Goal: Connect with others: Connect with others

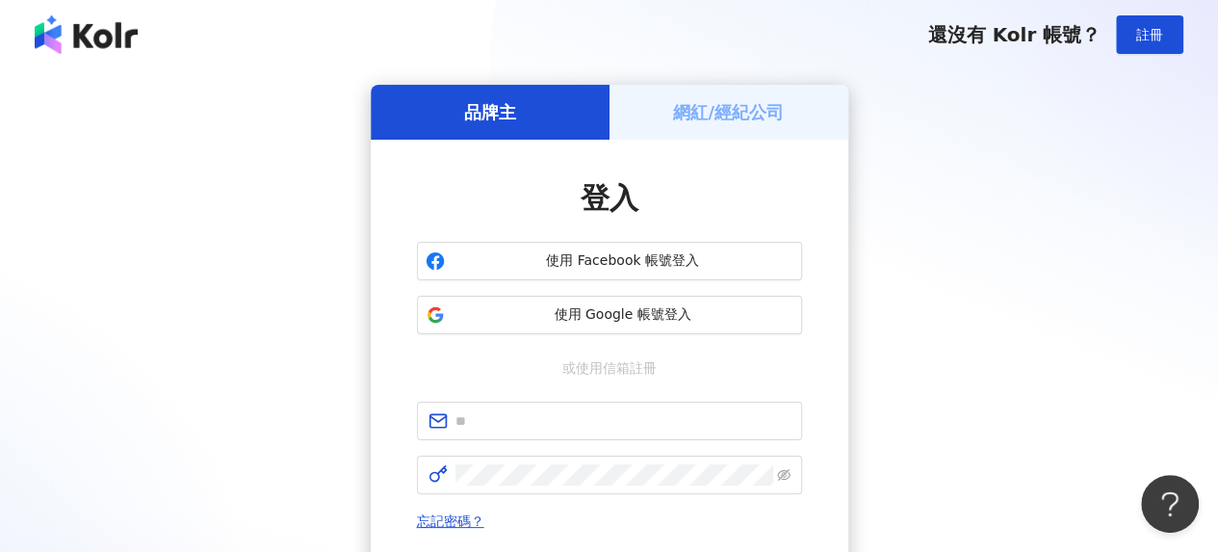
click at [728, 111] on h5 "網紅/經紀公司" at bounding box center [728, 112] width 111 height 24
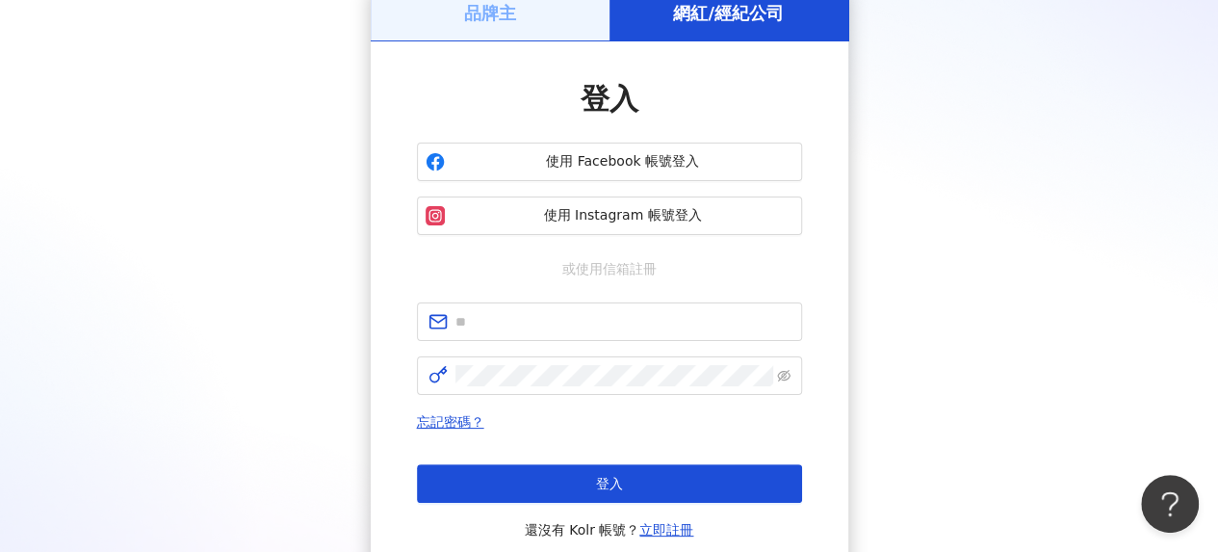
scroll to position [193, 0]
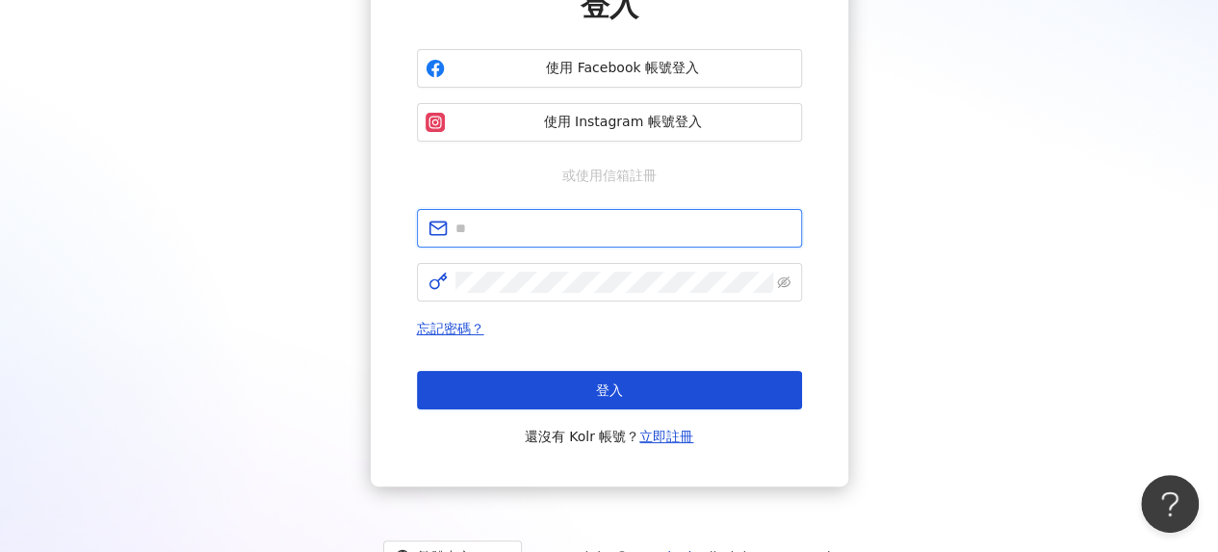
click at [557, 232] on input "text" at bounding box center [622, 228] width 335 height 21
type input "**********"
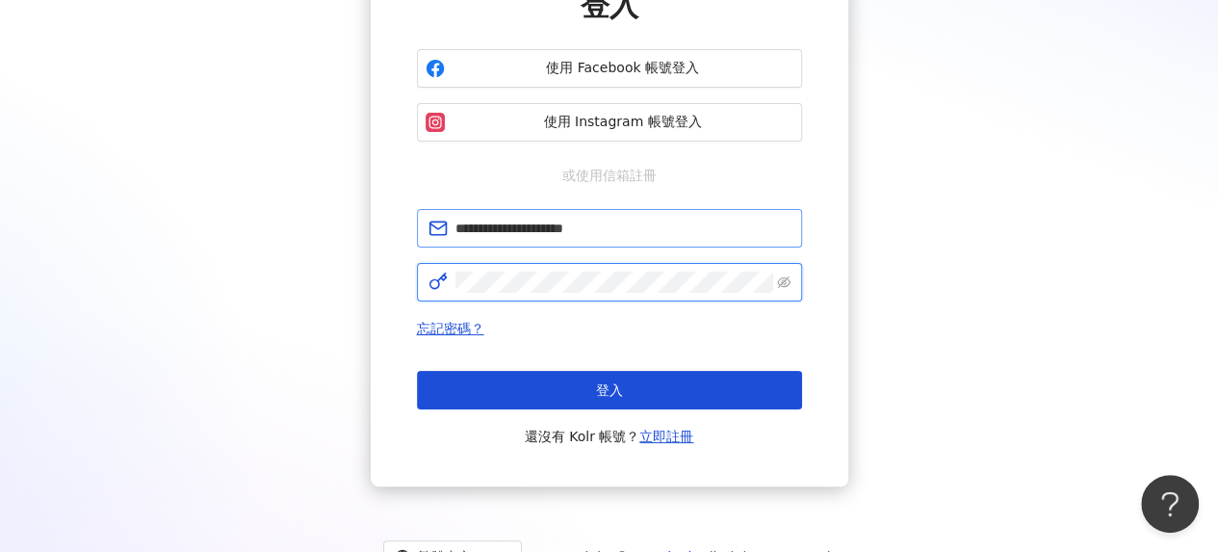
click button "登入" at bounding box center [609, 390] width 385 height 39
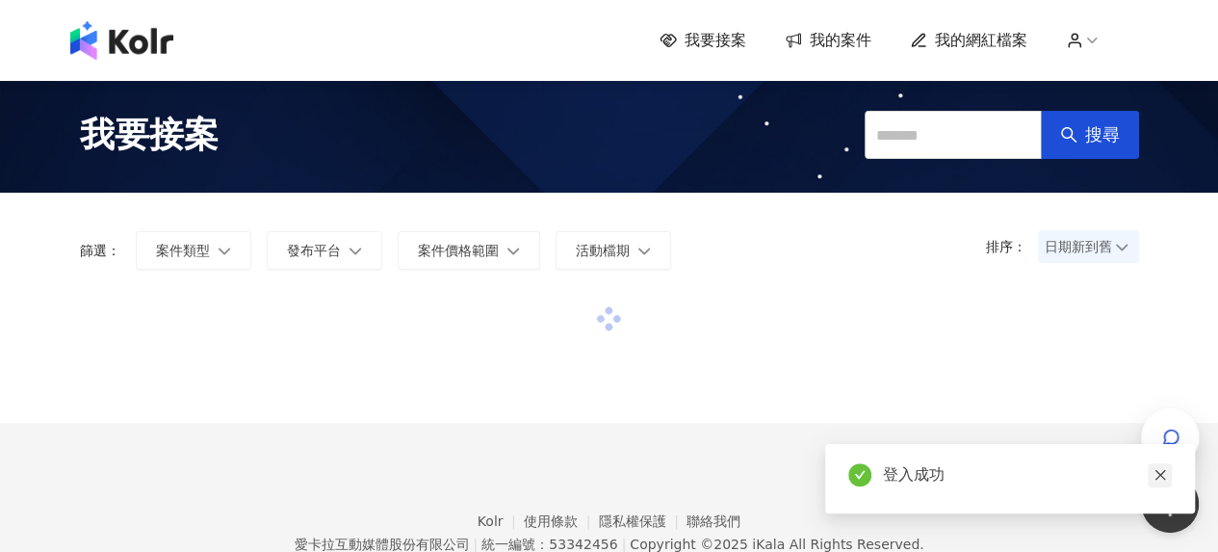
click at [1160, 473] on icon "close" at bounding box center [1159, 474] width 13 height 13
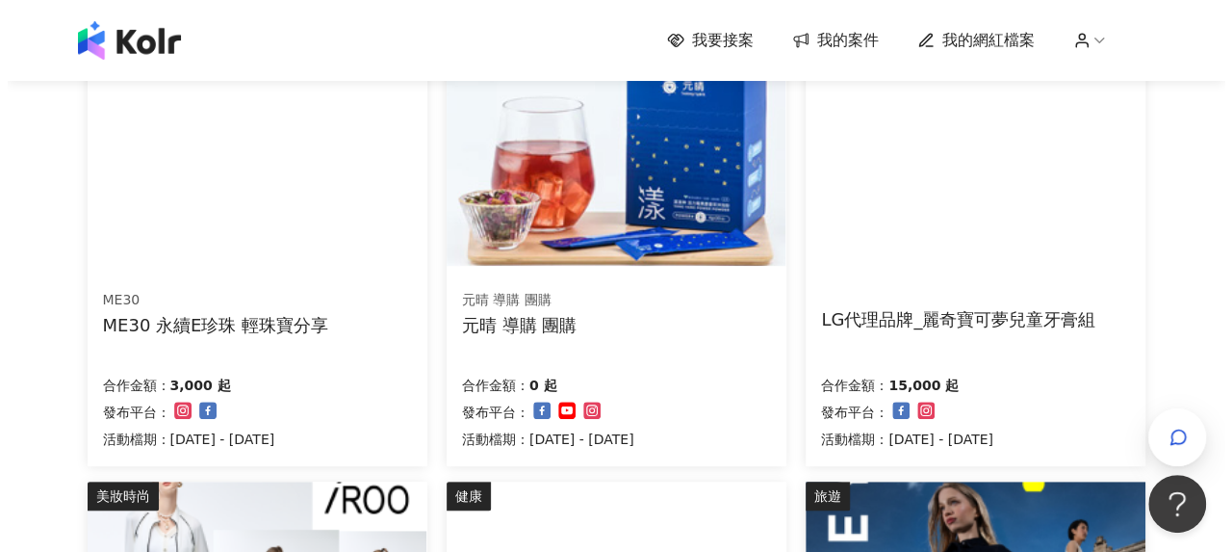
scroll to position [289, 0]
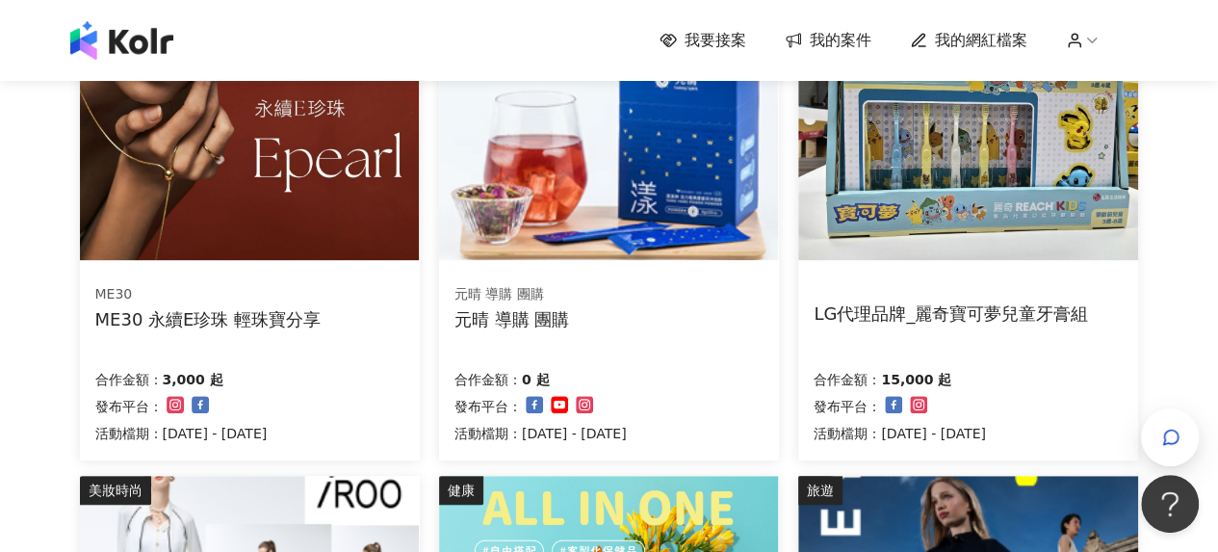
click at [972, 305] on div "LG代理品牌_麗奇寶可夢兒童牙膏組" at bounding box center [951, 313] width 274 height 24
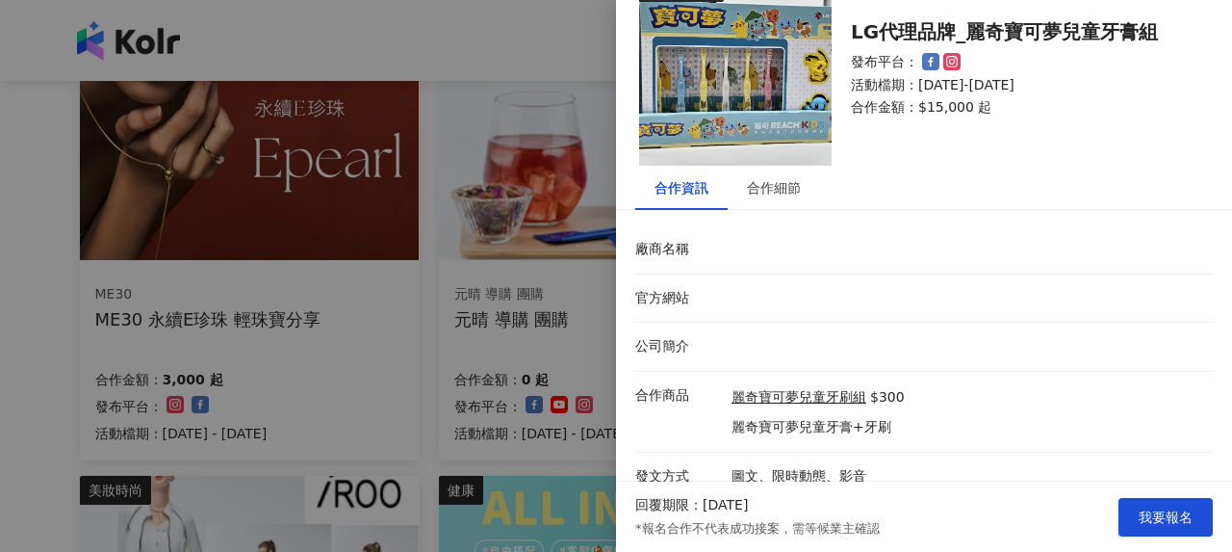
scroll to position [65, 0]
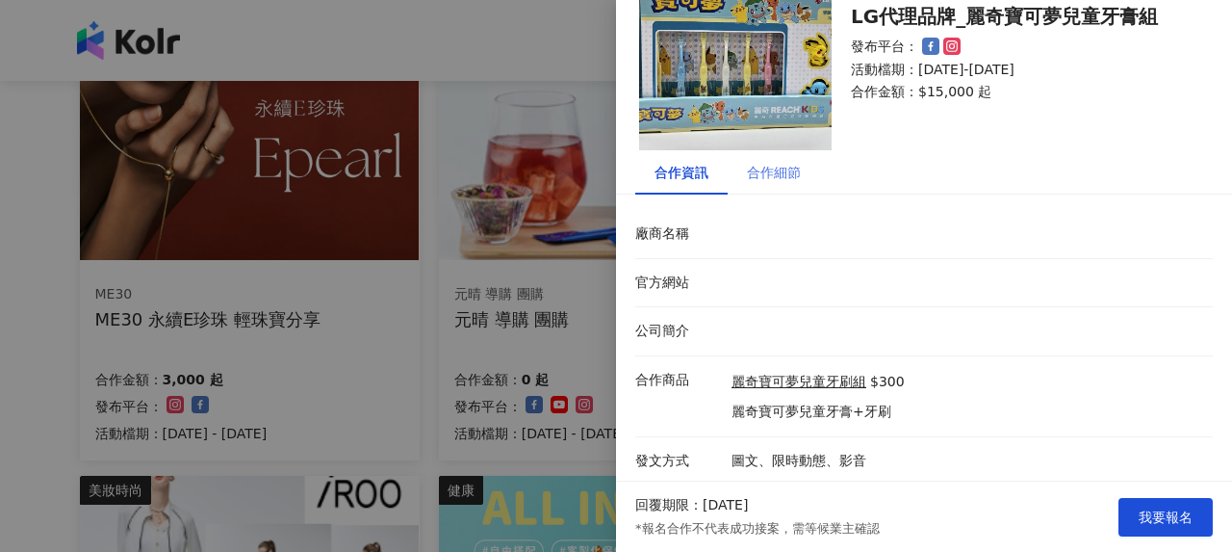
click at [773, 154] on div "合作細節" at bounding box center [774, 172] width 92 height 44
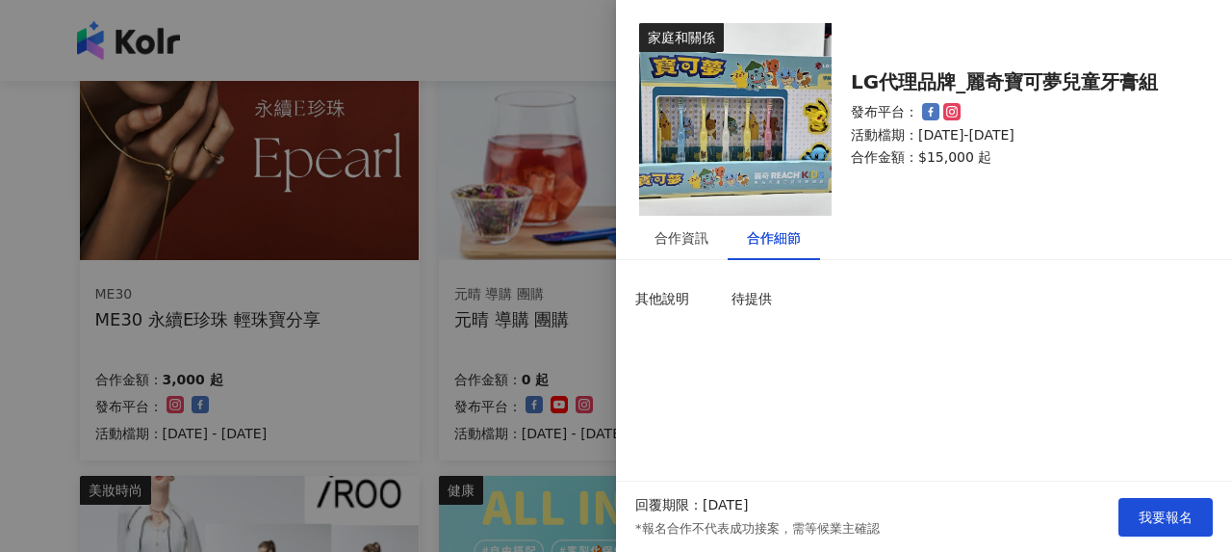
scroll to position [0, 0]
click at [1188, 517] on span "我要報名" at bounding box center [1166, 516] width 54 height 15
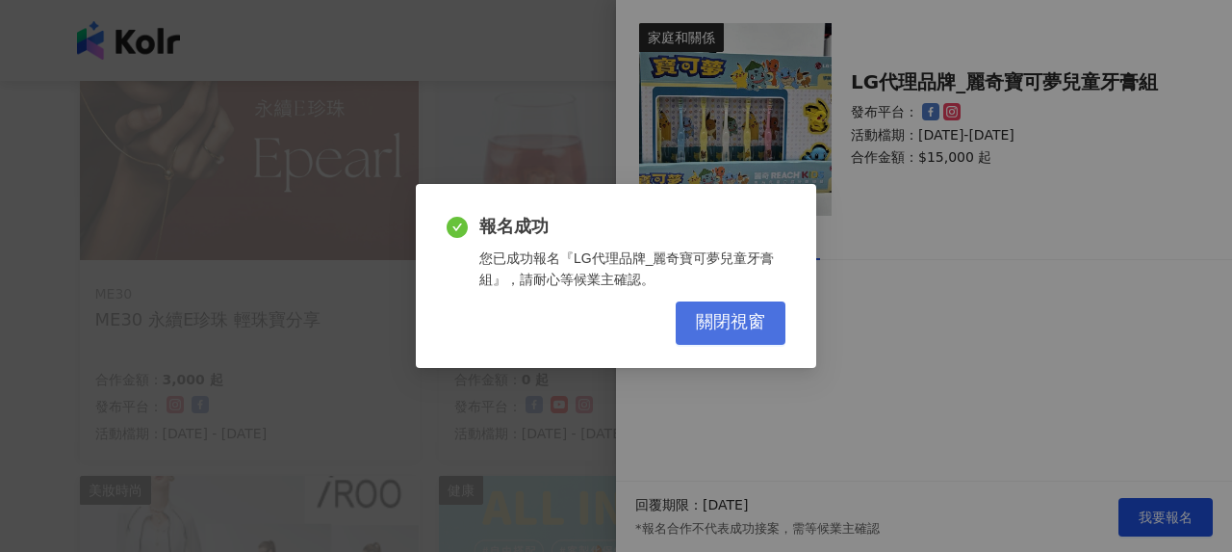
click at [760, 332] on span "關閉視窗" at bounding box center [730, 322] width 69 height 21
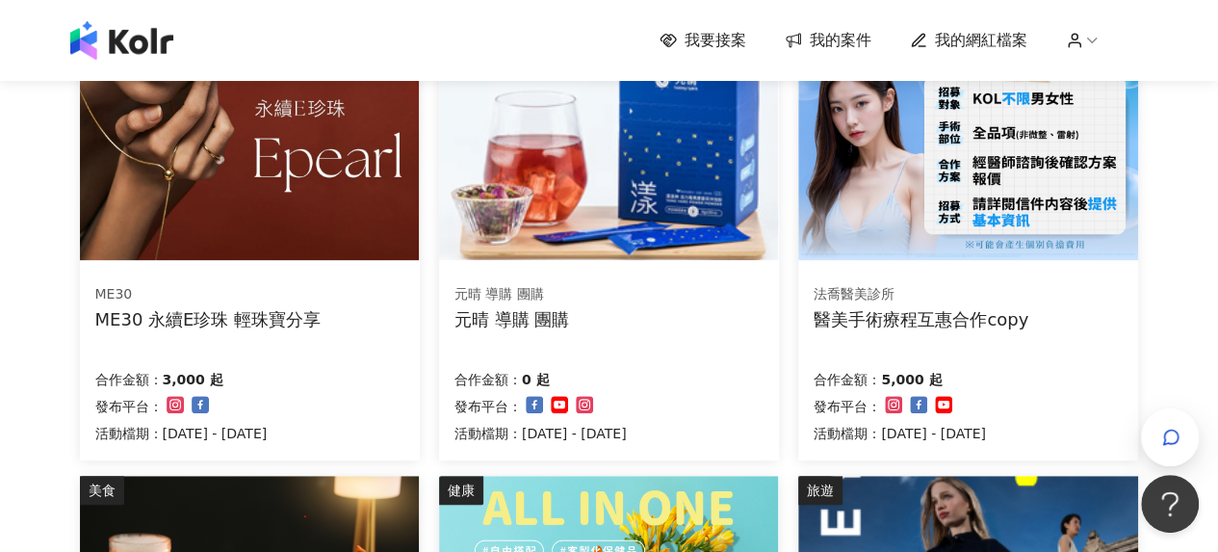
click at [296, 319] on div "ME30 永續E珍珠 輕珠寶分享" at bounding box center [208, 319] width 226 height 24
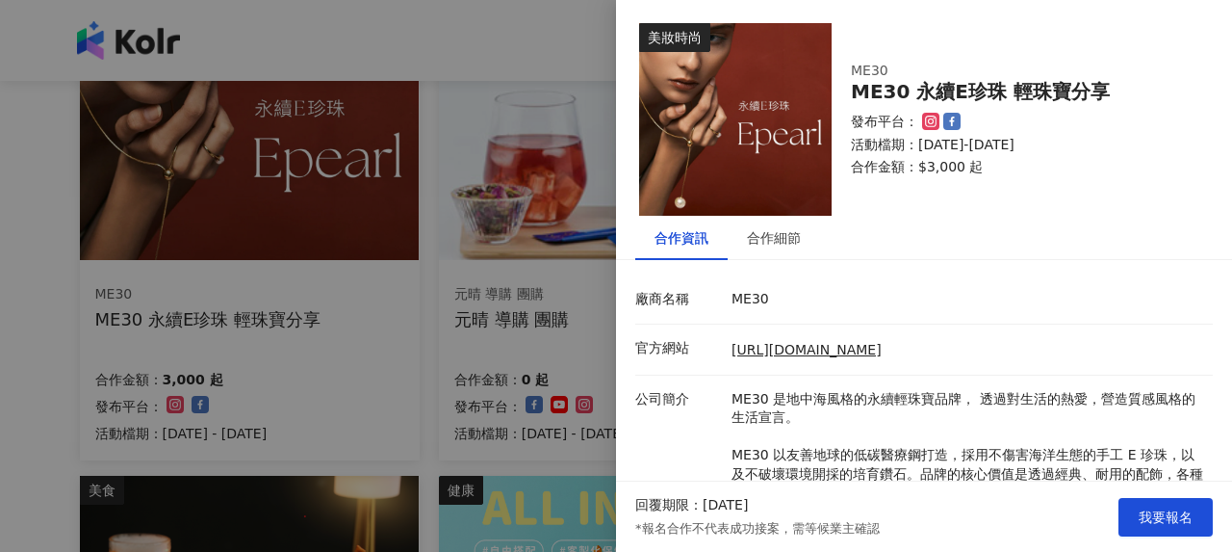
scroll to position [200, 0]
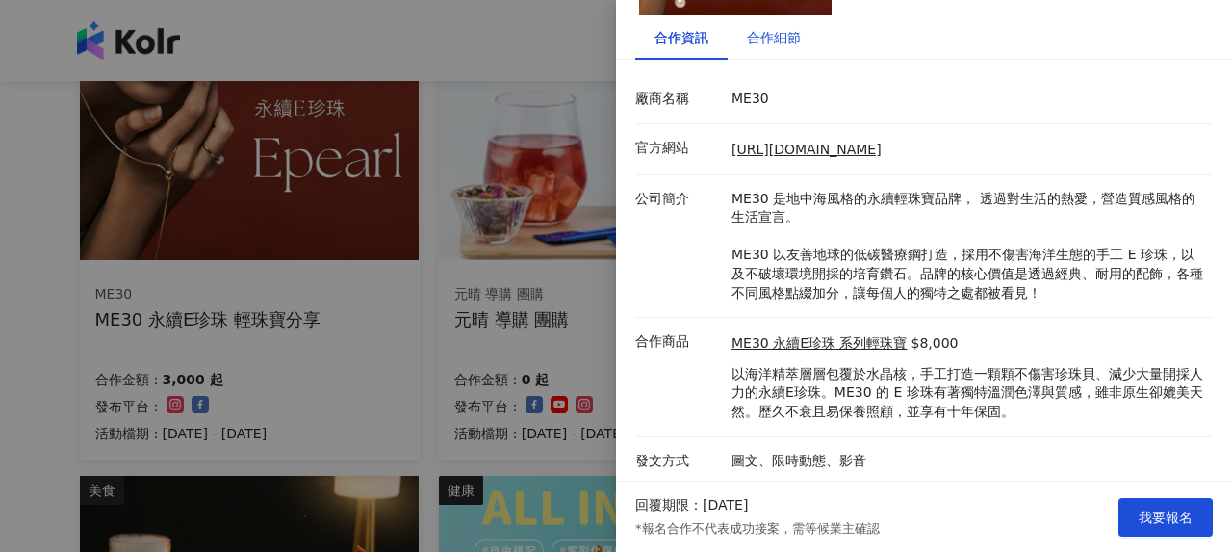
click at [784, 40] on div "合作細節" at bounding box center [774, 37] width 54 height 21
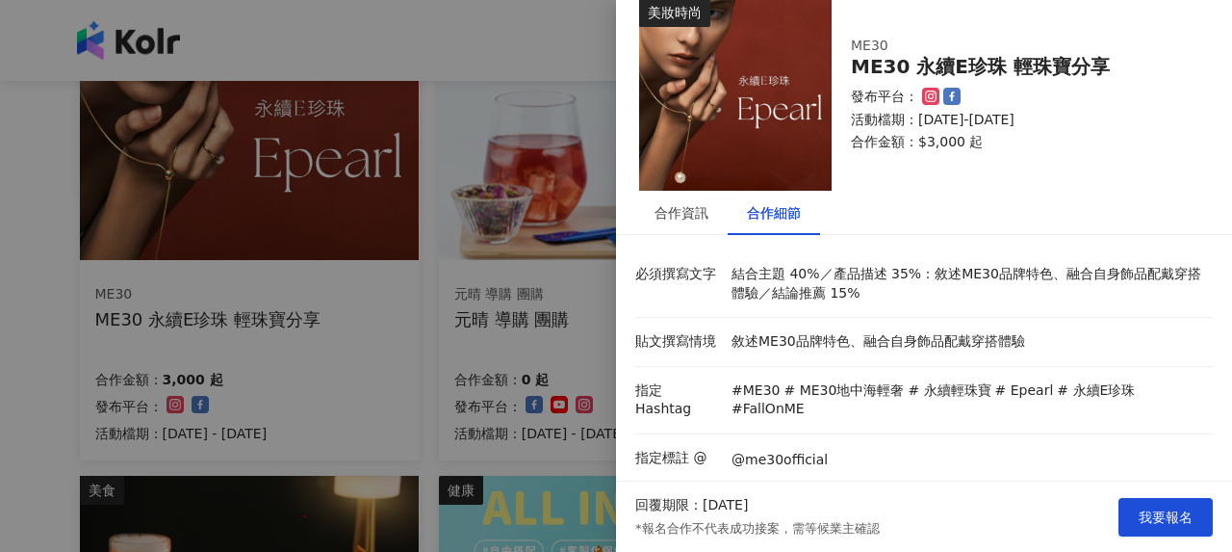
scroll to position [0, 0]
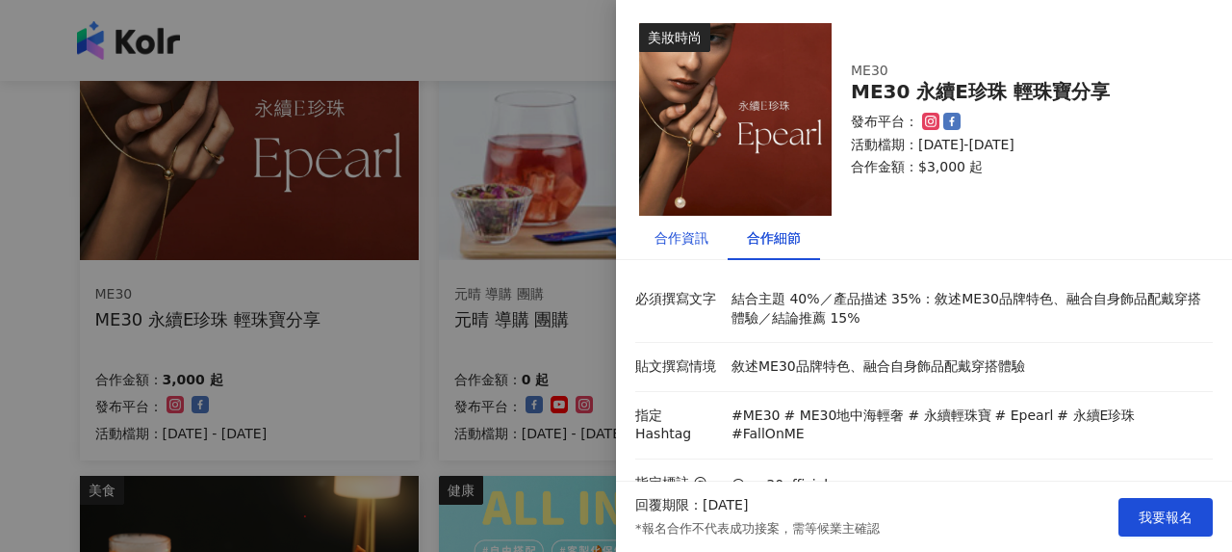
click at [660, 232] on div "合作資訊" at bounding box center [682, 237] width 54 height 21
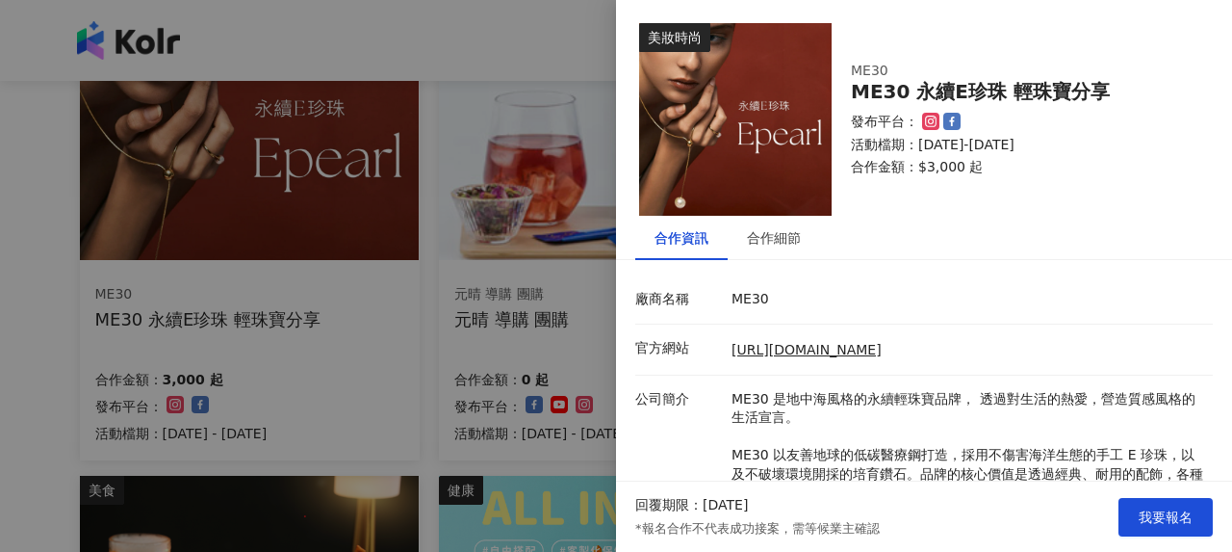
scroll to position [200, 0]
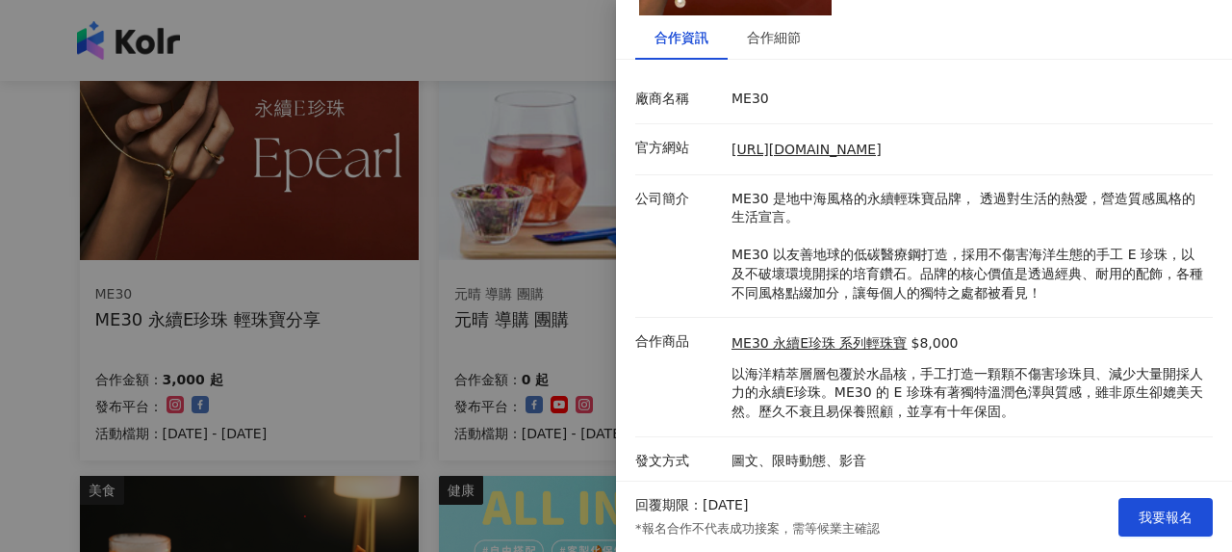
click at [281, 258] on div at bounding box center [616, 276] width 1232 height 552
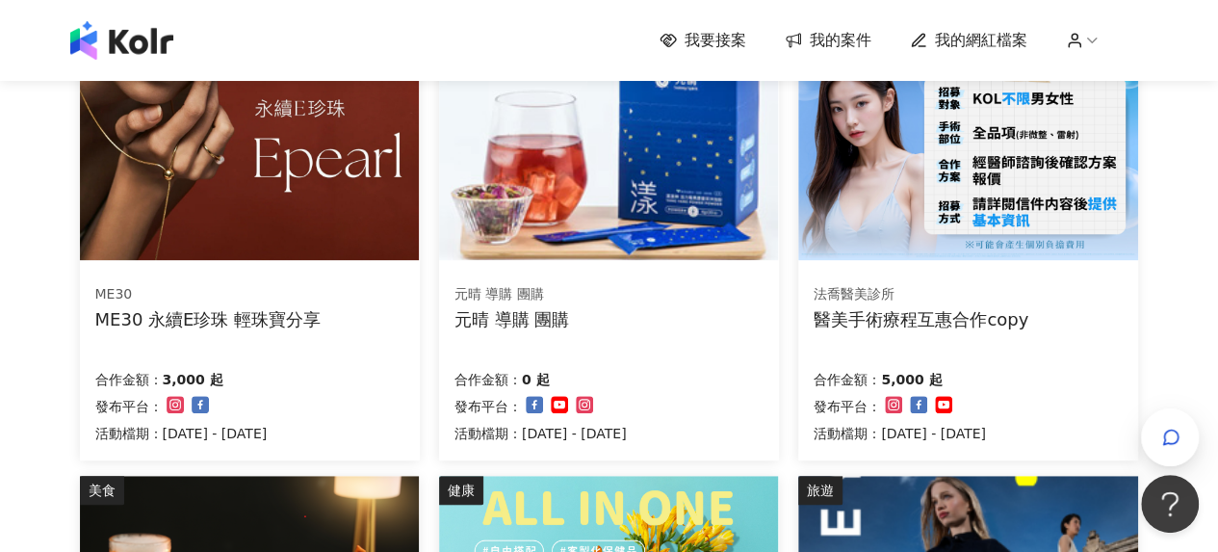
click at [266, 317] on div "ME30 永續E珍珠 輕珠寶分享" at bounding box center [208, 319] width 226 height 24
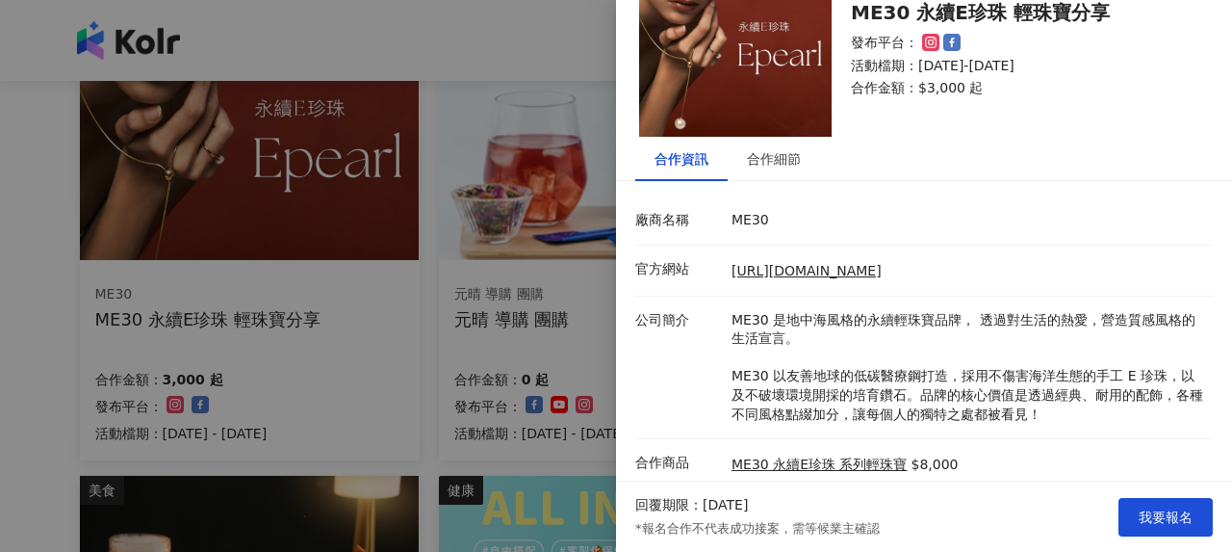
scroll to position [200, 0]
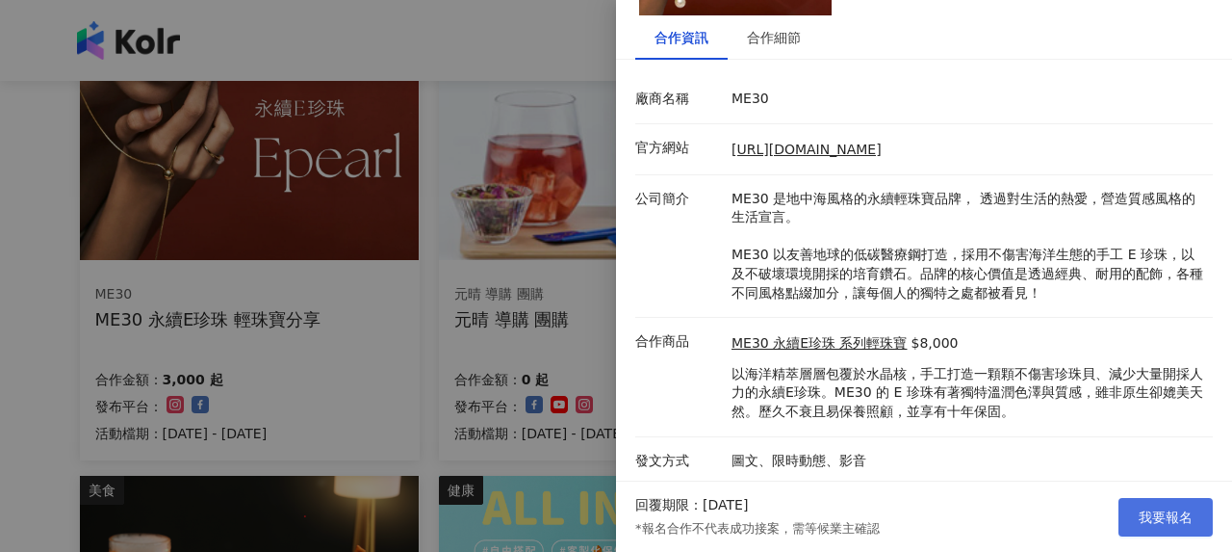
click at [1127, 509] on button "我要報名" at bounding box center [1166, 517] width 94 height 39
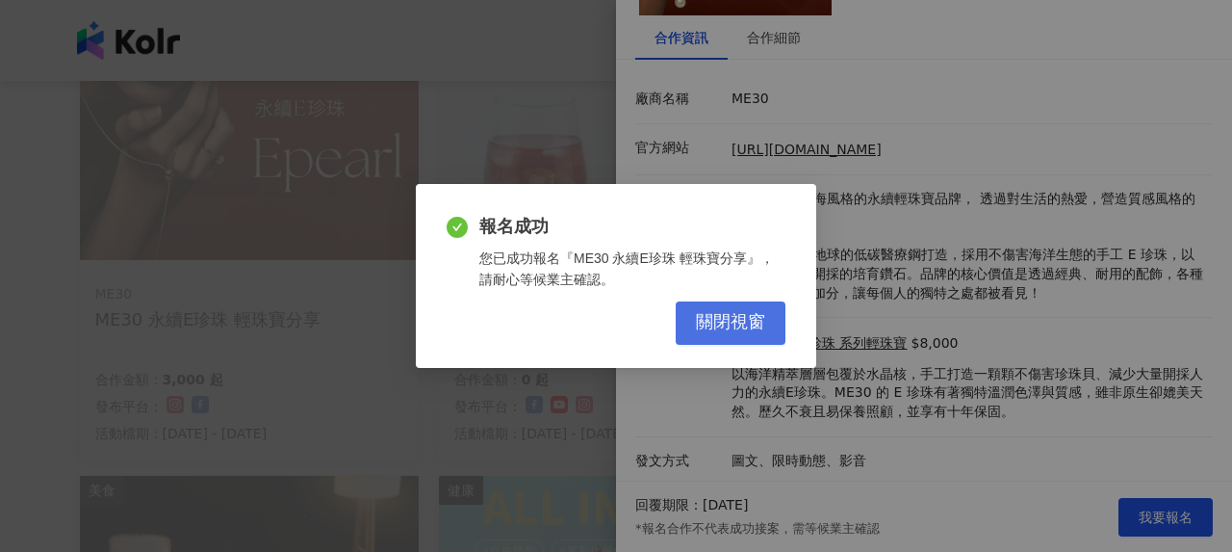
click at [713, 319] on span "關閉視窗" at bounding box center [730, 322] width 69 height 21
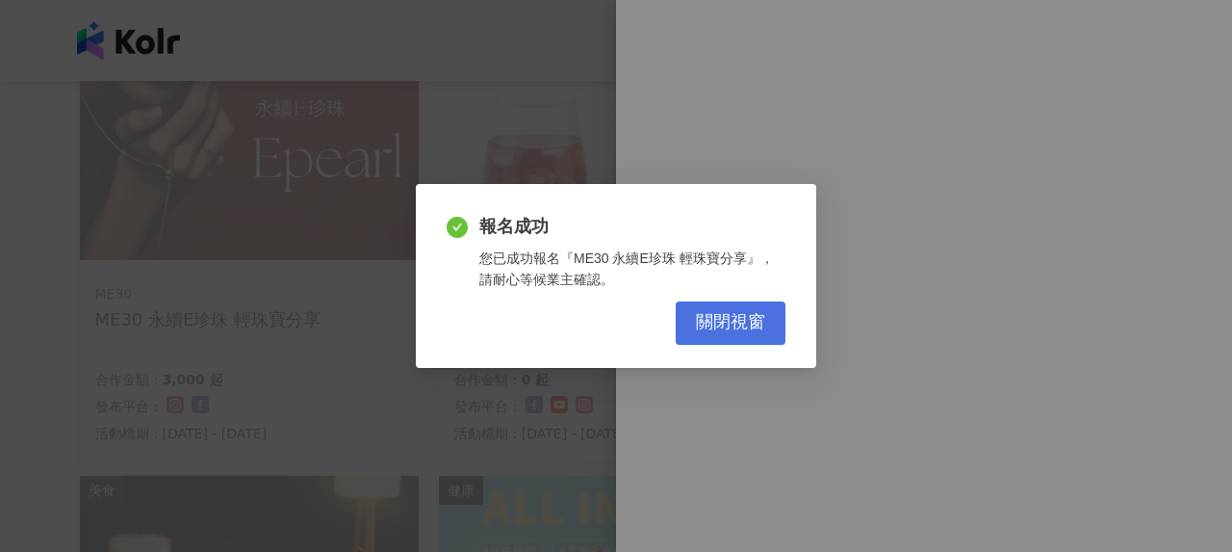
scroll to position [0, 0]
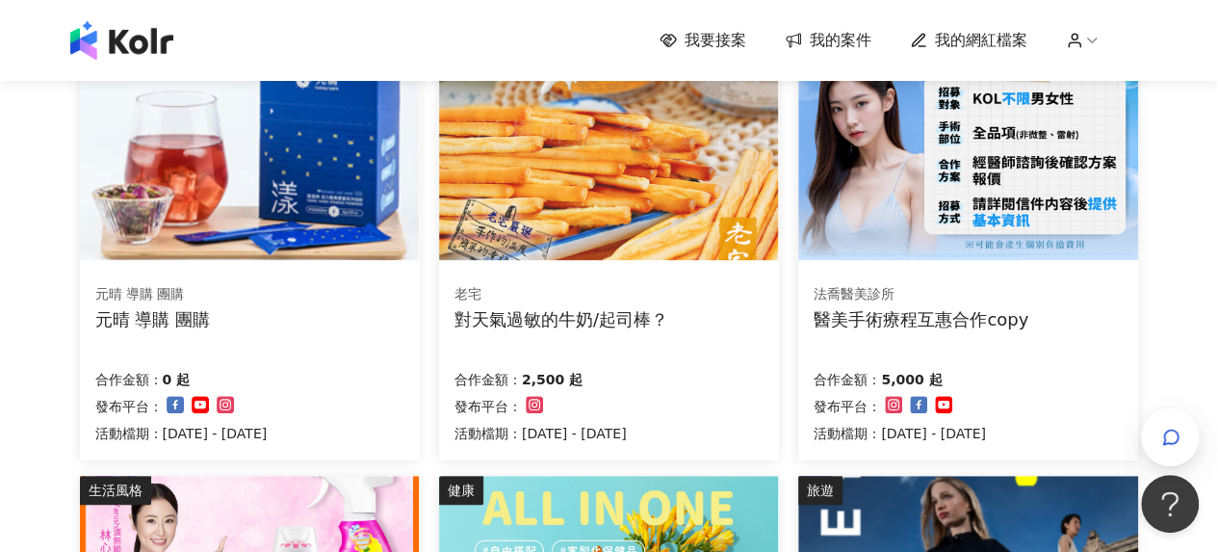
click at [331, 288] on div "元晴 導購 團購 元晴 導購 團購" at bounding box center [249, 307] width 309 height 48
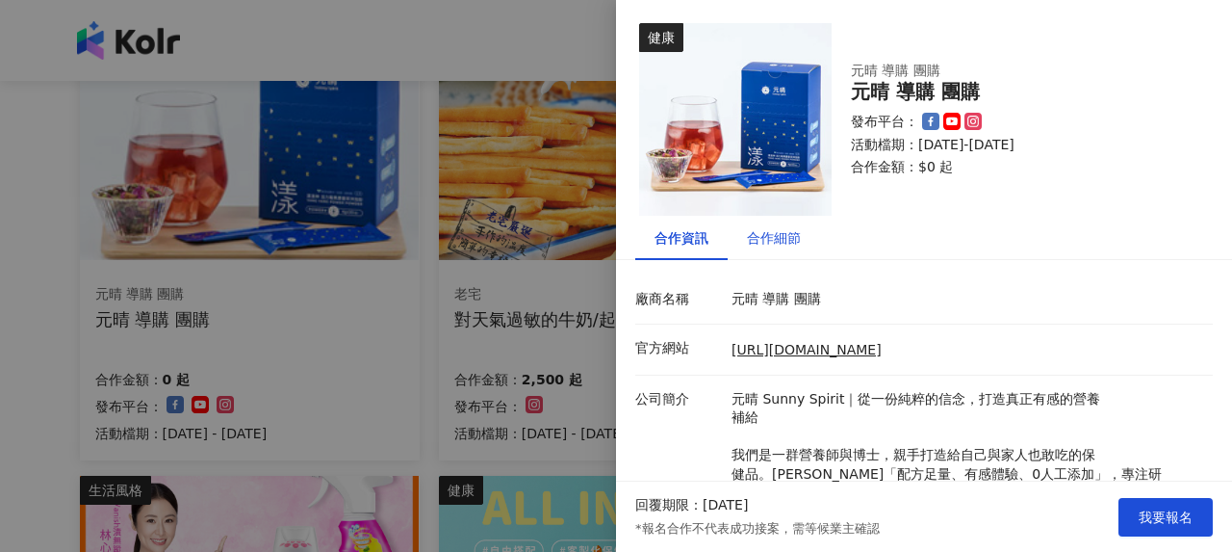
click at [785, 247] on div "合作細節" at bounding box center [774, 237] width 54 height 21
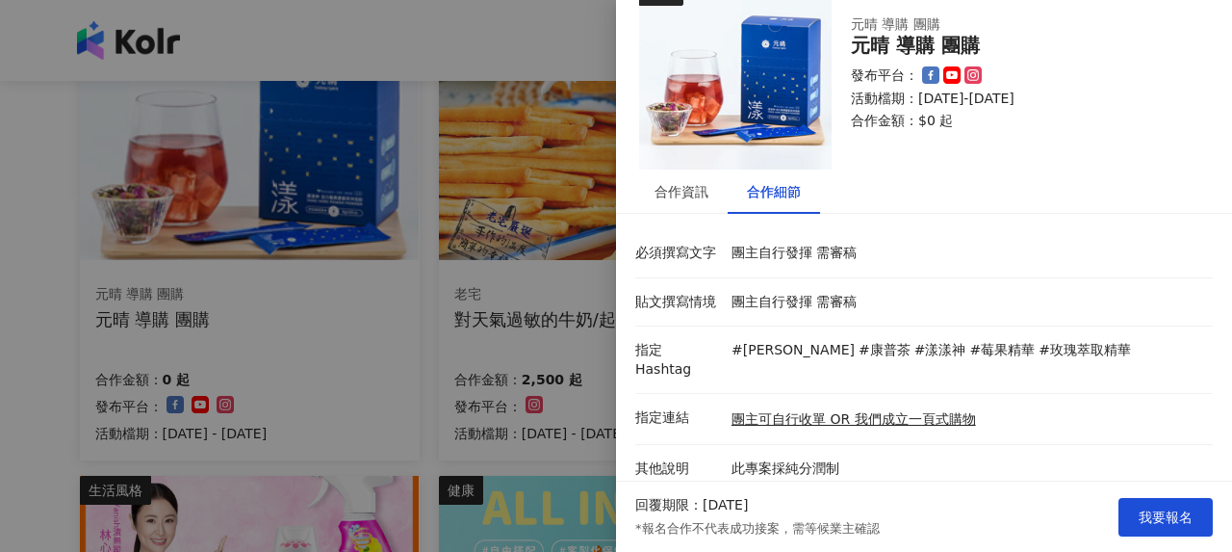
scroll to position [69, 0]
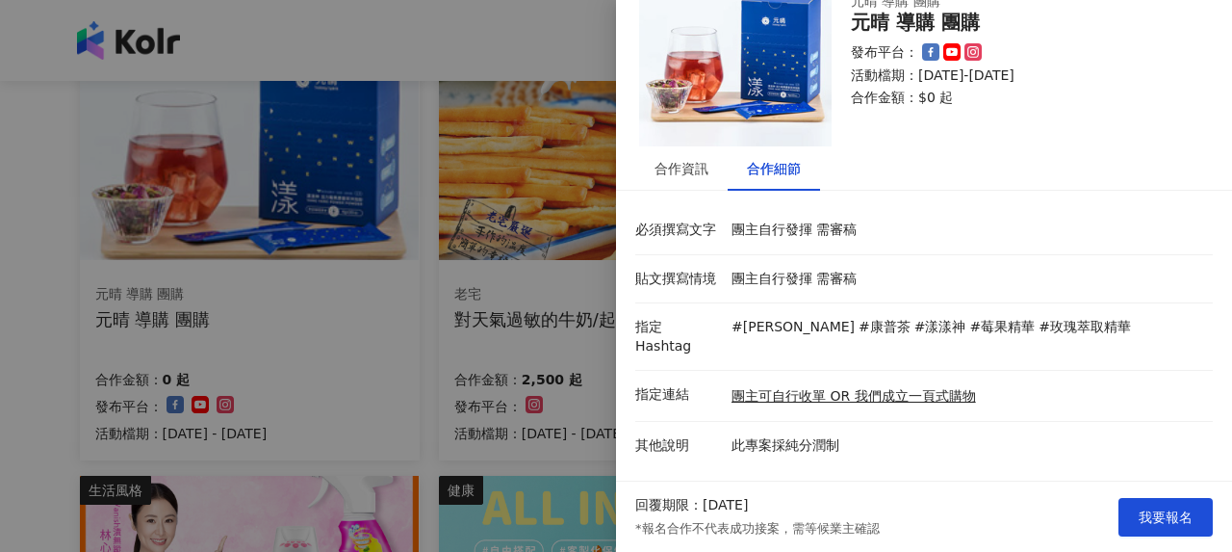
click at [301, 369] on div at bounding box center [616, 276] width 1232 height 552
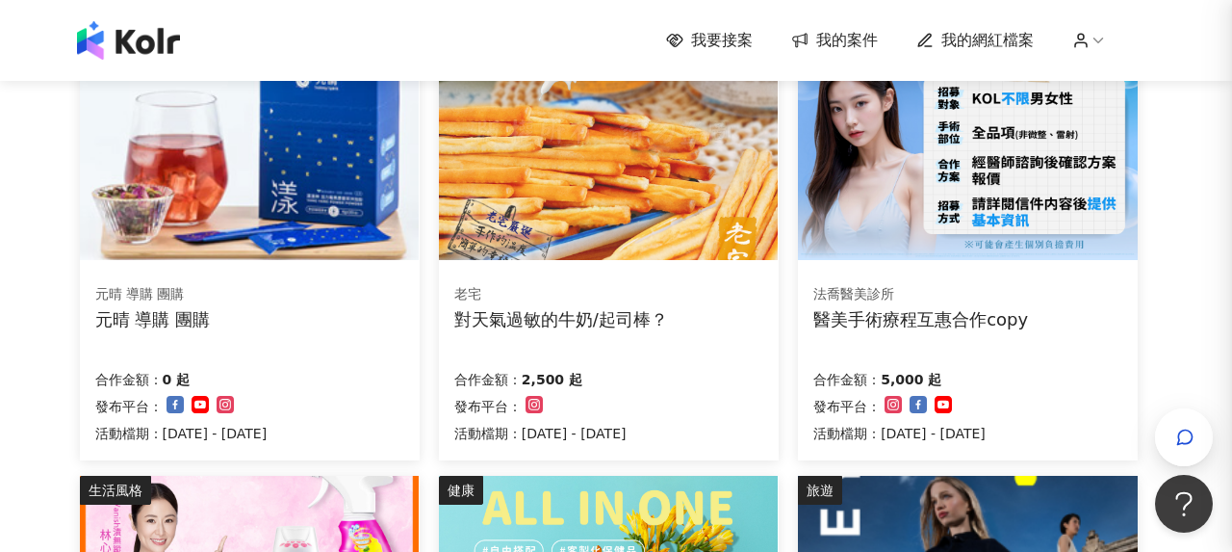
scroll to position [0, 0]
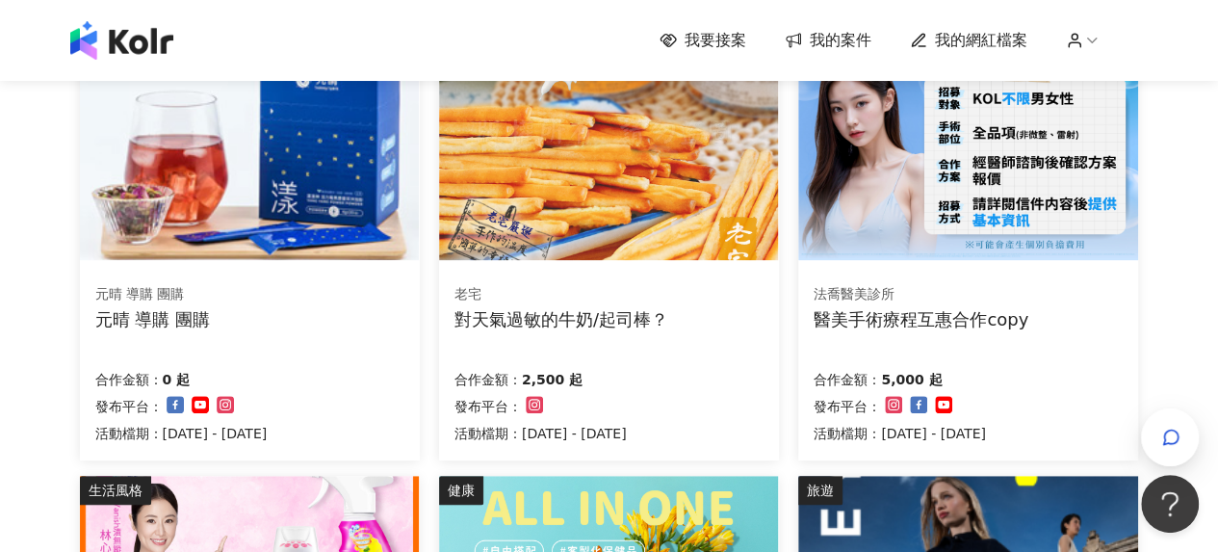
click at [674, 347] on div "老宅 對天氣過敏的牛奶/起司棒？ 合作金額： 2,500 起 發布平台： 活動檔期：[DATE] - [DATE]" at bounding box center [609, 364] width 340 height 193
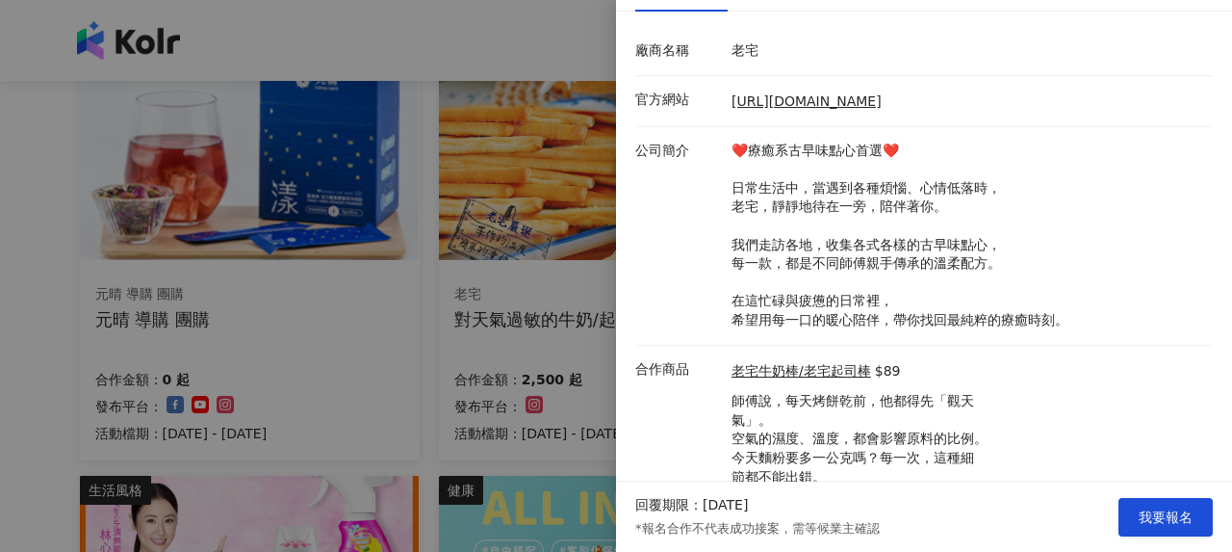
scroll to position [44, 0]
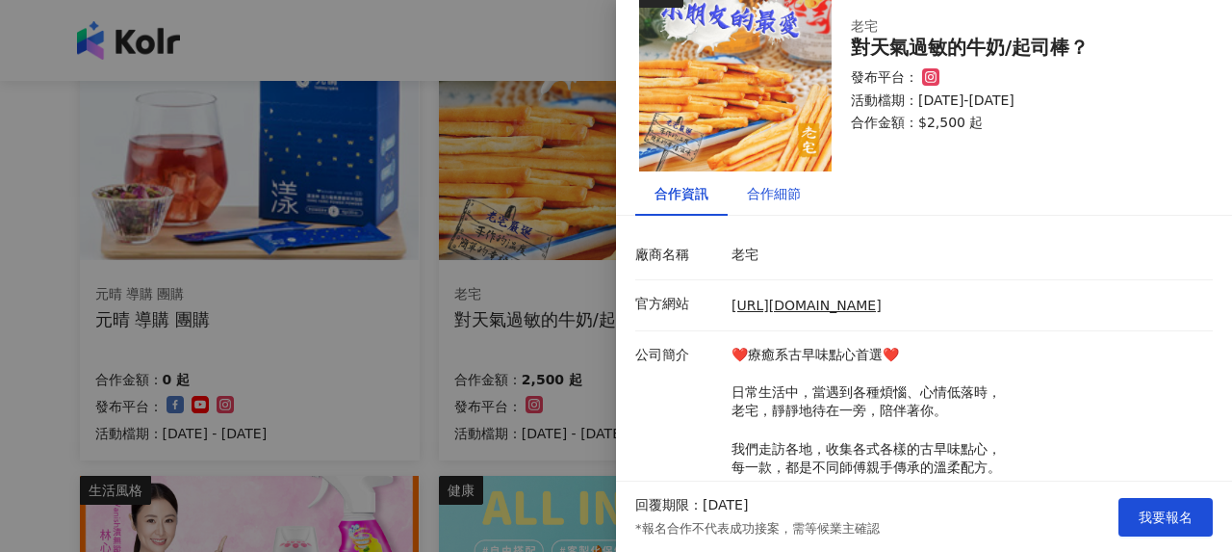
click at [773, 184] on div "合作細節" at bounding box center [774, 193] width 54 height 21
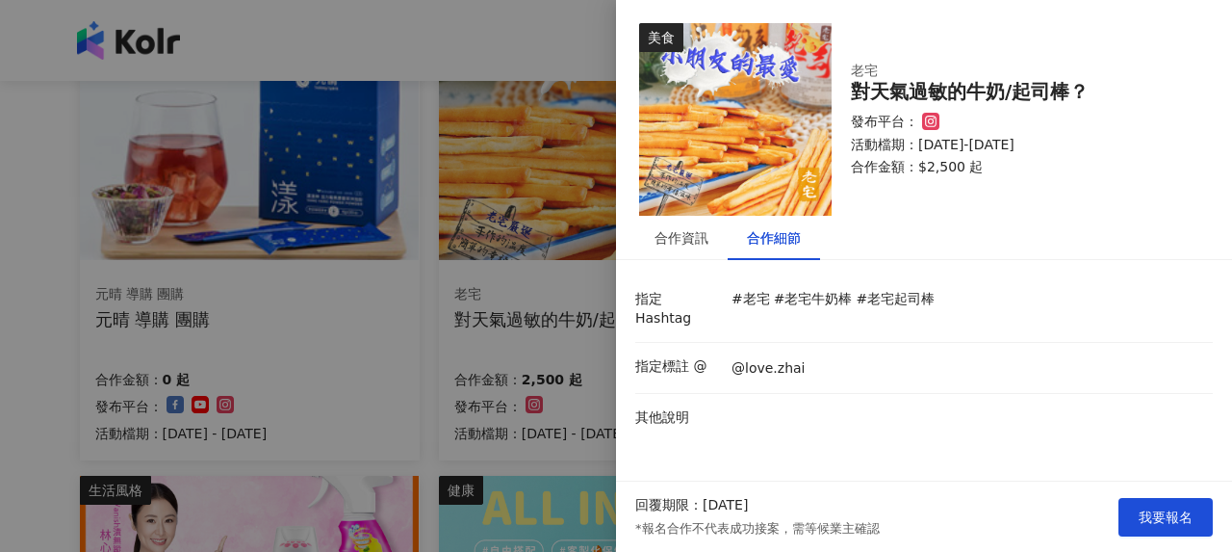
click at [491, 318] on div at bounding box center [616, 276] width 1232 height 552
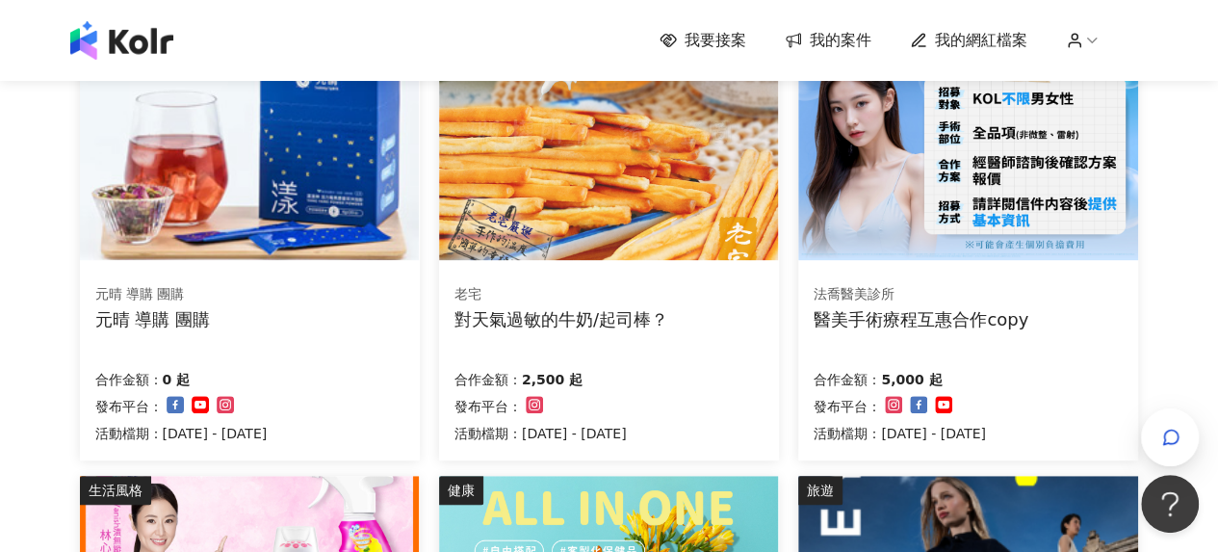
click at [647, 317] on div "對天氣過敏的牛奶/起司棒？" at bounding box center [561, 319] width 214 height 24
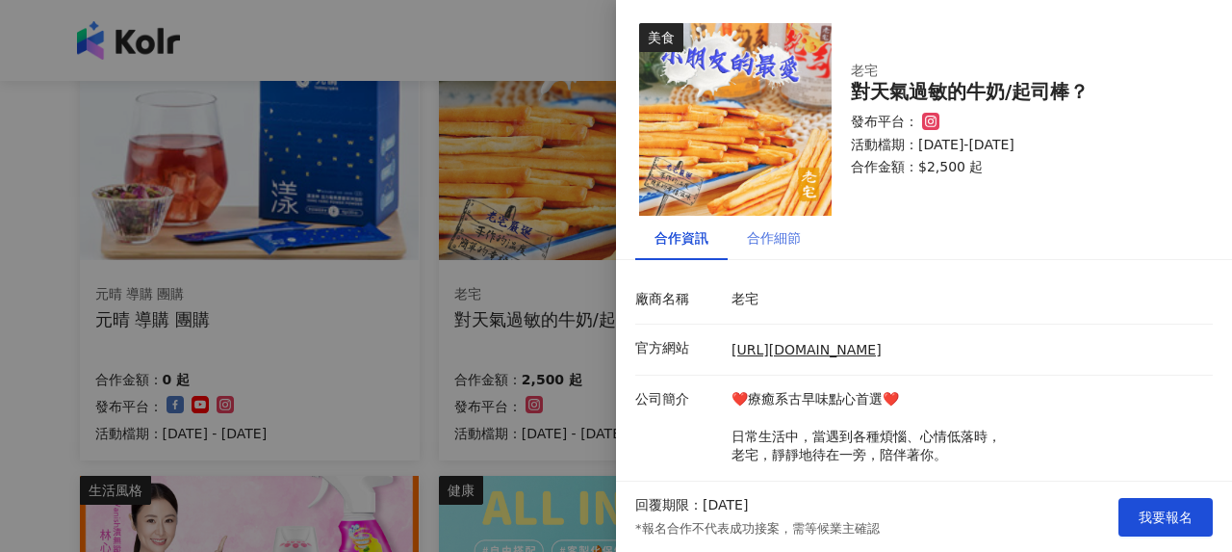
click at [774, 255] on div "合作細節" at bounding box center [774, 238] width 92 height 44
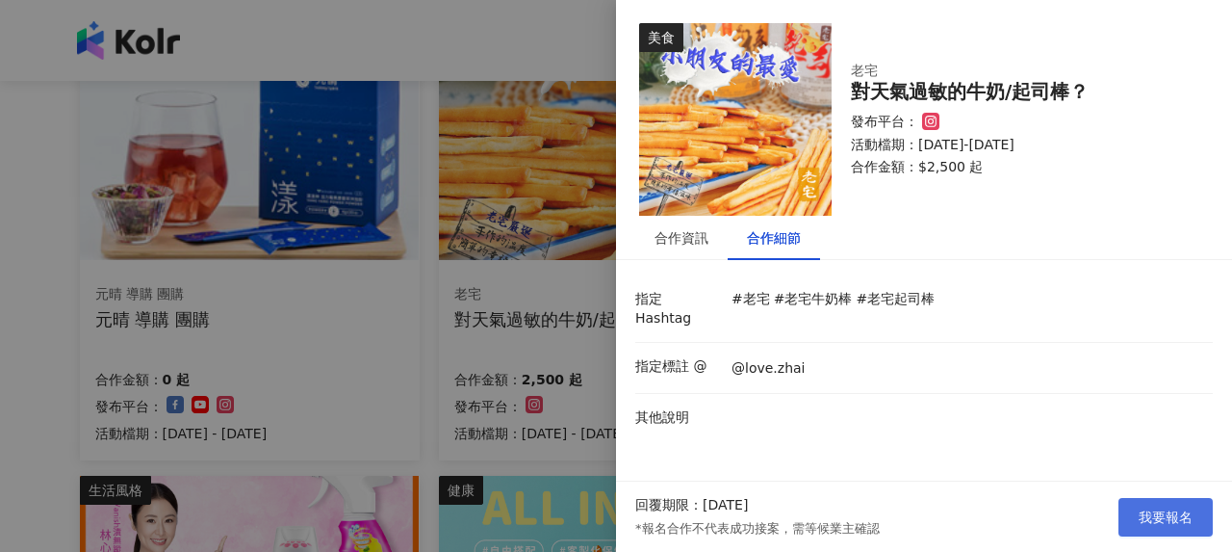
click at [1187, 511] on span "我要報名" at bounding box center [1166, 516] width 54 height 15
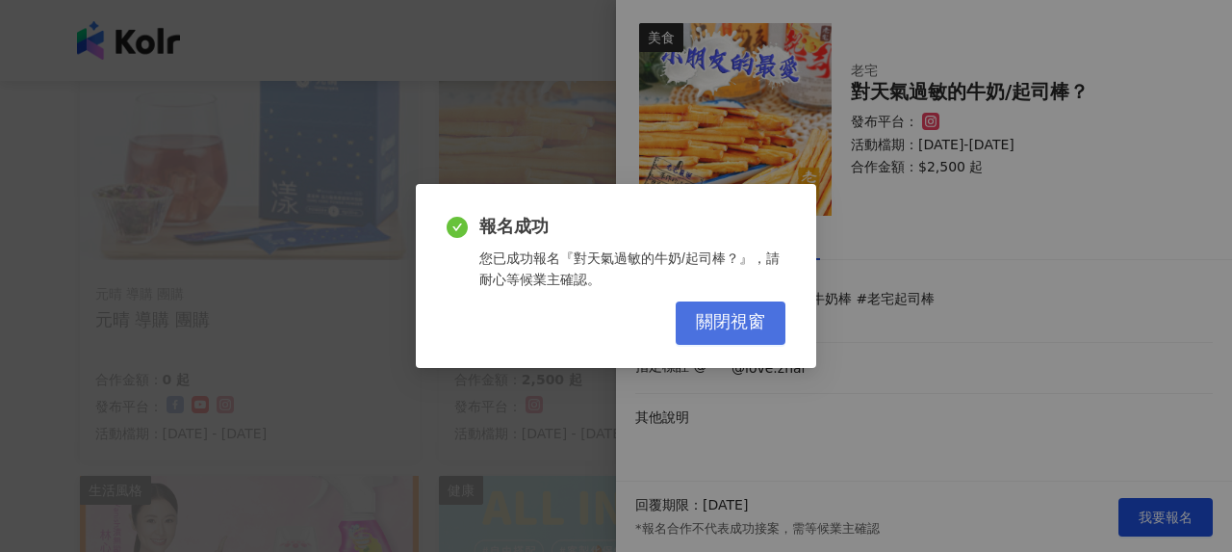
click at [771, 333] on button "關閉視窗" at bounding box center [731, 322] width 110 height 43
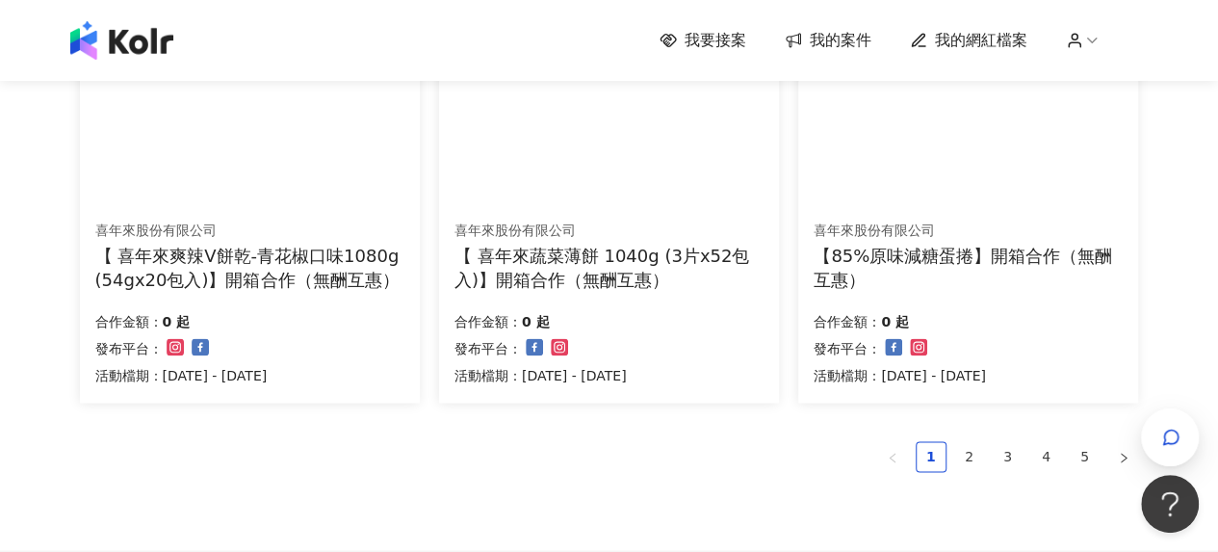
scroll to position [1348, 0]
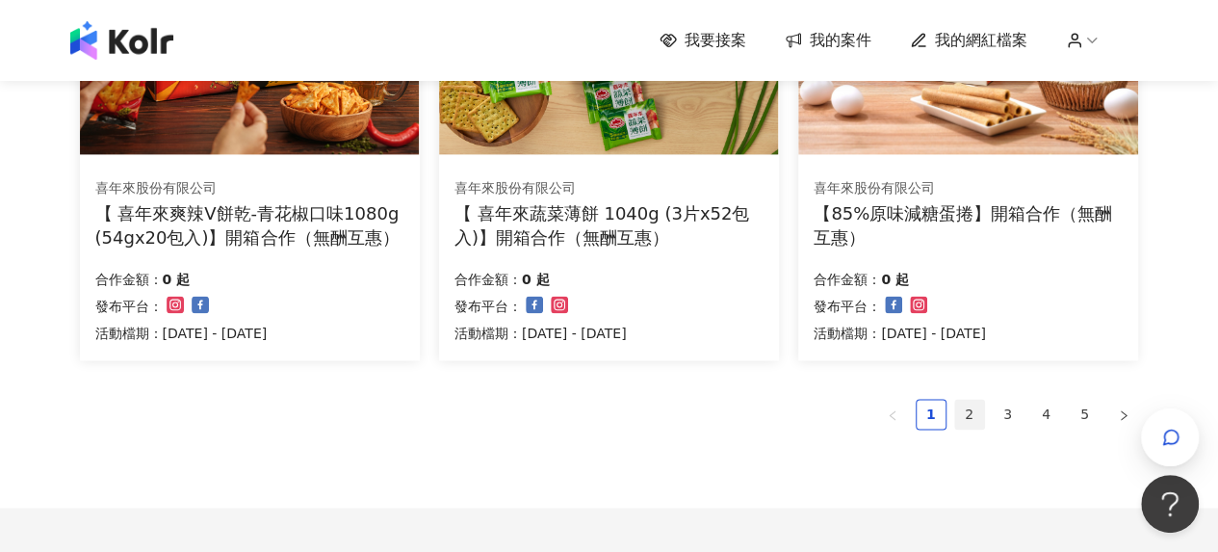
click at [957, 411] on link "2" at bounding box center [969, 414] width 29 height 29
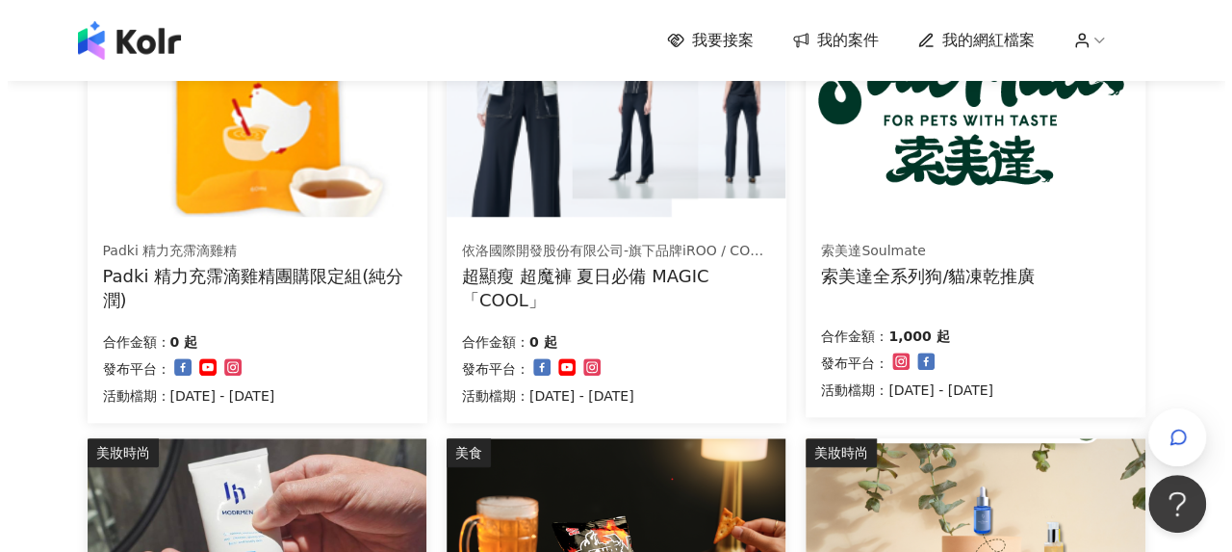
scroll to position [674, 0]
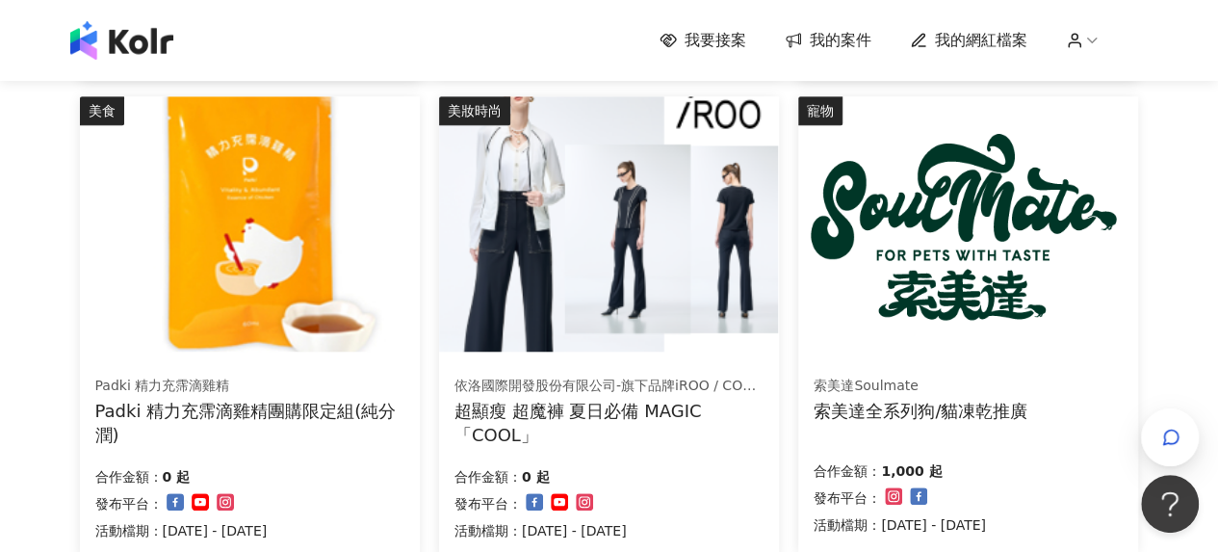
click at [582, 373] on div "依洛國際開發股份有限公司-旗下品牌iROO / COZY PUNCH 超顯瘦 超魔褲 夏日必備 MAGIC「COOL」 合作金額： 0 起 發布平台： …" at bounding box center [609, 458] width 340 height 198
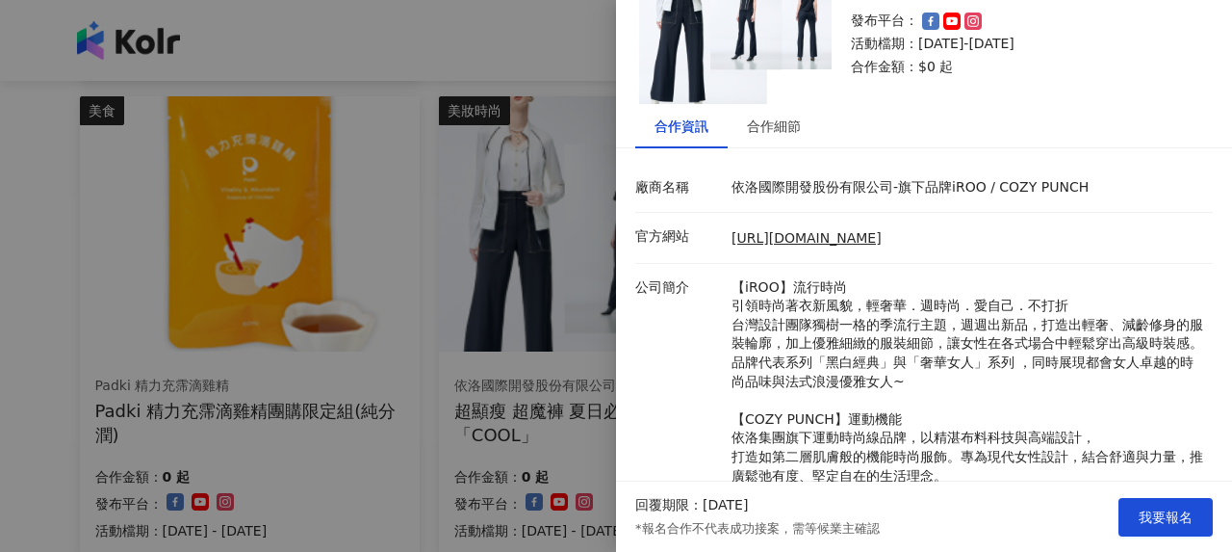
scroll to position [0, 0]
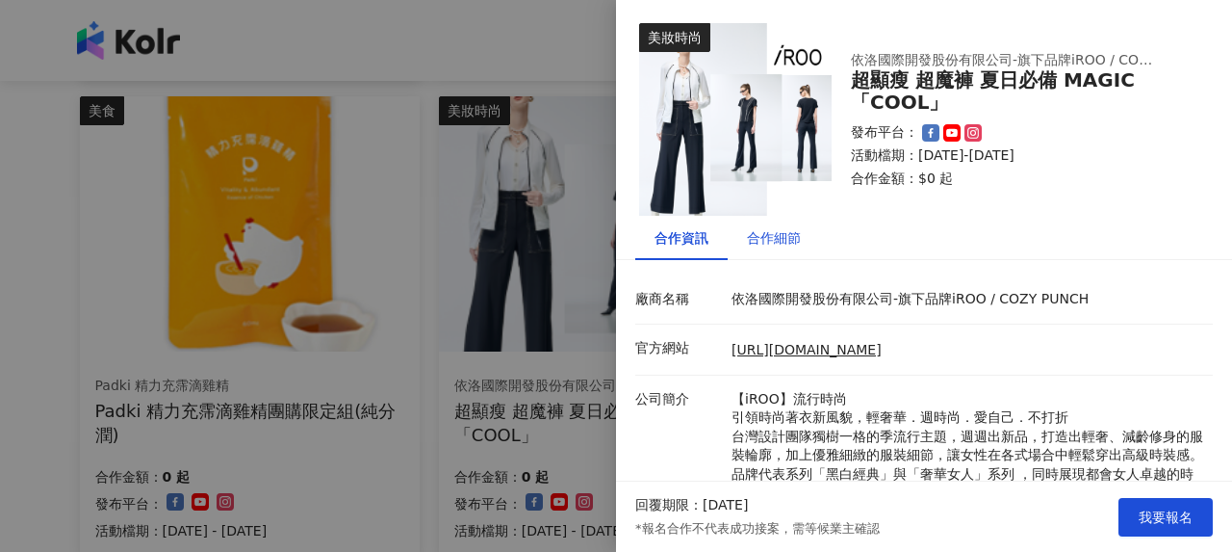
click at [799, 236] on div "合作細節" at bounding box center [774, 237] width 54 height 21
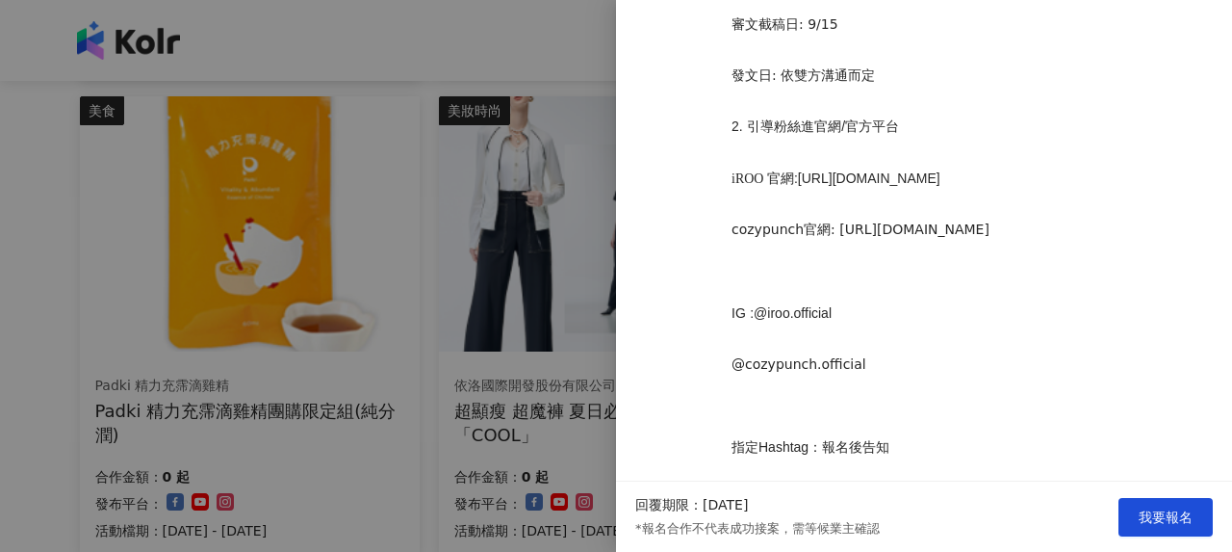
scroll to position [1529, 0]
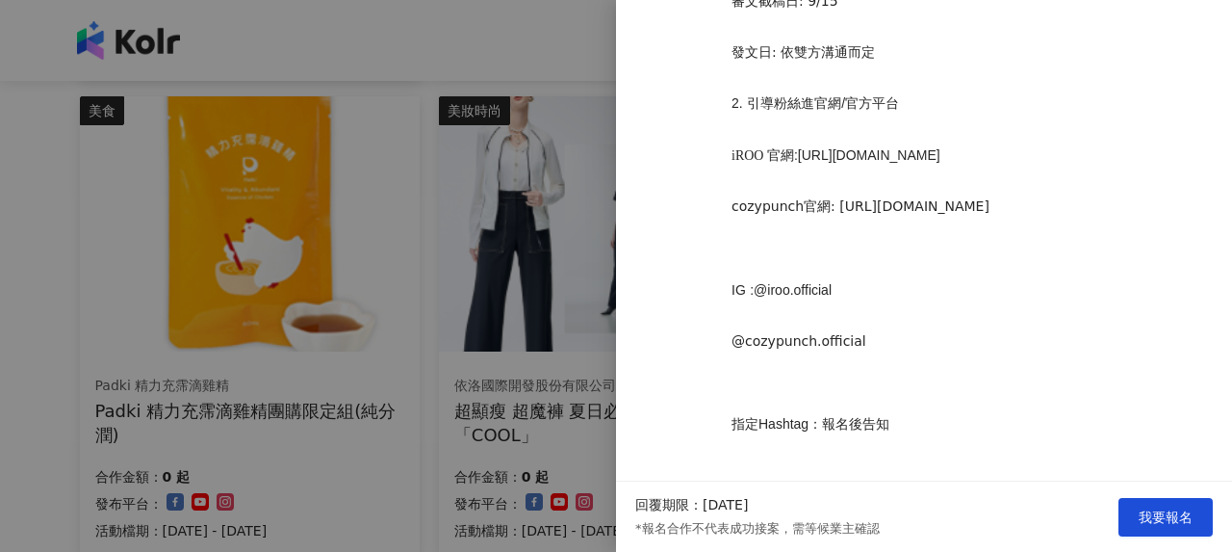
click at [427, 304] on div at bounding box center [616, 276] width 1232 height 552
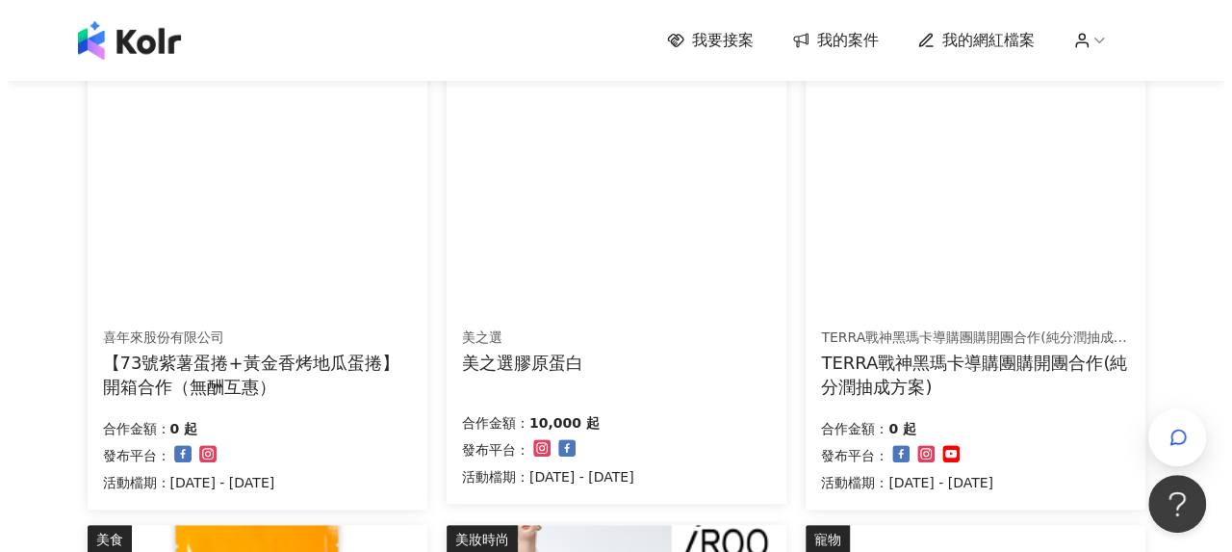
scroll to position [289, 0]
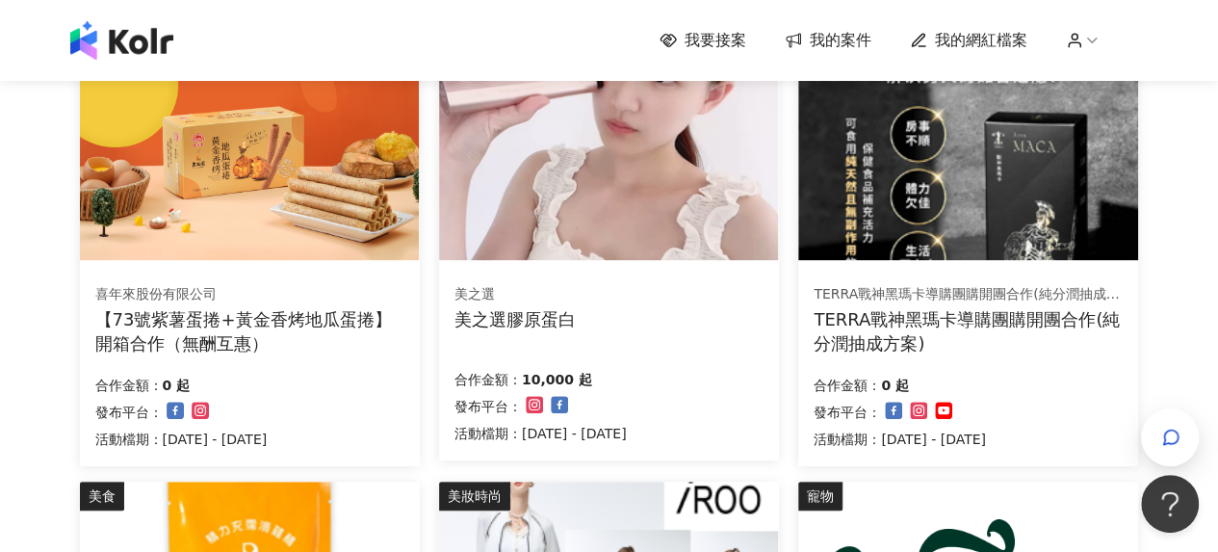
click at [531, 315] on div "美之選膠原蛋白" at bounding box center [514, 319] width 121 height 24
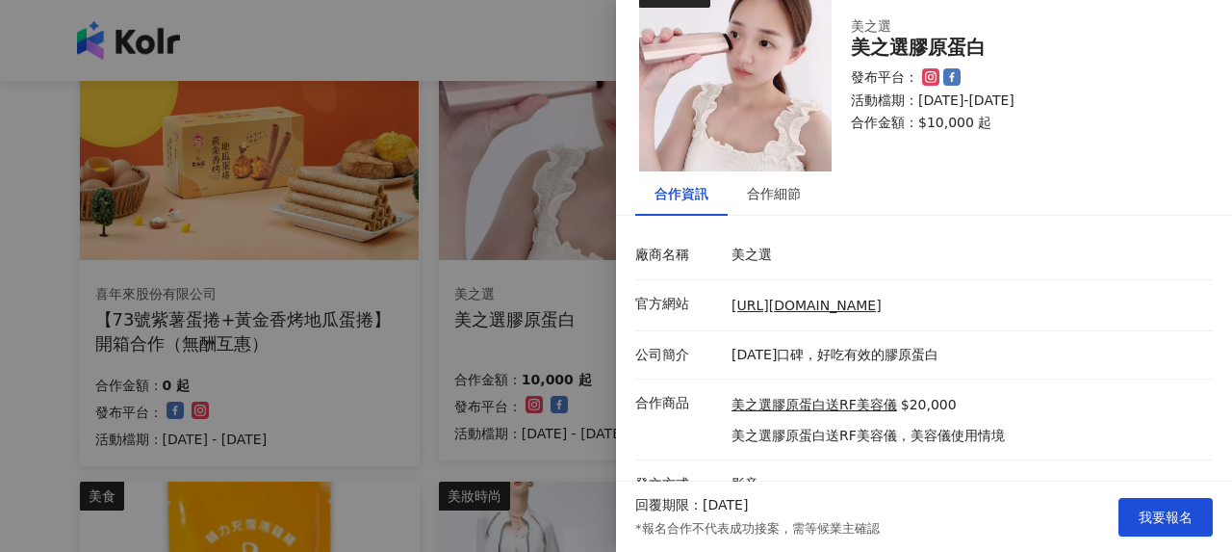
scroll to position [68, 0]
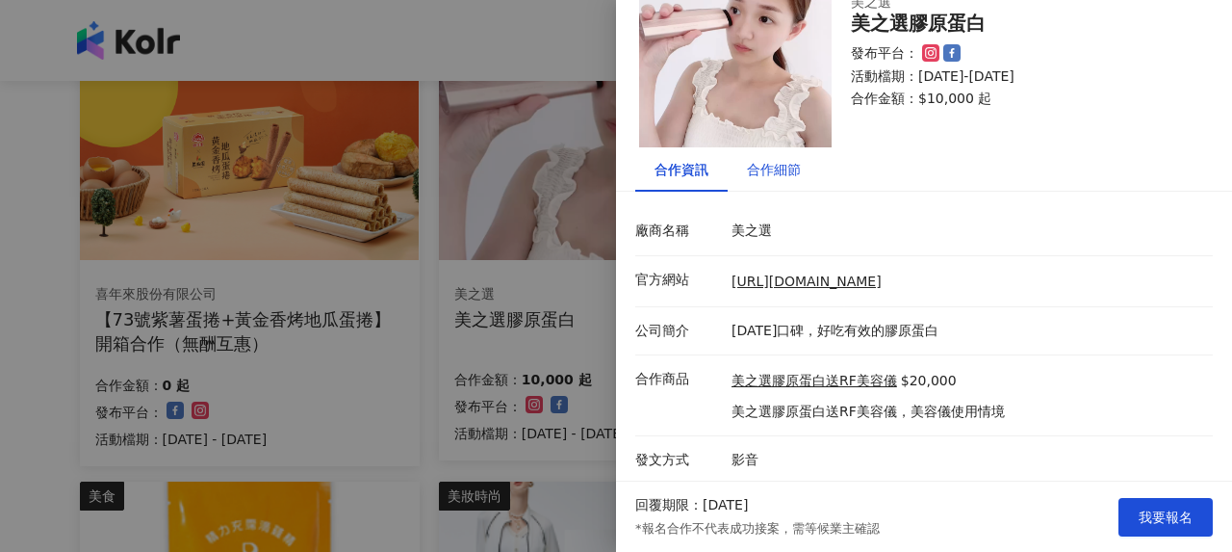
click at [755, 175] on div "合作細節" at bounding box center [774, 169] width 54 height 21
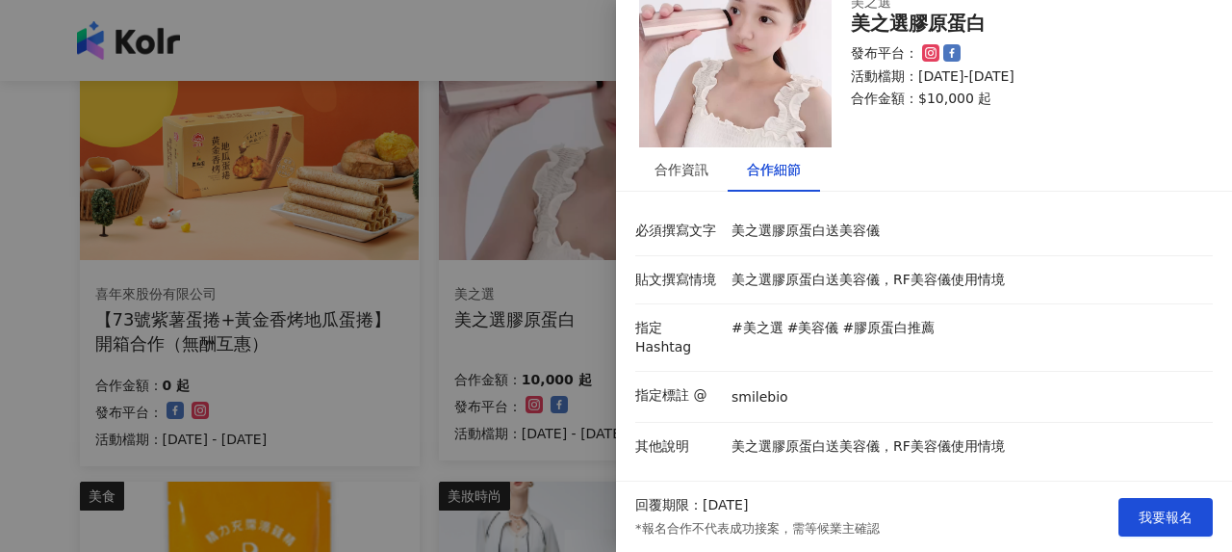
click at [406, 352] on div at bounding box center [616, 276] width 1232 height 552
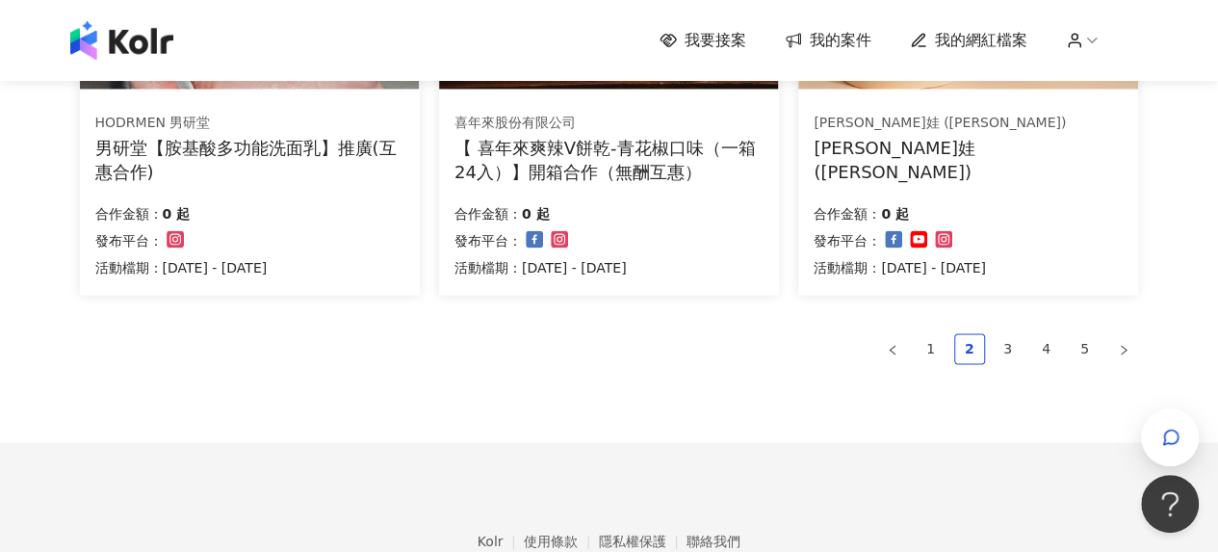
scroll to position [1444, 0]
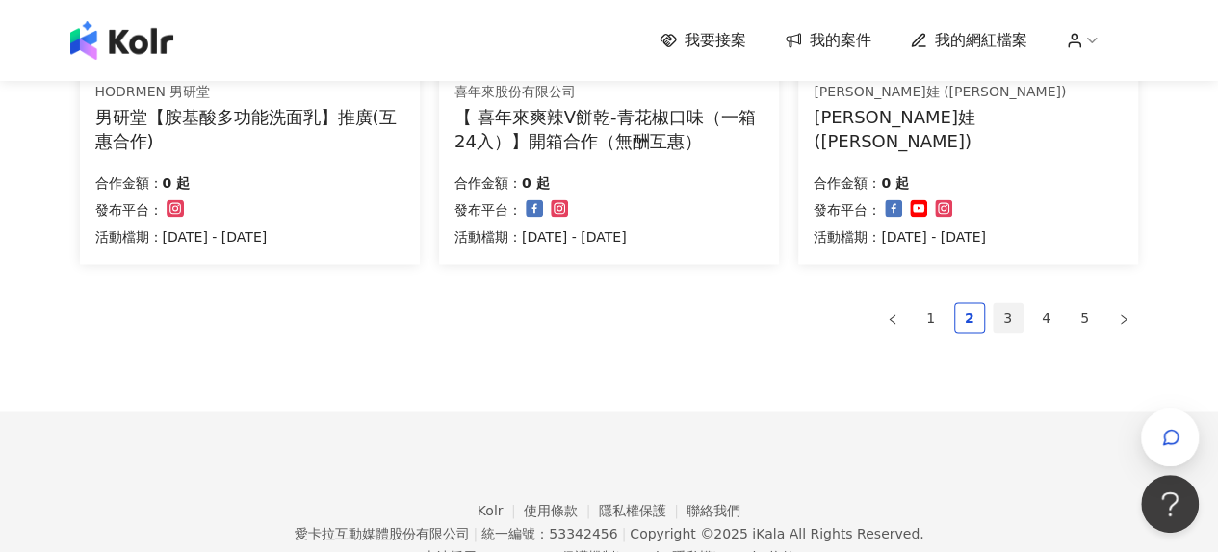
click at [1009, 319] on link "3" at bounding box center [1008, 317] width 29 height 29
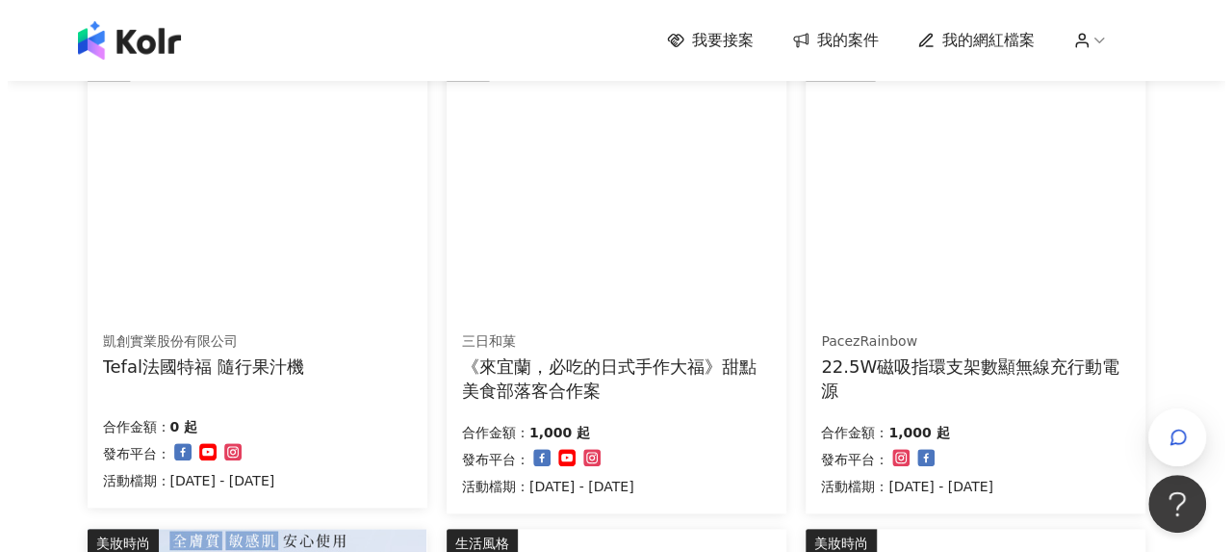
scroll to position [674, 0]
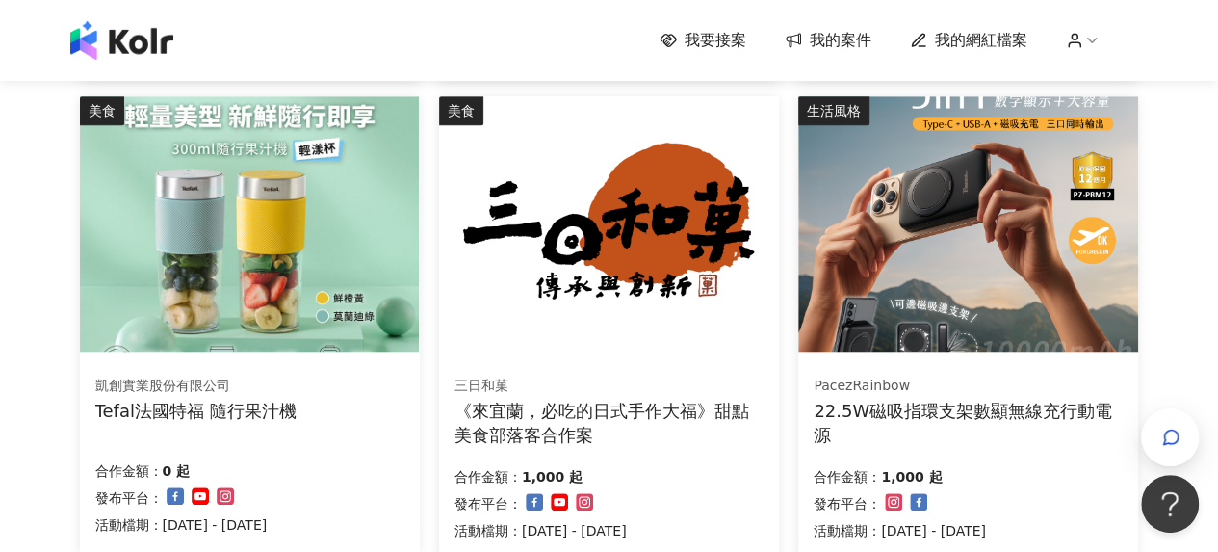
click at [277, 396] on div "凱創實業股份有限公司 Tefal法國特福 隨行果汁機" at bounding box center [195, 399] width 201 height 46
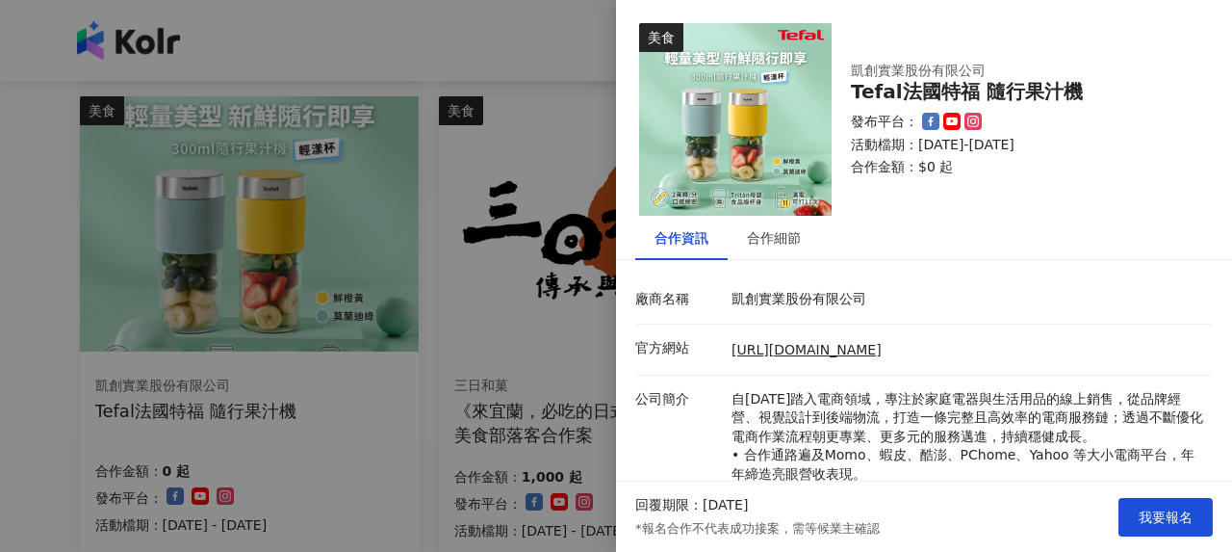
scroll to position [200, 0]
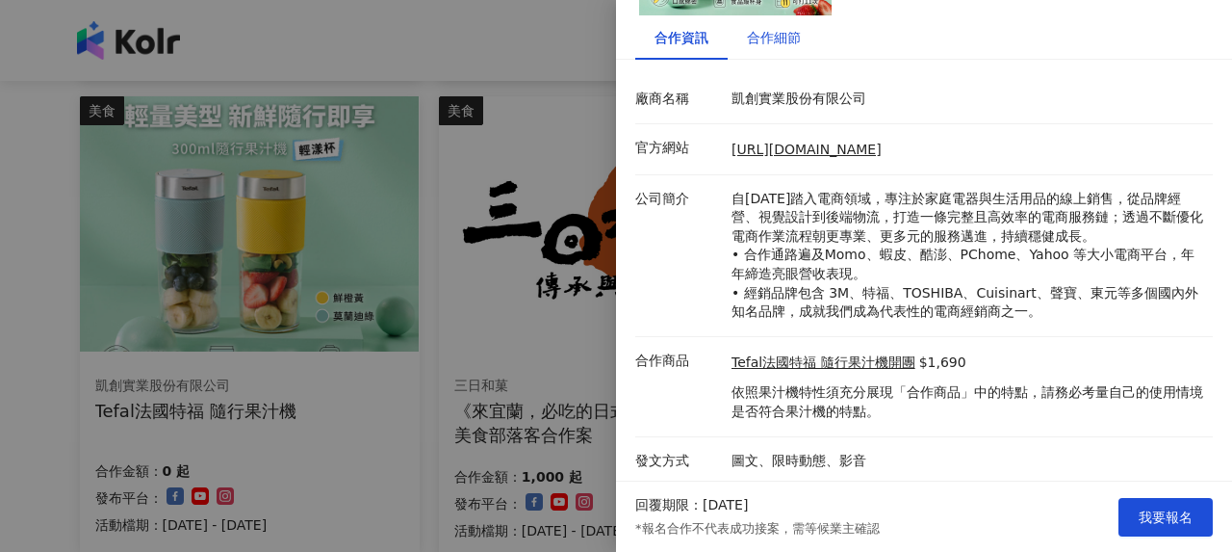
click at [788, 38] on div "合作細節" at bounding box center [774, 37] width 54 height 21
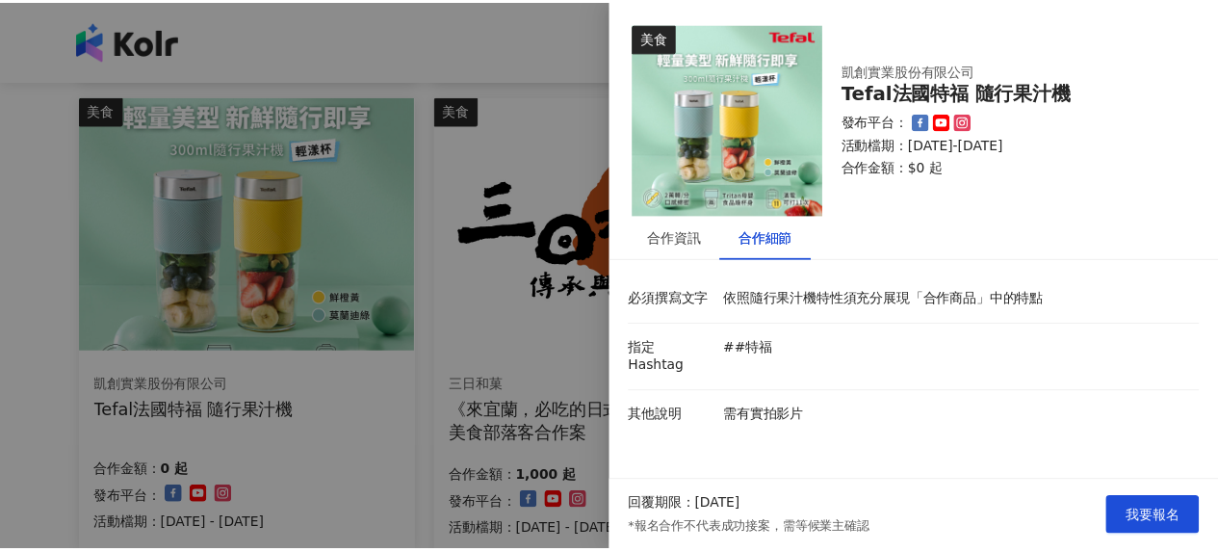
scroll to position [0, 0]
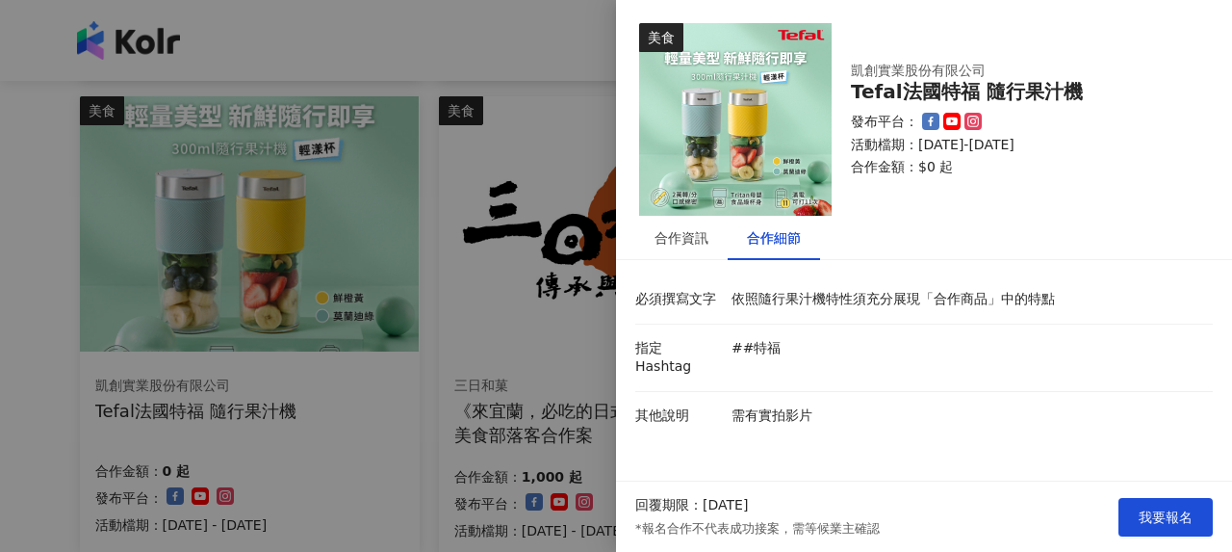
click at [372, 299] on div at bounding box center [616, 276] width 1232 height 552
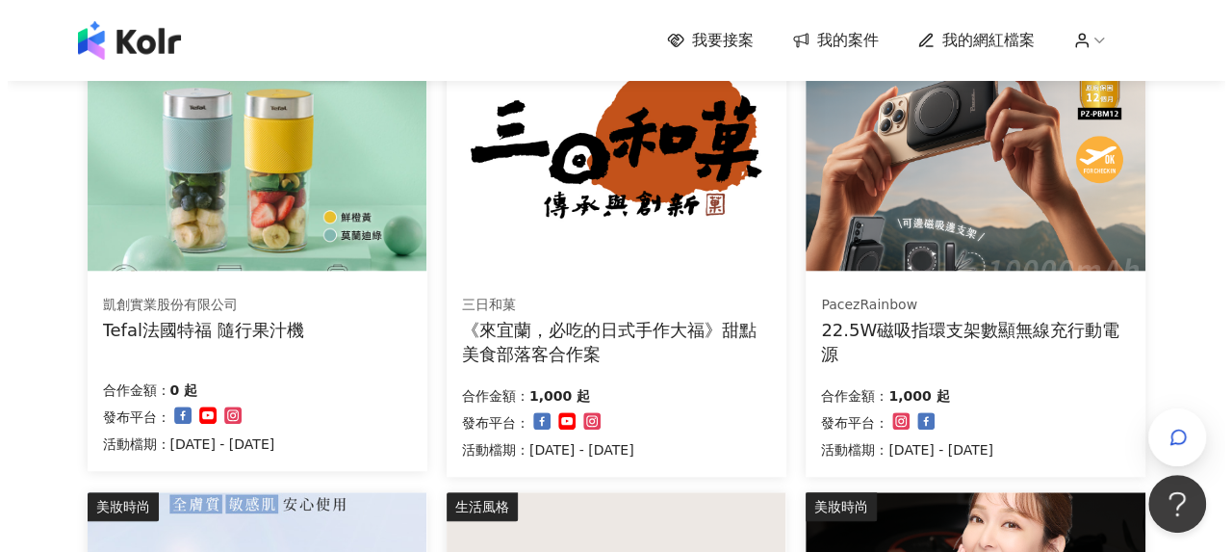
scroll to position [867, 0]
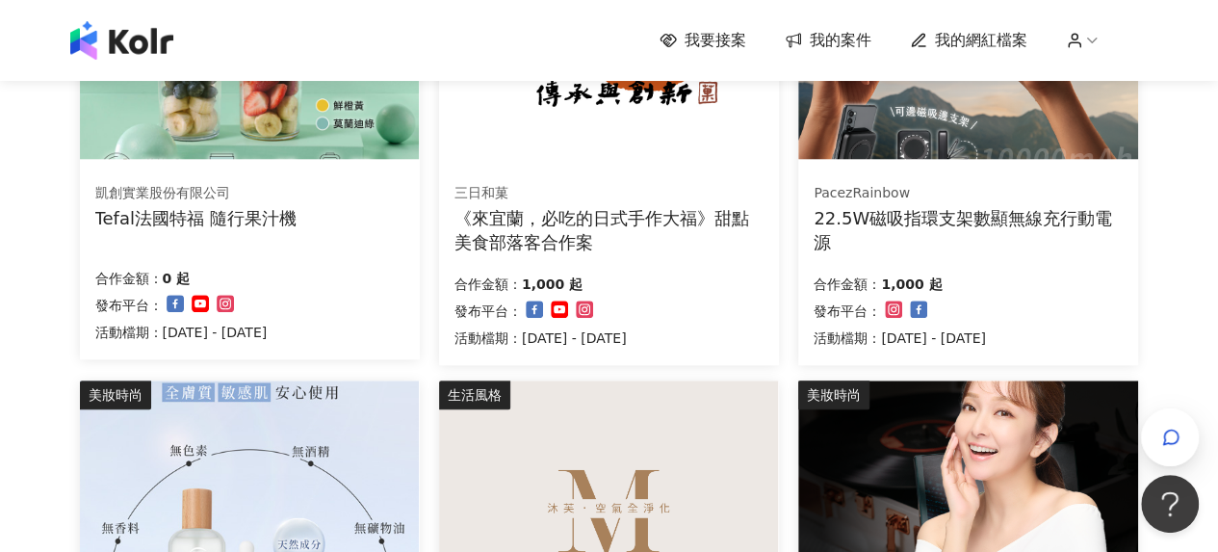
click at [974, 213] on div "22.5W磁吸指環支架數顯無線充行動電源" at bounding box center [968, 230] width 309 height 48
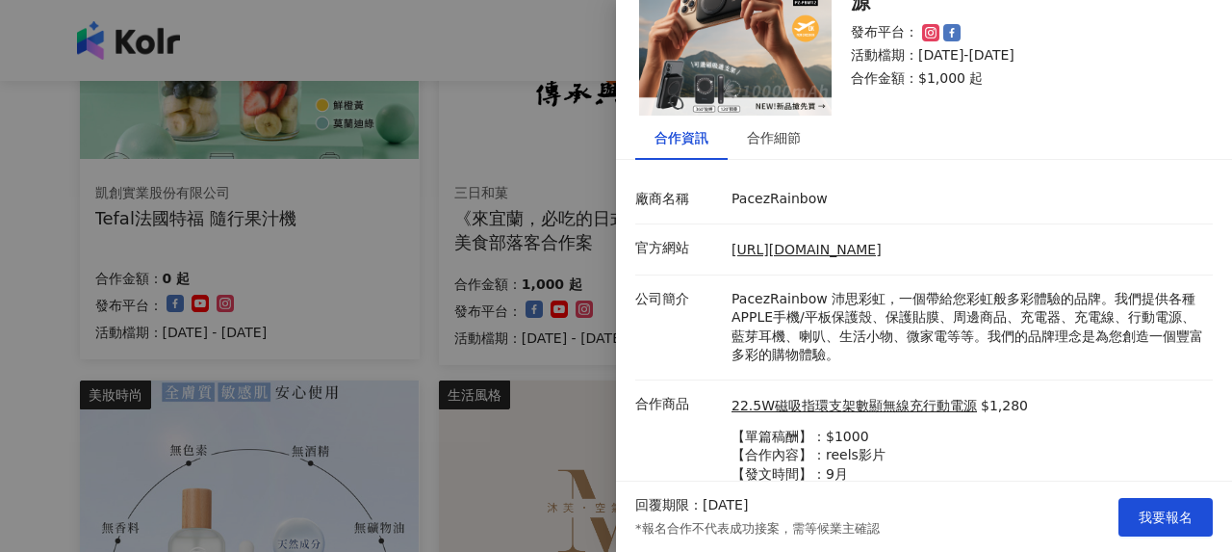
scroll to position [0, 0]
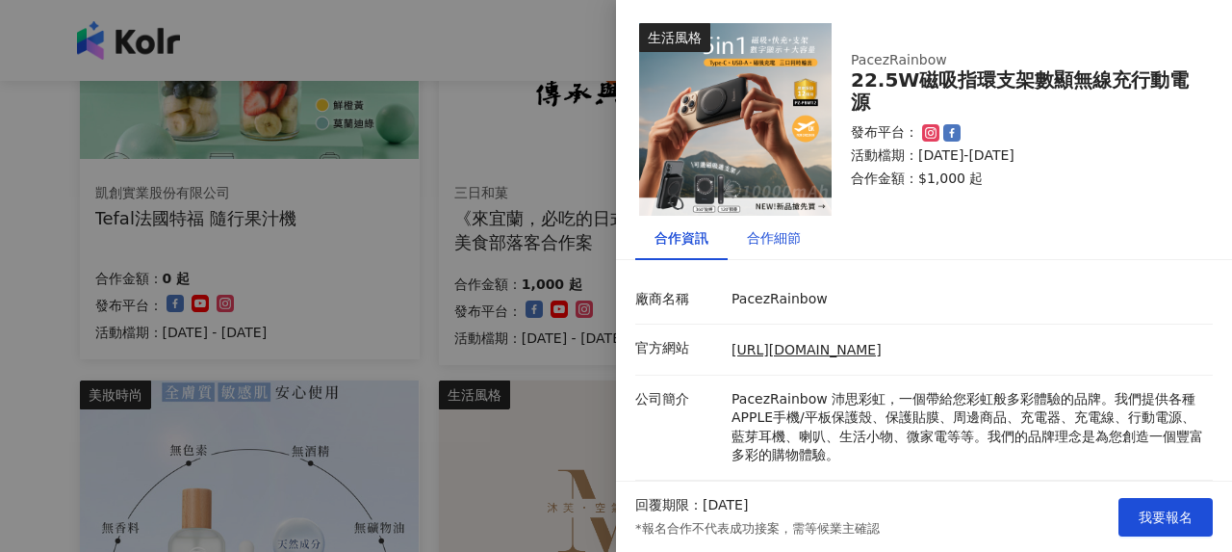
click at [791, 244] on div "合作細節" at bounding box center [774, 237] width 54 height 21
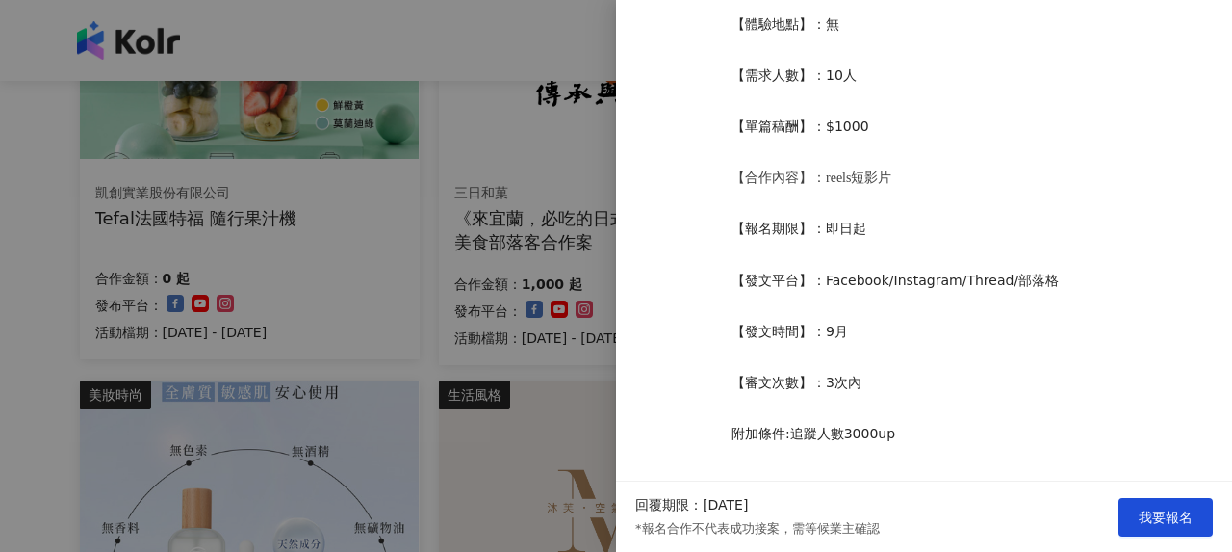
scroll to position [682, 0]
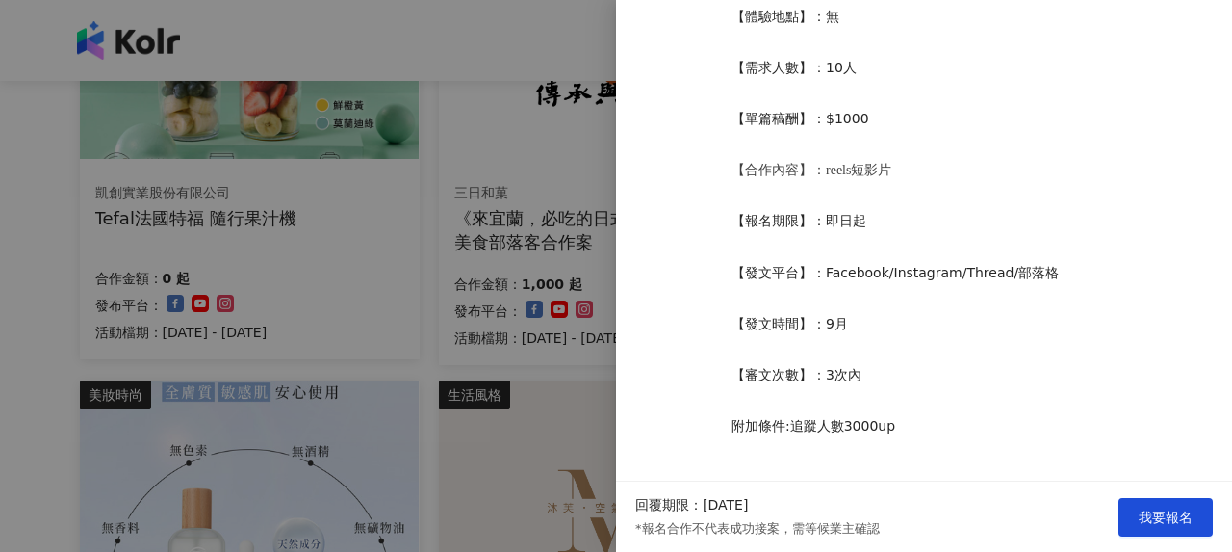
click at [406, 203] on div at bounding box center [616, 276] width 1232 height 552
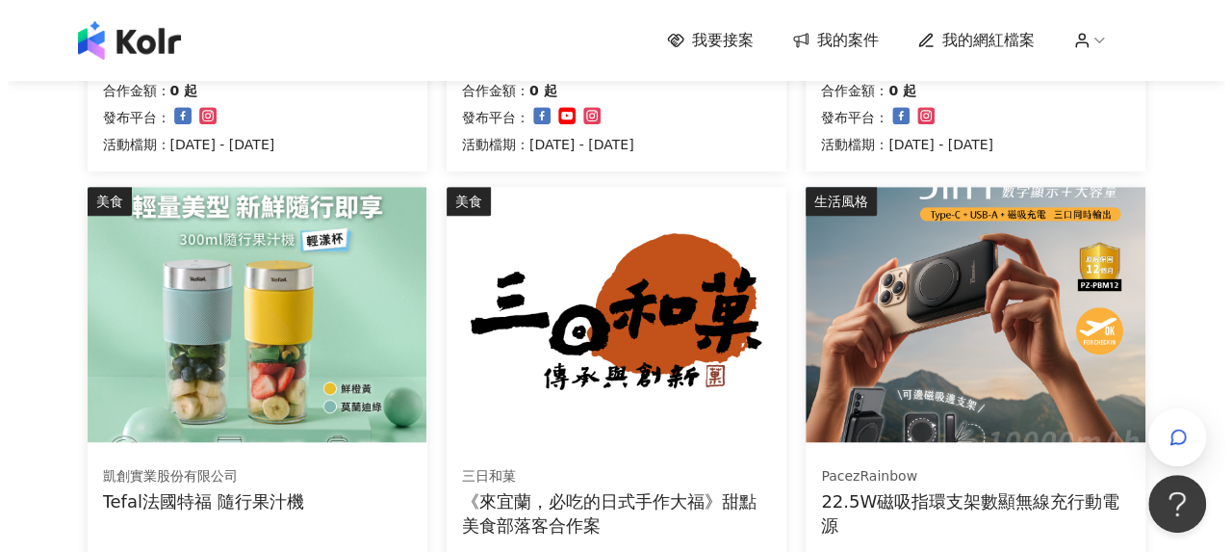
scroll to position [289, 0]
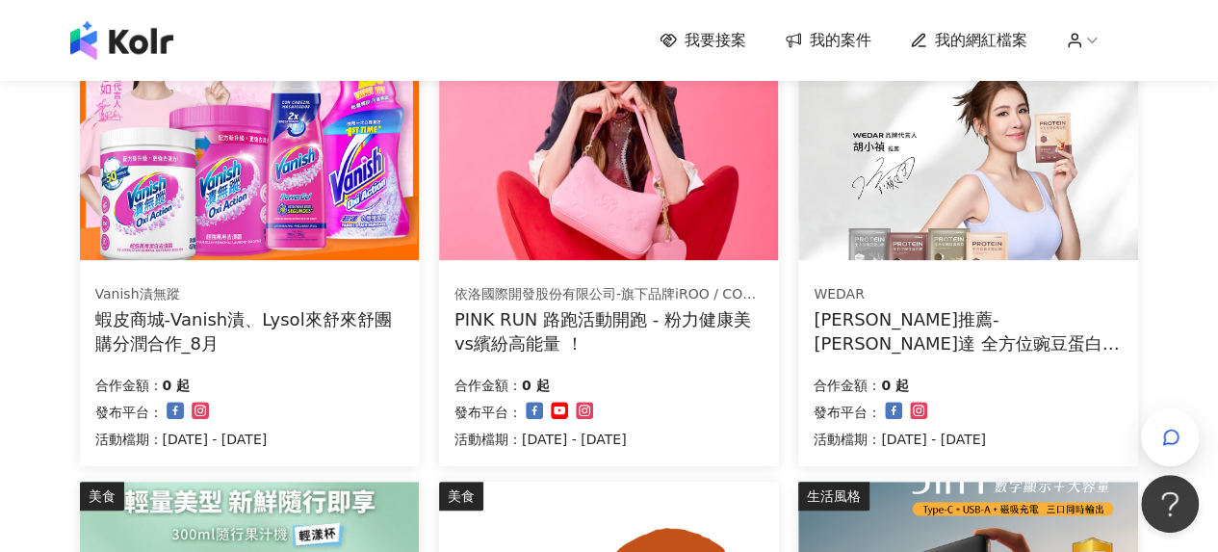
click at [668, 316] on div "PINK RUN 路跑活動開跑 - 粉力健康美vs繽紛高能量 ！" at bounding box center [608, 331] width 309 height 48
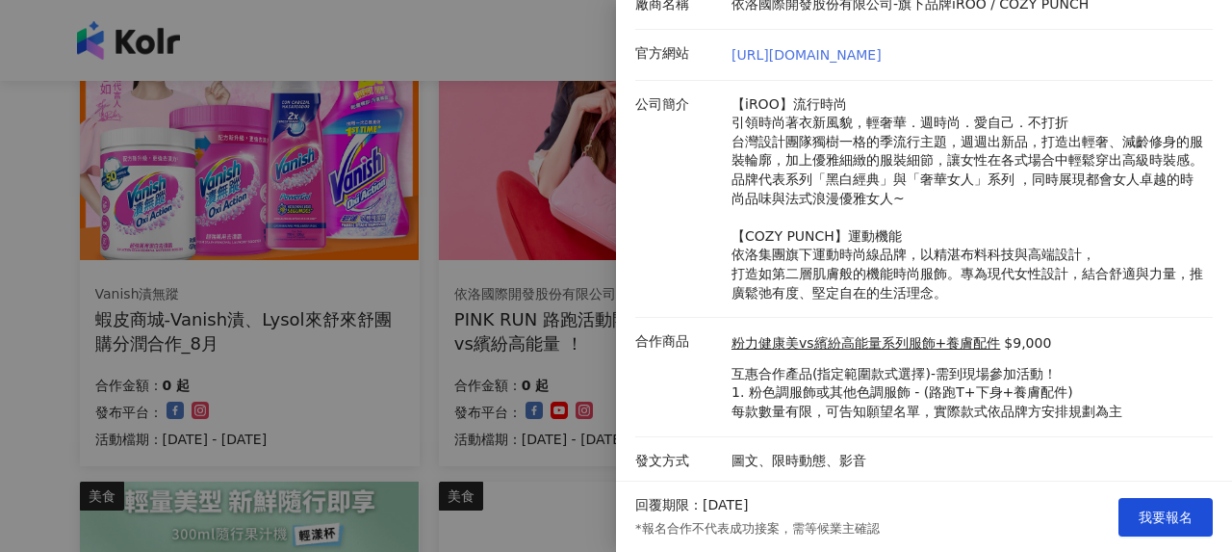
scroll to position [102, 0]
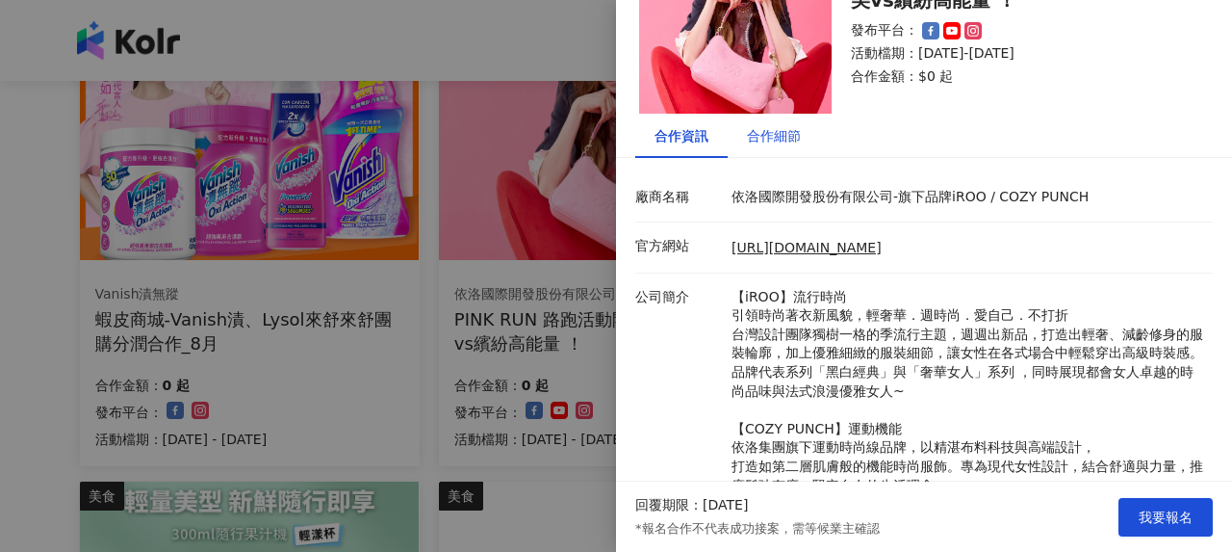
click at [794, 145] on div "合作細節" at bounding box center [774, 135] width 54 height 21
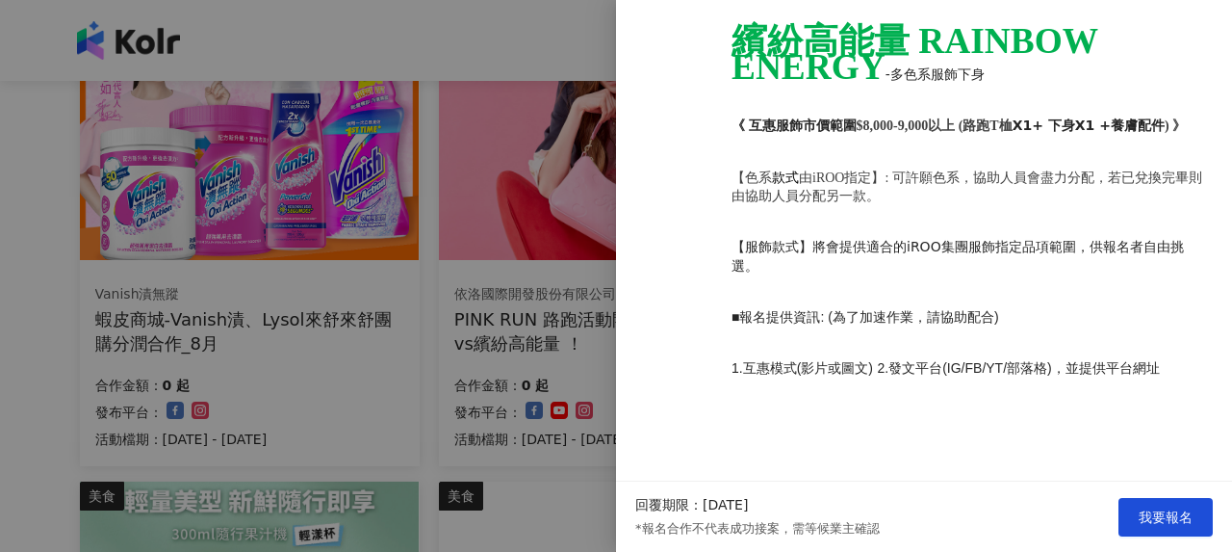
scroll to position [1956, 0]
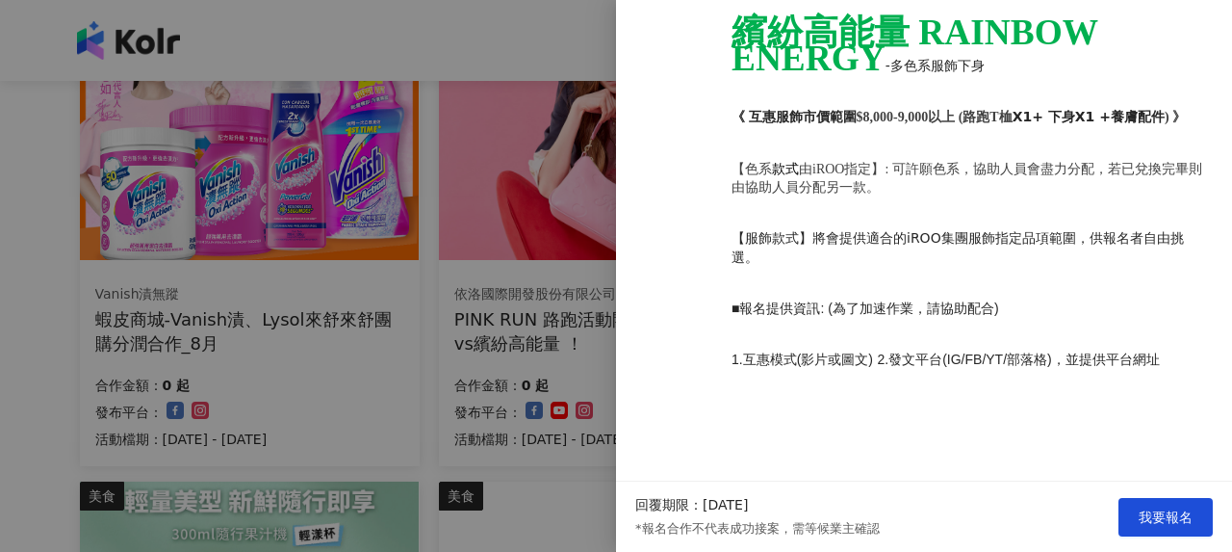
click at [282, 379] on div at bounding box center [616, 276] width 1232 height 552
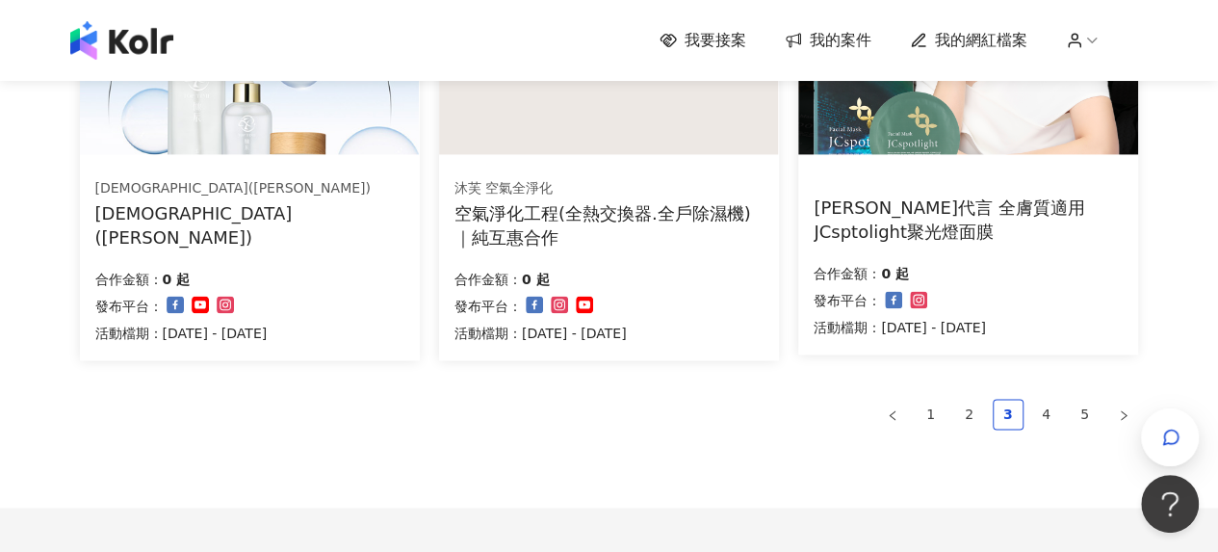
scroll to position [1516, 0]
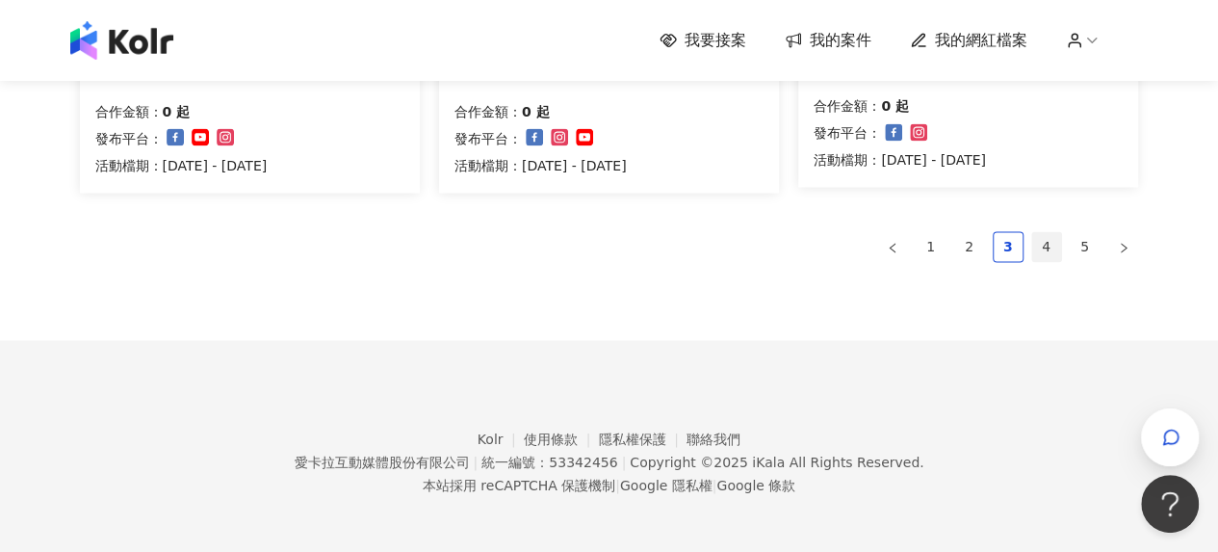
click at [1047, 254] on link "4" at bounding box center [1046, 246] width 29 height 29
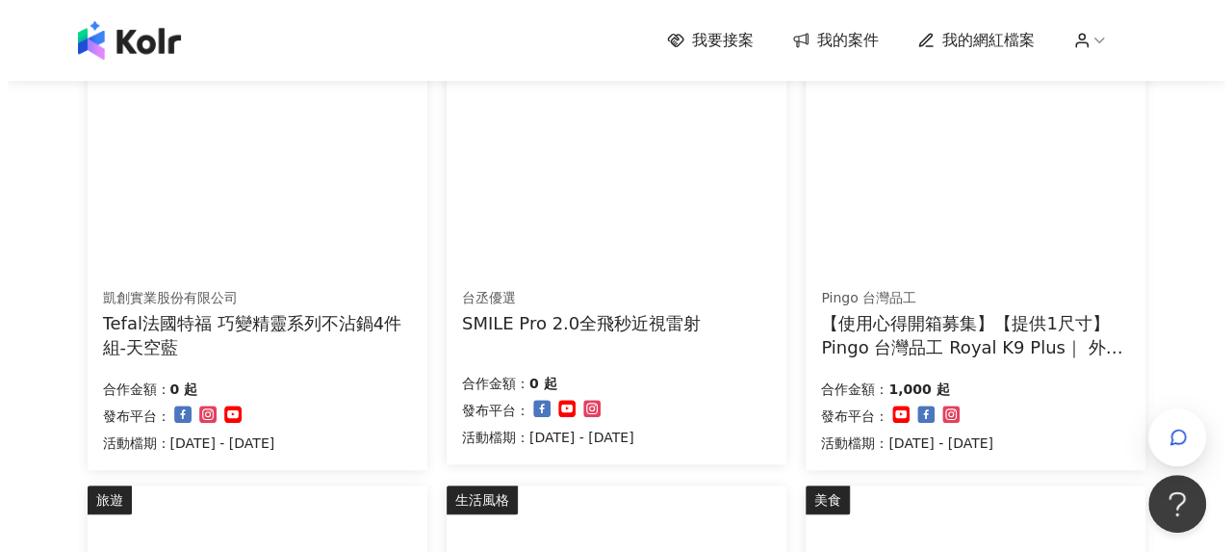
scroll to position [258, 0]
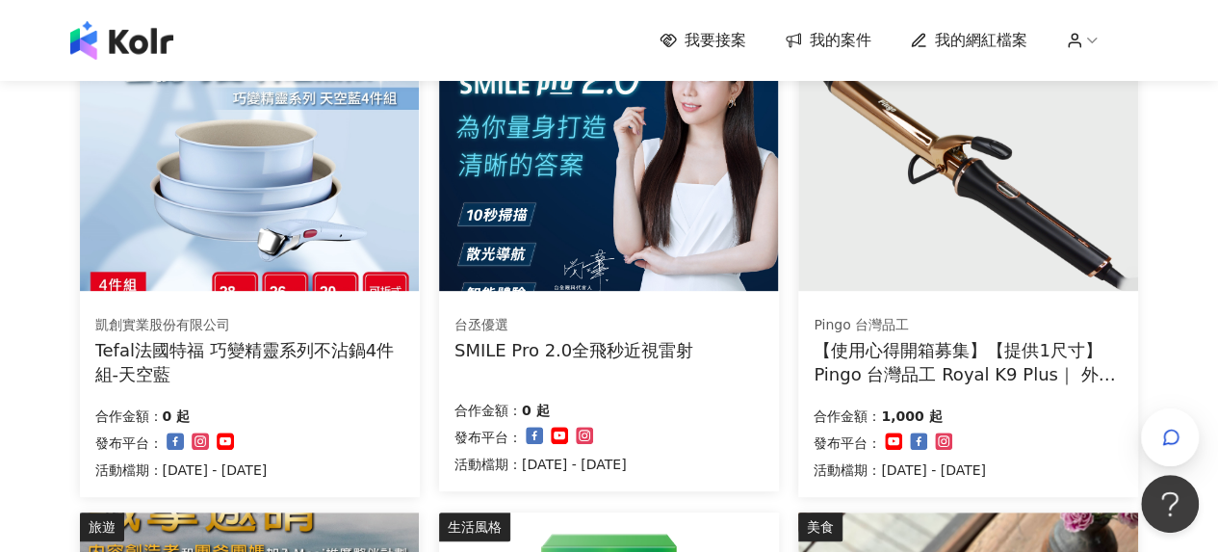
click at [266, 355] on div "Tefal法國特福 巧變精靈系列不沾鍋4件組-天空藍" at bounding box center [249, 362] width 309 height 48
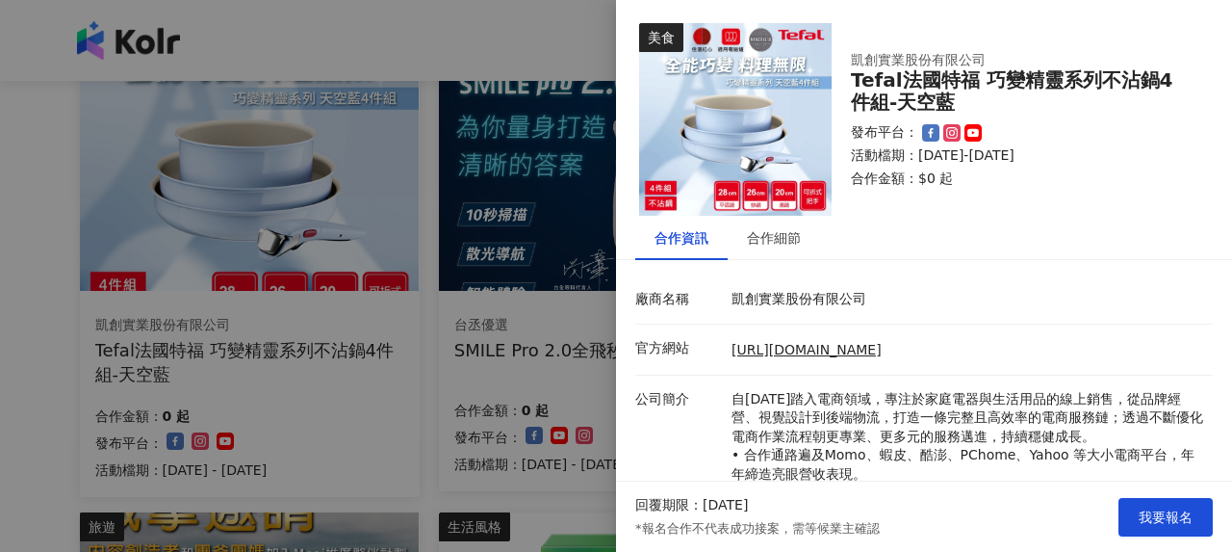
scroll to position [200, 0]
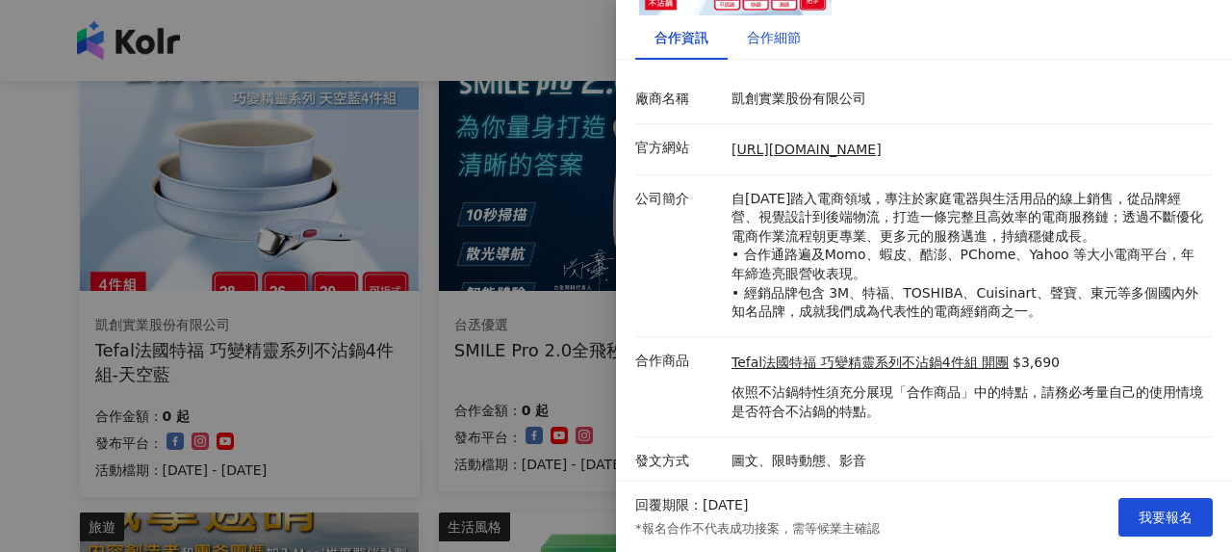
click at [793, 30] on div "合作細節" at bounding box center [774, 37] width 54 height 21
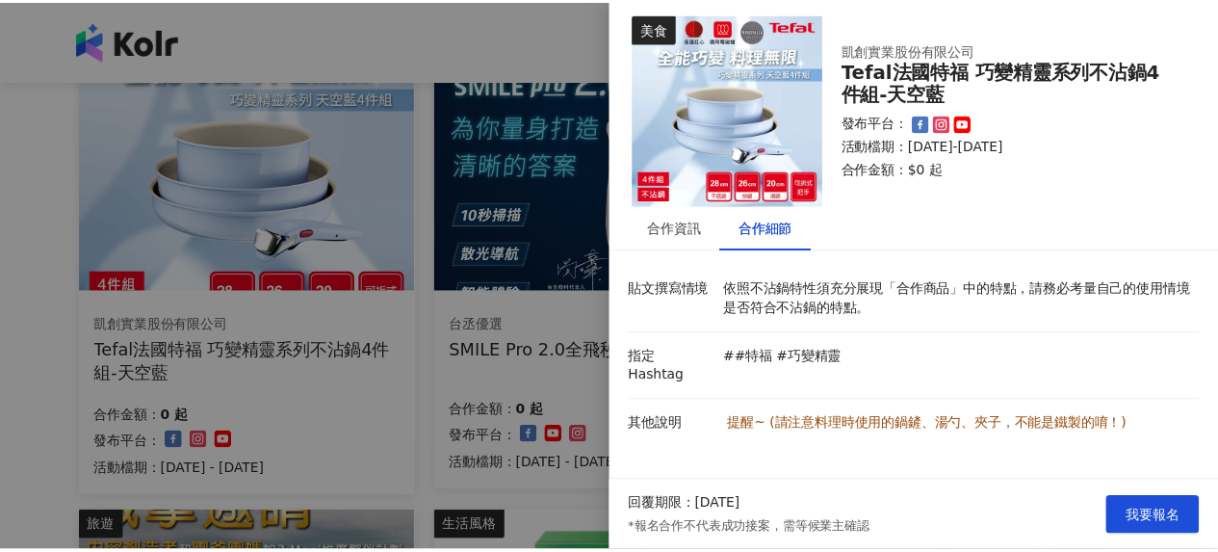
scroll to position [0, 0]
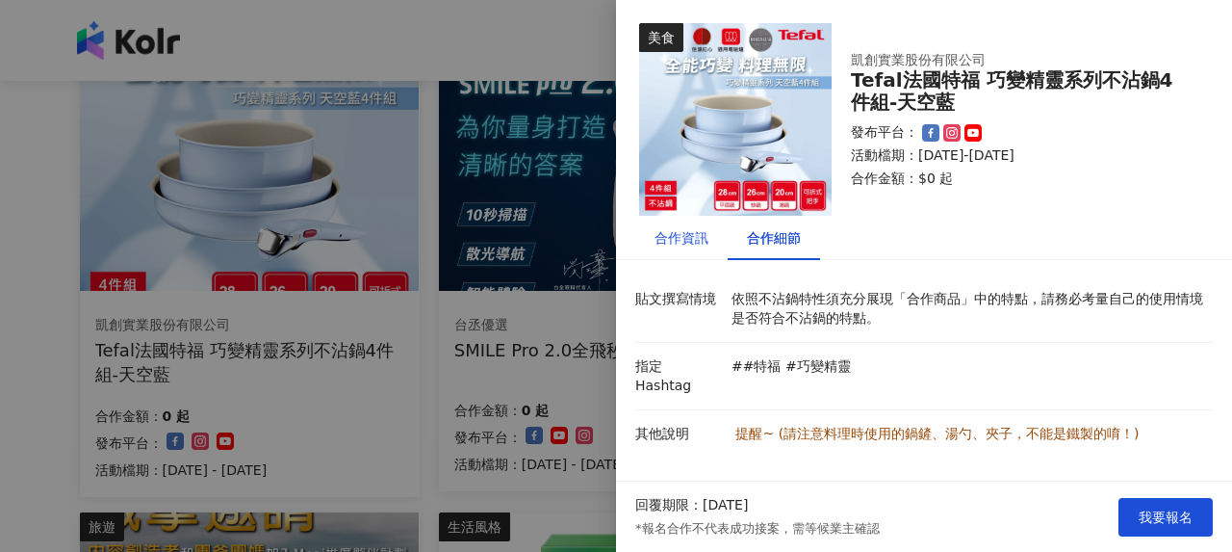
click at [679, 239] on div "合作資訊" at bounding box center [682, 237] width 54 height 21
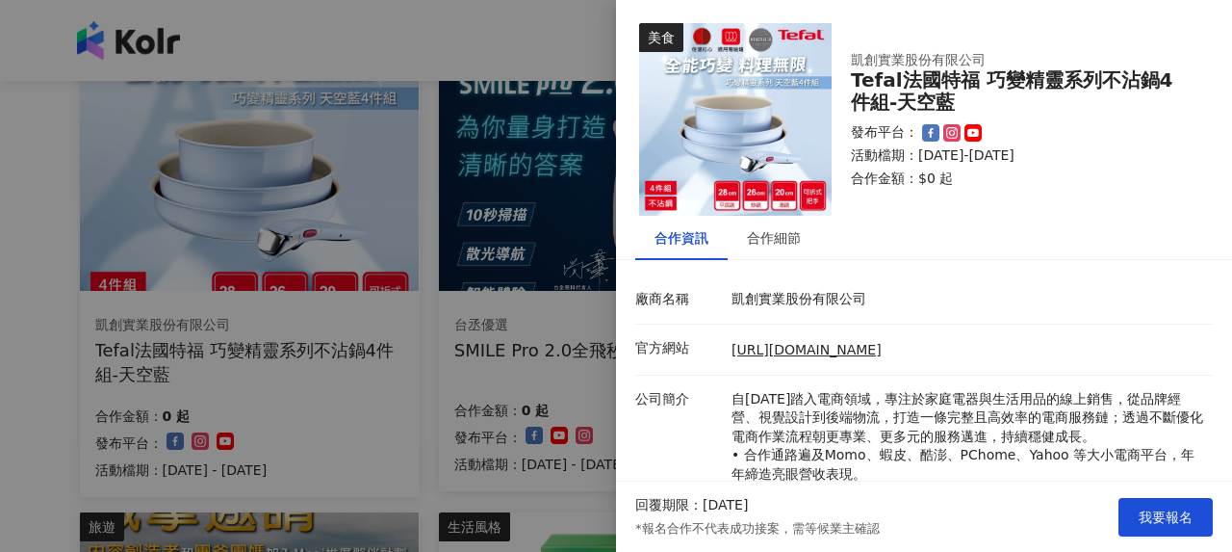
click at [439, 317] on div at bounding box center [616, 276] width 1232 height 552
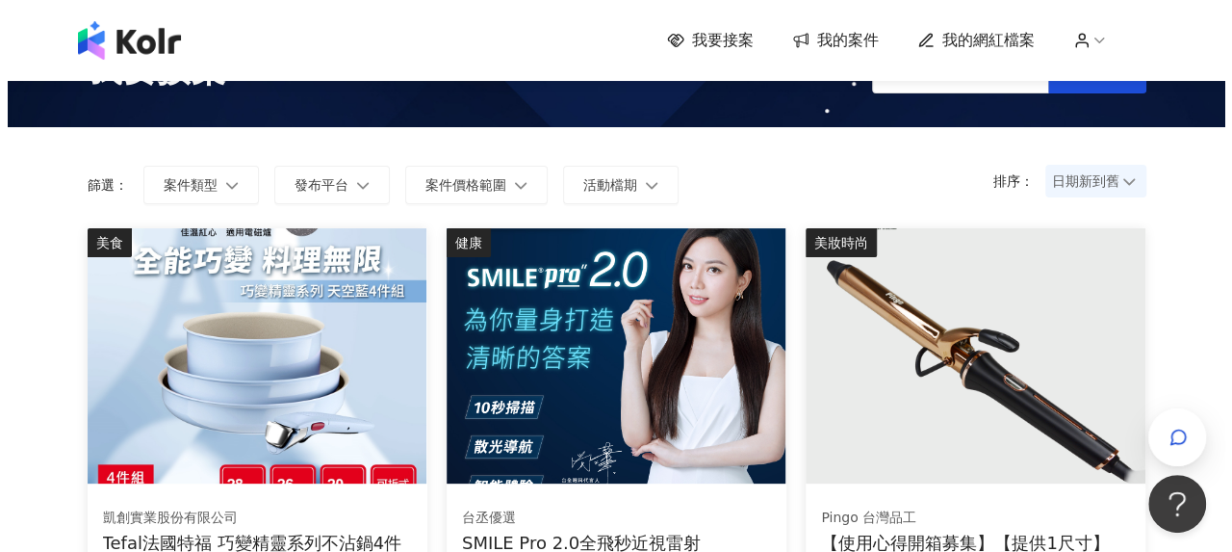
scroll to position [258, 0]
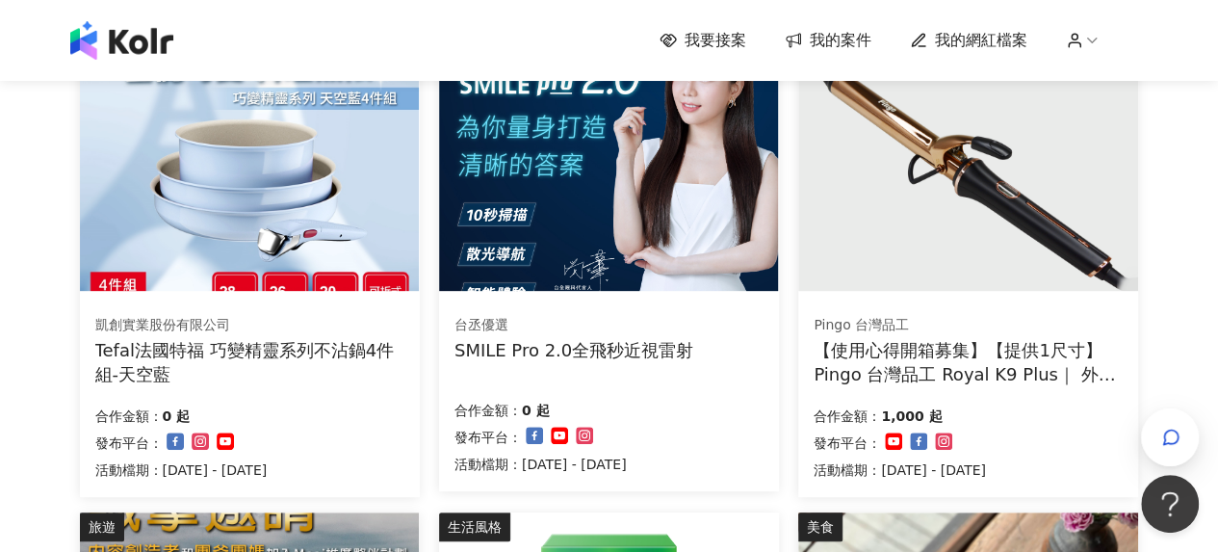
click at [998, 348] on div "【使用心得開箱募集】【提供1尺寸】 Pingo 台灣品工 Royal K9 Plus｜ 外噴式負離子加長電棒-革命進化款" at bounding box center [968, 362] width 309 height 48
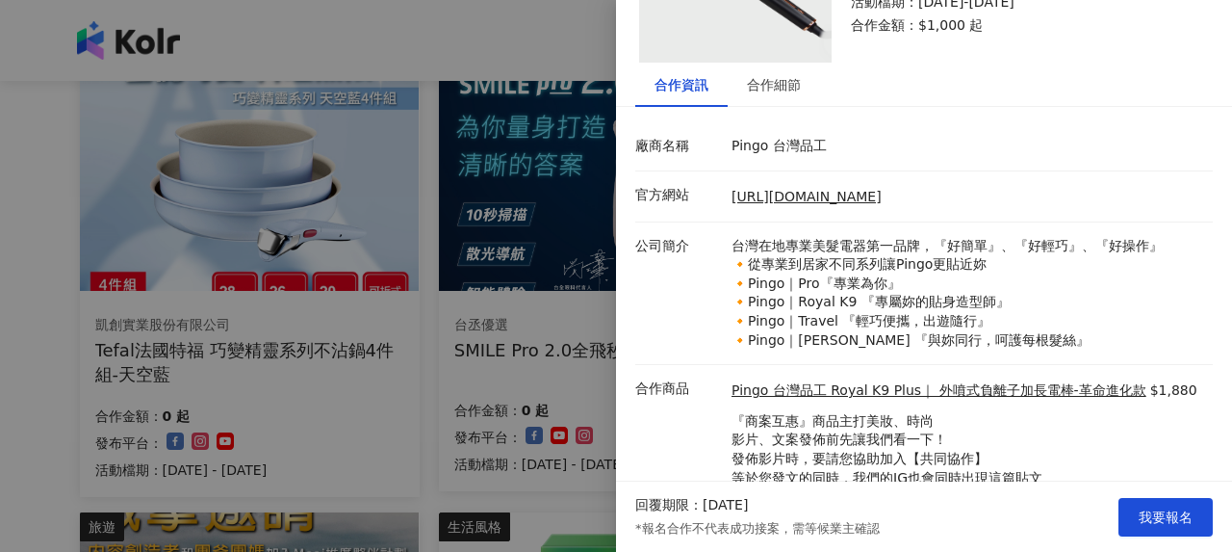
scroll to position [123, 0]
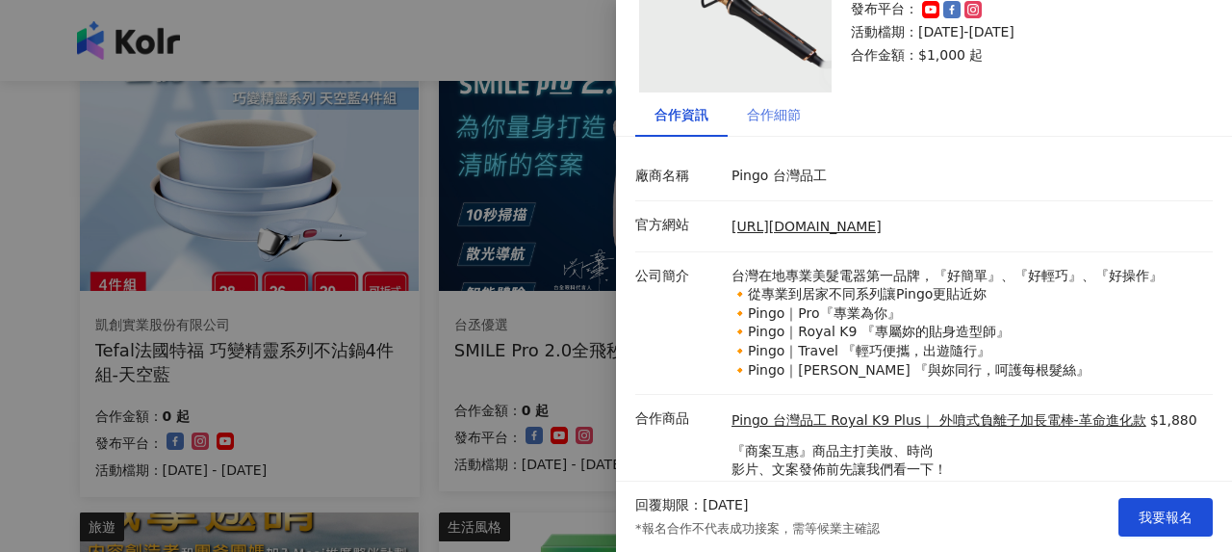
click at [787, 127] on div "合作細節" at bounding box center [774, 114] width 92 height 44
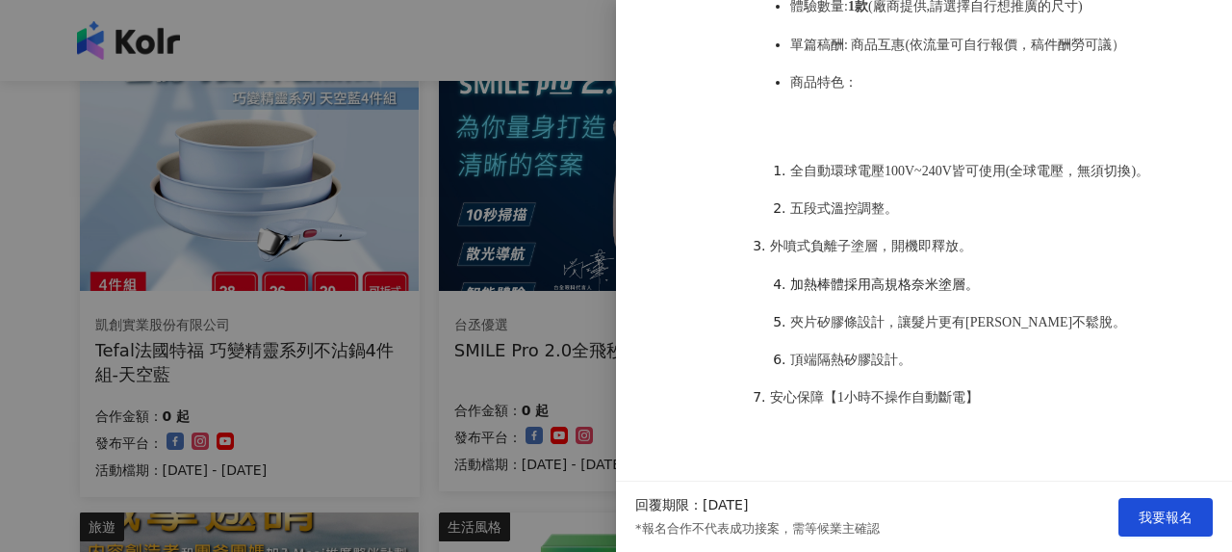
scroll to position [444, 0]
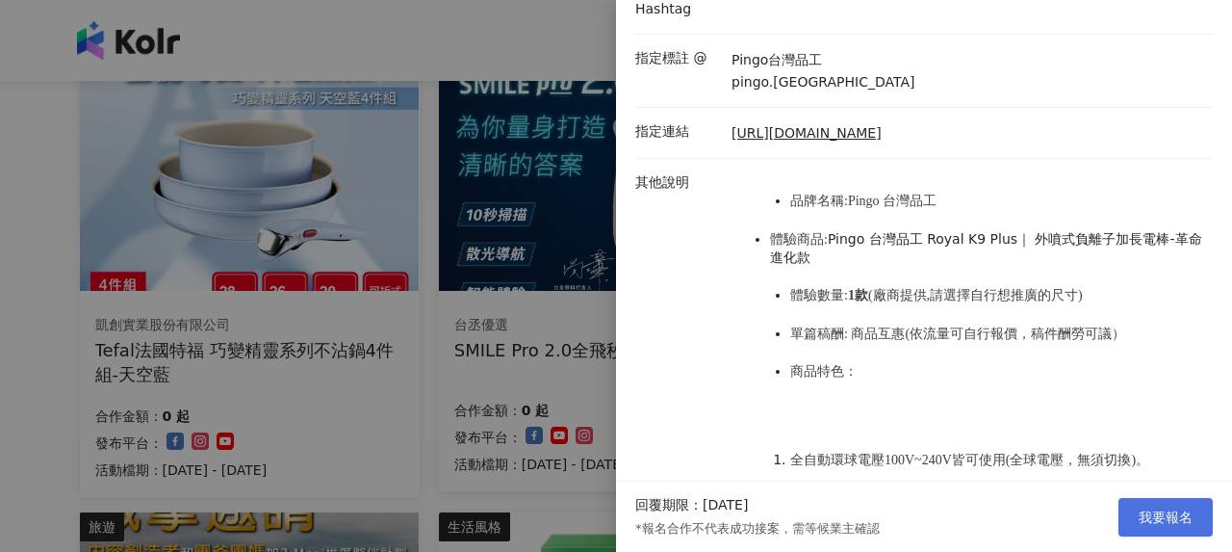
click at [1190, 529] on button "我要報名" at bounding box center [1166, 517] width 94 height 39
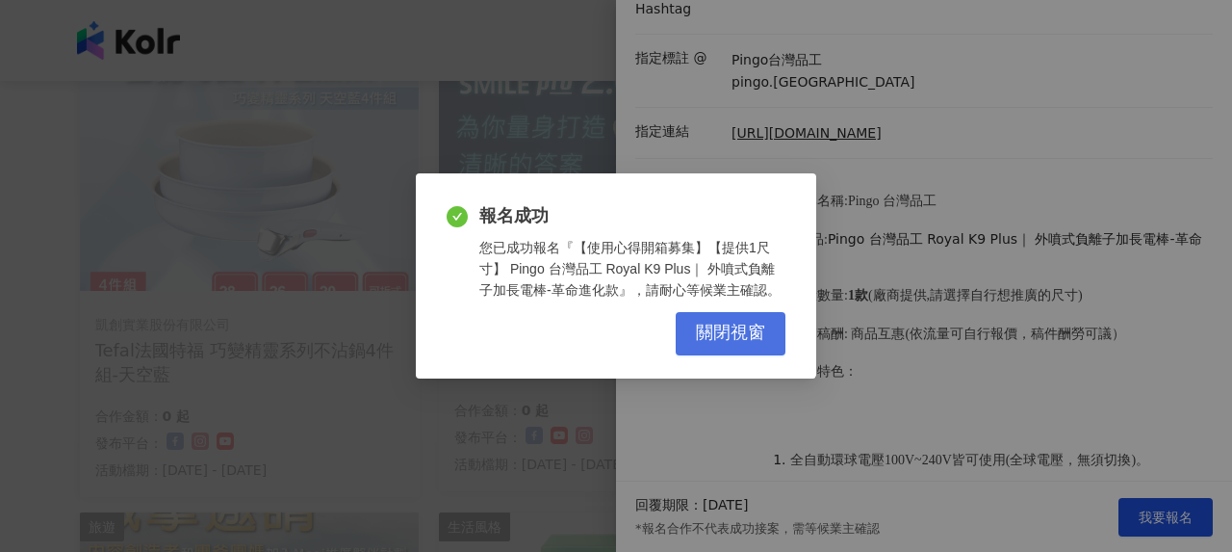
click at [749, 338] on span "關閉視窗" at bounding box center [730, 333] width 69 height 21
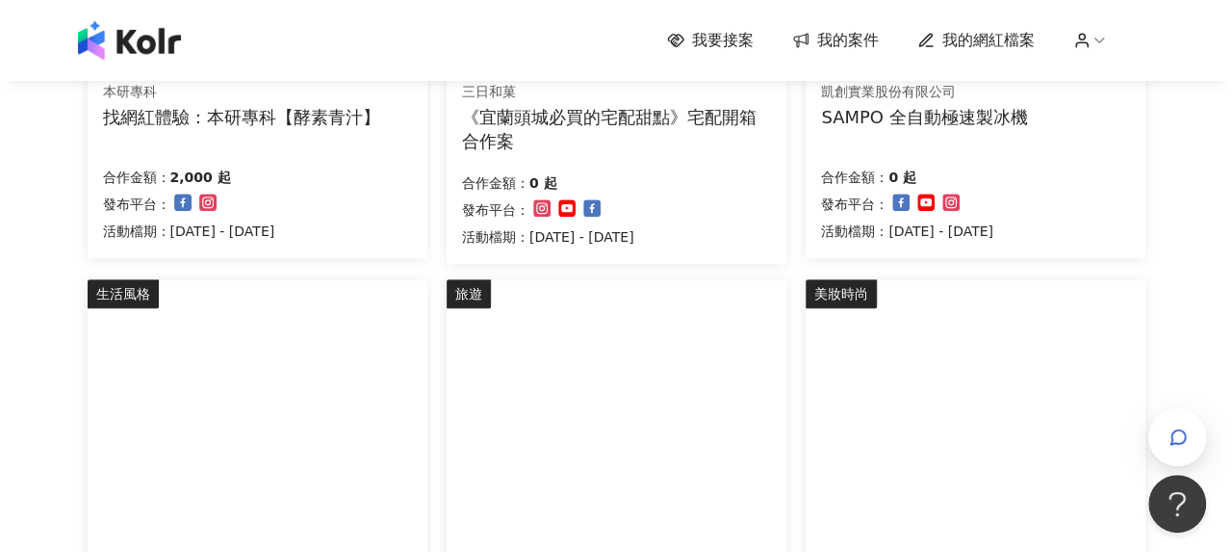
scroll to position [836, 0]
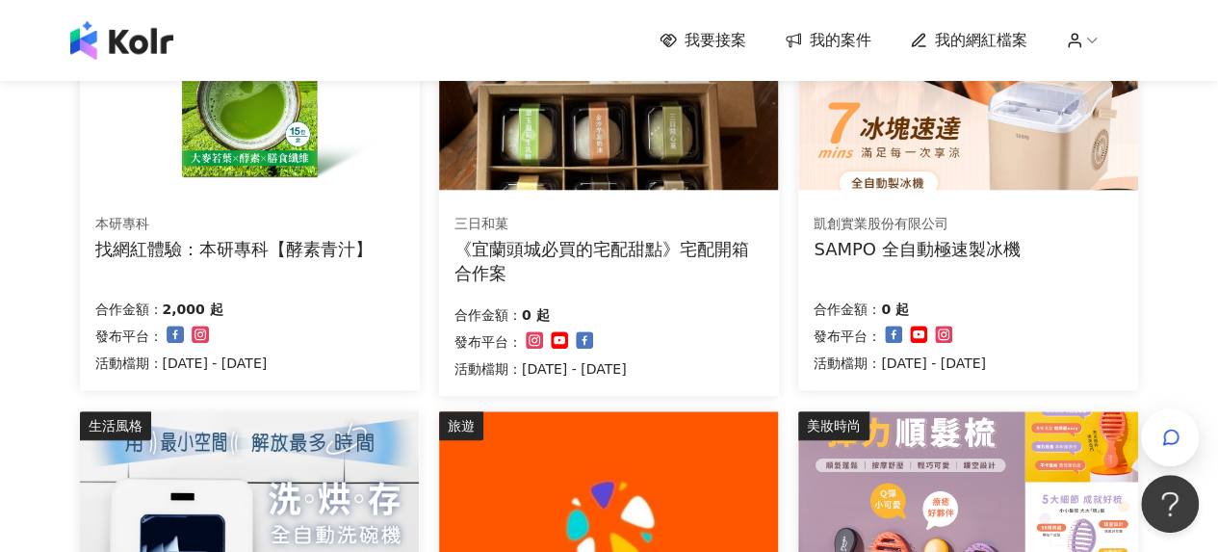
click at [380, 267] on div "本研專科 找網紅體驗：本研專科【酵素青汁】 合作金額： 2,000 起 發布平台： 活動檔期：[DATE] - [DATE]" at bounding box center [250, 293] width 340 height 193
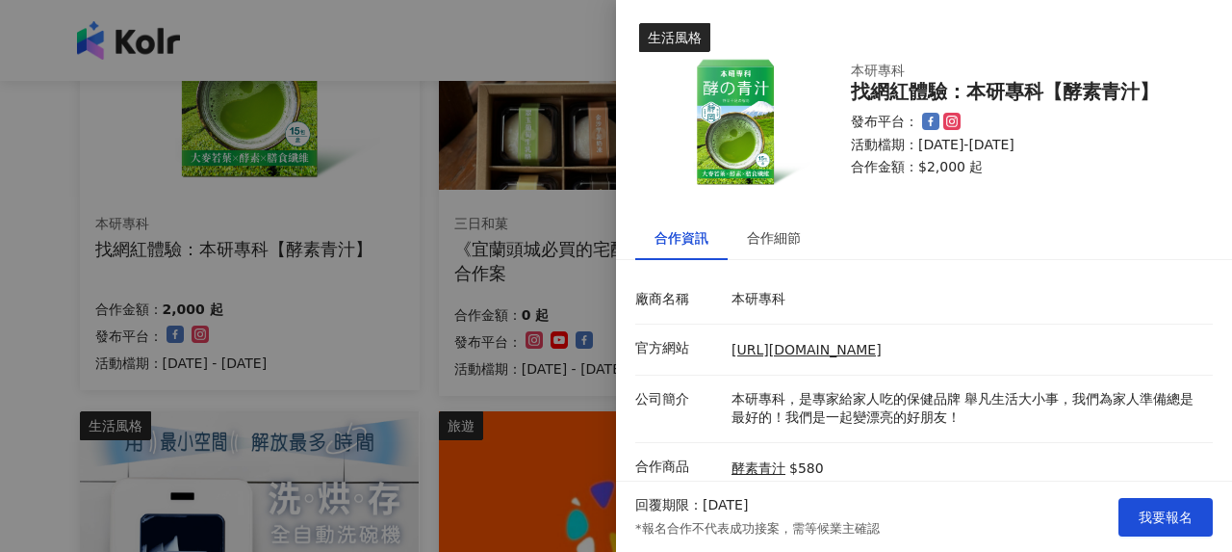
scroll to position [163, 0]
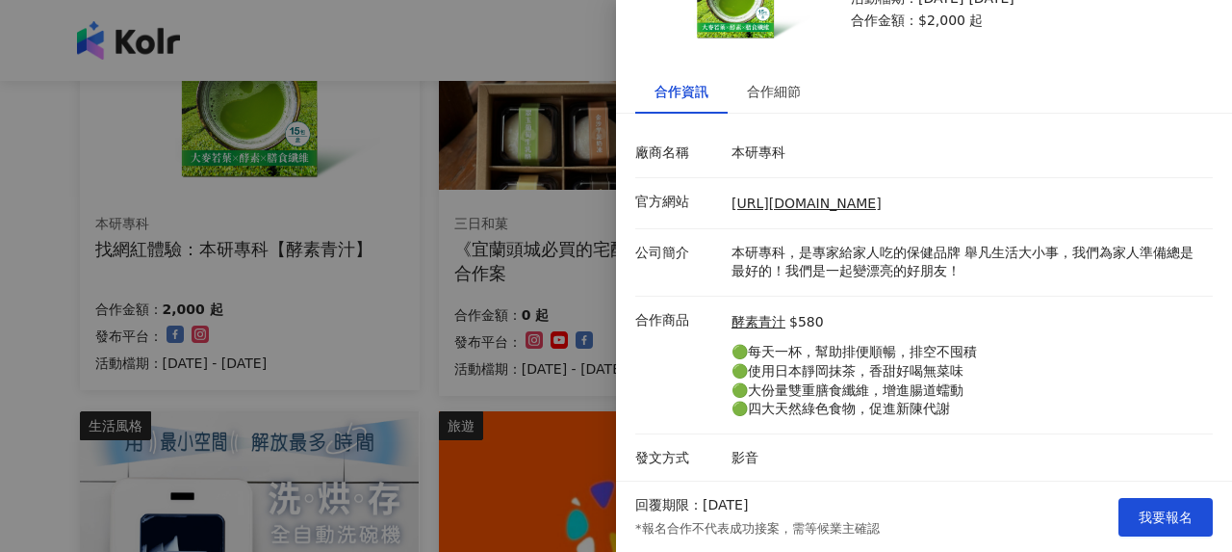
click at [390, 271] on div at bounding box center [616, 276] width 1232 height 552
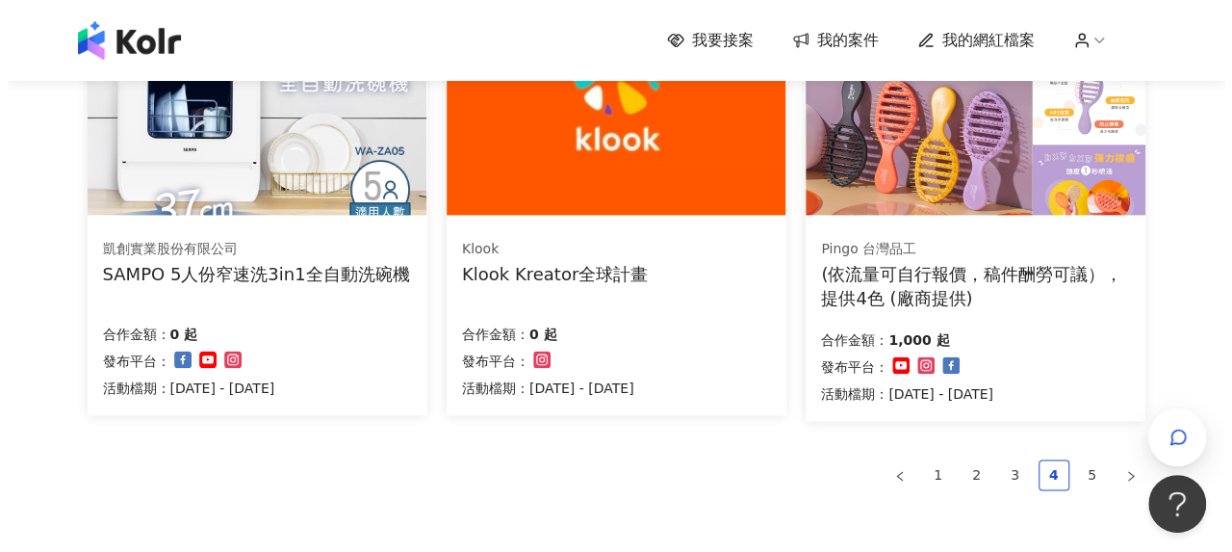
scroll to position [1317, 0]
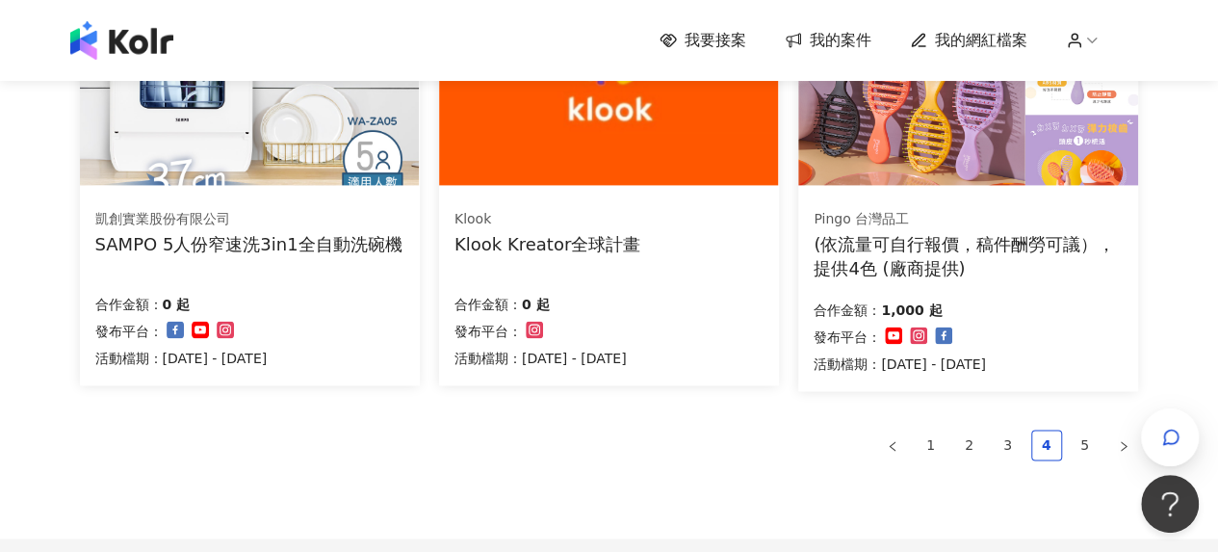
click at [905, 280] on div "Pingo 台灣品工 (依流量可自行報價，稿件酬勞可議），提供4色 (廠商提供) 合作金額： 1,000 起 發布平台： 活動檔期：[DATE] - [DAT…" at bounding box center [968, 292] width 340 height 198
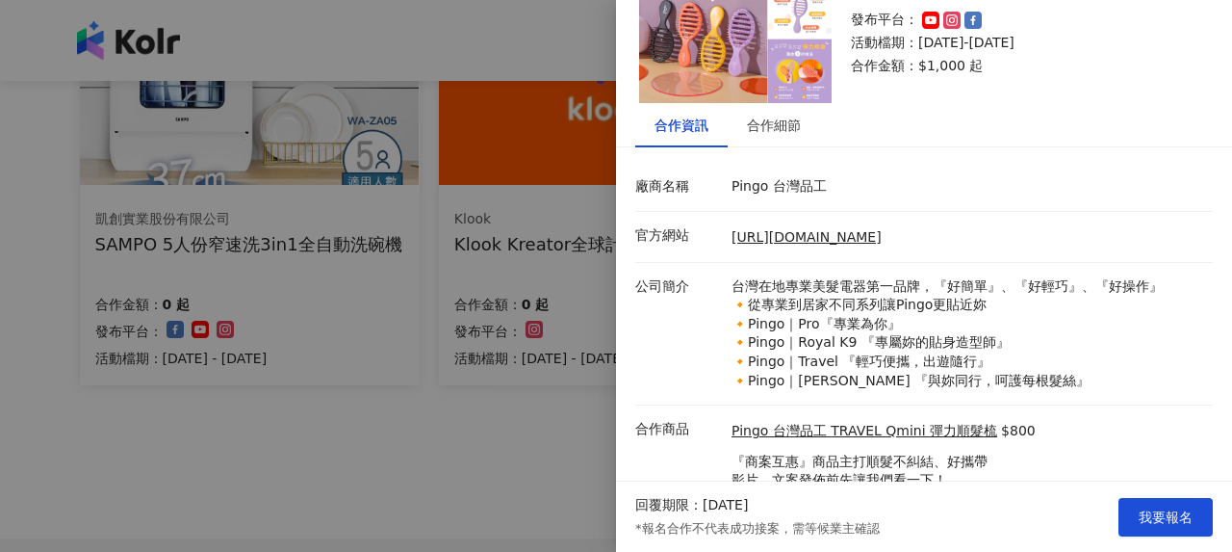
scroll to position [220, 0]
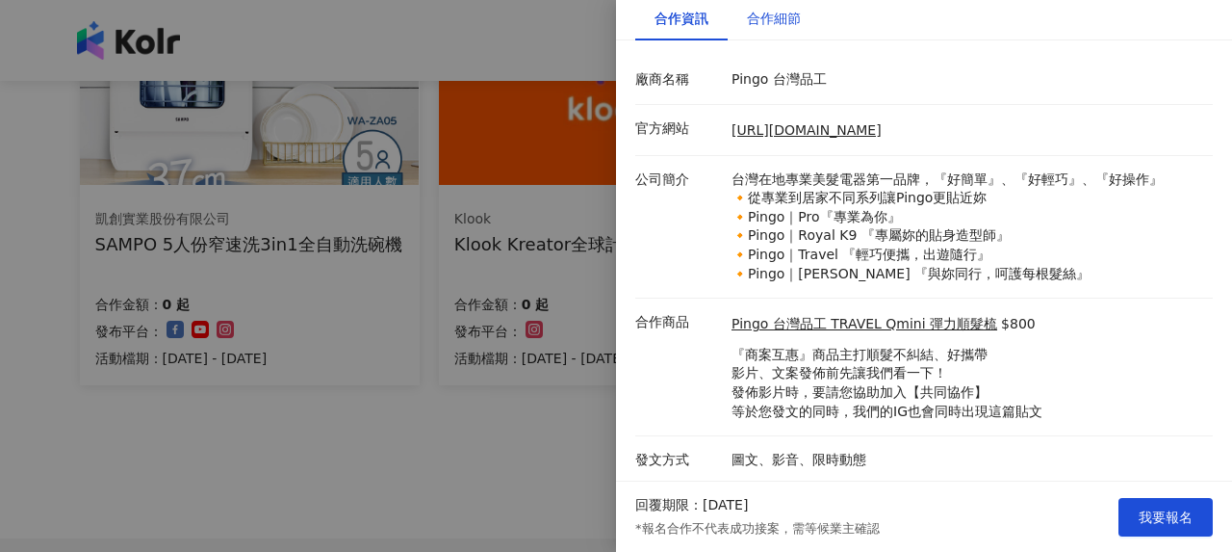
click at [780, 26] on div "合作細節" at bounding box center [774, 18] width 54 height 21
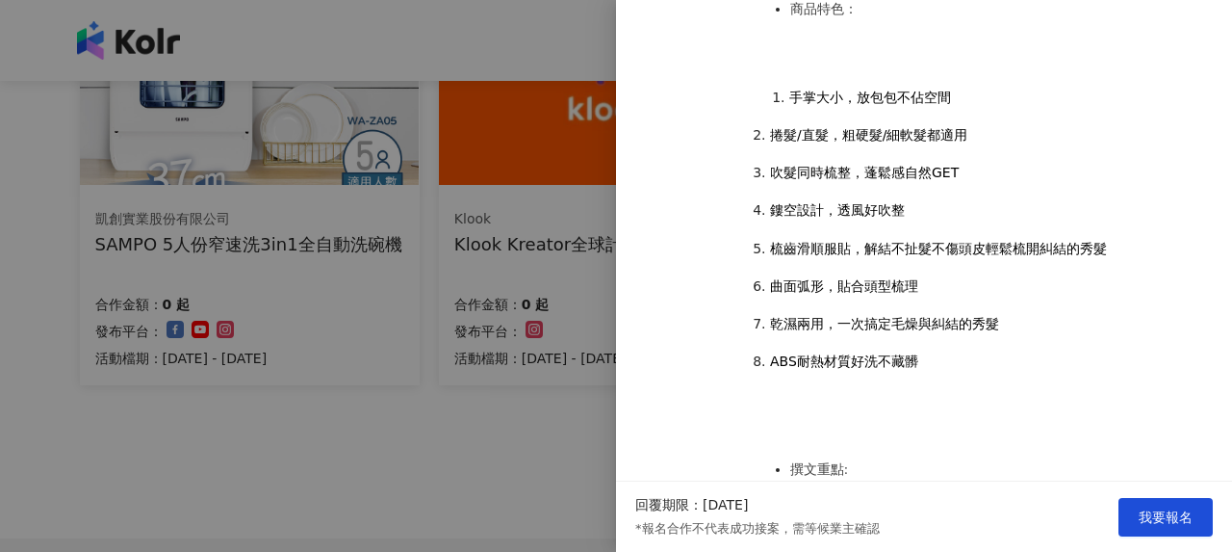
scroll to position [701, 0]
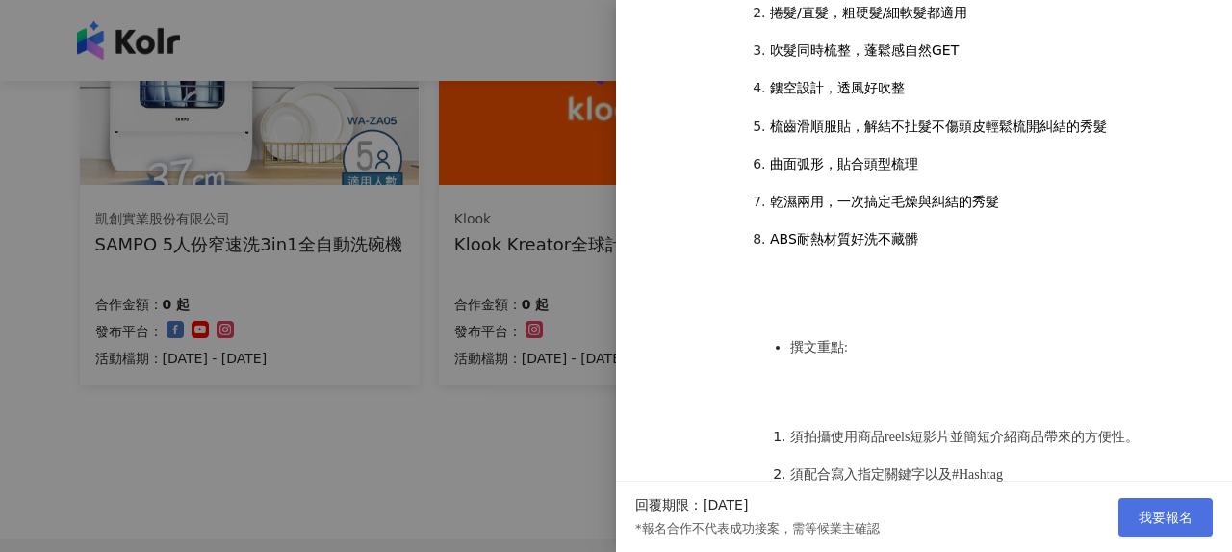
click at [1148, 505] on button "我要報名" at bounding box center [1166, 517] width 94 height 39
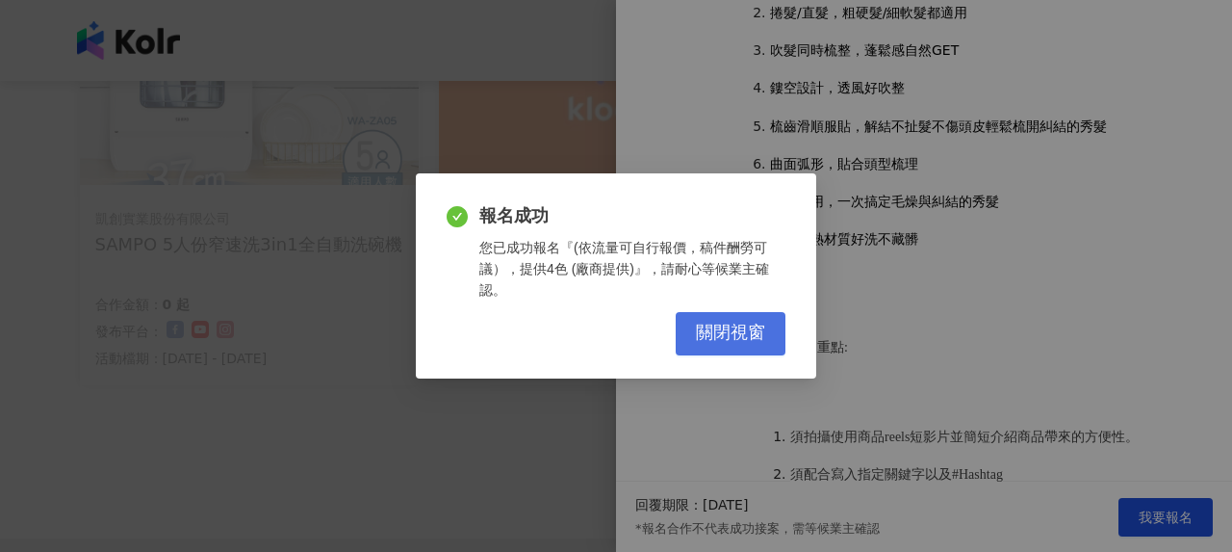
click at [753, 332] on span "關閉視窗" at bounding box center [730, 333] width 69 height 21
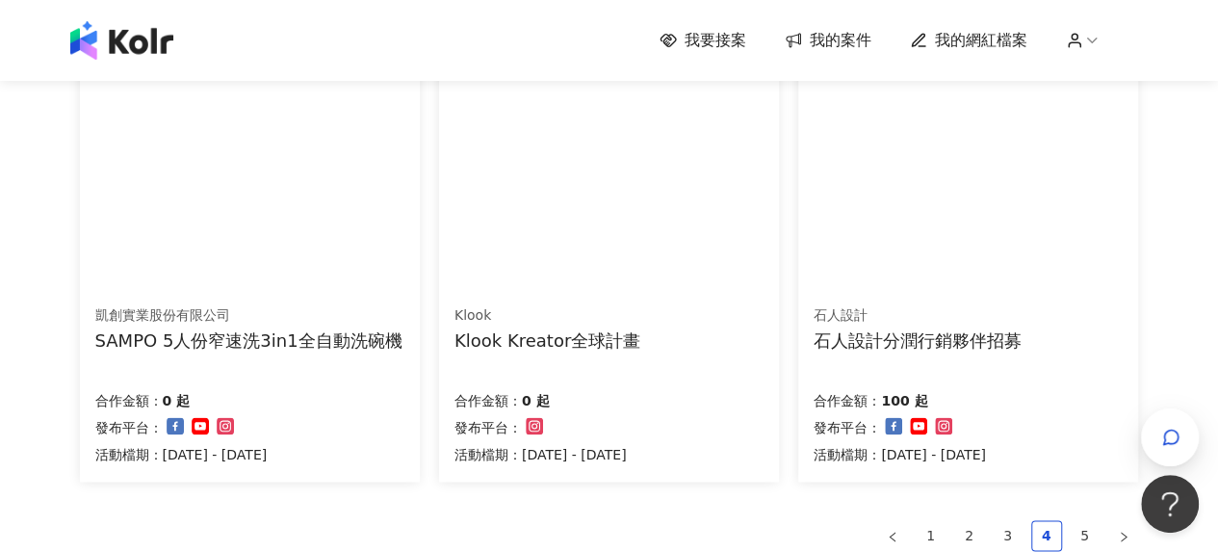
scroll to position [1413, 0]
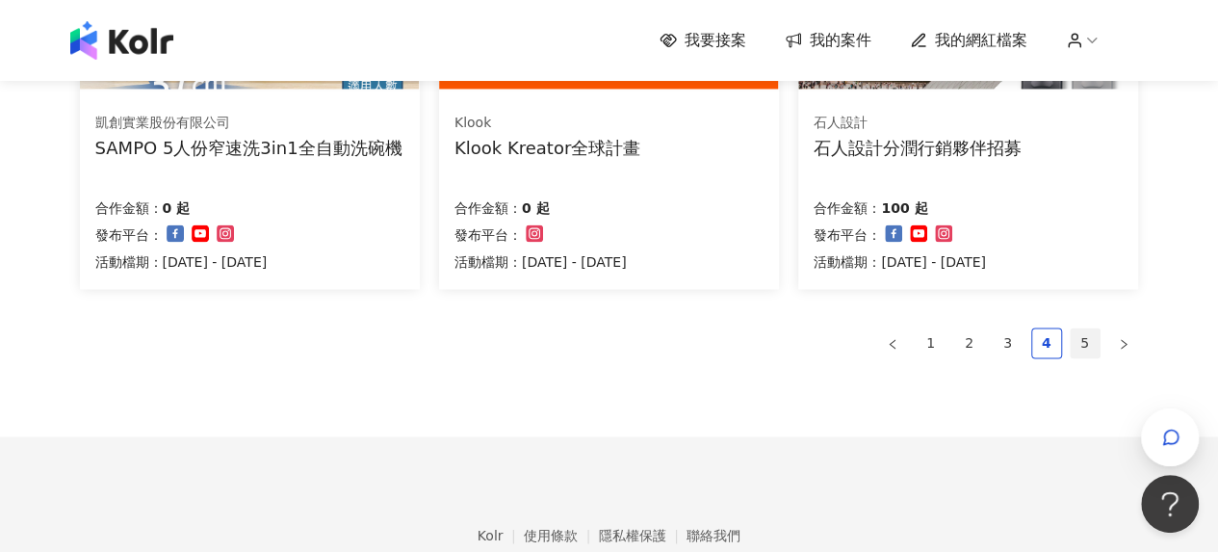
click at [1087, 349] on link "5" at bounding box center [1085, 342] width 29 height 29
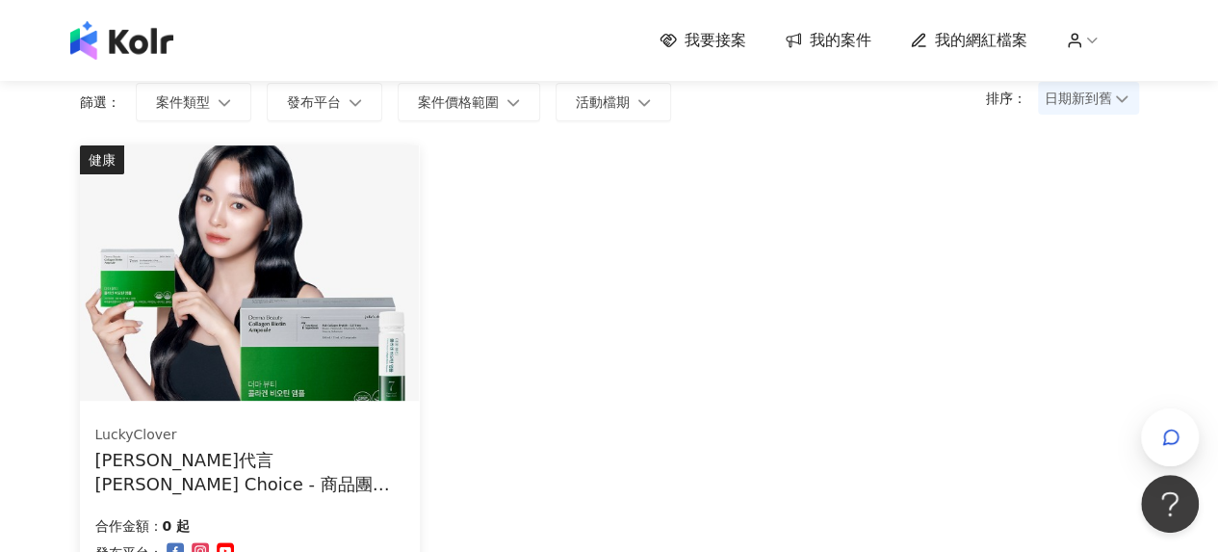
scroll to position [0, 0]
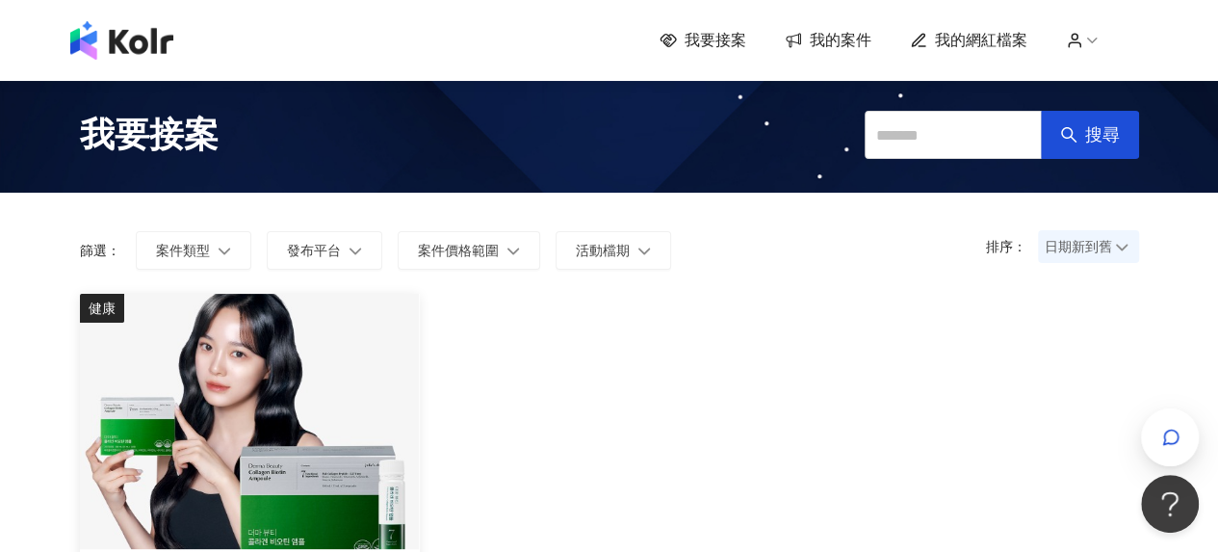
click at [839, 37] on span "我的案件" at bounding box center [841, 40] width 62 height 21
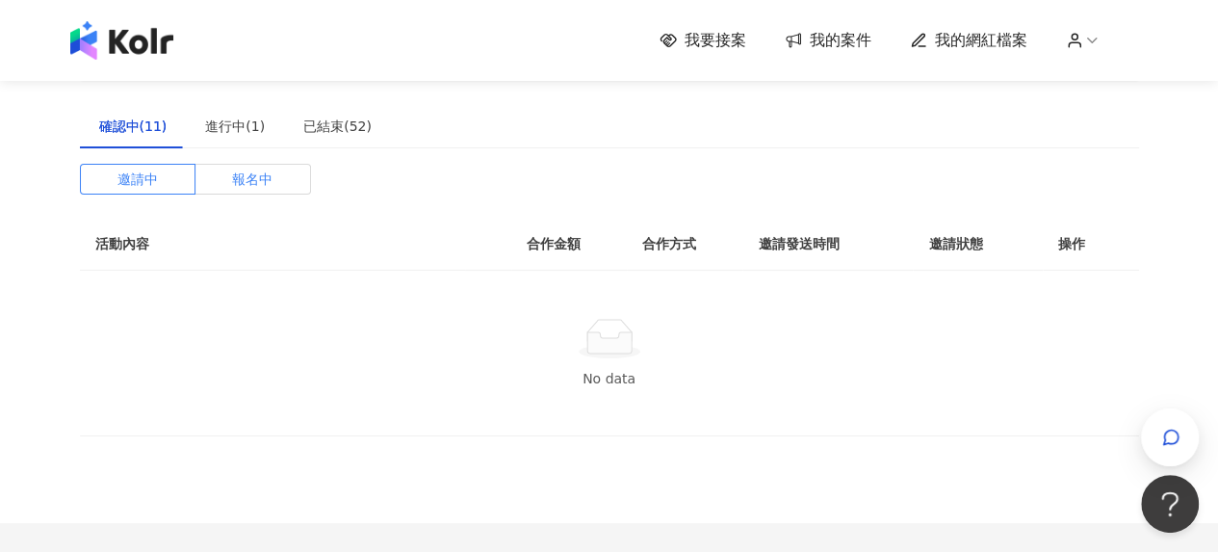
click at [258, 178] on span "報名中" at bounding box center [252, 179] width 40 height 29
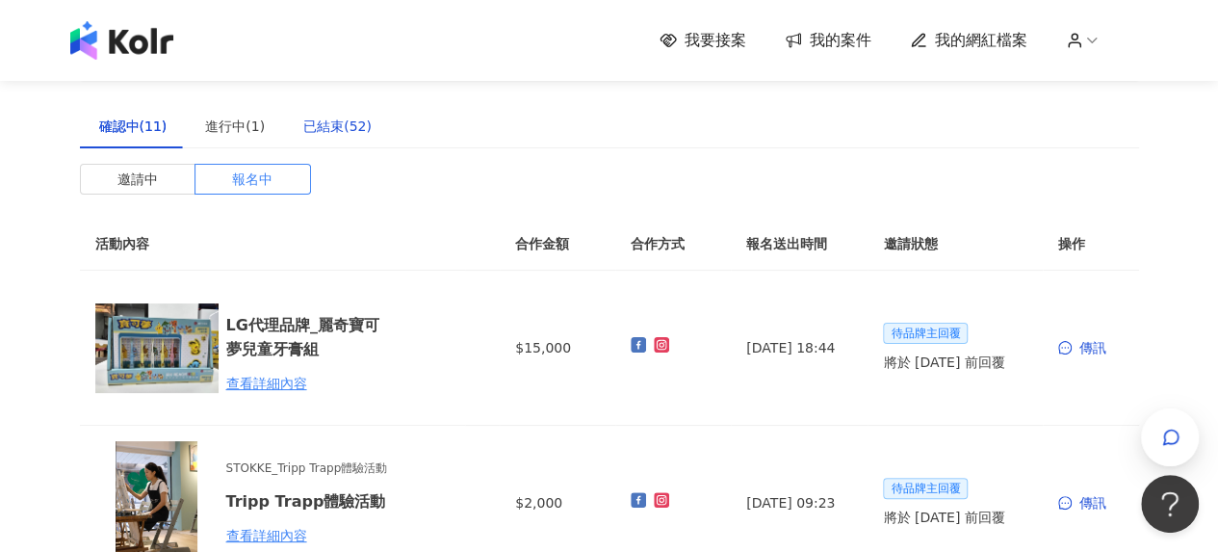
click at [360, 132] on div "已結束(52)" at bounding box center [337, 126] width 68 height 21
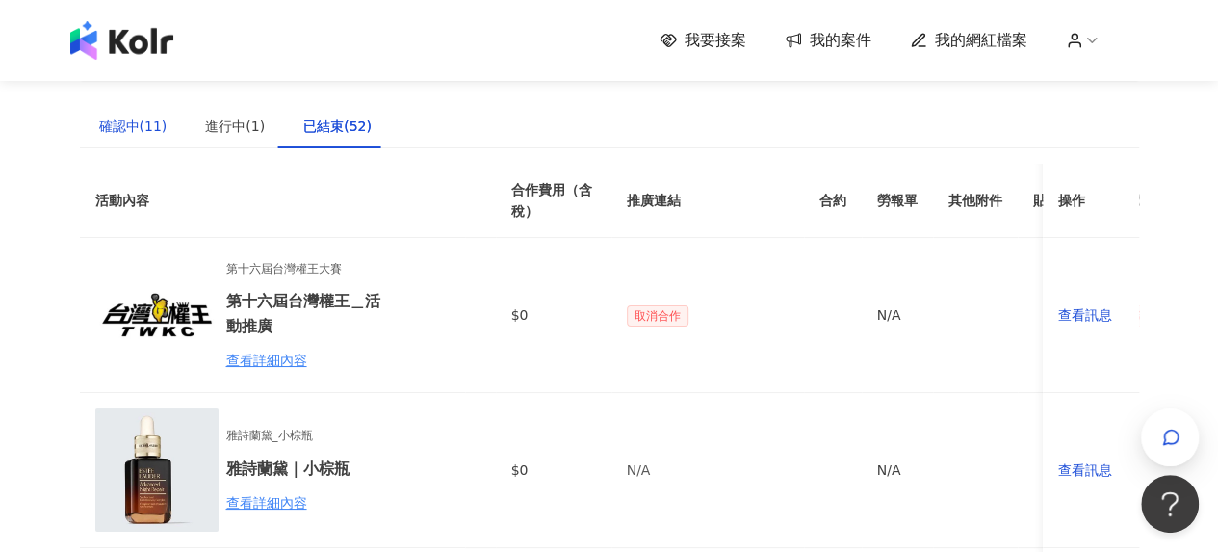
click at [158, 124] on div "確認中(11)" at bounding box center [133, 126] width 68 height 21
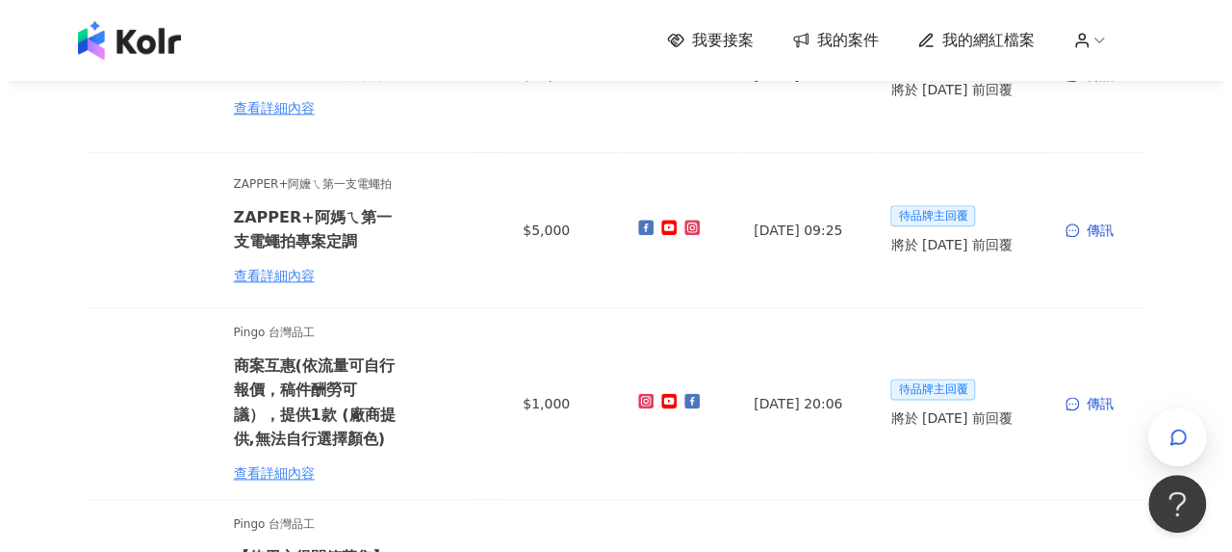
scroll to position [1252, 0]
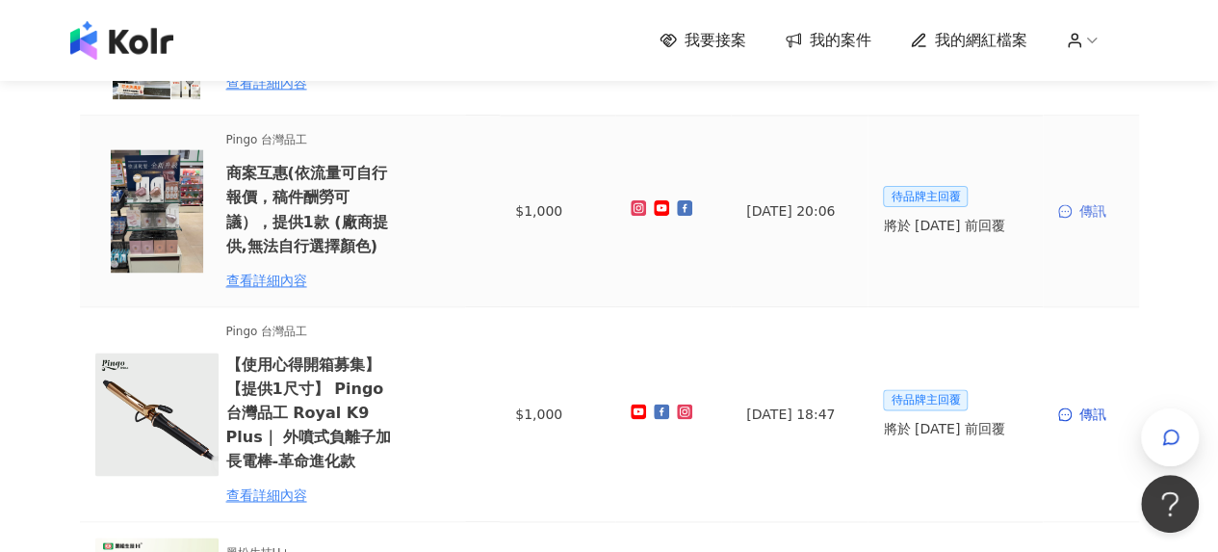
click at [1087, 214] on div "傳訊" at bounding box center [1090, 210] width 65 height 21
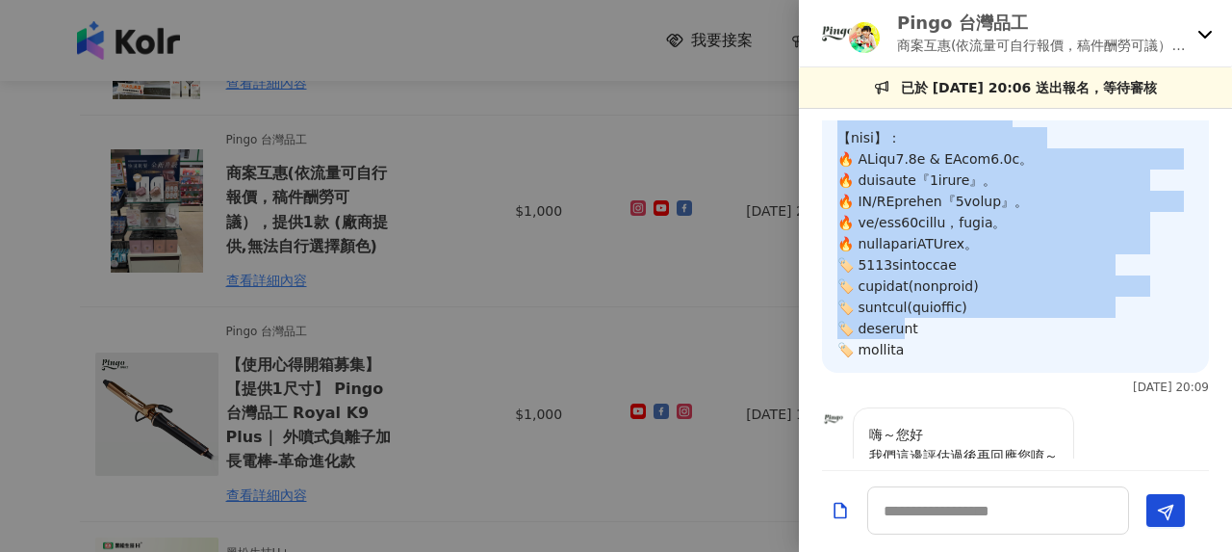
scroll to position [1348, 0]
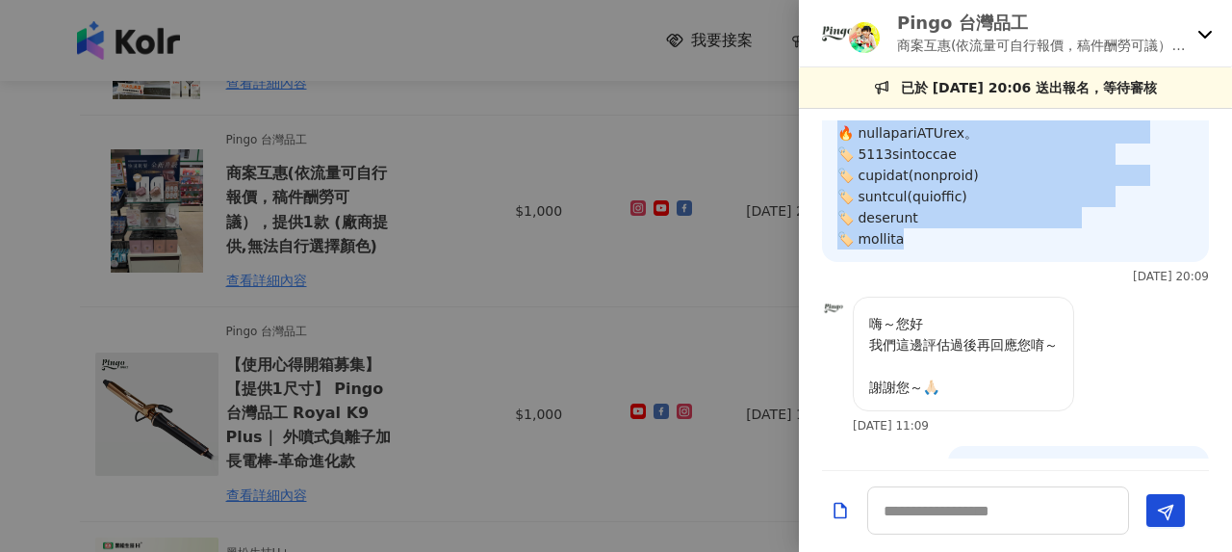
drag, startPoint x: 838, startPoint y: 147, endPoint x: 968, endPoint y: 397, distance: 281.2
copy p "lo～ ip【dolo】，sitametcon，adipisci，elitseddoeiu，tempori，utl ! etd ：magna://aliqua…"
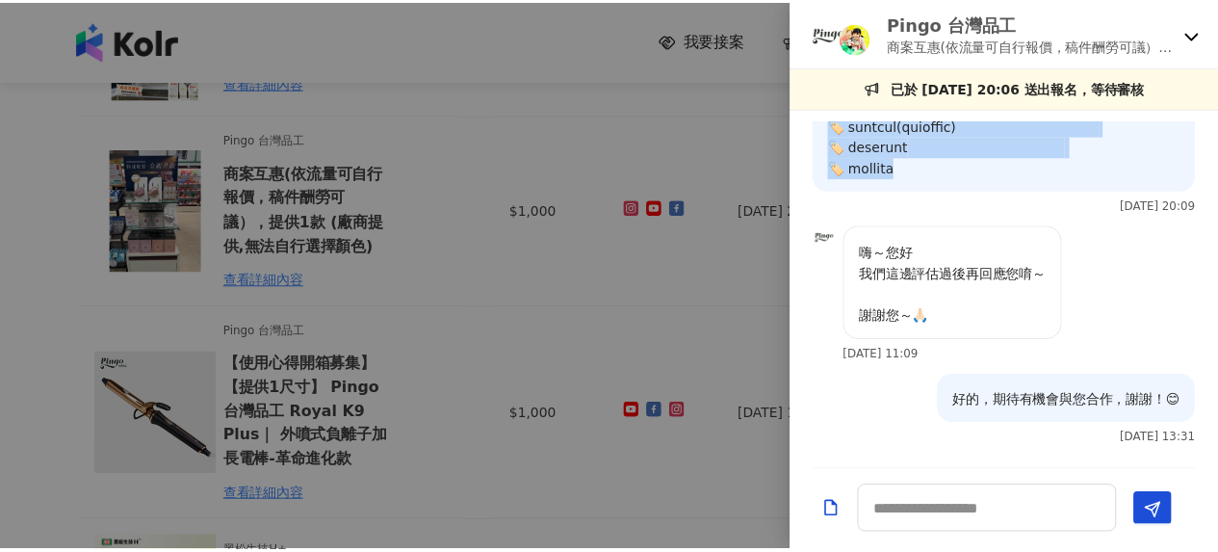
scroll to position [1566, 0]
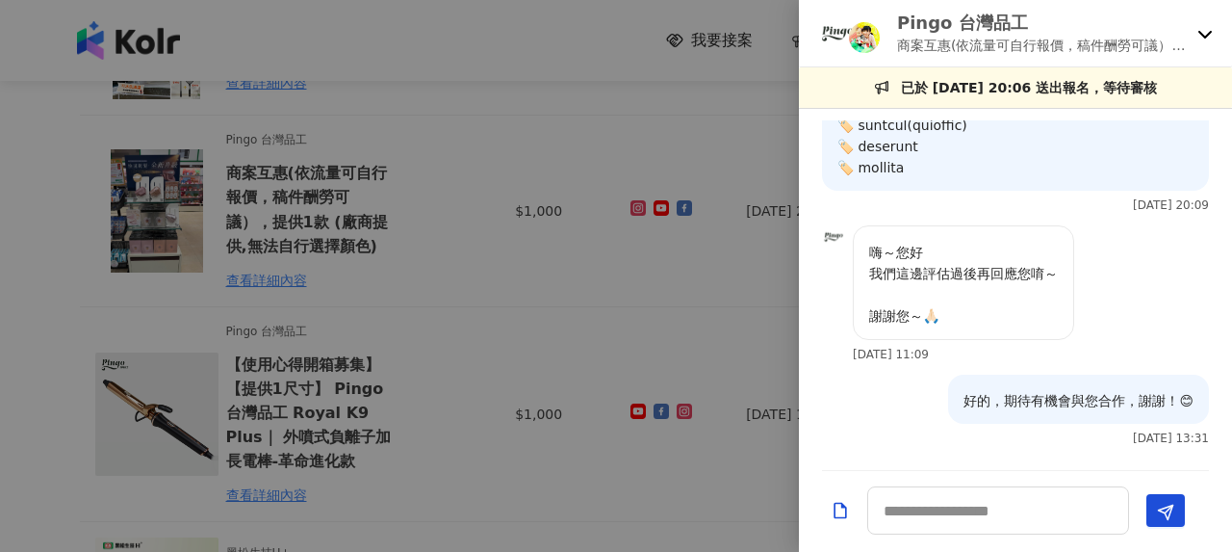
click at [391, 303] on div at bounding box center [616, 276] width 1232 height 552
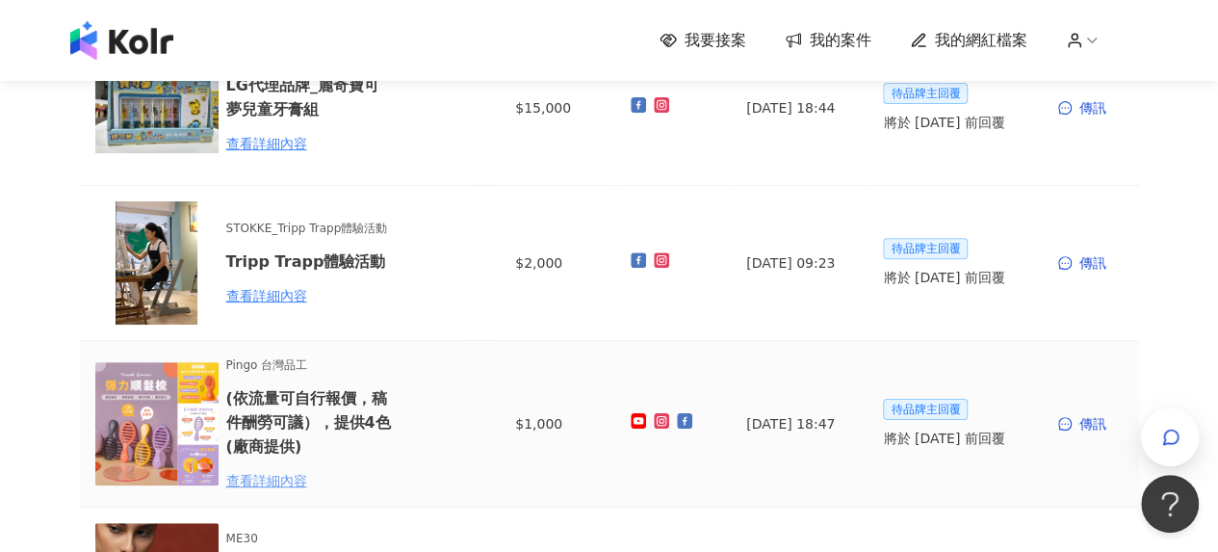
scroll to position [385, 0]
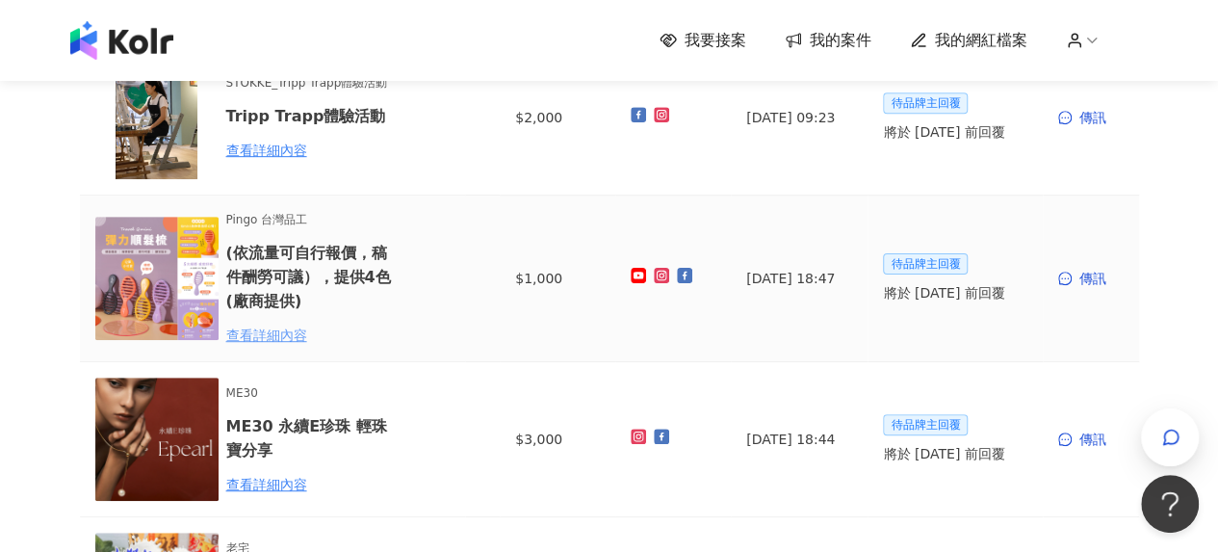
click at [269, 343] on div "查看詳細內容" at bounding box center [310, 334] width 168 height 21
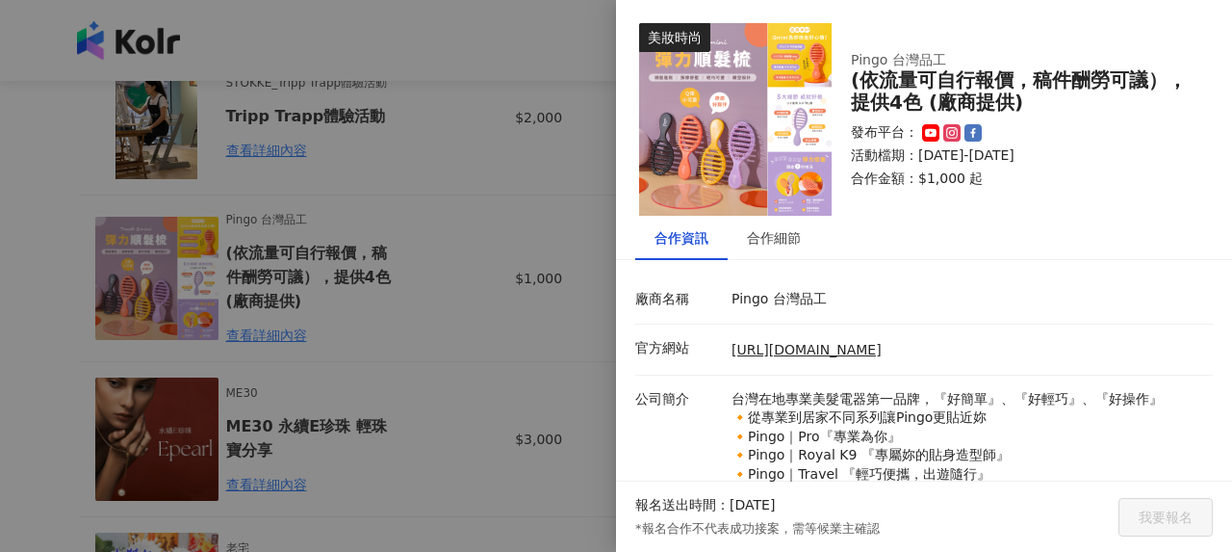
click at [356, 290] on div at bounding box center [616, 276] width 1232 height 552
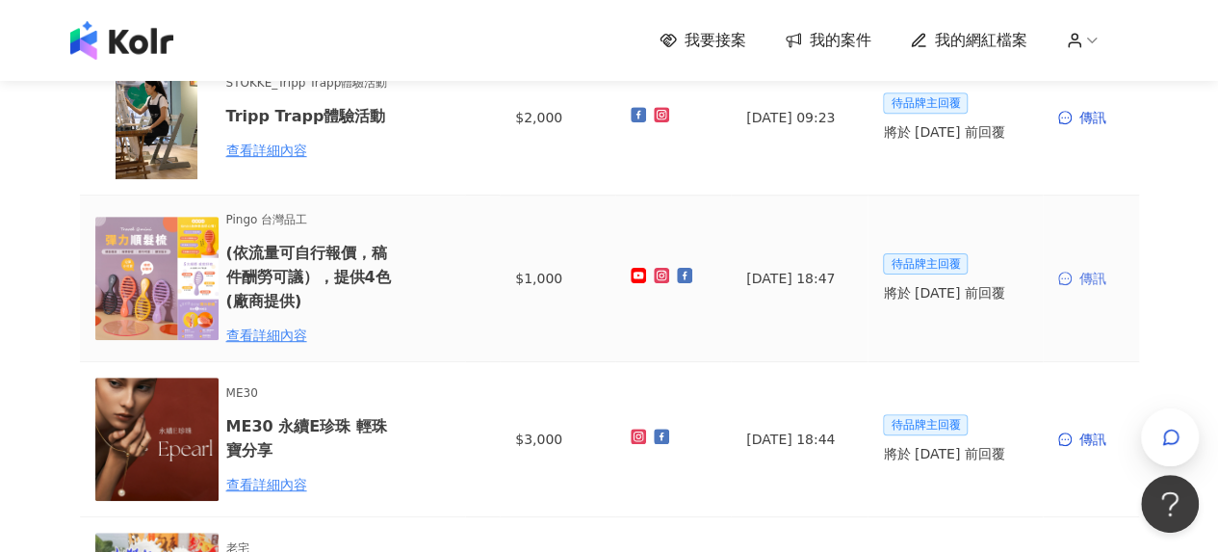
click at [1104, 281] on div "傳訊" at bounding box center [1090, 278] width 65 height 21
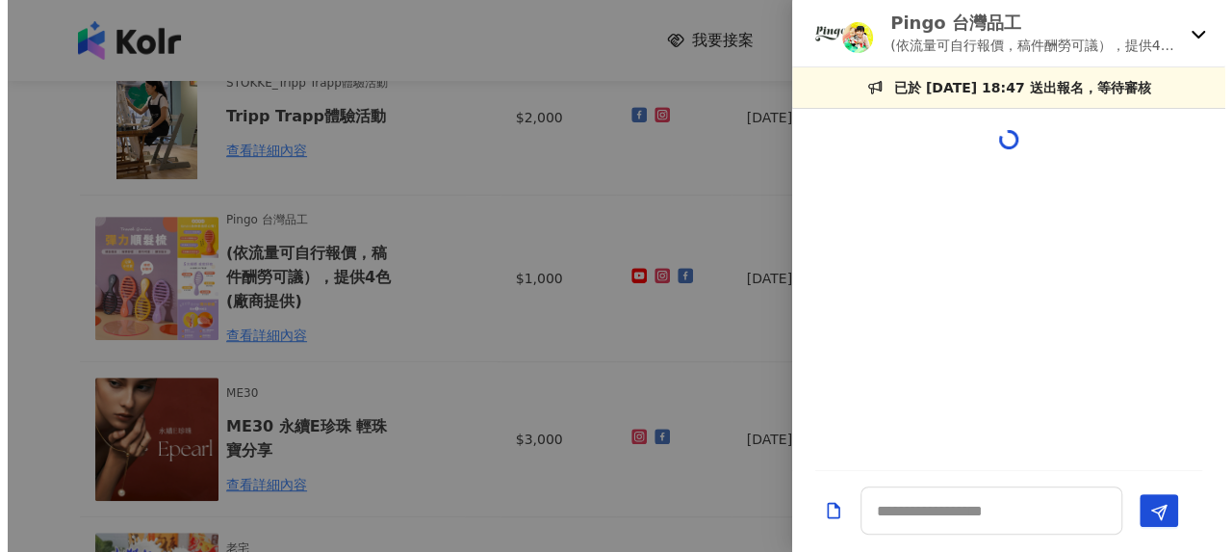
scroll to position [0, 0]
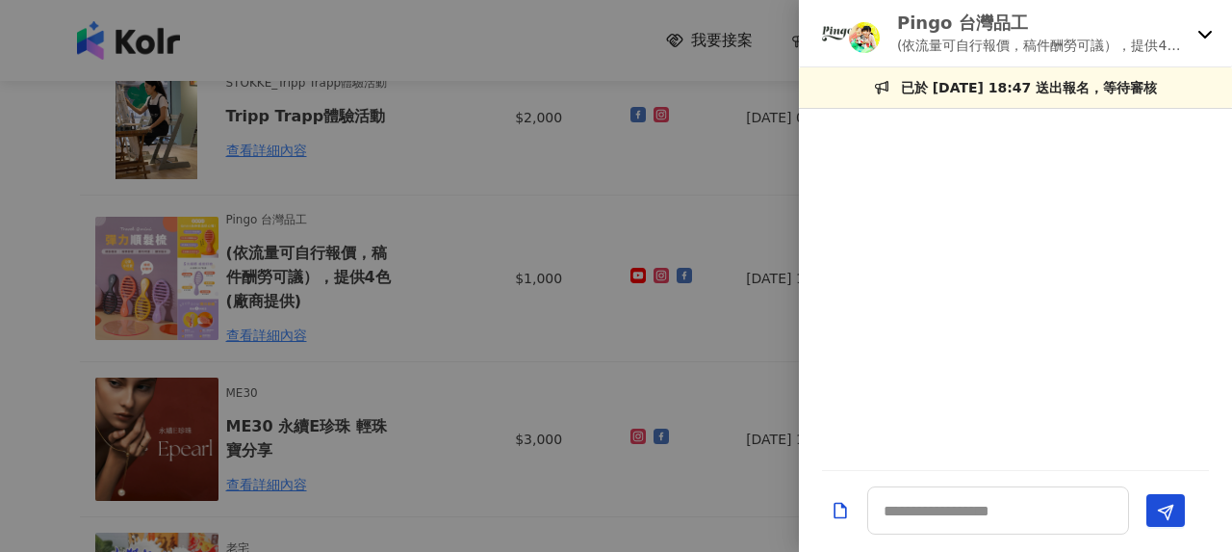
click at [620, 246] on div at bounding box center [616, 276] width 1232 height 552
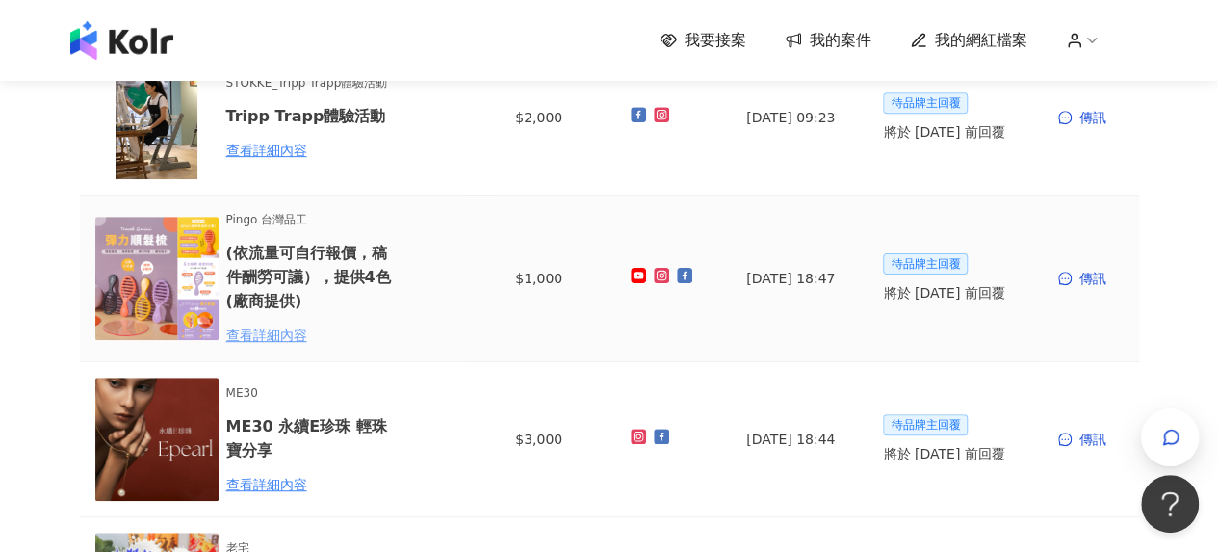
click at [268, 336] on div "查看詳細內容" at bounding box center [310, 334] width 168 height 21
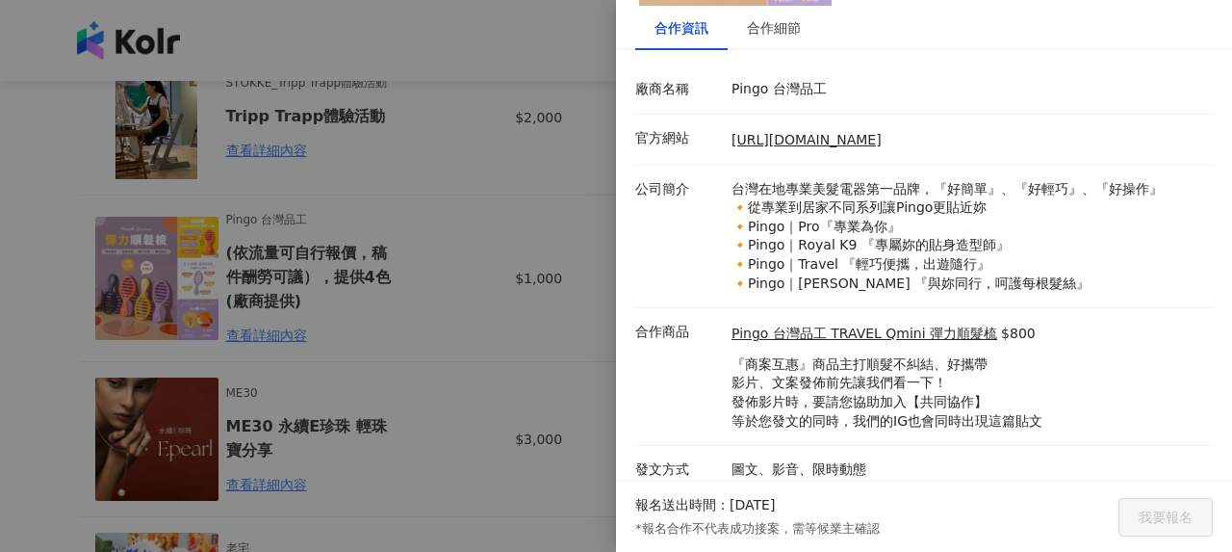
scroll to position [220, 0]
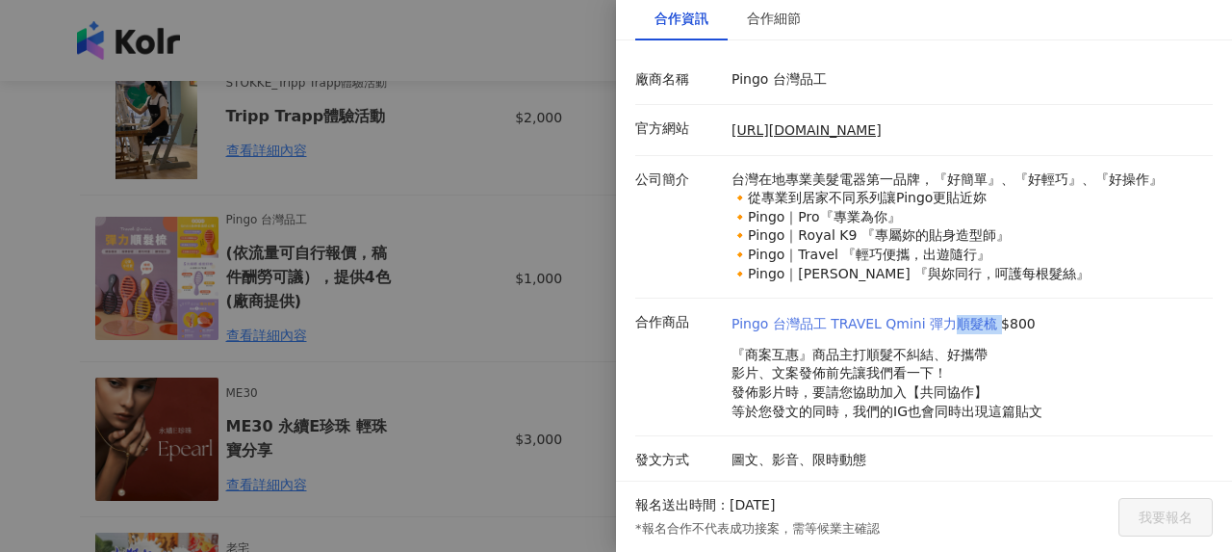
drag, startPoint x: 986, startPoint y: 319, endPoint x: 431, endPoint y: 239, distance: 560.3
click at [948, 319] on div "Pingo 台灣品工 TRAVEL Qmini 彈力順髮梳 $800" at bounding box center [887, 324] width 311 height 19
copy link "順髮梳"
click at [861, 376] on p "『商案互惠』商品主打順髮不糾結、好攜帶 影片、文案發佈前先讓我們看一下！ 發佈影片時，要請您協助加入【共同協作】 等於您發文的同時，我們的IG也會同時出現這篇…" at bounding box center [887, 383] width 311 height 75
click at [444, 272] on div at bounding box center [616, 276] width 1232 height 552
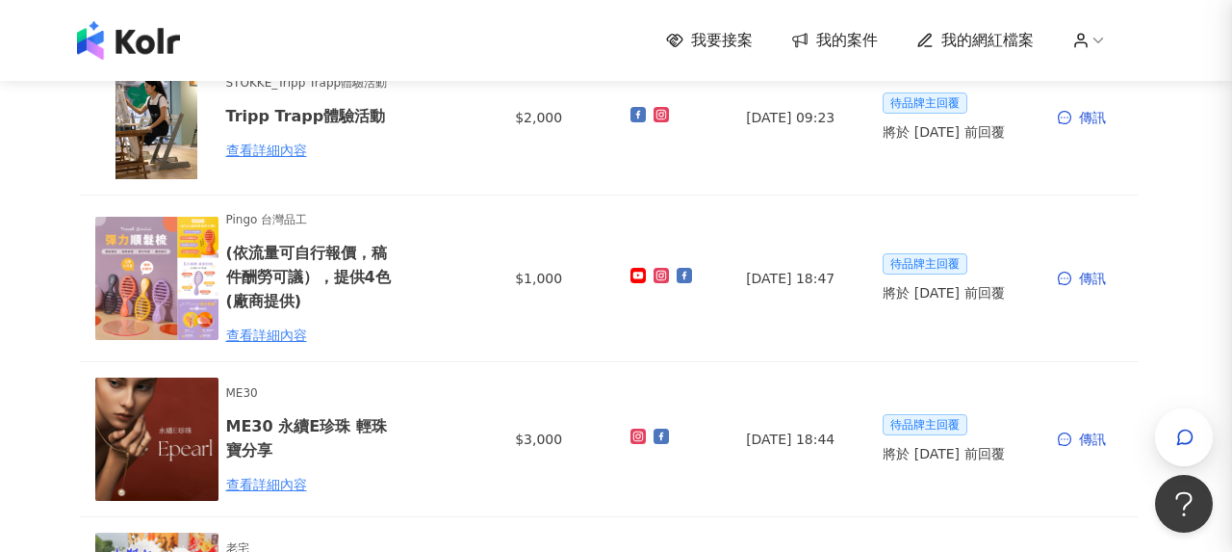
scroll to position [0, 0]
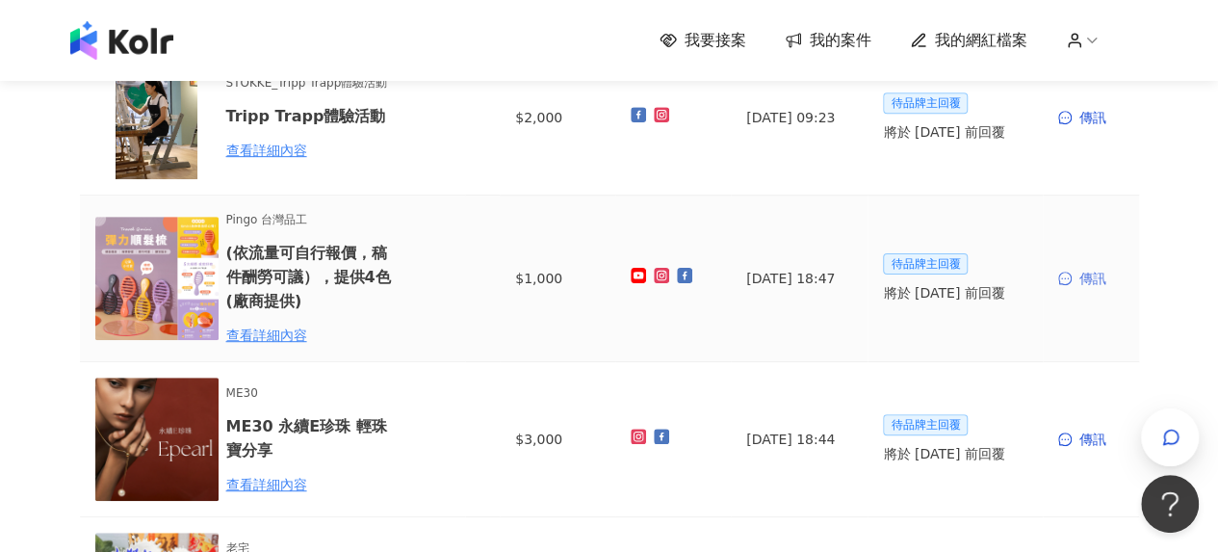
click at [1093, 281] on div "傳訊" at bounding box center [1090, 278] width 65 height 21
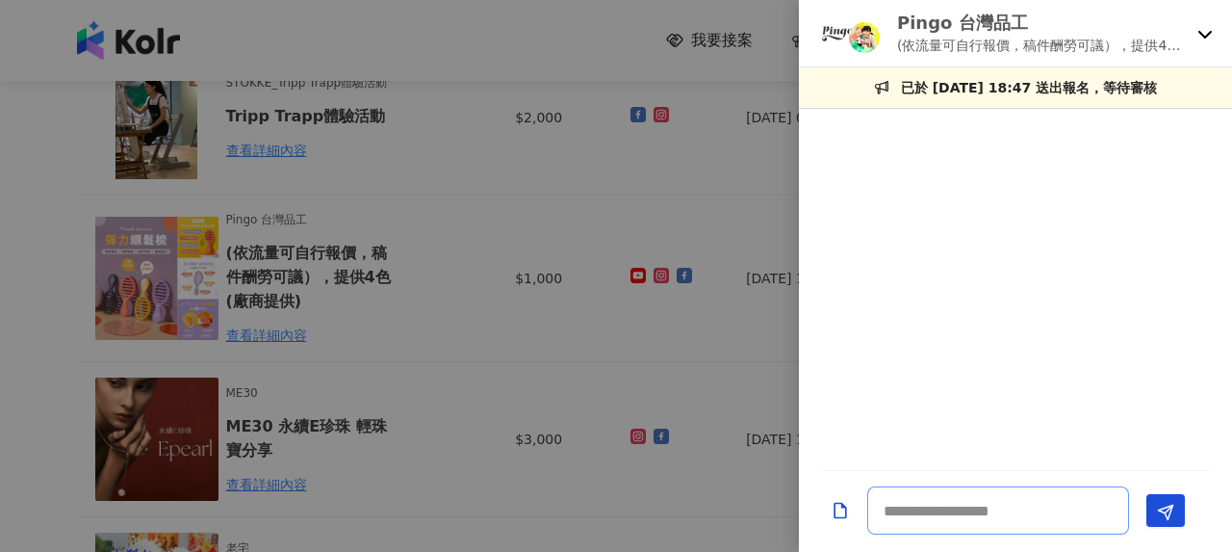
click at [938, 515] on textarea at bounding box center [999, 510] width 262 height 48
paste textarea "**********"
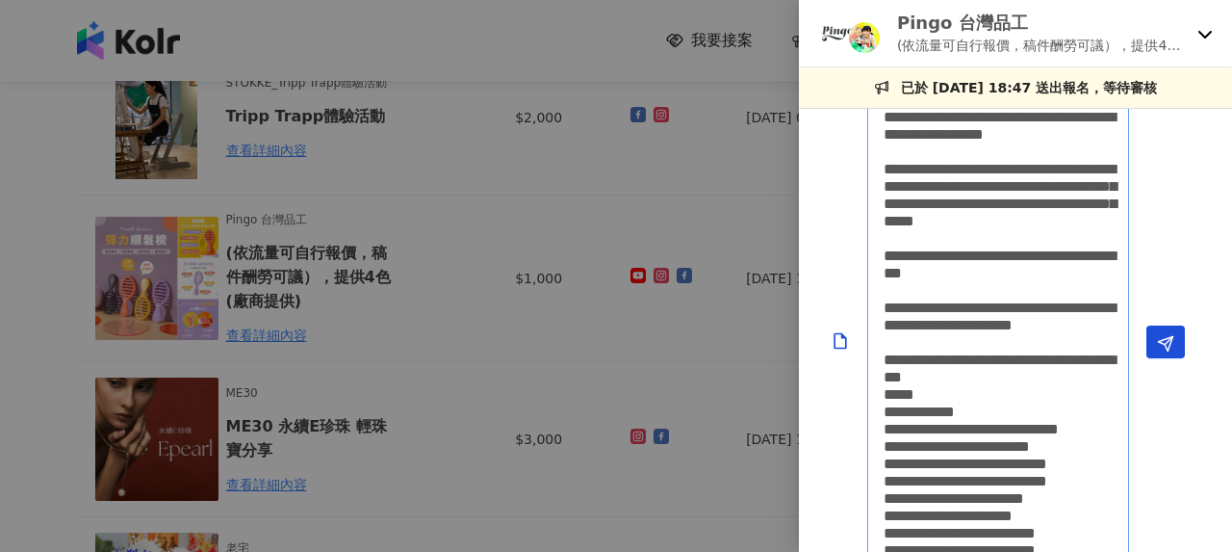
scroll to position [1, 0]
drag, startPoint x: 925, startPoint y: 396, endPoint x: 915, endPoint y: 392, distance: 11.3
click at [915, 392] on textarea at bounding box center [999, 341] width 262 height 1573
type textarea "**********"
click at [432, 326] on div at bounding box center [616, 276] width 1232 height 552
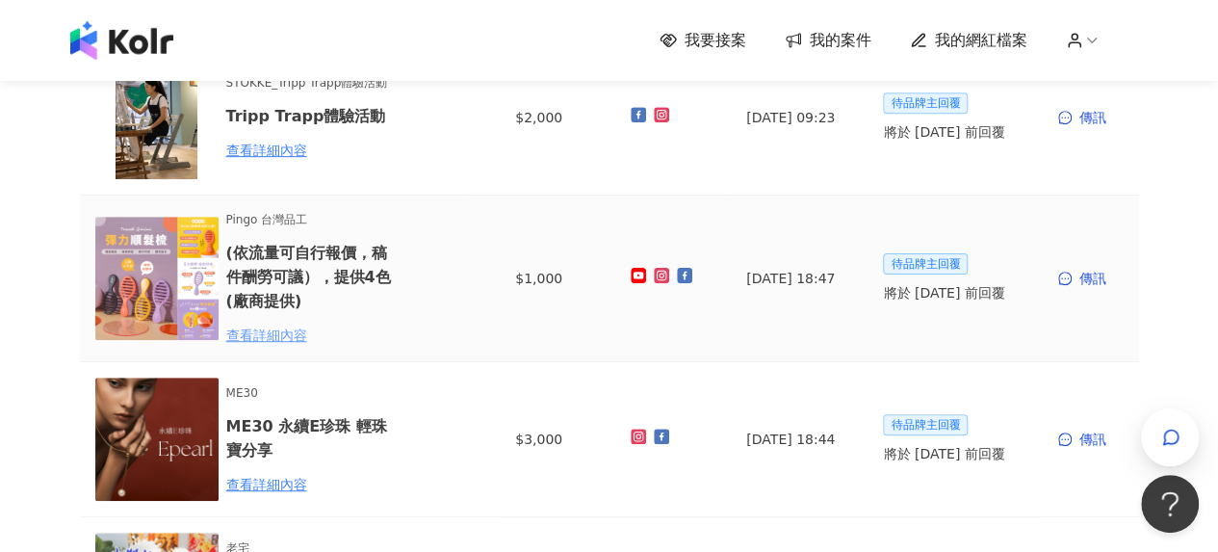
click at [270, 326] on div "查看詳細內容" at bounding box center [310, 334] width 168 height 21
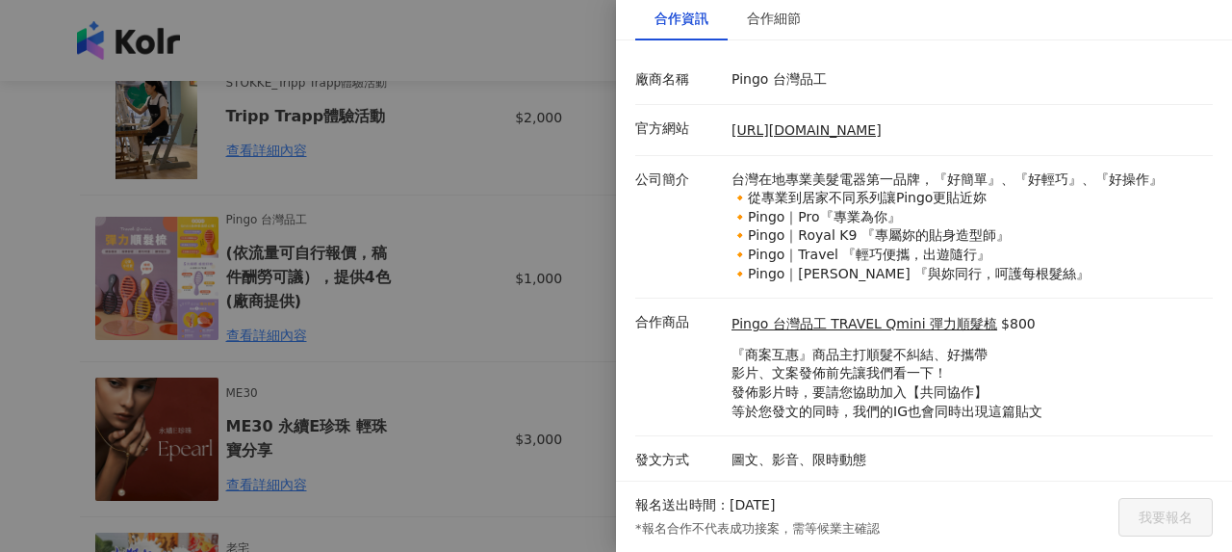
scroll to position [27, 0]
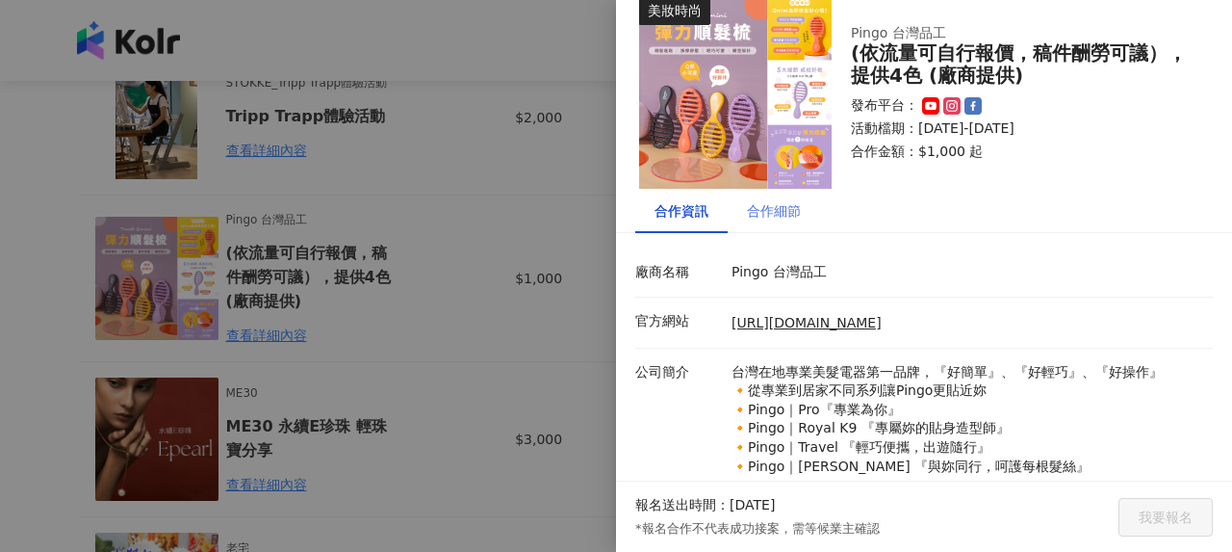
click at [803, 223] on div "合作細節" at bounding box center [774, 211] width 92 height 44
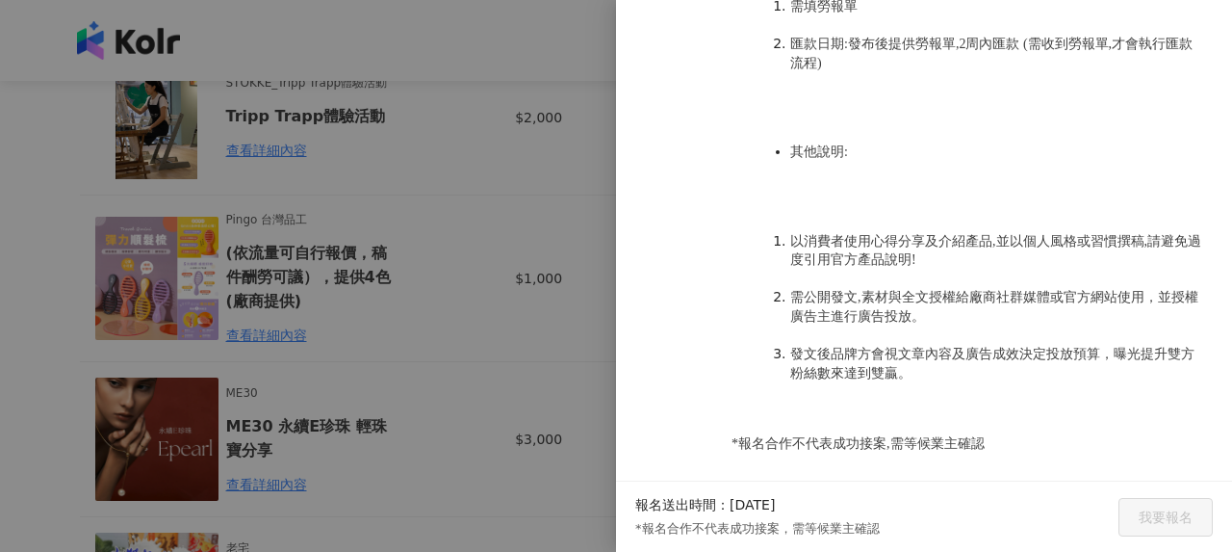
scroll to position [1585, 0]
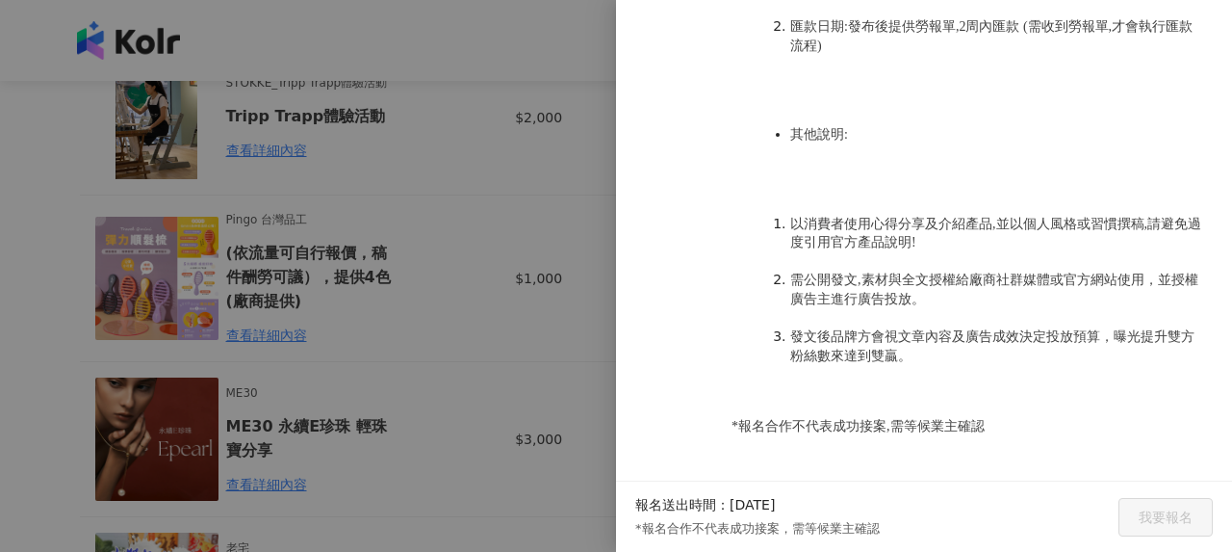
click at [425, 299] on div at bounding box center [616, 276] width 1232 height 552
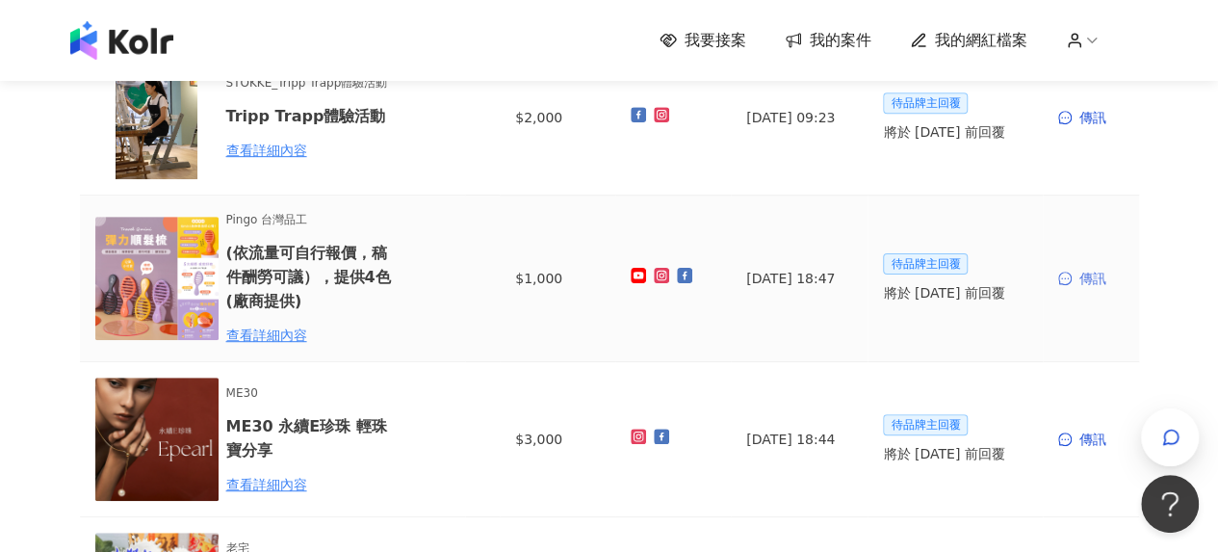
click at [1080, 278] on div "傳訊" at bounding box center [1090, 278] width 65 height 21
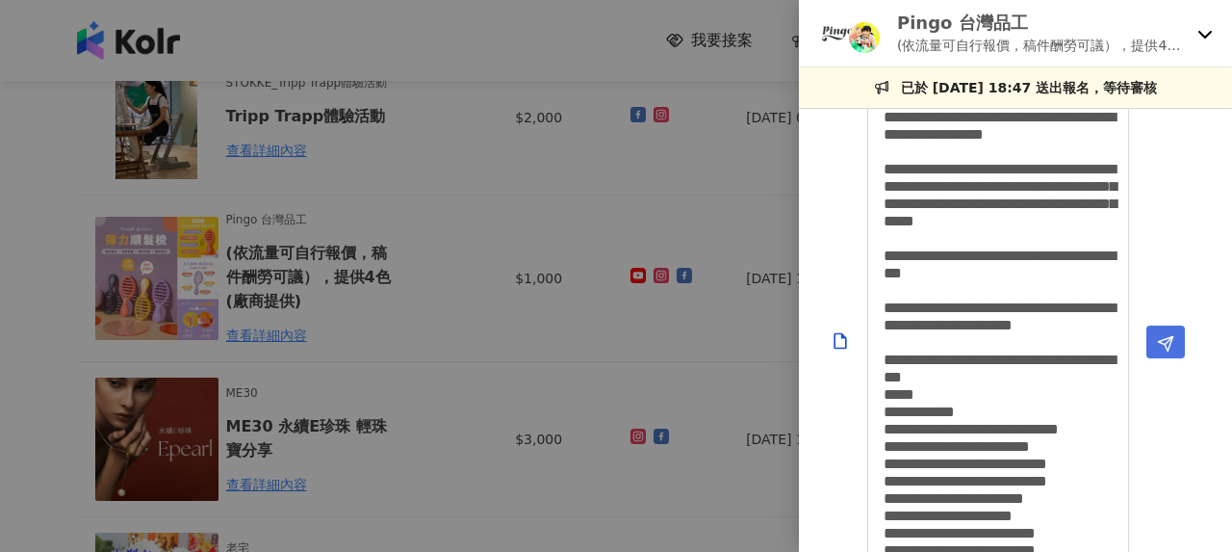
click at [1170, 345] on polygon "Send" at bounding box center [1166, 343] width 14 height 14
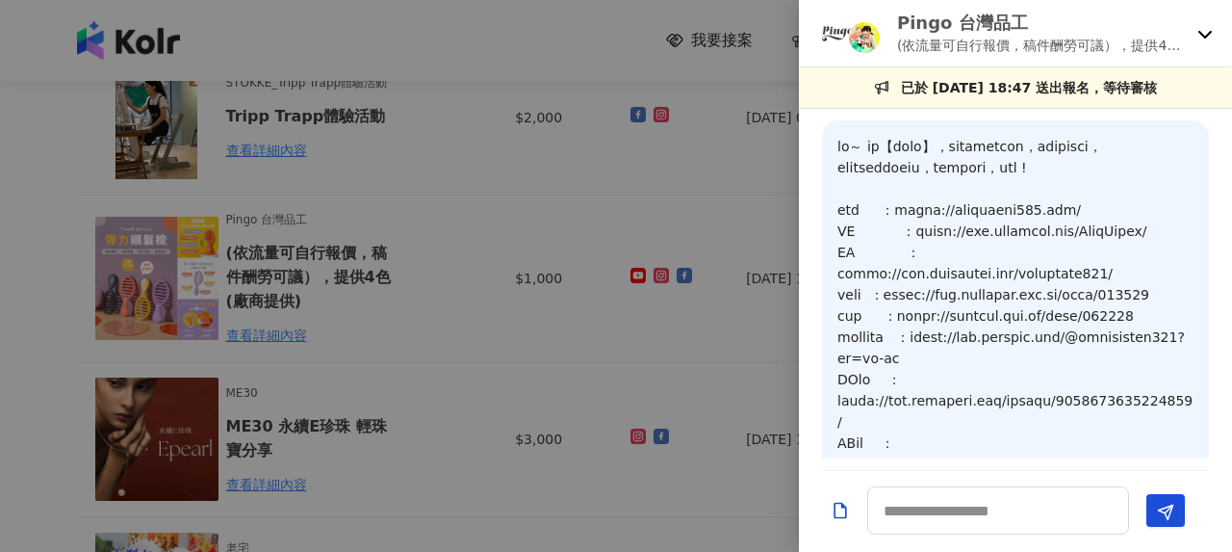
drag, startPoint x: 497, startPoint y: 257, endPoint x: 451, endPoint y: 249, distance: 46.9
click at [497, 256] on div at bounding box center [616, 276] width 1232 height 552
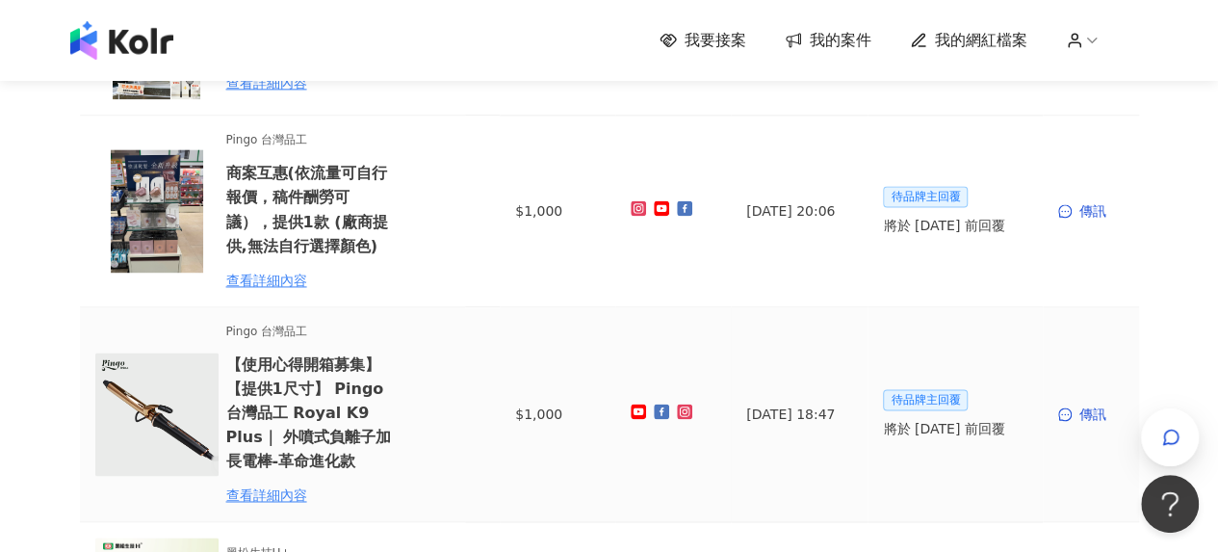
scroll to position [1348, 0]
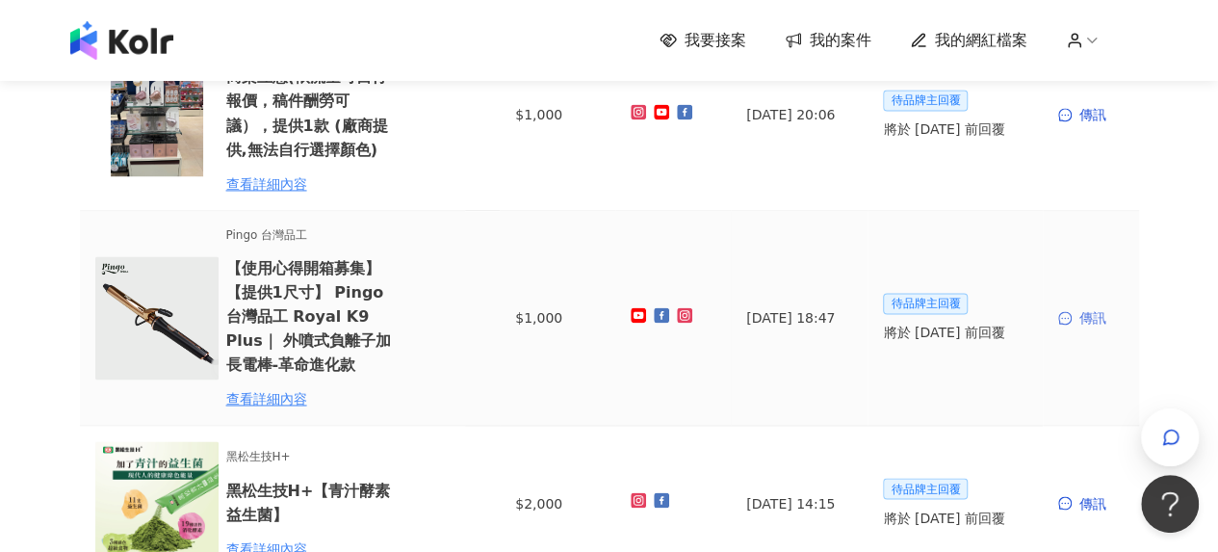
click at [1086, 324] on div "傳訊" at bounding box center [1090, 317] width 65 height 21
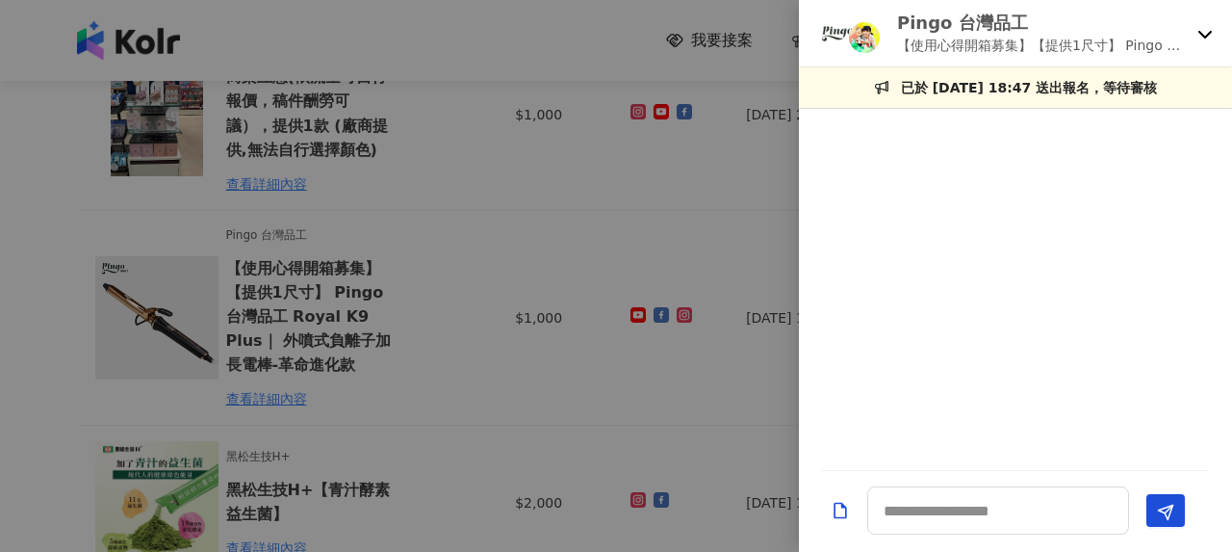
click at [1206, 33] on icon at bounding box center [1205, 33] width 15 height 15
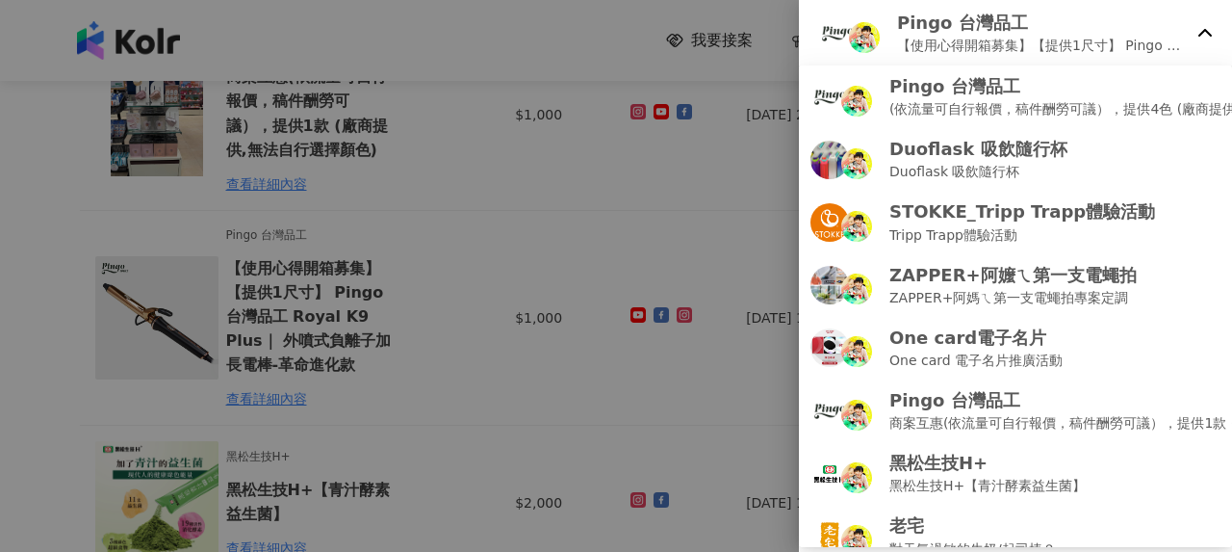
click at [451, 291] on div at bounding box center [616, 276] width 1232 height 552
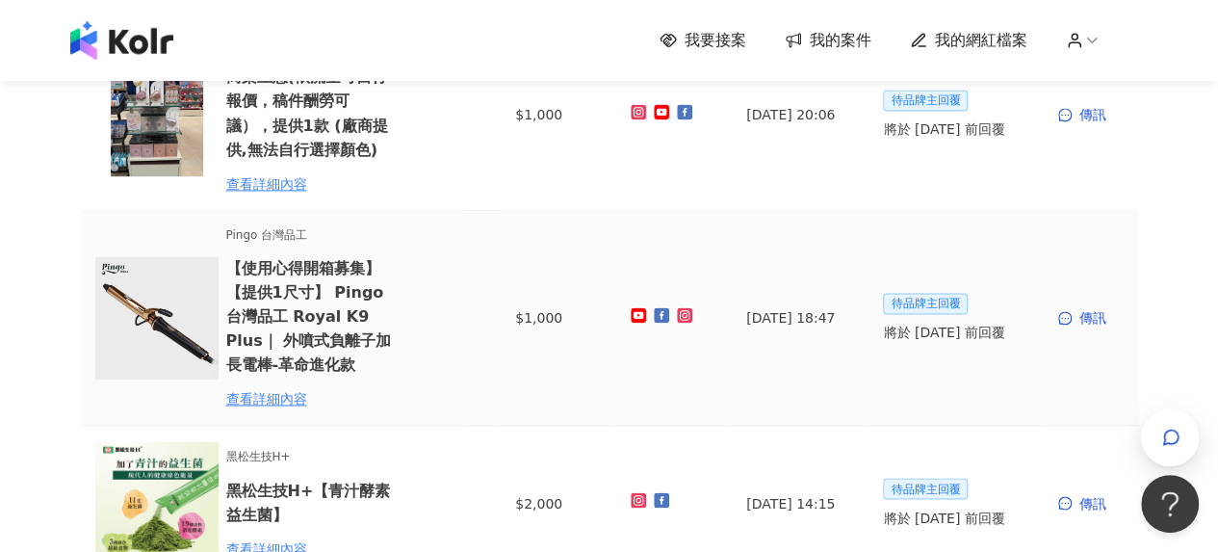
scroll to position [1059, 0]
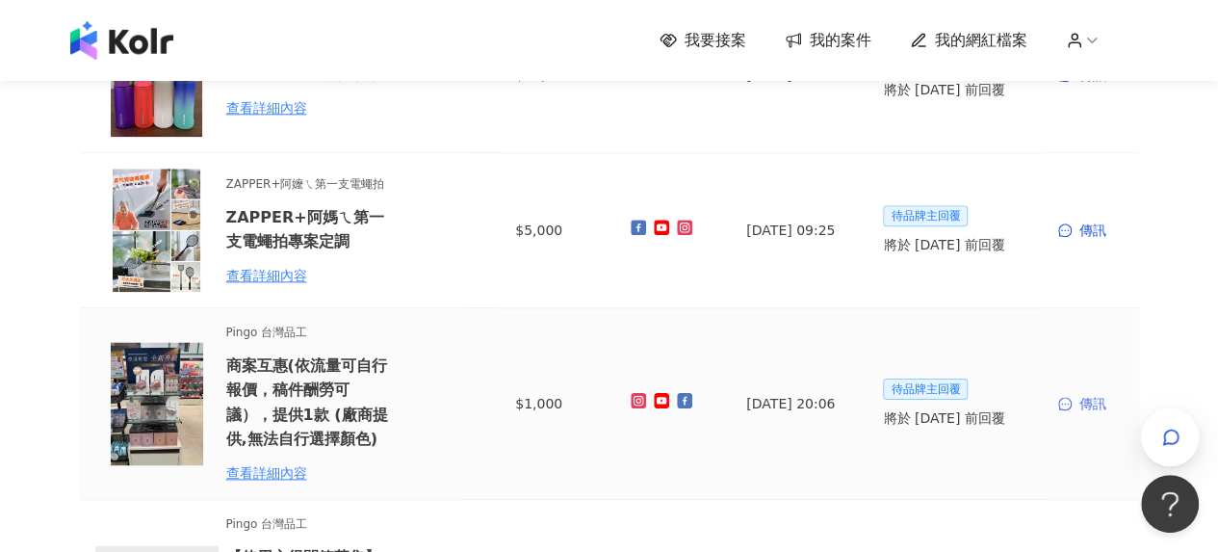
click at [1116, 403] on div "傳訊" at bounding box center [1090, 403] width 65 height 21
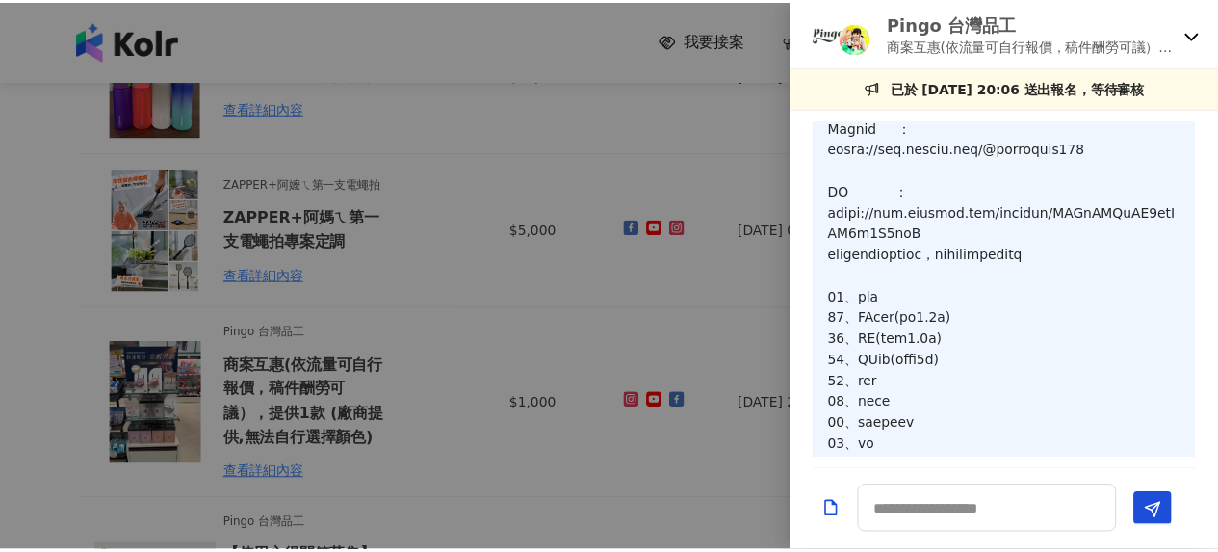
scroll to position [988, 0]
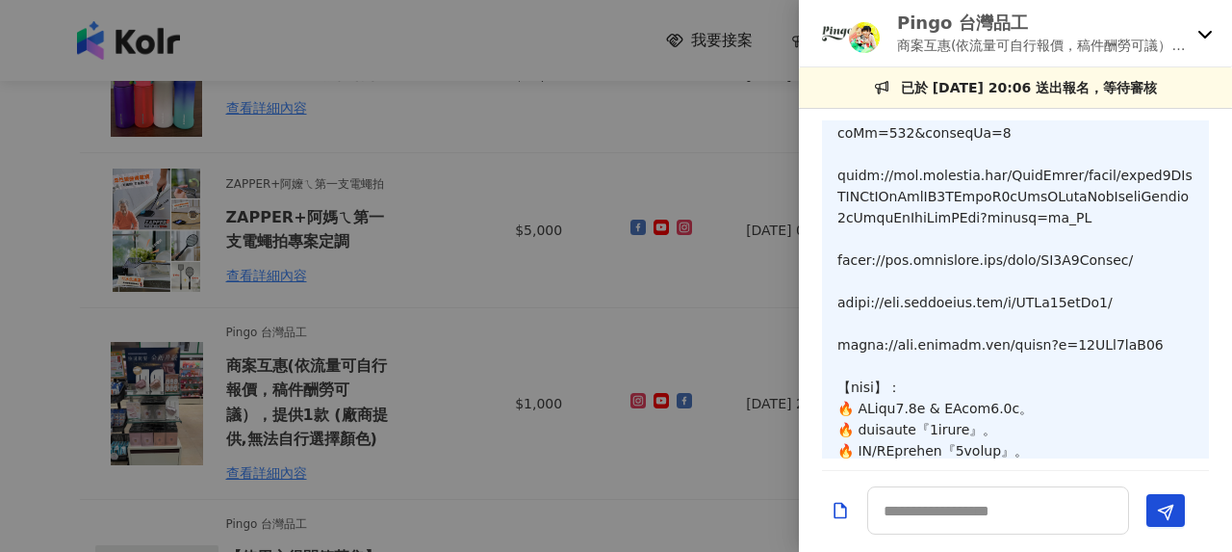
click at [424, 207] on div at bounding box center [616, 276] width 1232 height 552
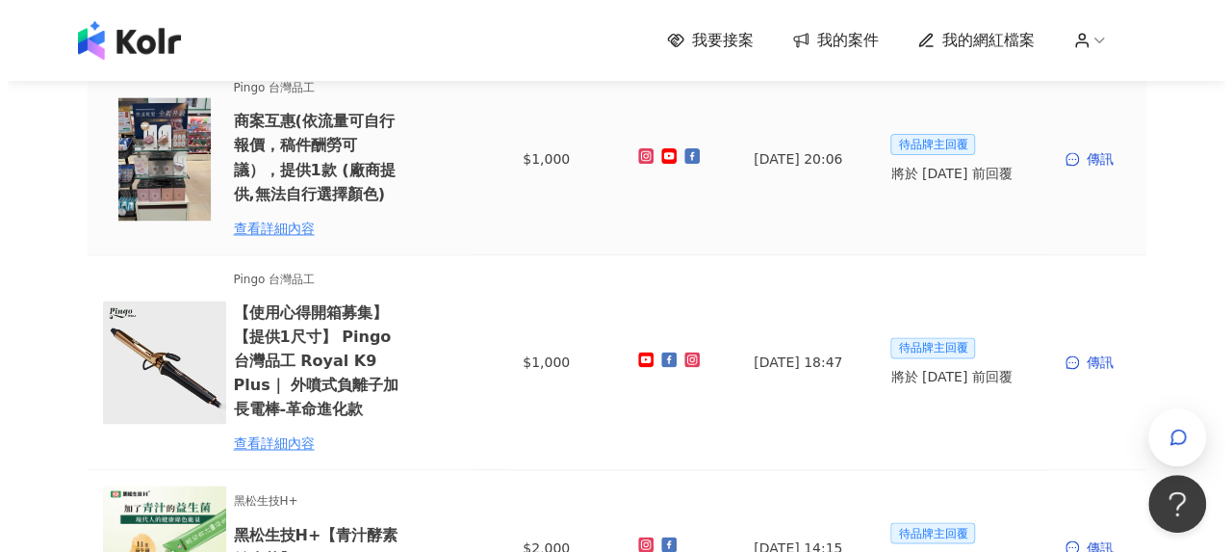
scroll to position [1348, 0]
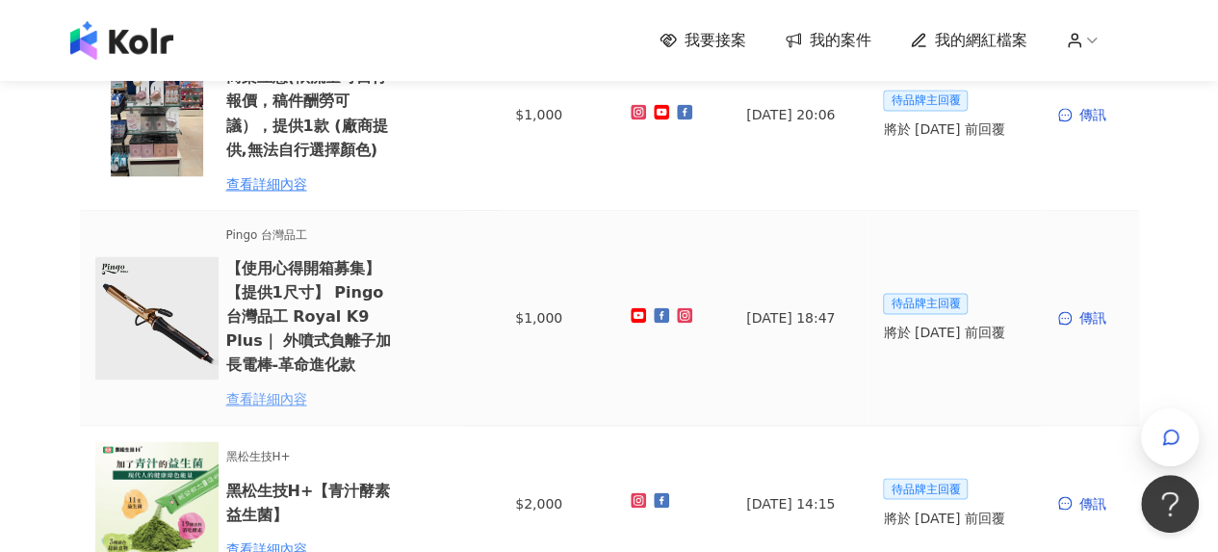
click at [293, 403] on div "查看詳細內容" at bounding box center [310, 398] width 168 height 21
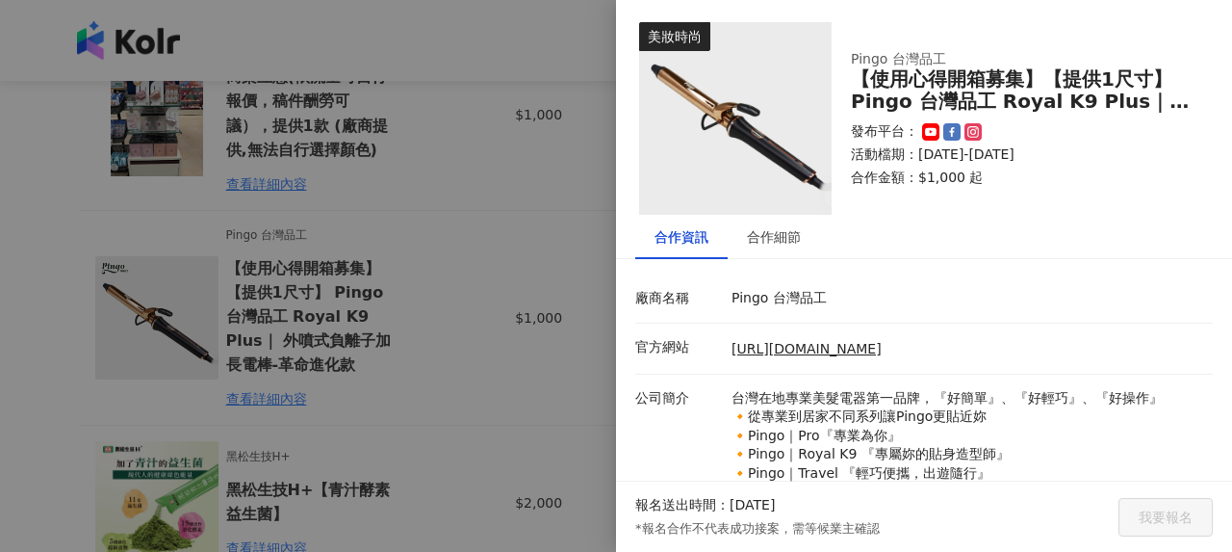
scroll to position [0, 0]
click at [793, 240] on div "合作細節" at bounding box center [774, 237] width 54 height 21
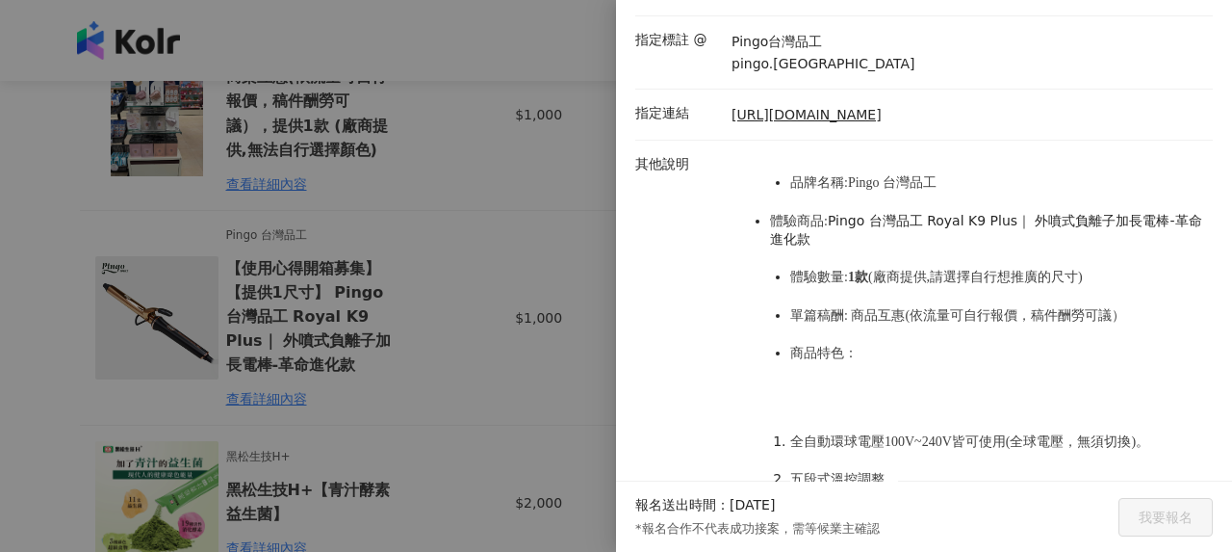
scroll to position [481, 0]
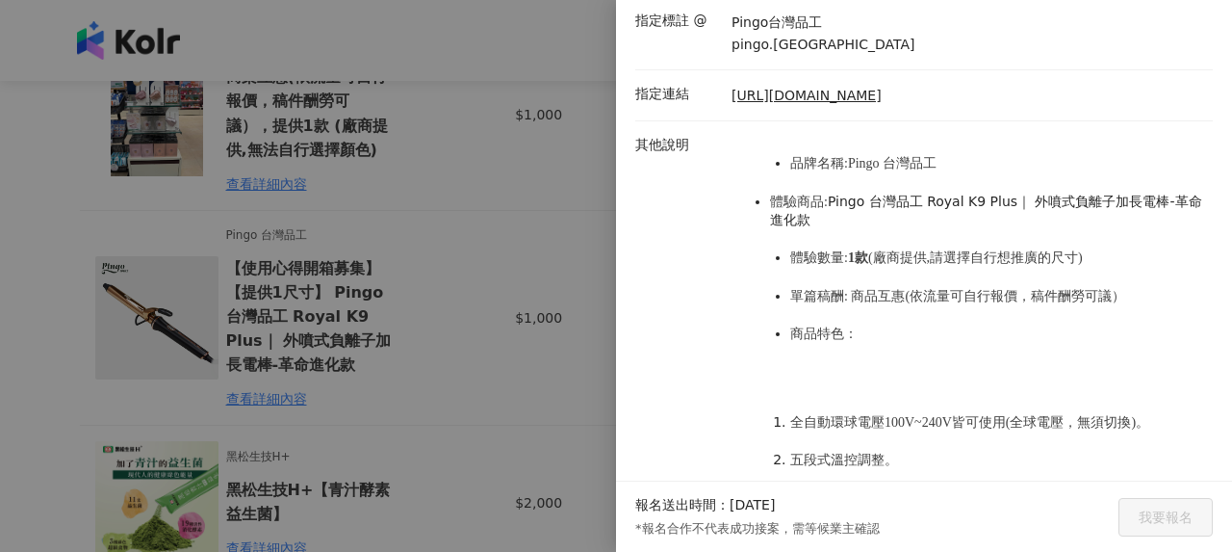
click at [407, 263] on div at bounding box center [616, 276] width 1232 height 552
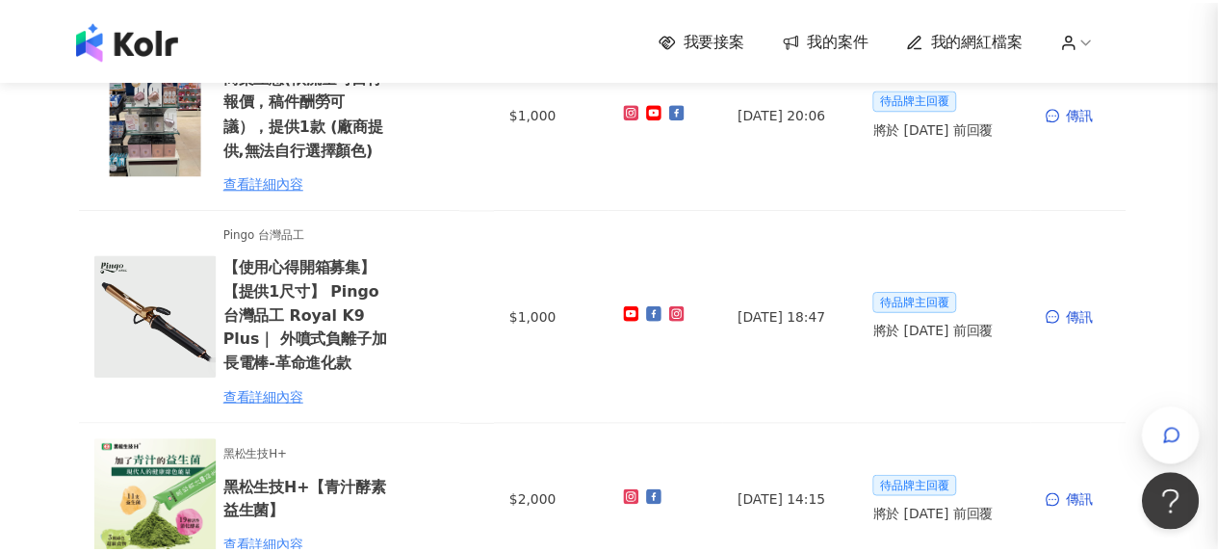
scroll to position [0, 0]
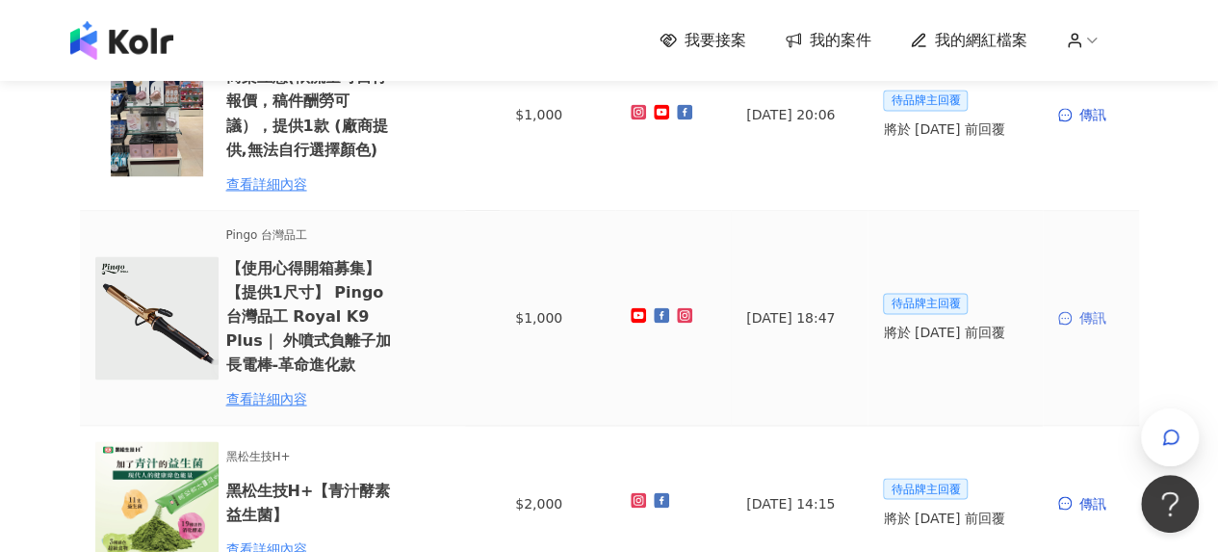
click at [1087, 315] on div "傳訊" at bounding box center [1090, 317] width 65 height 21
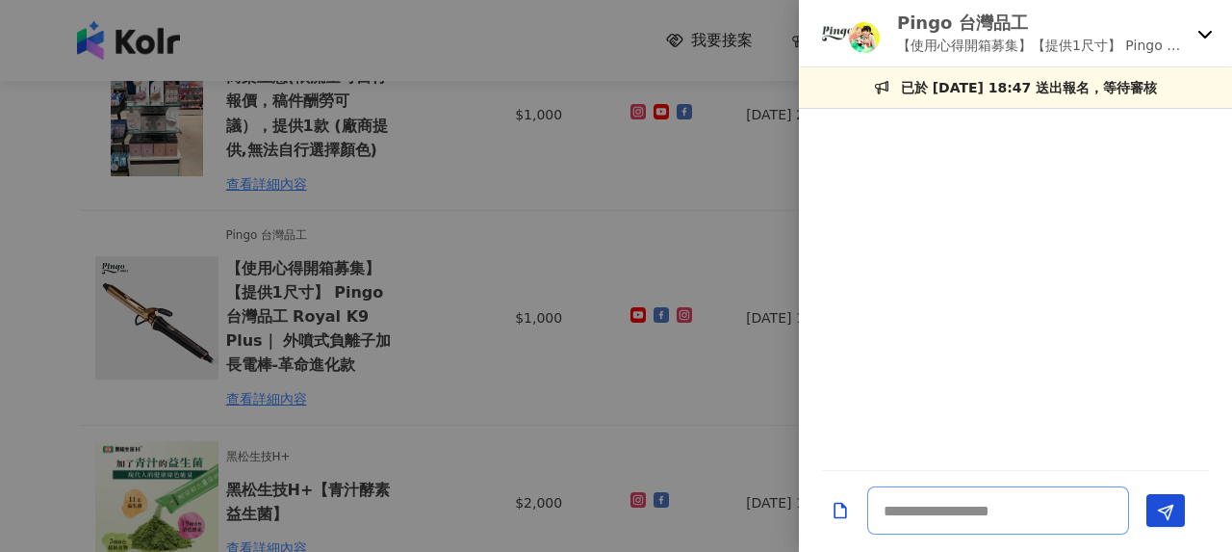
click at [896, 501] on textarea at bounding box center [999, 510] width 262 height 48
paste textarea "**********"
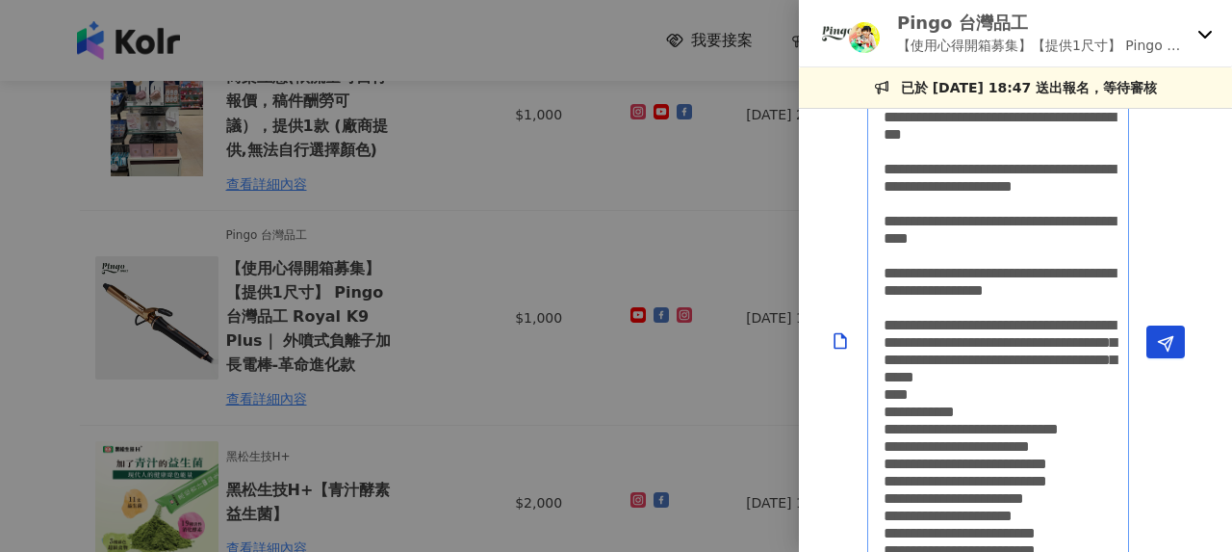
scroll to position [1, 0]
click at [497, 312] on div at bounding box center [616, 276] width 1232 height 552
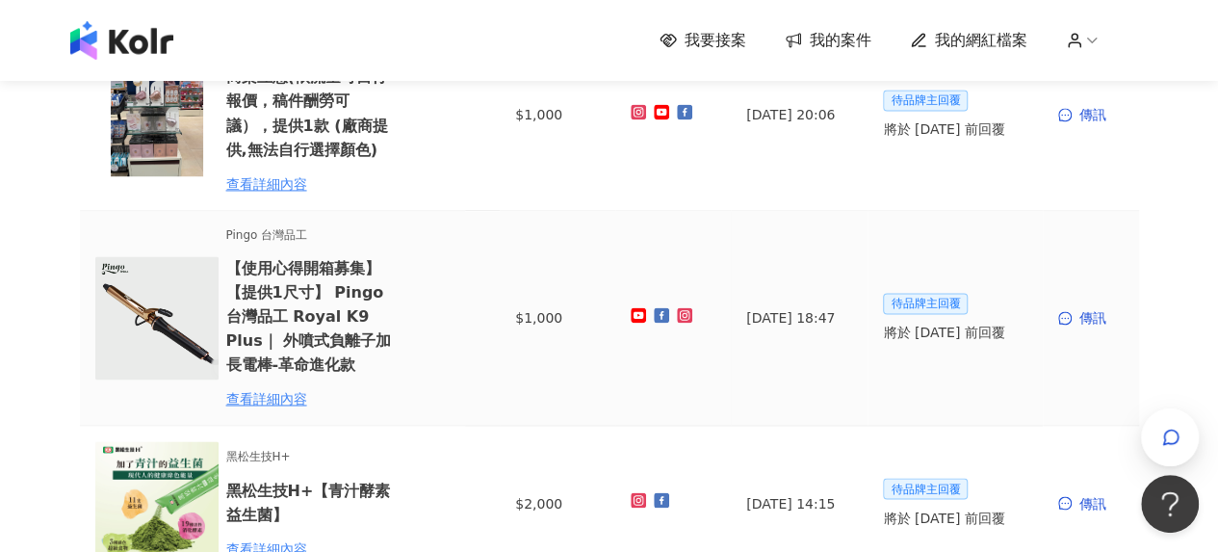
click at [1100, 328] on td "傳訊" at bounding box center [1091, 319] width 96 height 216
click at [1101, 321] on div "傳訊" at bounding box center [1090, 317] width 65 height 21
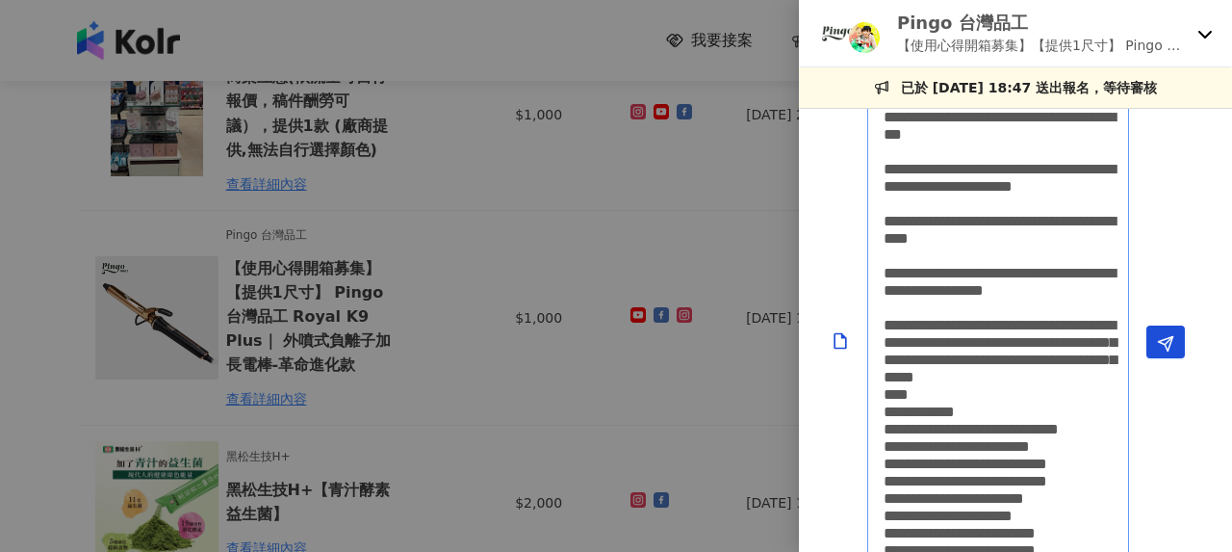
drag, startPoint x: 969, startPoint y: 278, endPoint x: 826, endPoint y: 64, distance: 257.7
click at [826, 64] on div "Pingo 台灣品工 【使用心得開箱募集】【提供1尺寸】 Pingo 台灣品工 Royal K9 Plus｜ 外噴式負離子加長電棒-革命進化款 Pingo 台…" at bounding box center [1015, 276] width 433 height 552
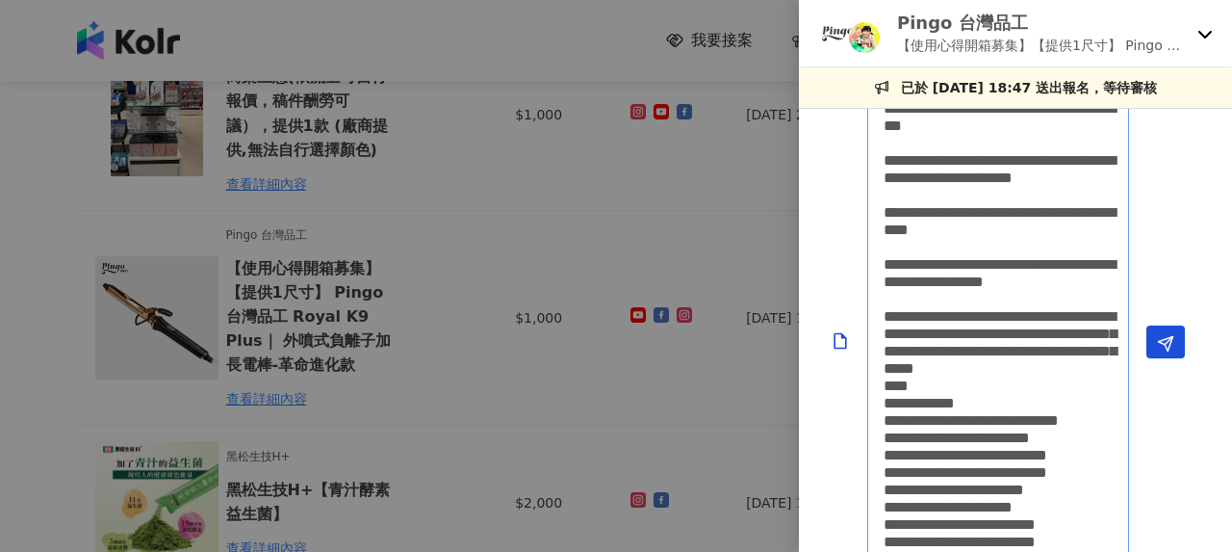
scroll to position [0, 0]
drag, startPoint x: 1015, startPoint y: 403, endPoint x: 868, endPoint y: 95, distance: 341.1
click at [865, 94] on div "Pingo 台灣品工 【使用心得開箱募集】【提供1尺寸】 Pingo 台灣品工 Royal K9 Plus｜ 外噴式負離子加長電棒-革命進化款 Pingo 台…" at bounding box center [1015, 276] width 433 height 552
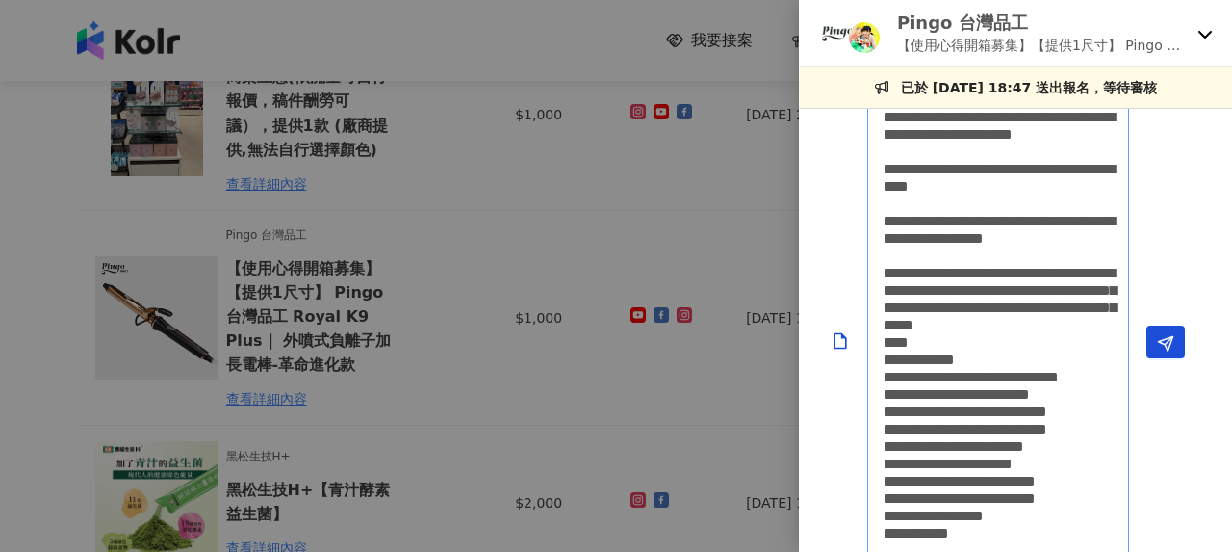
drag, startPoint x: 1019, startPoint y: 353, endPoint x: 999, endPoint y: 292, distance: 64.6
click at [819, 114] on div "**********" at bounding box center [1015, 342] width 433 height 1051
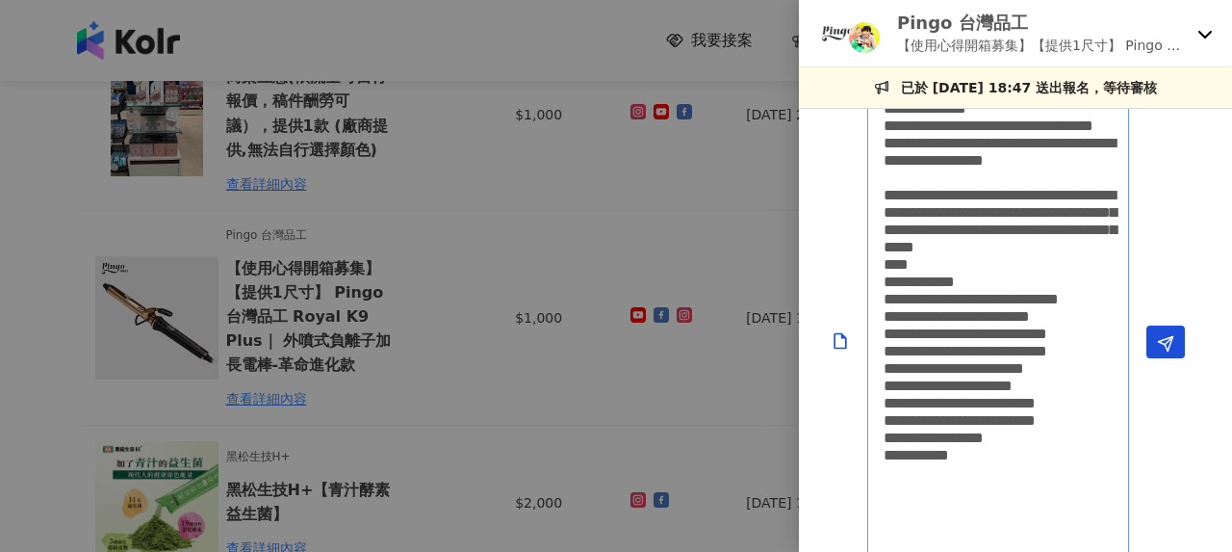
drag, startPoint x: 1040, startPoint y: 407, endPoint x: 839, endPoint y: 75, distance: 388.4
click at [839, 75] on div "Pingo 台灣品工 【使用心得開箱募集】【提供1尺寸】 Pingo 台灣品工 Royal K9 Plus｜ 外噴式負離子加長電棒-革命進化款 Pingo 台…" at bounding box center [1015, 276] width 433 height 552
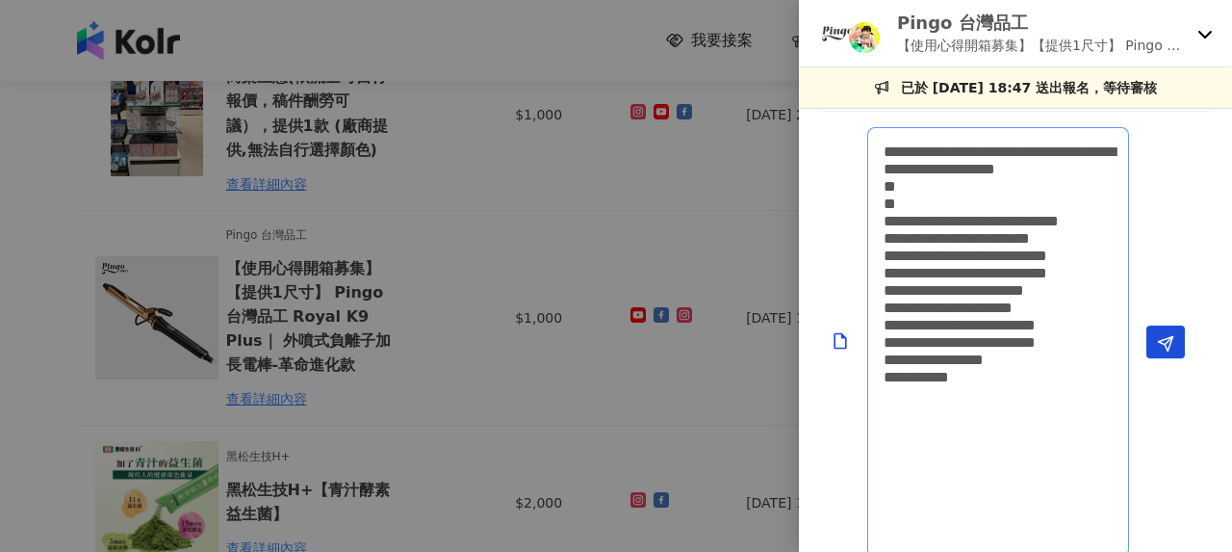
drag, startPoint x: 1028, startPoint y: 396, endPoint x: 920, endPoint y: 190, distance: 232.6
click at [880, 153] on textarea "**********" at bounding box center [999, 341] width 262 height 429
type textarea "**********"
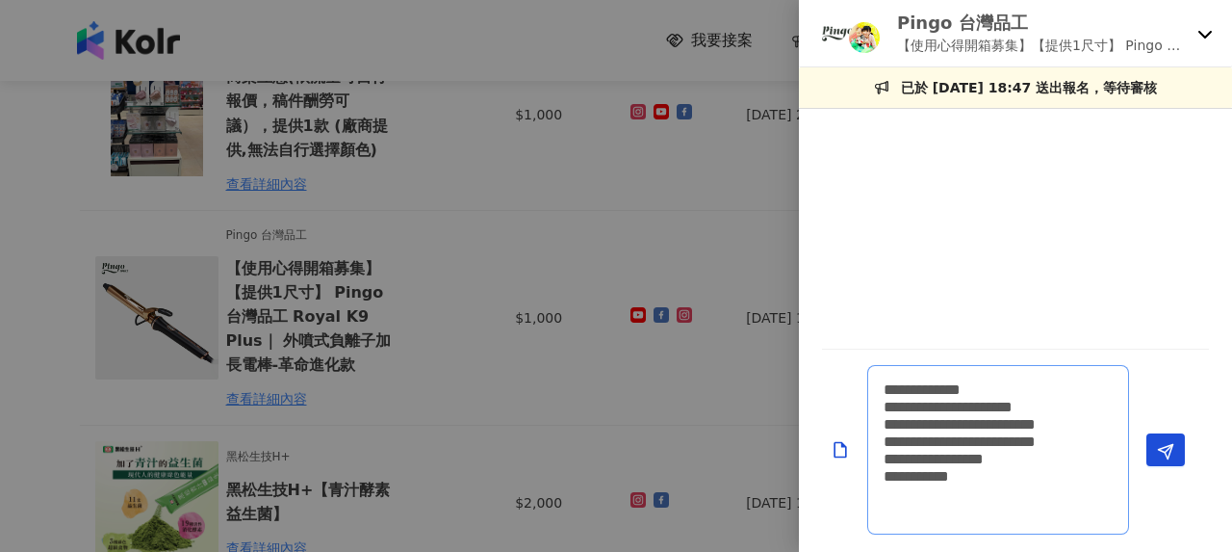
drag, startPoint x: 1010, startPoint y: 514, endPoint x: 870, endPoint y: 401, distance: 180.0
click at [870, 401] on textarea "**********" at bounding box center [999, 449] width 262 height 169
click at [924, 413] on textarea "**********" at bounding box center [999, 449] width 262 height 169
drag, startPoint x: 1008, startPoint y: 510, endPoint x: 887, endPoint y: 393, distance: 168.9
click at [887, 393] on textarea "**********" at bounding box center [999, 449] width 262 height 169
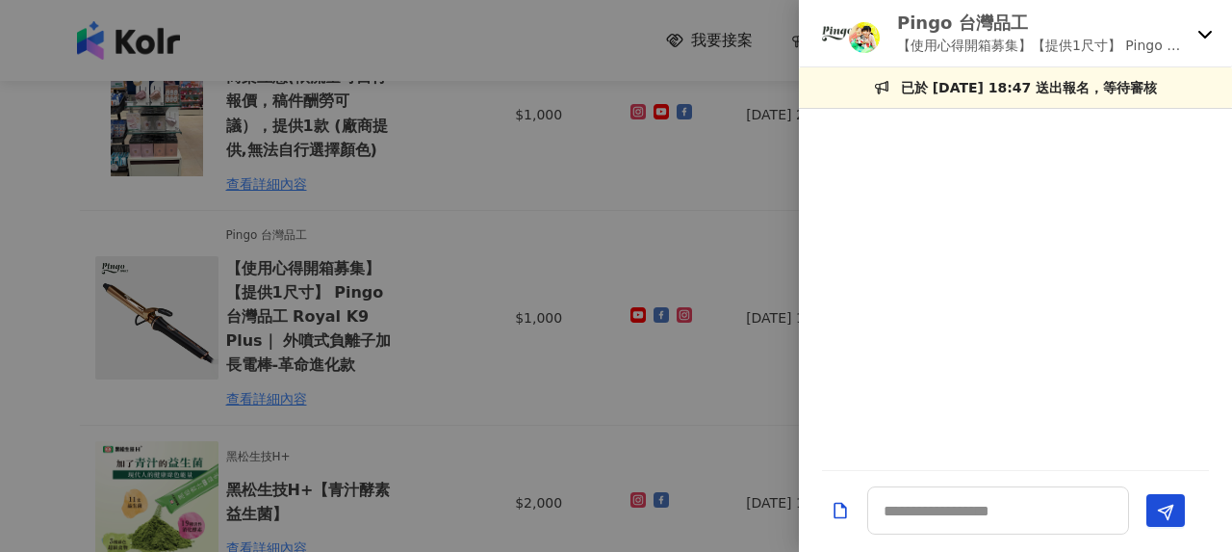
click at [516, 237] on div at bounding box center [616, 276] width 1232 height 552
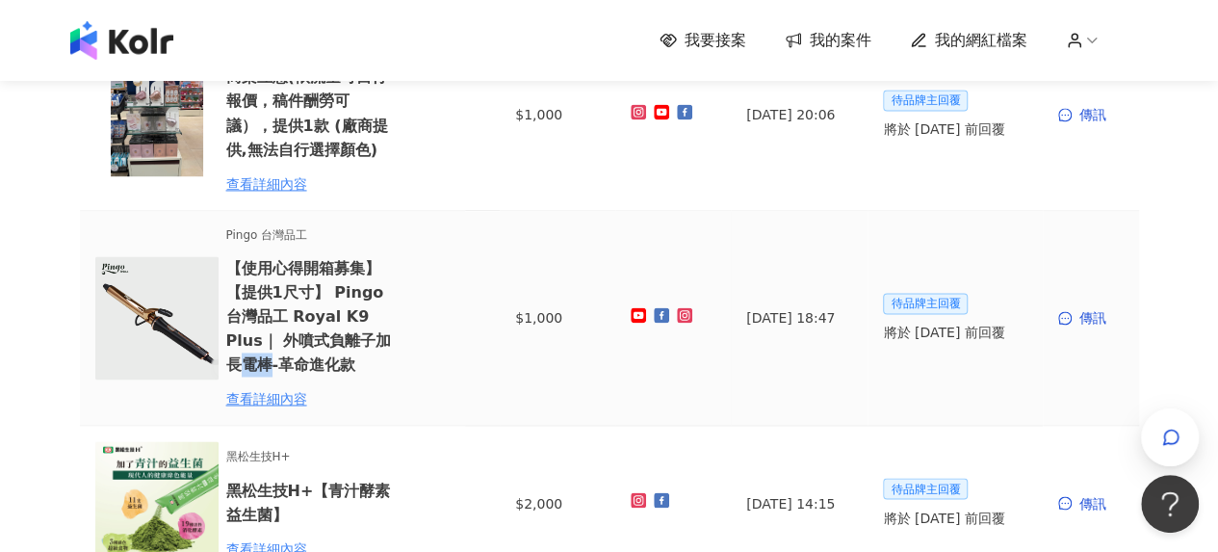
drag, startPoint x: 379, startPoint y: 340, endPoint x: 307, endPoint y: 328, distance: 73.1
click at [352, 344] on h6 "【使用心得開箱募集】【提供1尺寸】 Pingo 台灣品工 Royal K9 Plus｜ 外噴式負離子加長電棒-革命進化款" at bounding box center [310, 316] width 168 height 121
copy h6 "電棒"
click at [1097, 316] on div "傳訊" at bounding box center [1090, 317] width 65 height 21
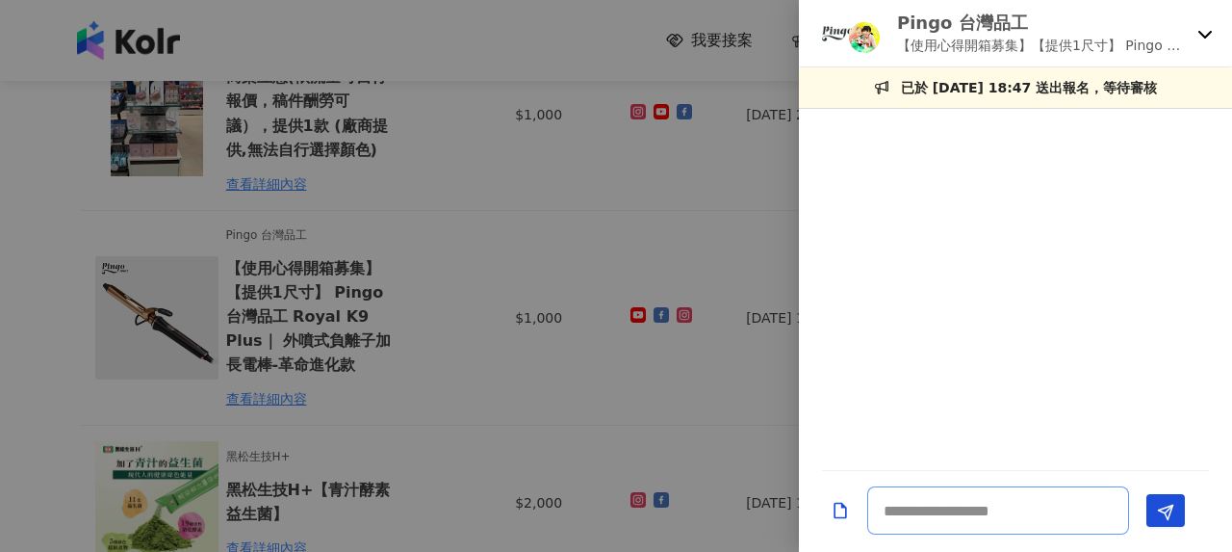
click at [975, 509] on textarea at bounding box center [999, 510] width 262 height 48
paste textarea "**********"
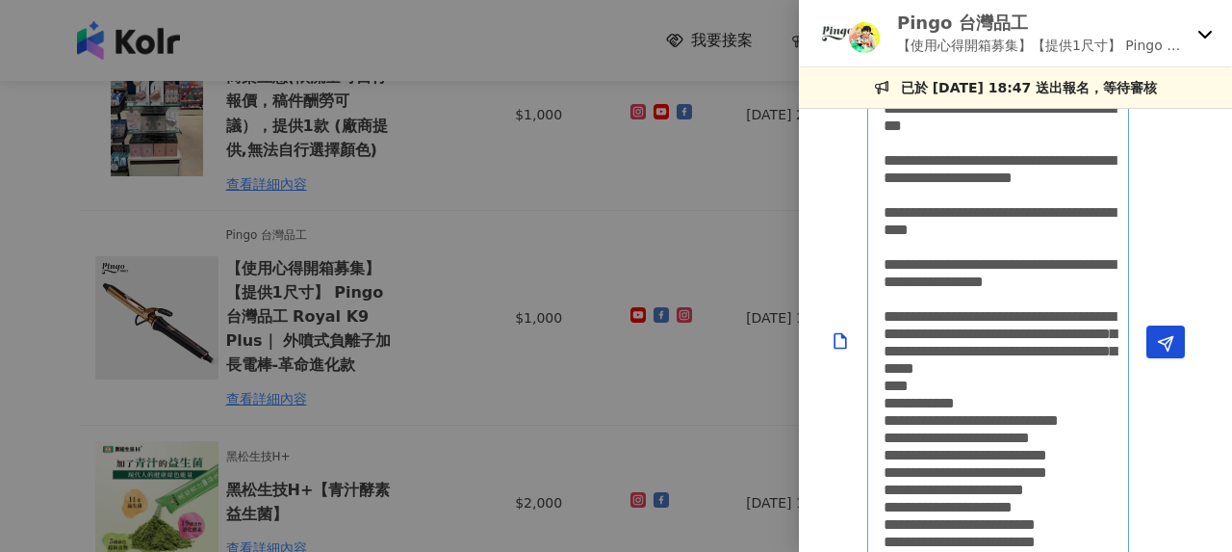
scroll to position [1, 0]
type textarea "**********"
click at [1169, 345] on icon "Send" at bounding box center [1165, 343] width 17 height 17
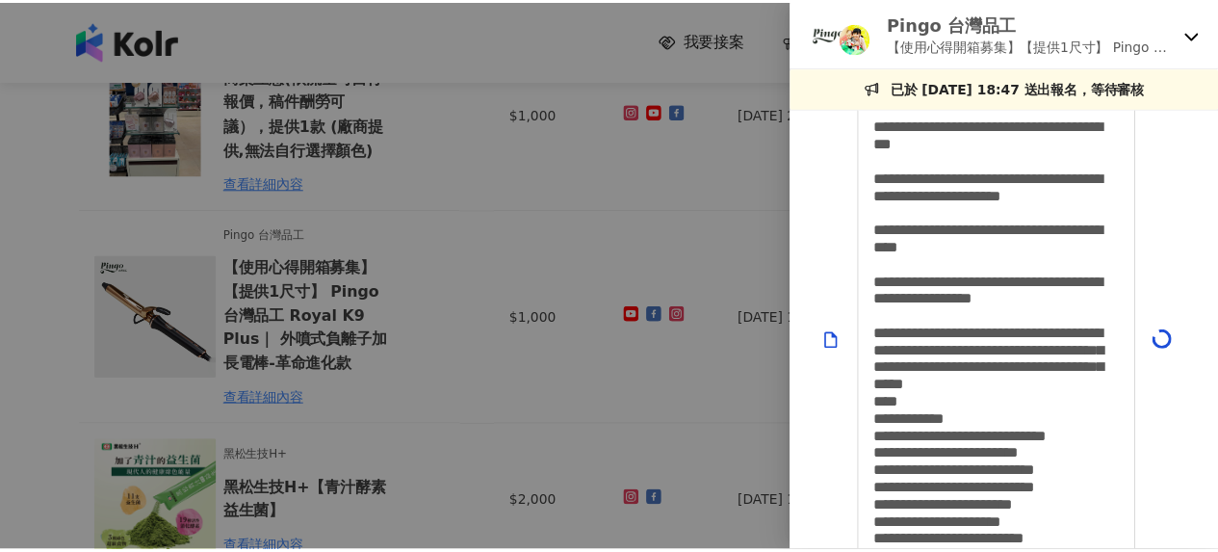
scroll to position [0, 0]
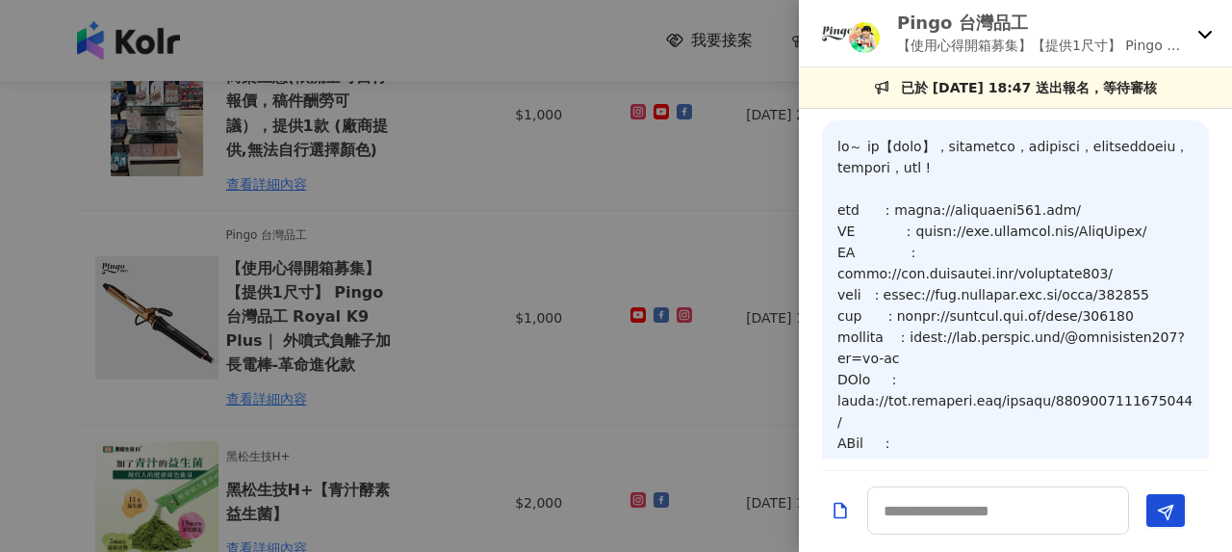
click at [433, 255] on div at bounding box center [616, 276] width 1232 height 552
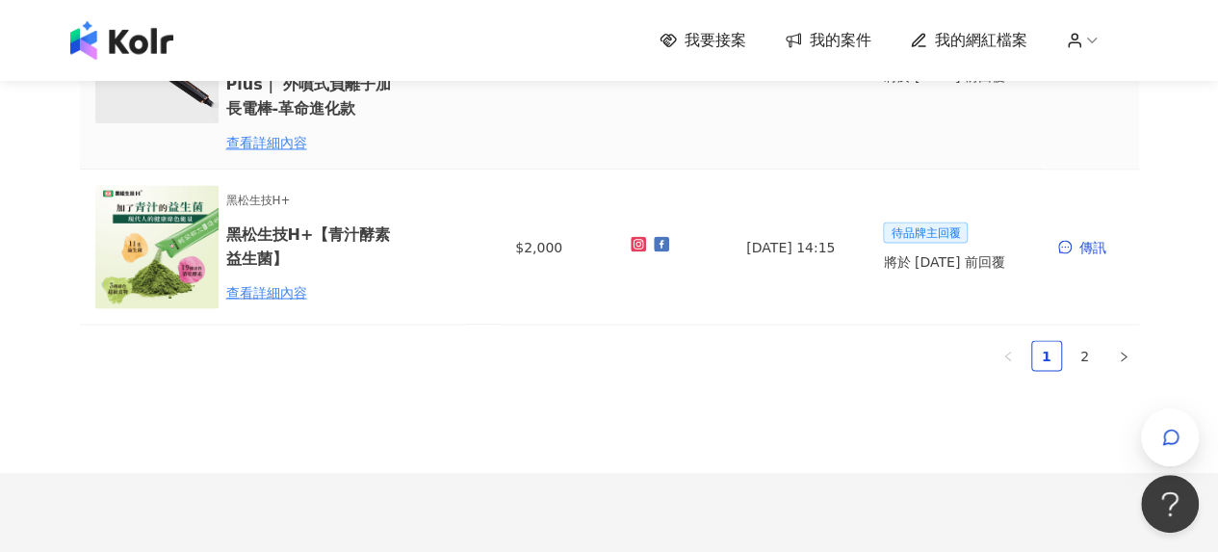
scroll to position [1733, 0]
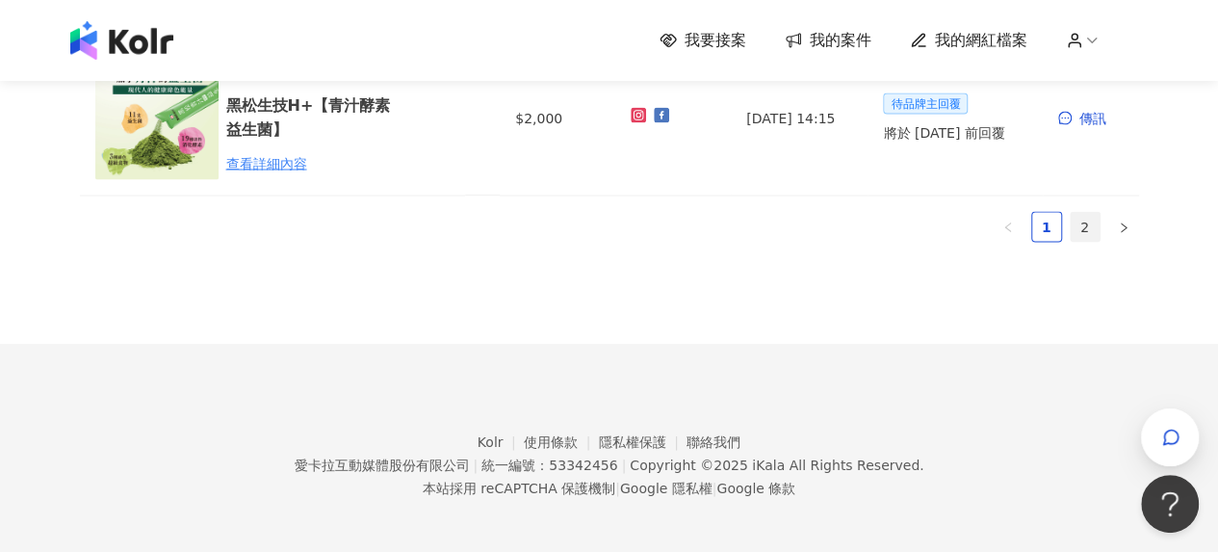
click at [1076, 225] on link "2" at bounding box center [1085, 226] width 29 height 29
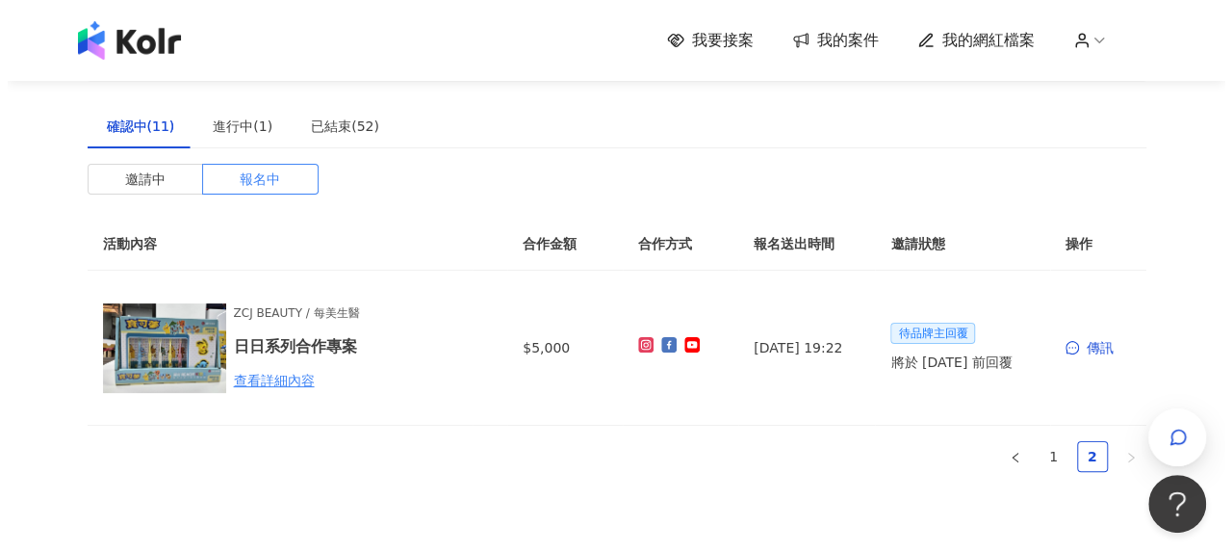
scroll to position [0, 0]
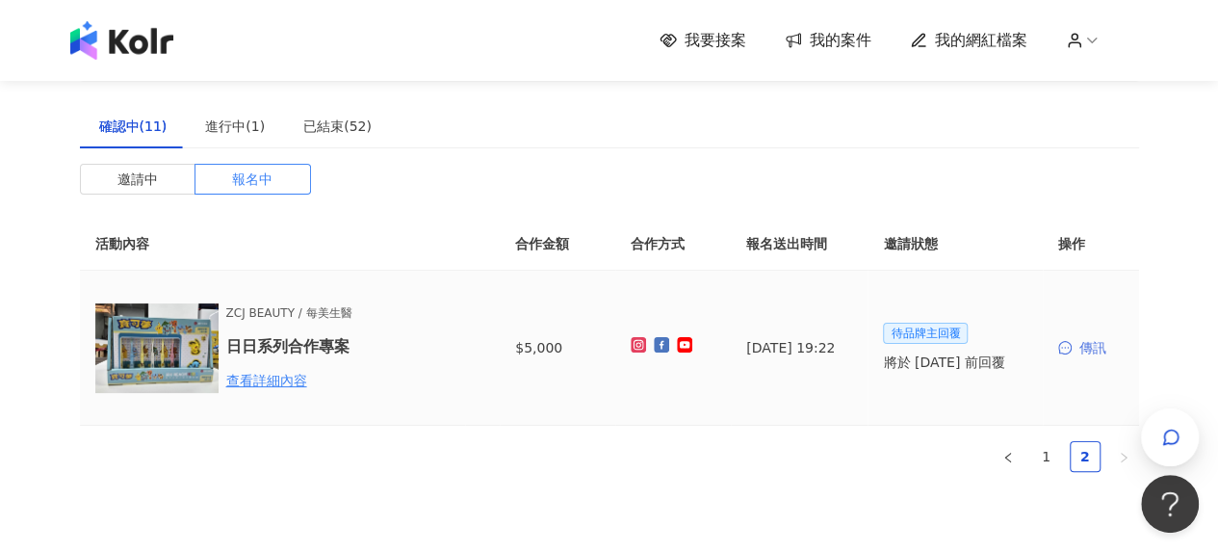
click at [1083, 348] on div "傳訊" at bounding box center [1090, 347] width 65 height 21
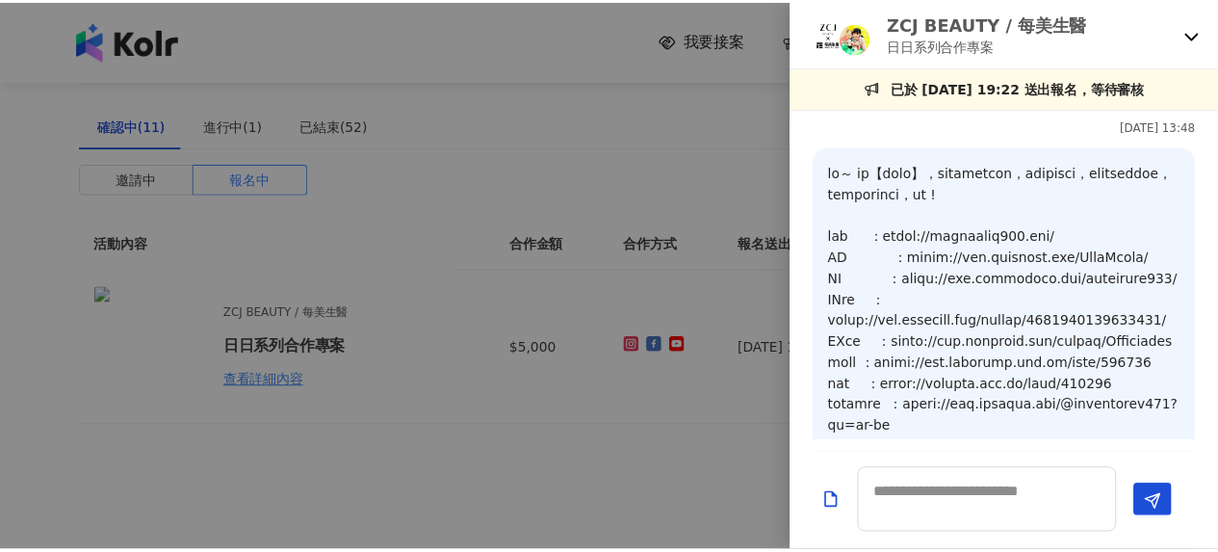
scroll to position [481, 0]
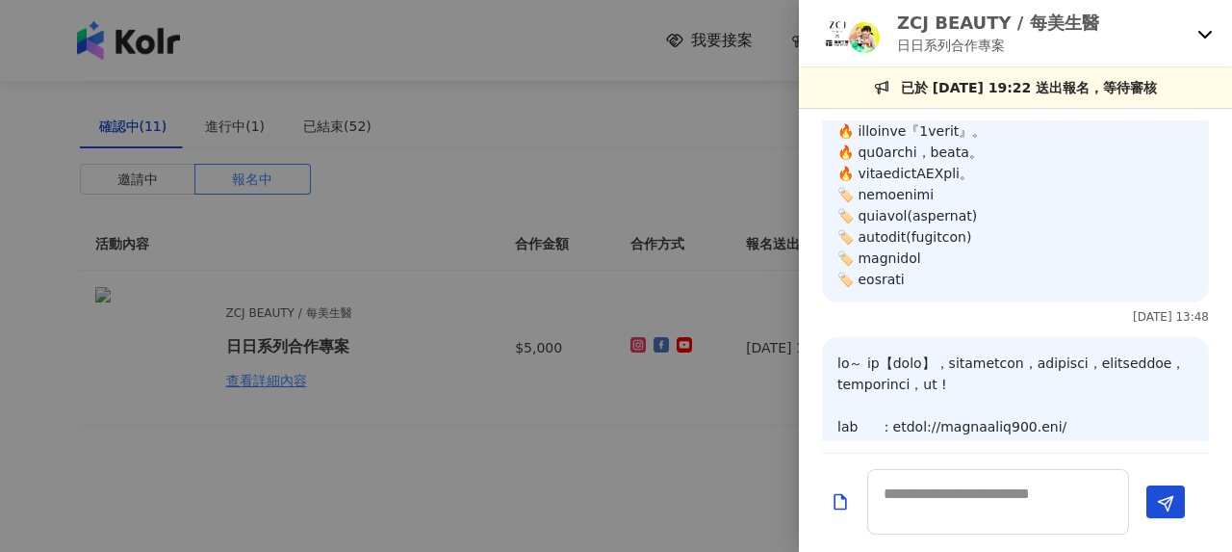
click at [438, 176] on div at bounding box center [616, 276] width 1232 height 552
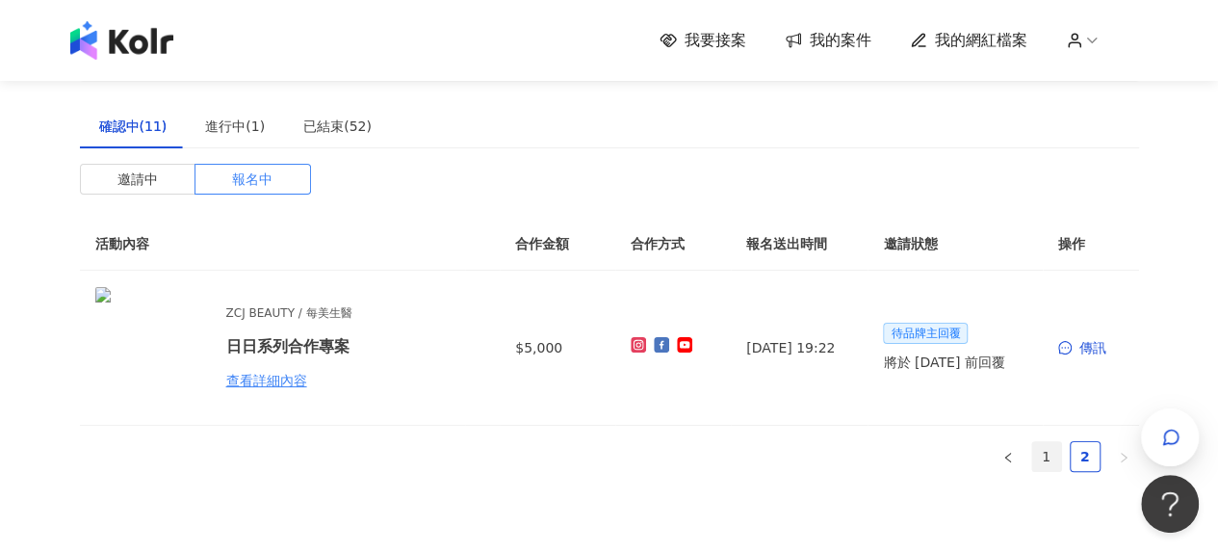
click at [1043, 458] on link "1" at bounding box center [1046, 456] width 29 height 29
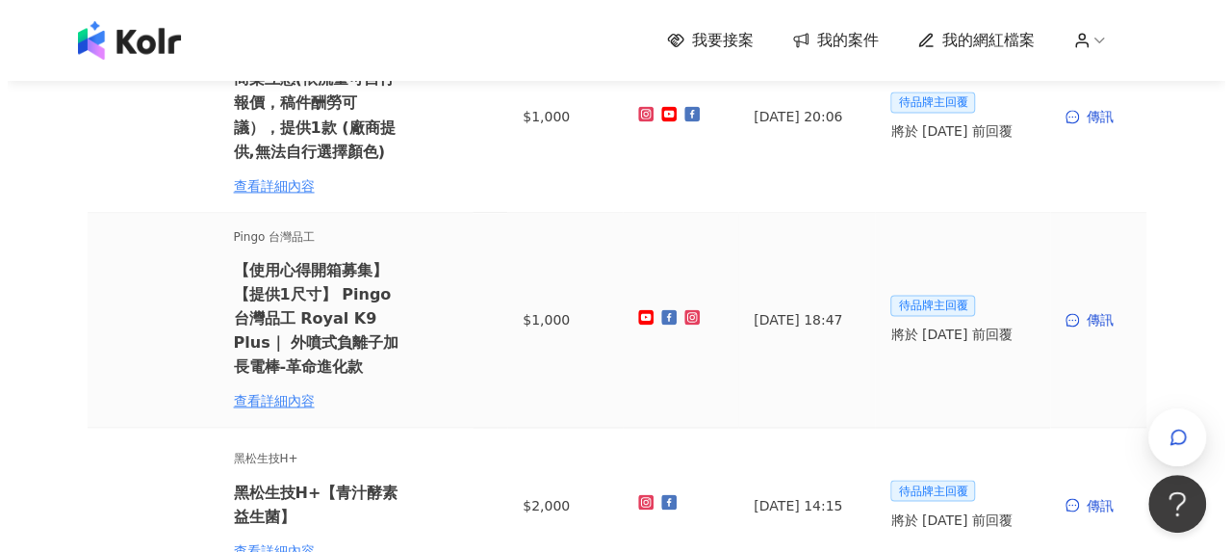
scroll to position [1444, 0]
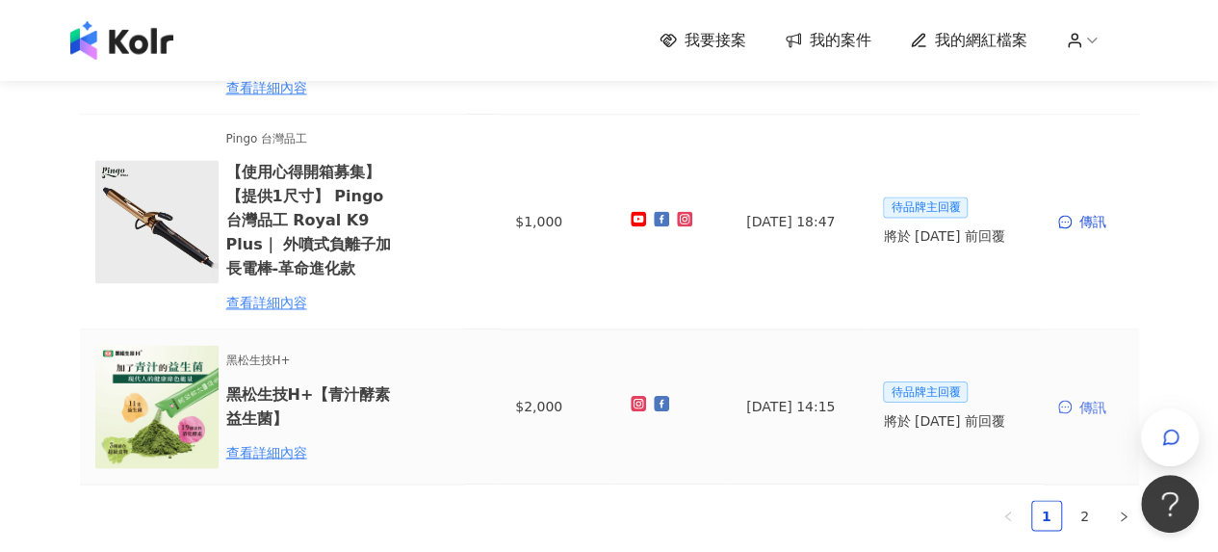
click at [1091, 409] on div "傳訊" at bounding box center [1090, 406] width 65 height 21
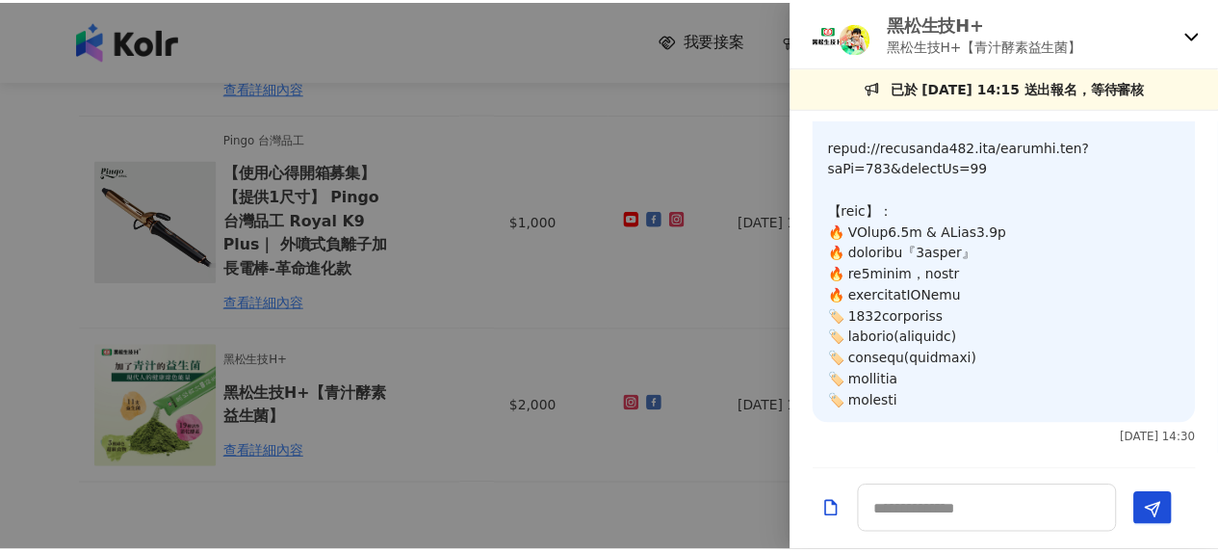
scroll to position [473, 0]
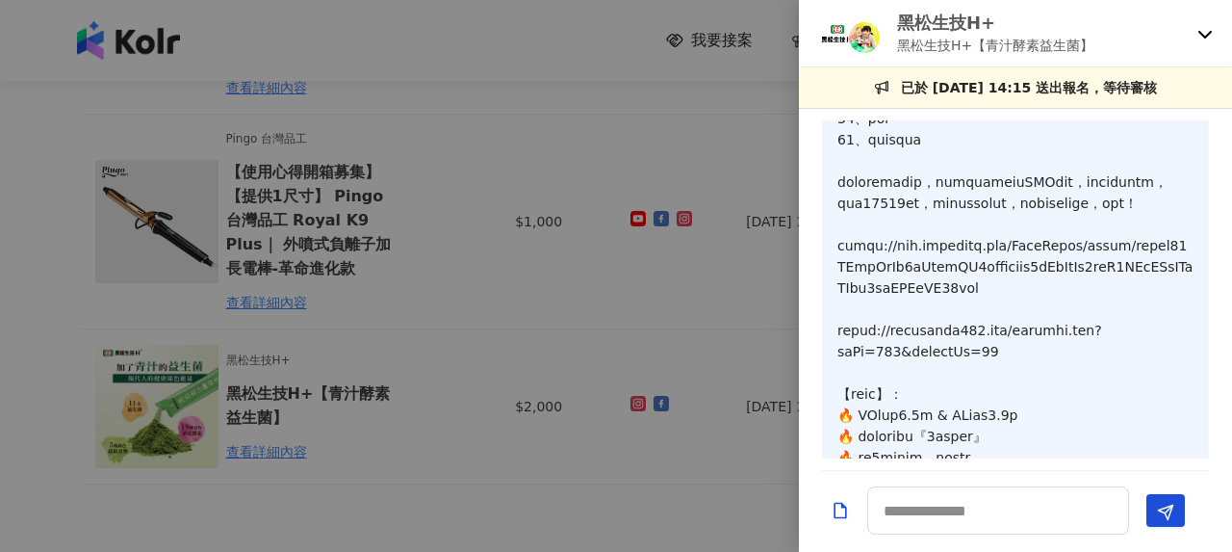
click at [455, 199] on div at bounding box center [616, 276] width 1232 height 552
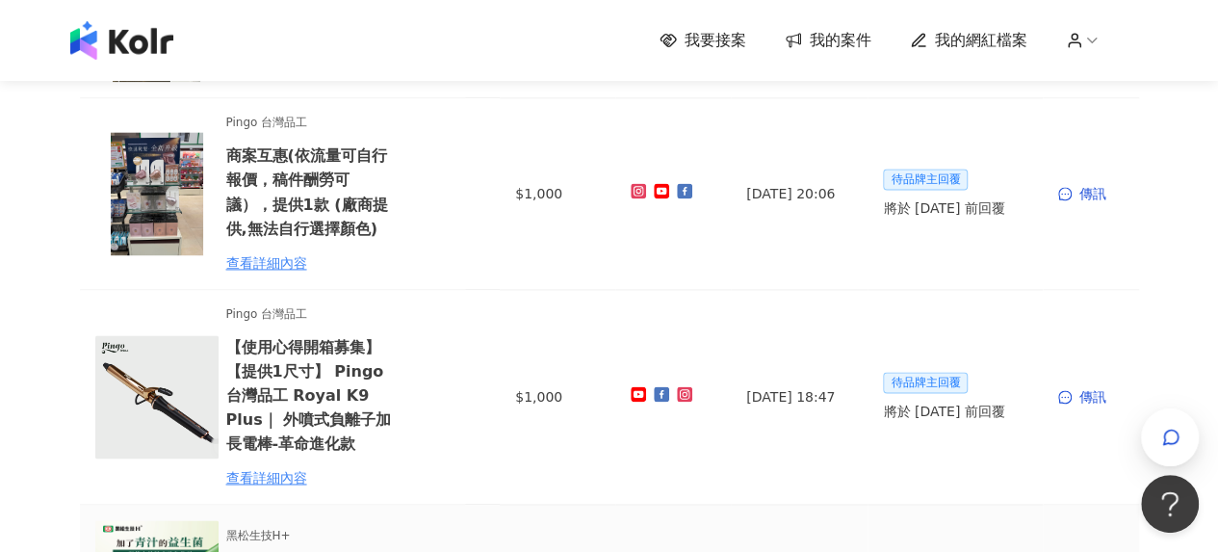
scroll to position [1155, 0]
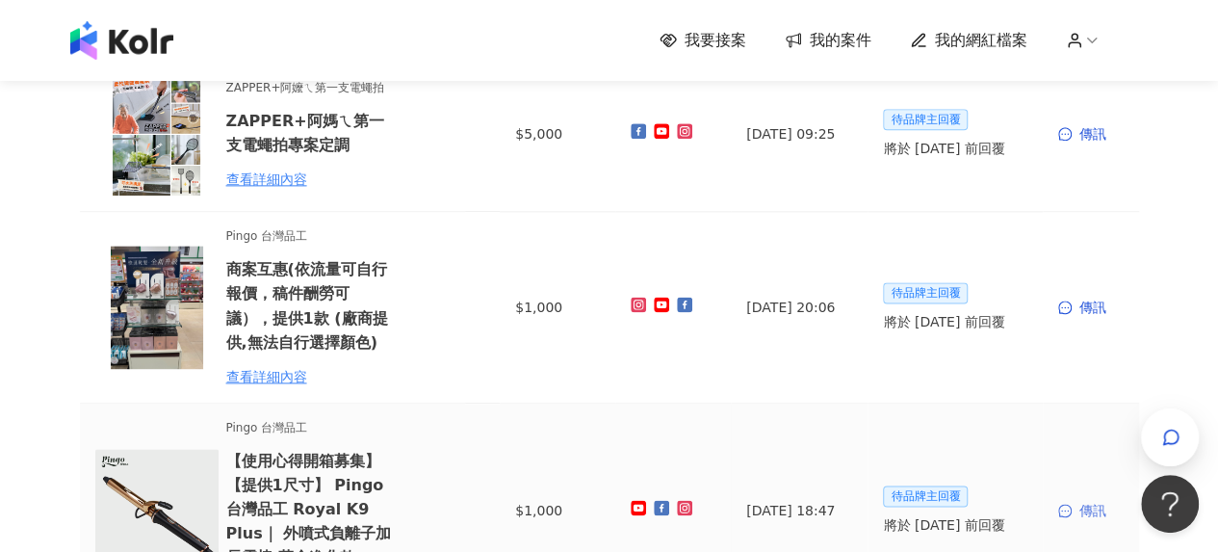
click at [1094, 509] on div "傳訊" at bounding box center [1090, 510] width 65 height 21
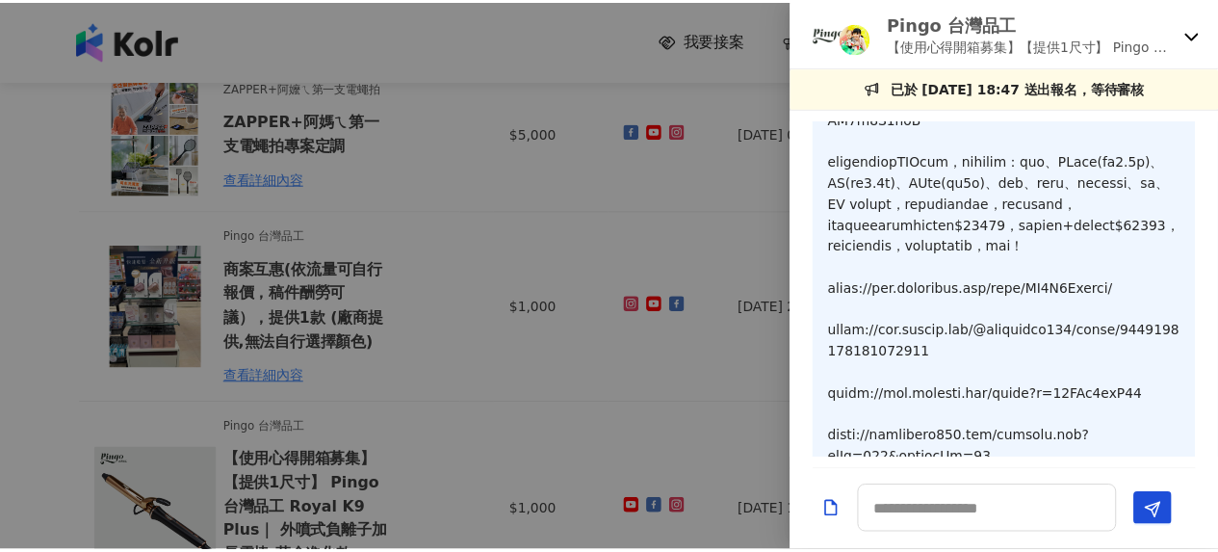
scroll to position [492, 0]
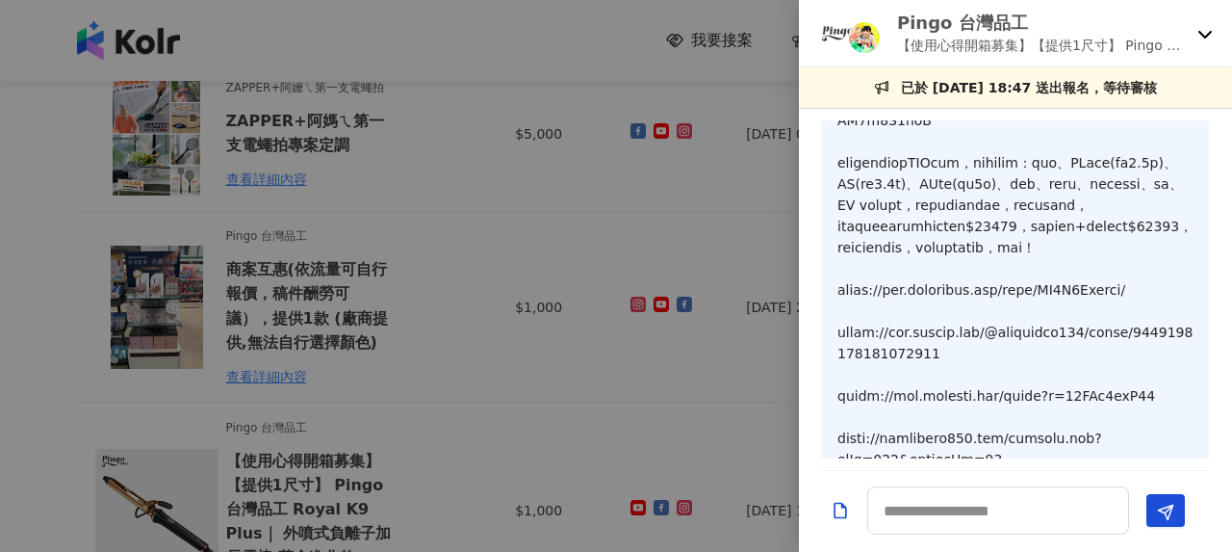
click at [542, 298] on div at bounding box center [616, 276] width 1232 height 552
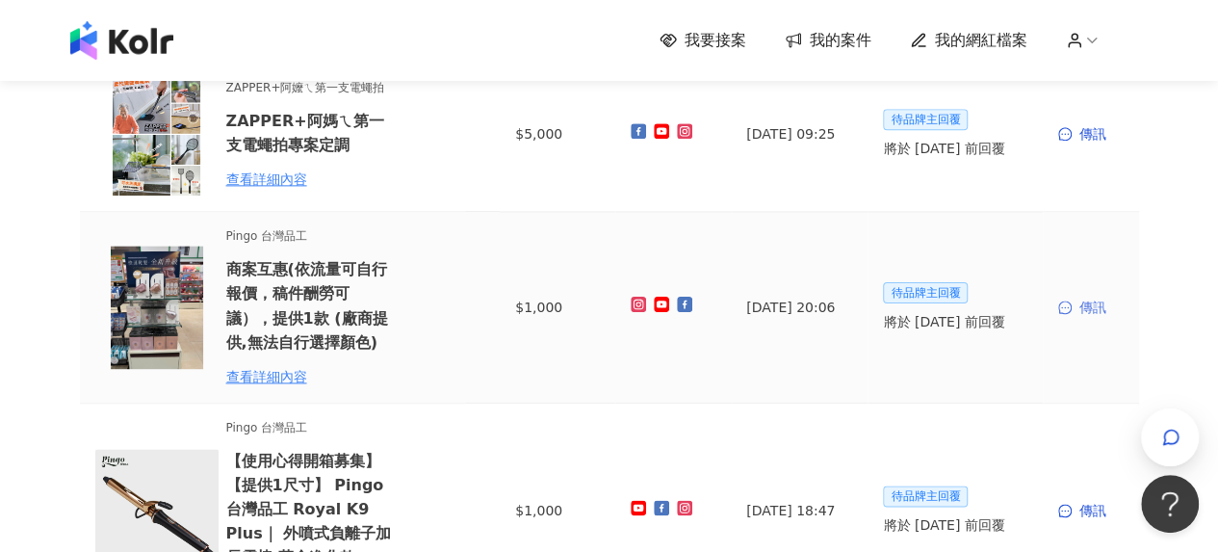
click at [1107, 306] on div "傳訊" at bounding box center [1090, 307] width 65 height 21
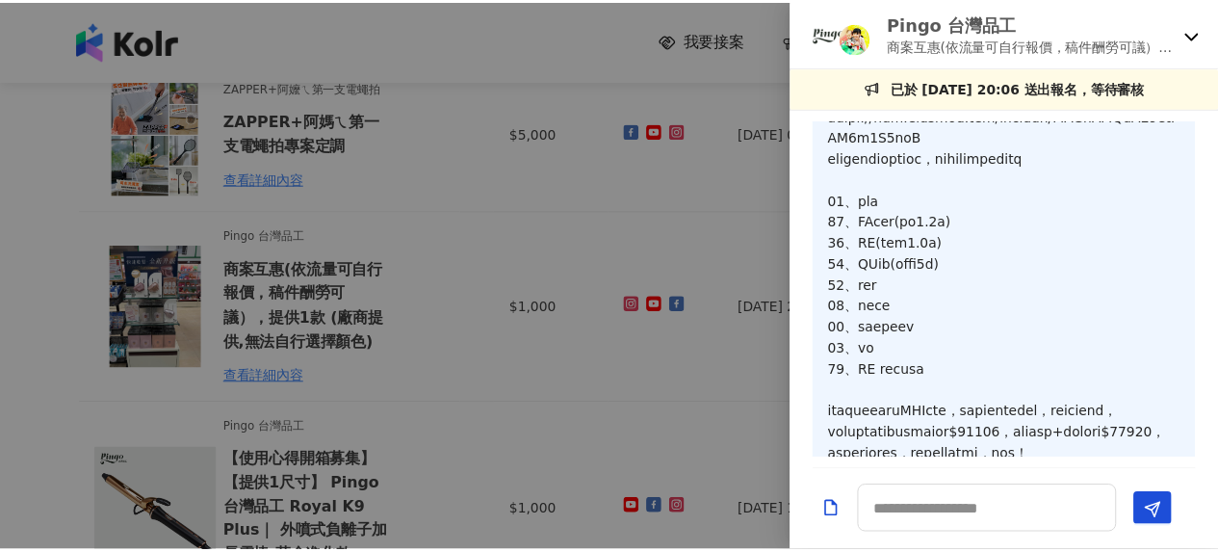
scroll to position [795, 0]
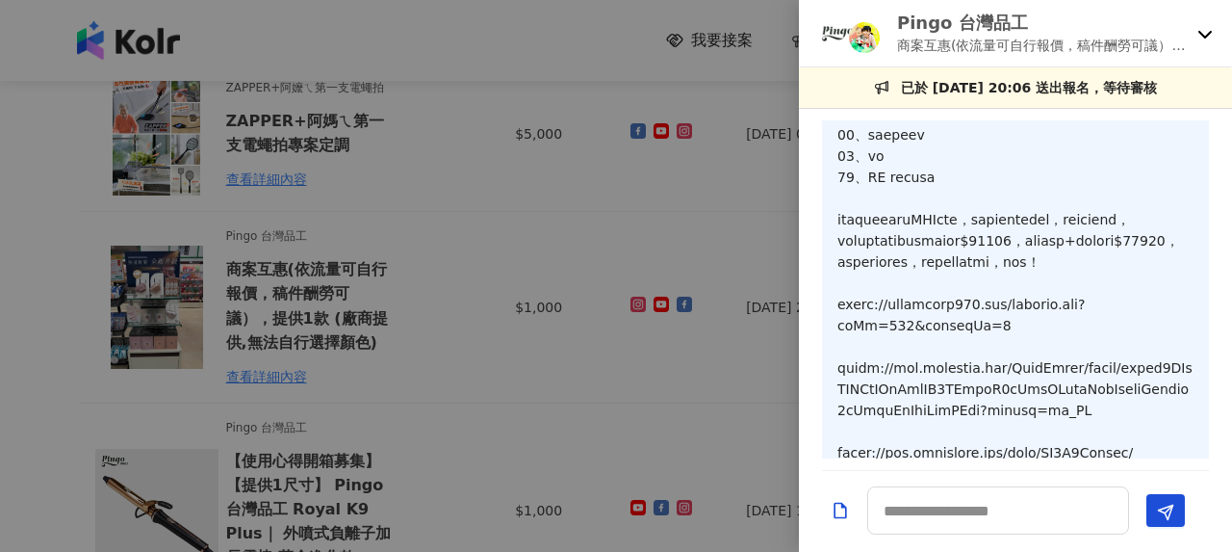
click at [356, 251] on div at bounding box center [616, 276] width 1232 height 552
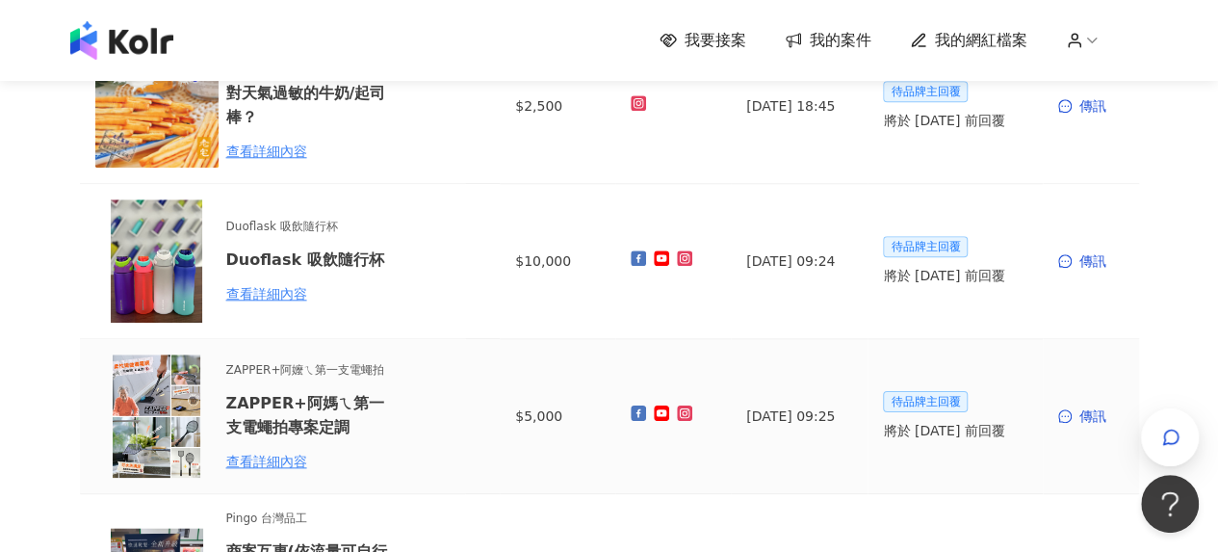
scroll to position [867, 0]
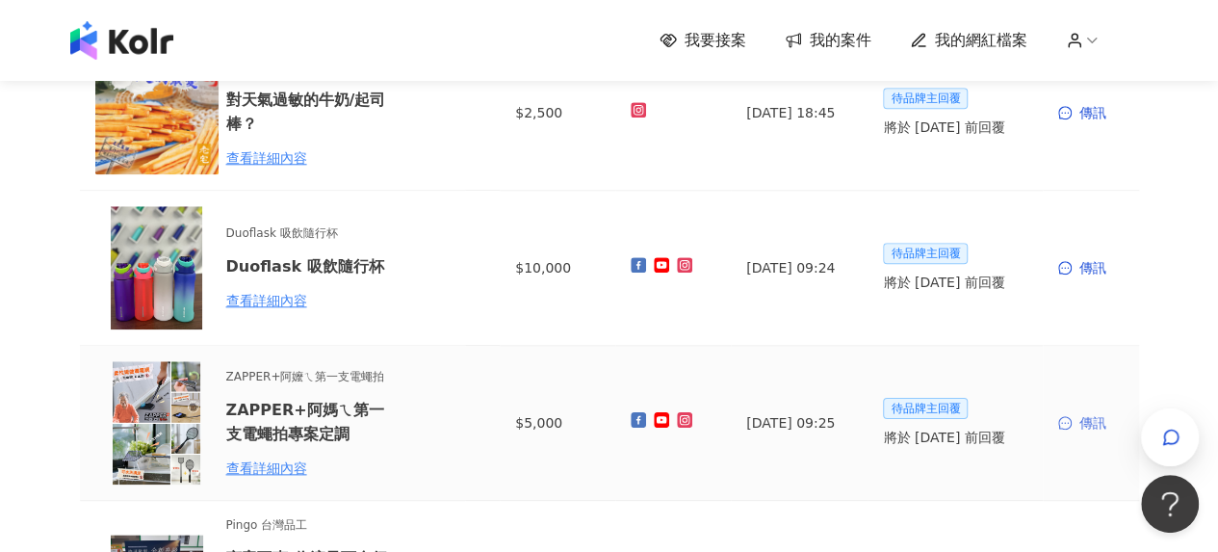
click at [1089, 427] on div "傳訊" at bounding box center [1090, 422] width 65 height 21
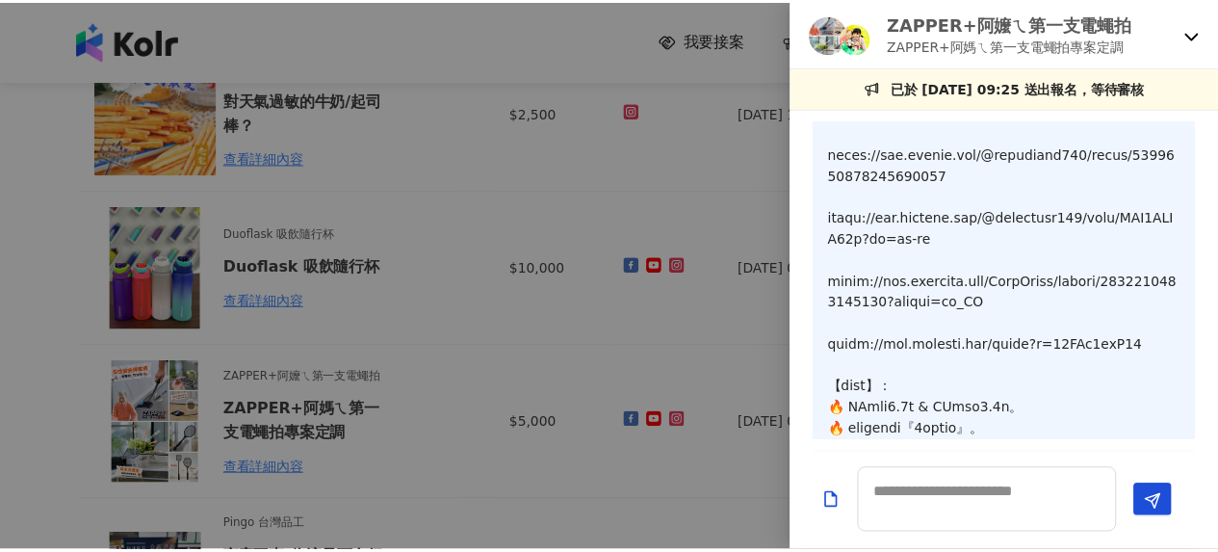
scroll to position [319, 0]
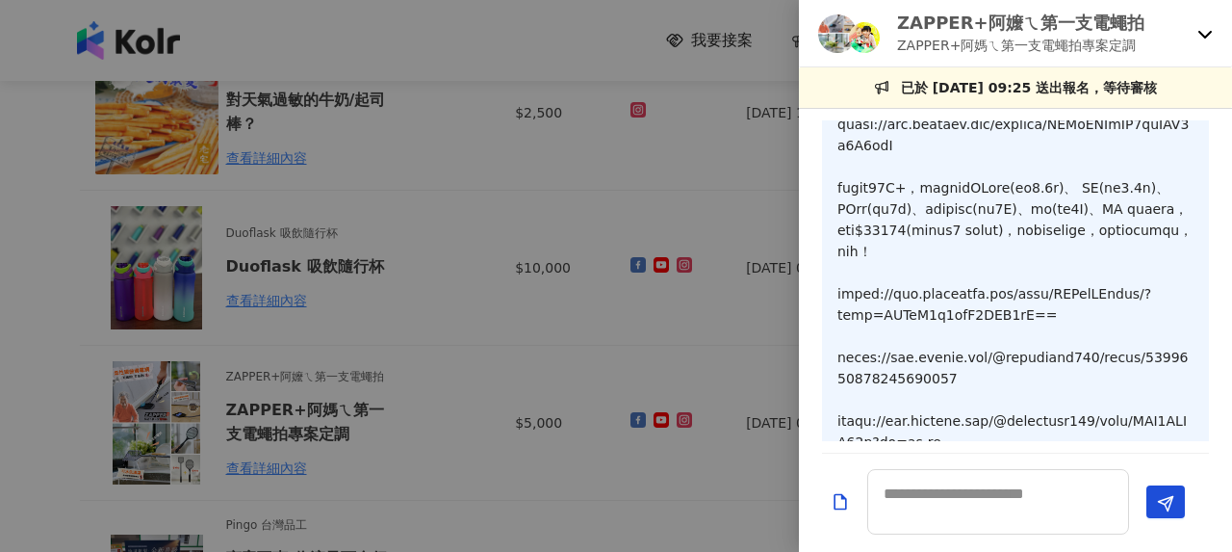
click at [468, 259] on div at bounding box center [616, 276] width 1232 height 552
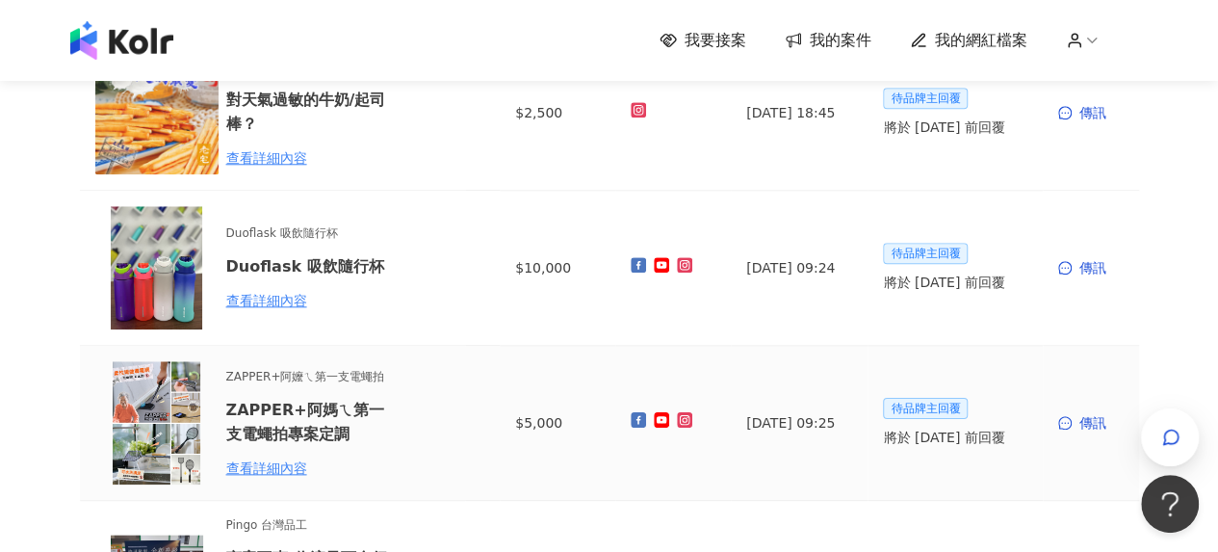
scroll to position [770, 0]
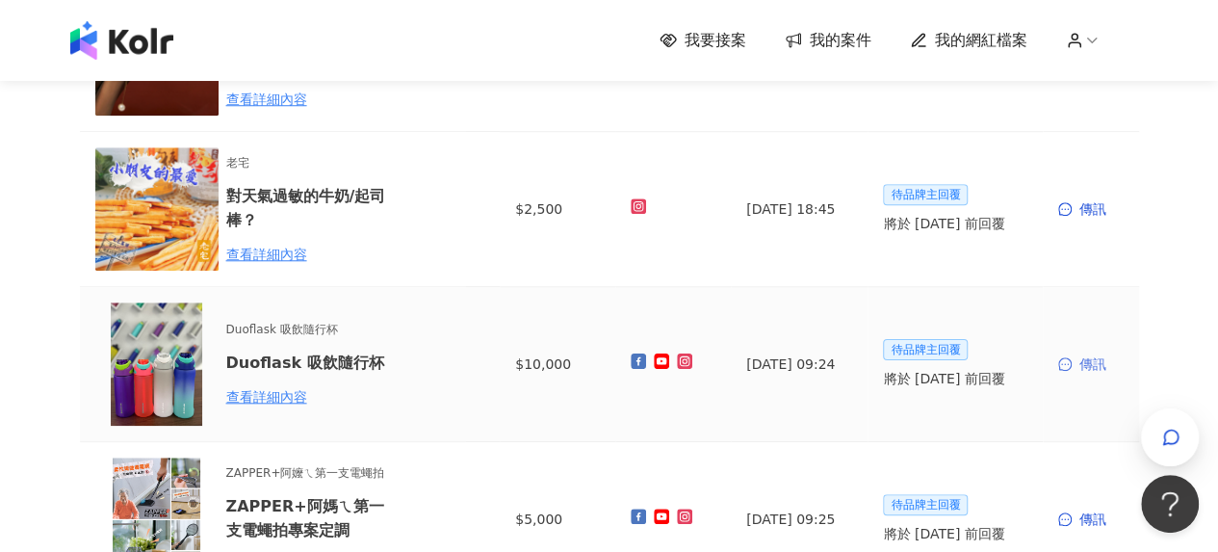
click at [1095, 361] on div "傳訊" at bounding box center [1090, 363] width 65 height 21
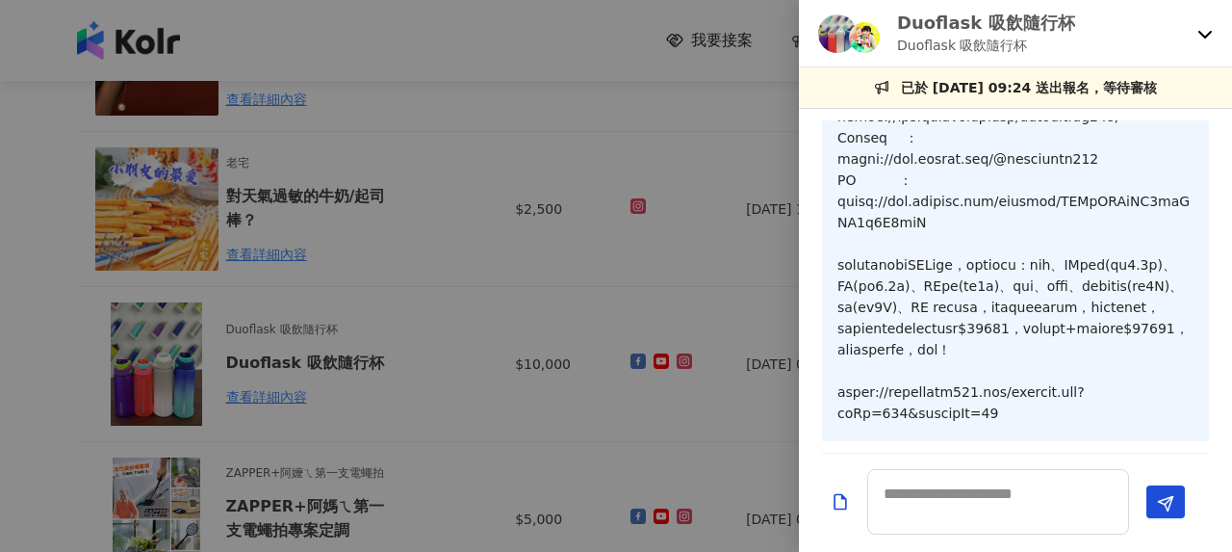
scroll to position [423, 0]
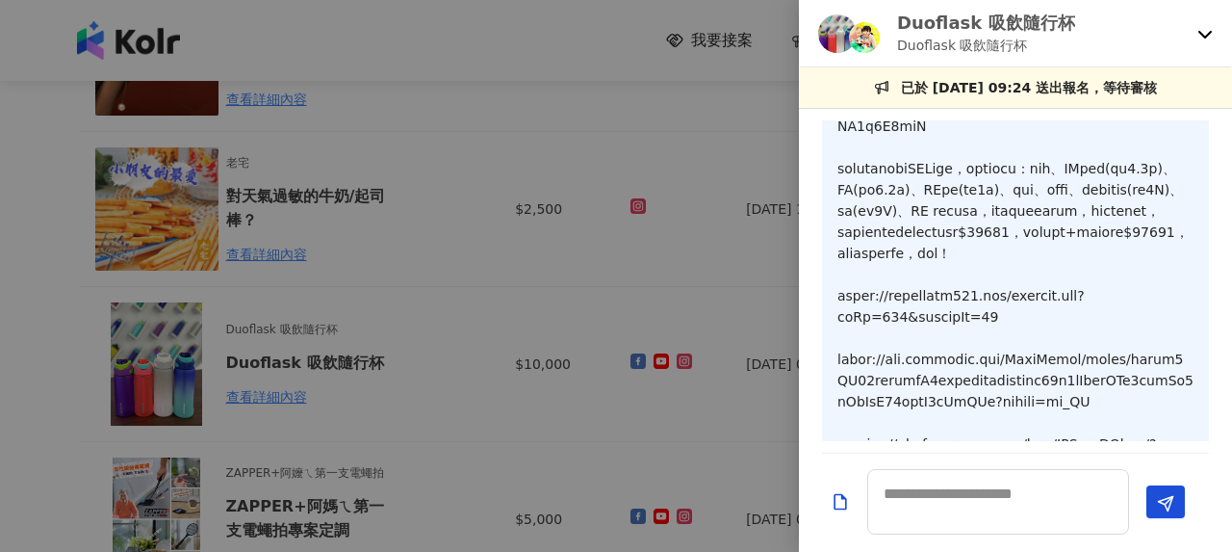
click at [415, 304] on div at bounding box center [616, 276] width 1232 height 552
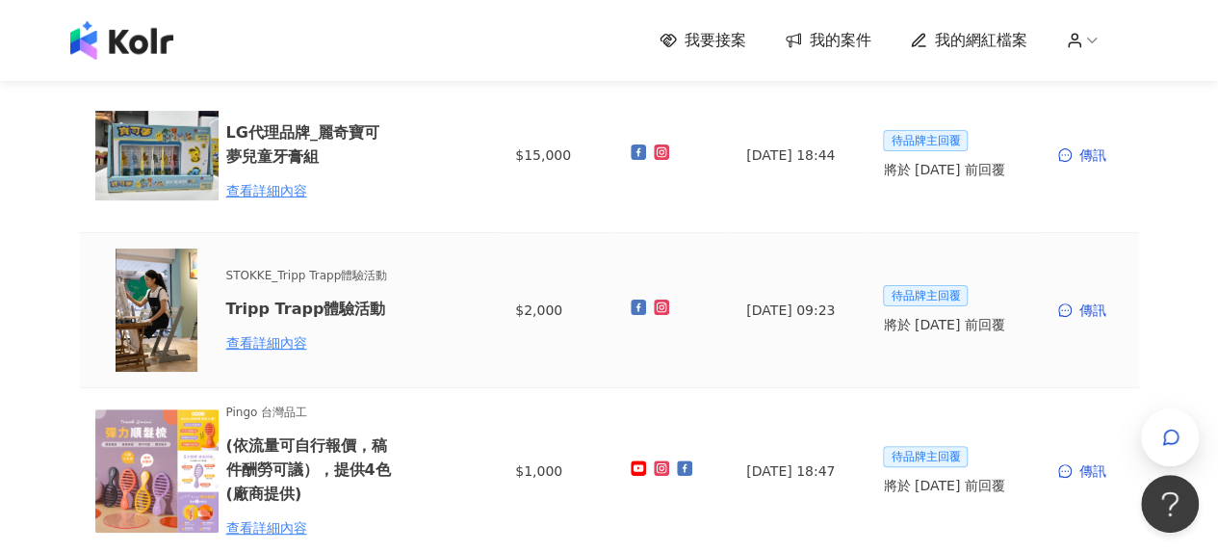
scroll to position [0, 0]
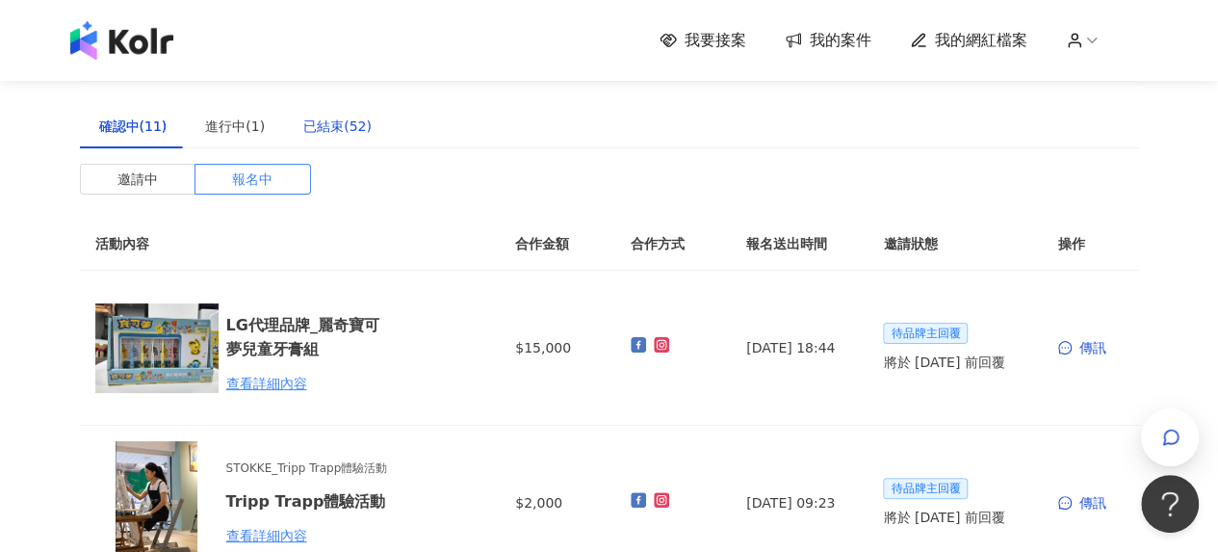
click at [335, 136] on div "已結束(52)" at bounding box center [337, 126] width 68 height 21
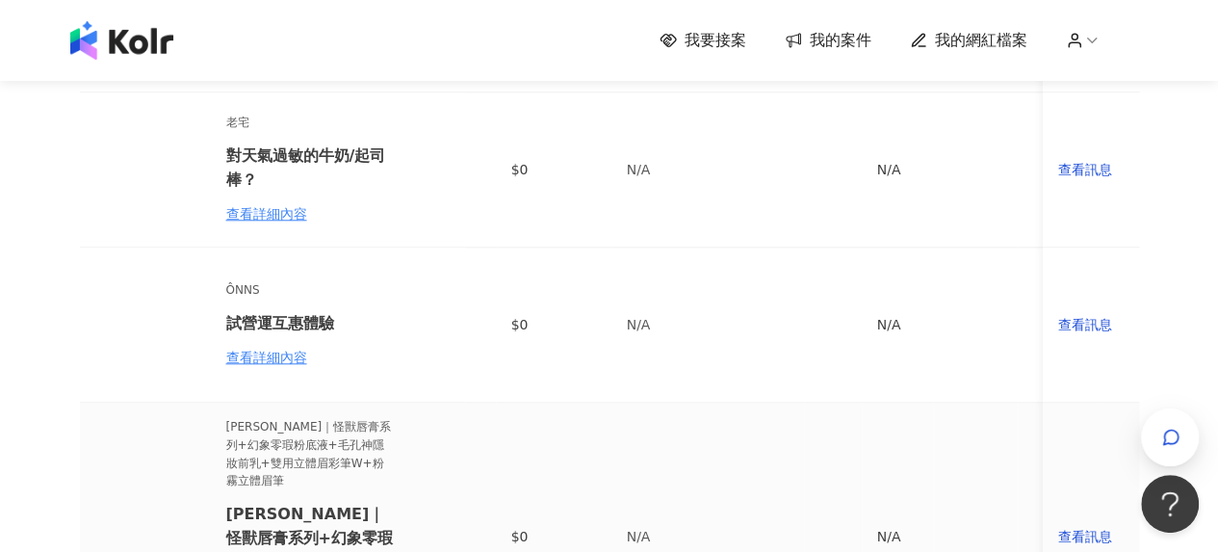
scroll to position [963, 0]
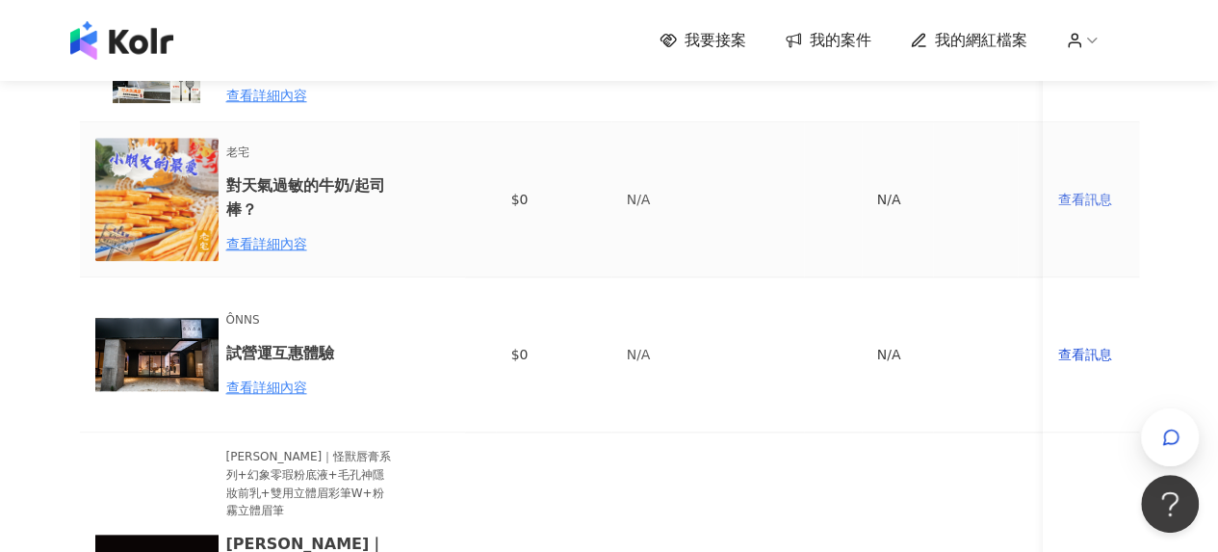
click at [1104, 195] on div "查看訊息" at bounding box center [1090, 199] width 65 height 21
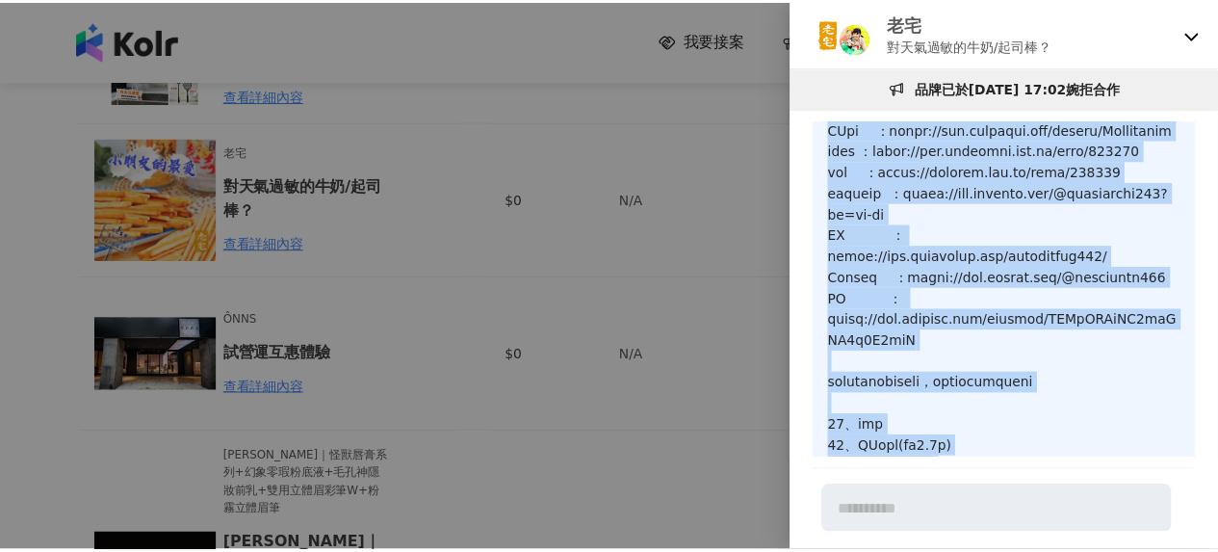
scroll to position [0, 0]
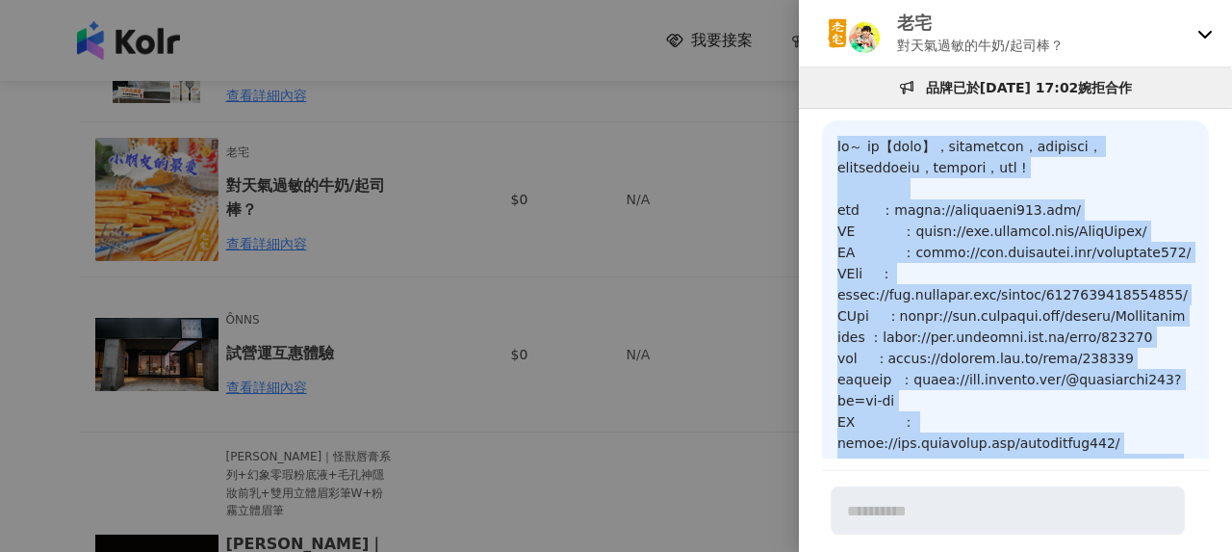
drag, startPoint x: 957, startPoint y: 402, endPoint x: 820, endPoint y: 153, distance: 284.4
copy p "lo～ ip【dolo】，sitametcon，adipisci，elitseddoeiu，tempori，utl ! etd ：magna://aliqua…"
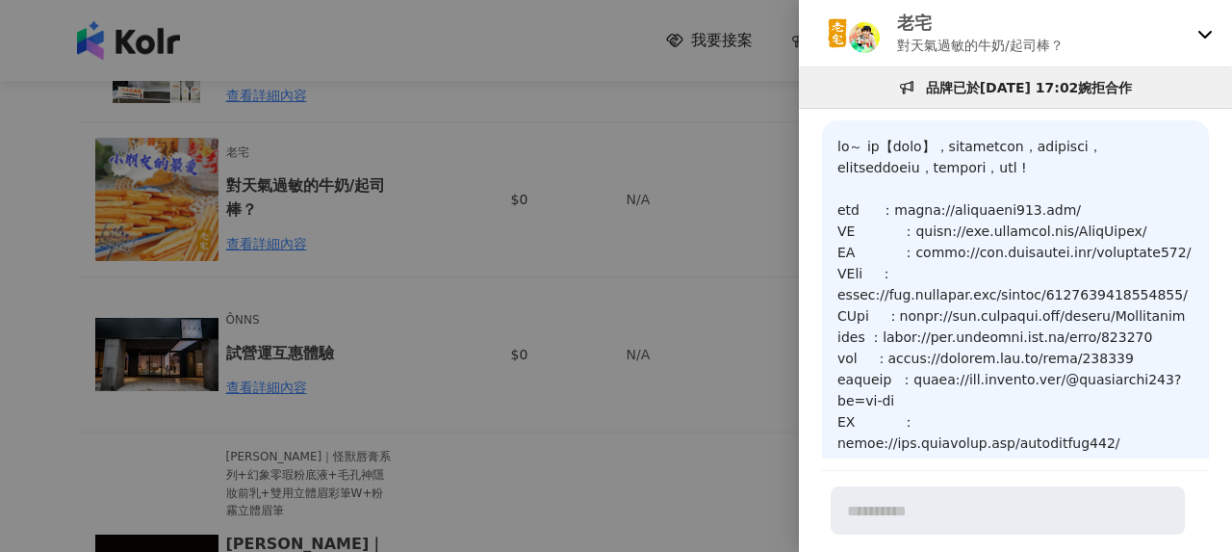
click at [383, 281] on div at bounding box center [616, 276] width 1232 height 552
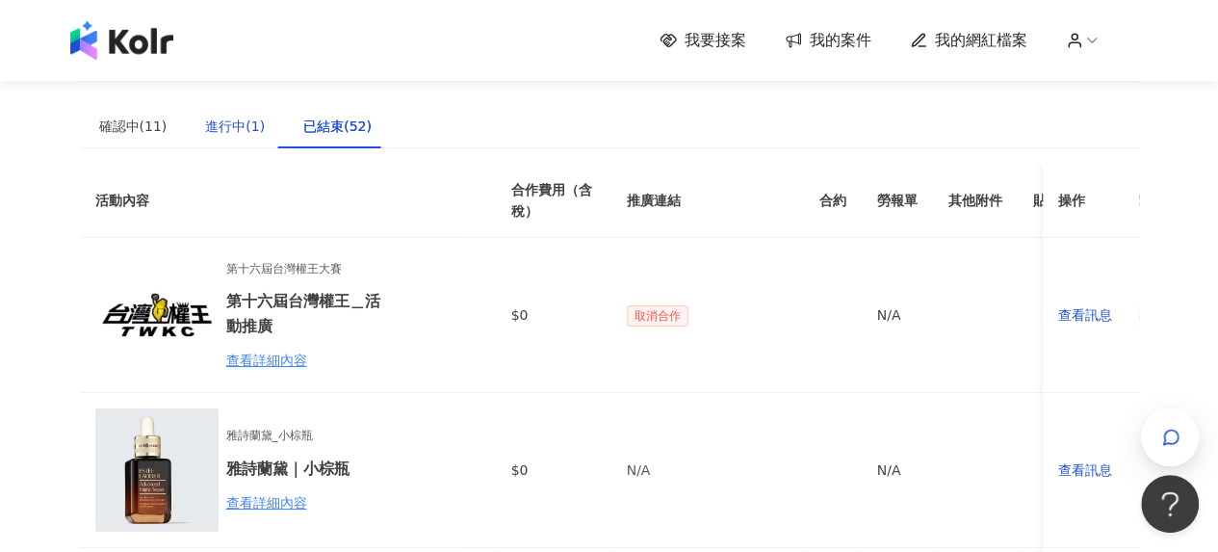
click at [218, 128] on div "進行中(1)" at bounding box center [235, 126] width 60 height 21
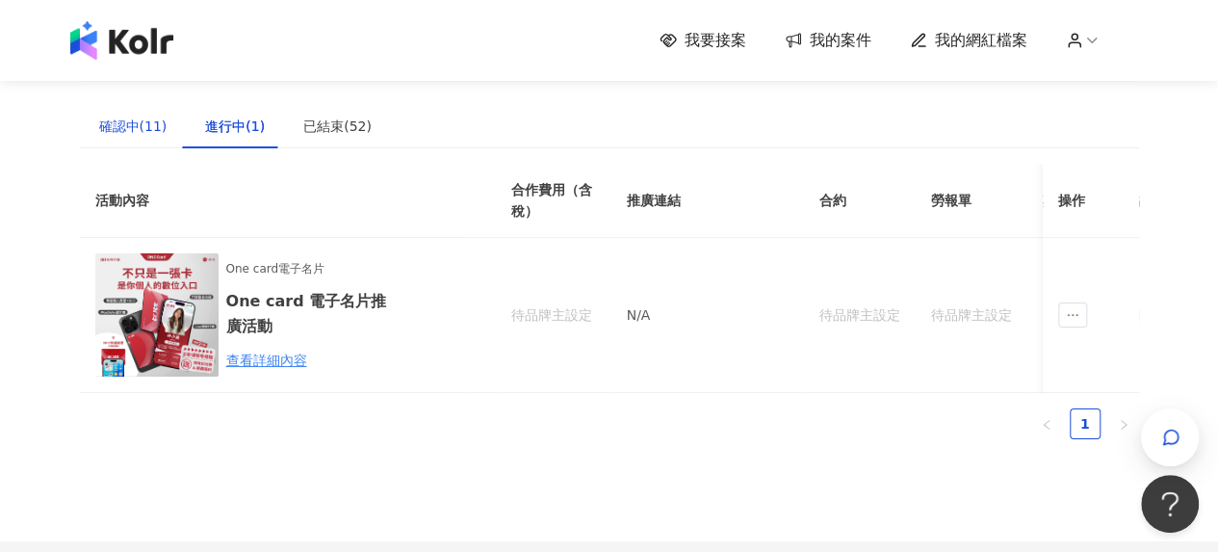
click at [113, 128] on div "確認中(11)" at bounding box center [133, 126] width 68 height 21
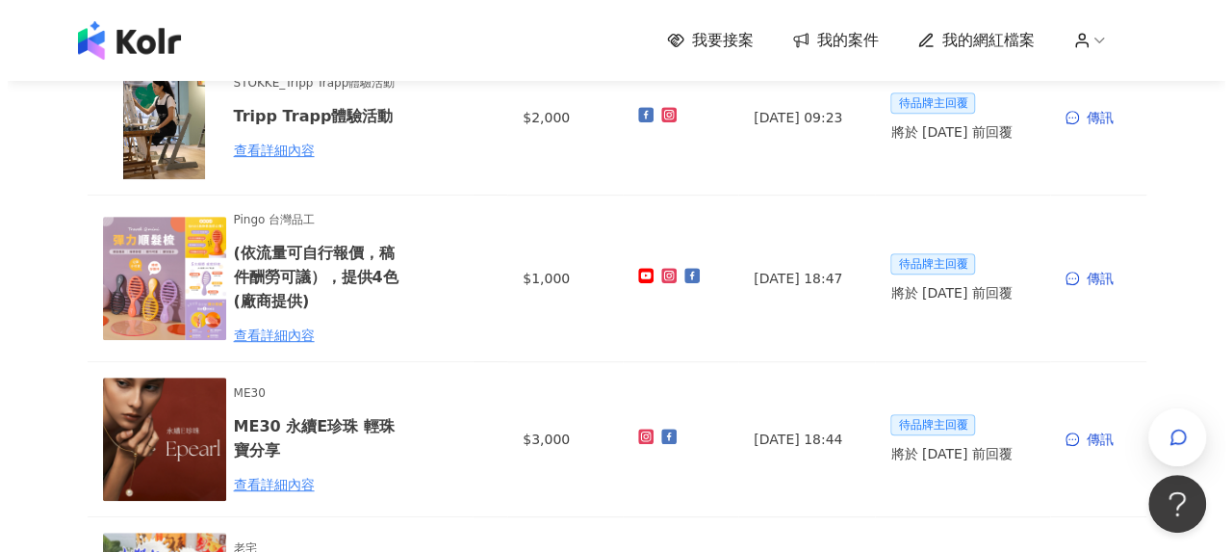
scroll to position [674, 0]
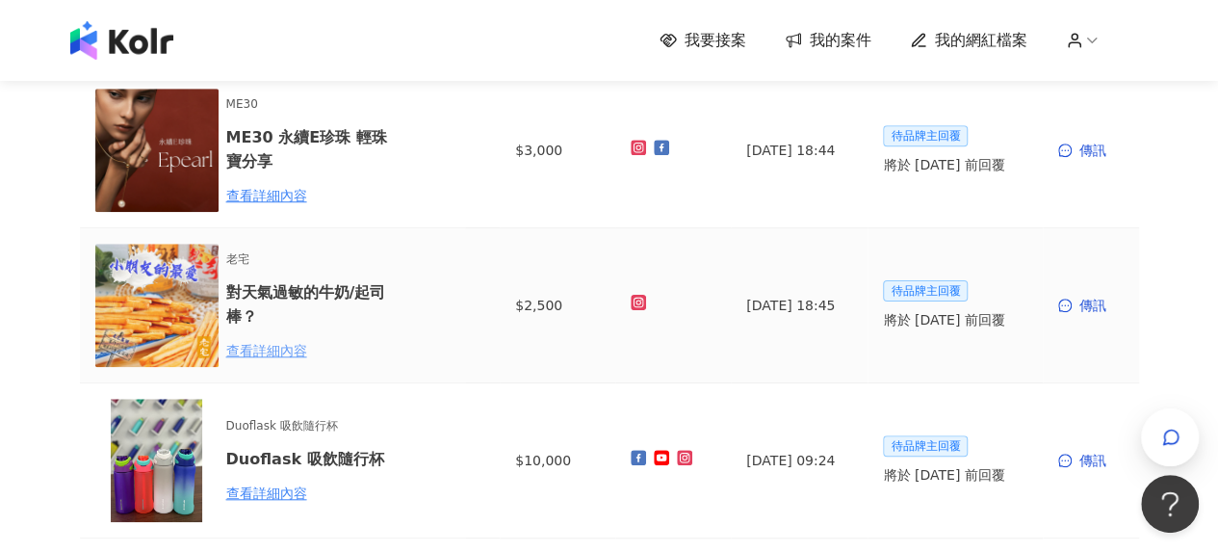
click at [300, 350] on div "查看詳細內容" at bounding box center [310, 350] width 168 height 21
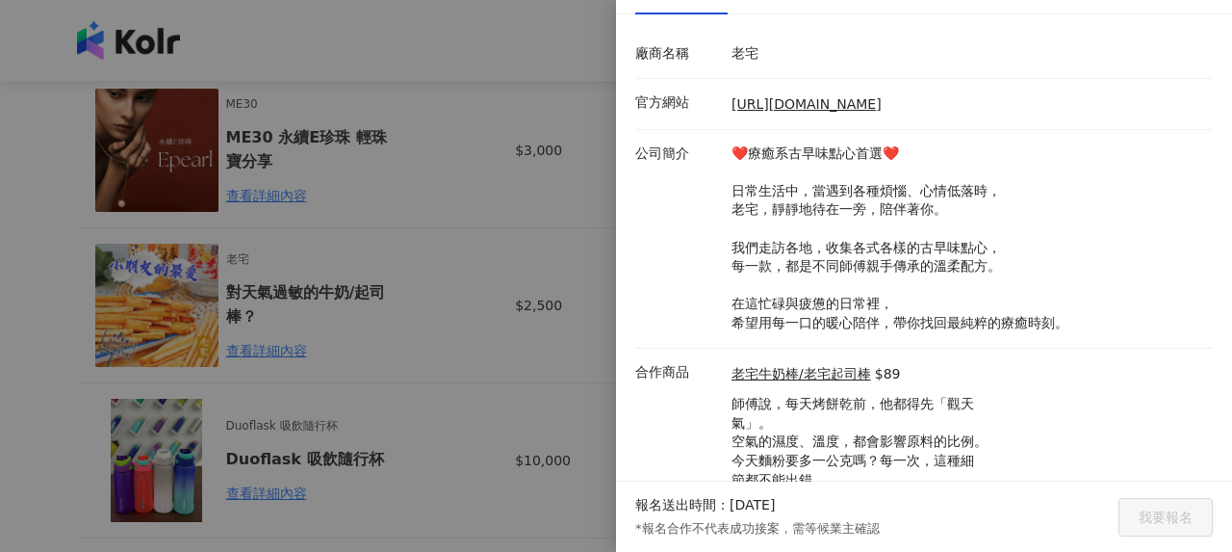
scroll to position [289, 0]
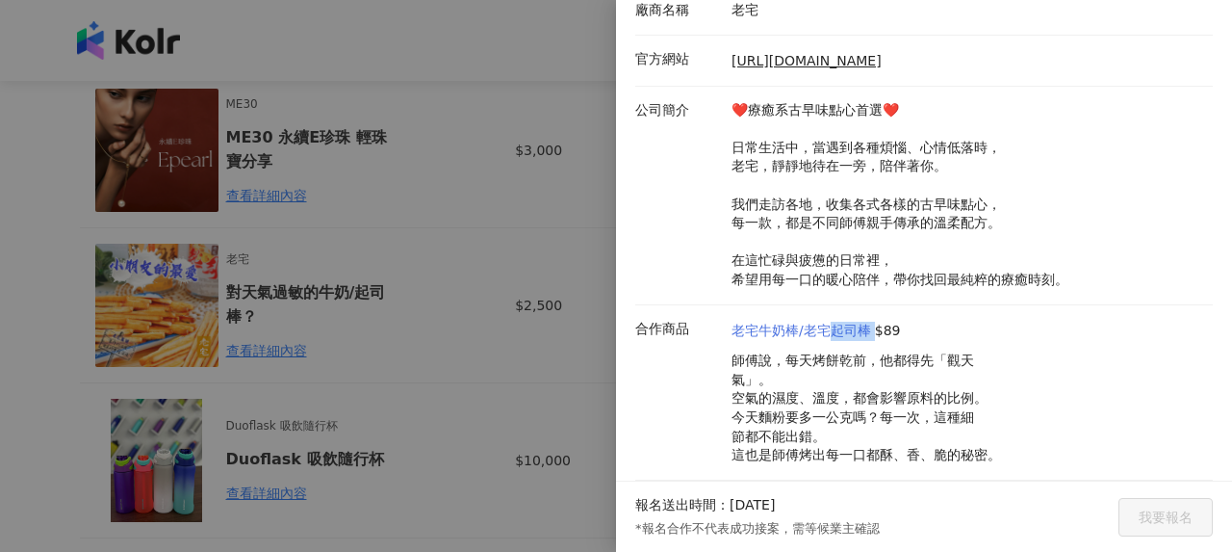
drag, startPoint x: 871, startPoint y: 326, endPoint x: 832, endPoint y: 331, distance: 39.8
click at [832, 331] on div "老宅牛奶棒/老宅起司棒 $89" at bounding box center [867, 331] width 270 height 19
copy link "起司棒"
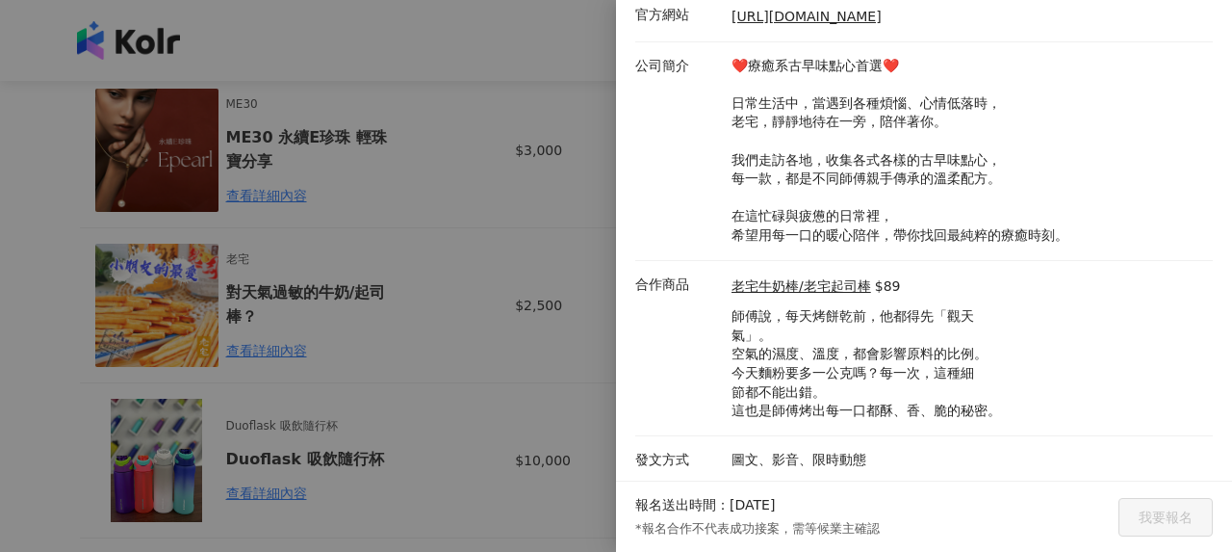
click at [464, 307] on div at bounding box center [616, 276] width 1232 height 552
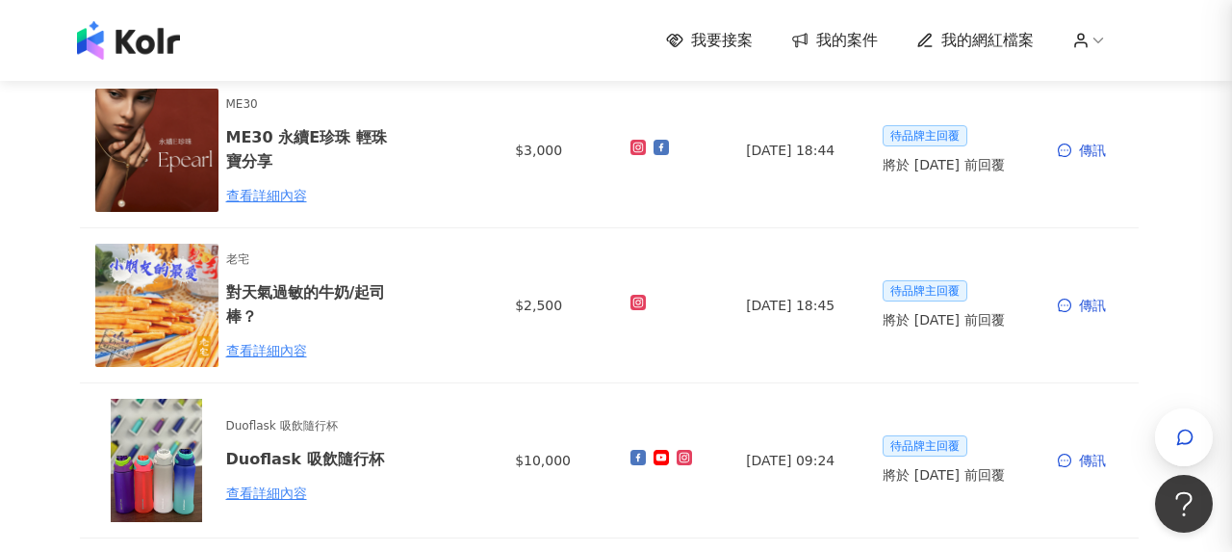
scroll to position [0, 0]
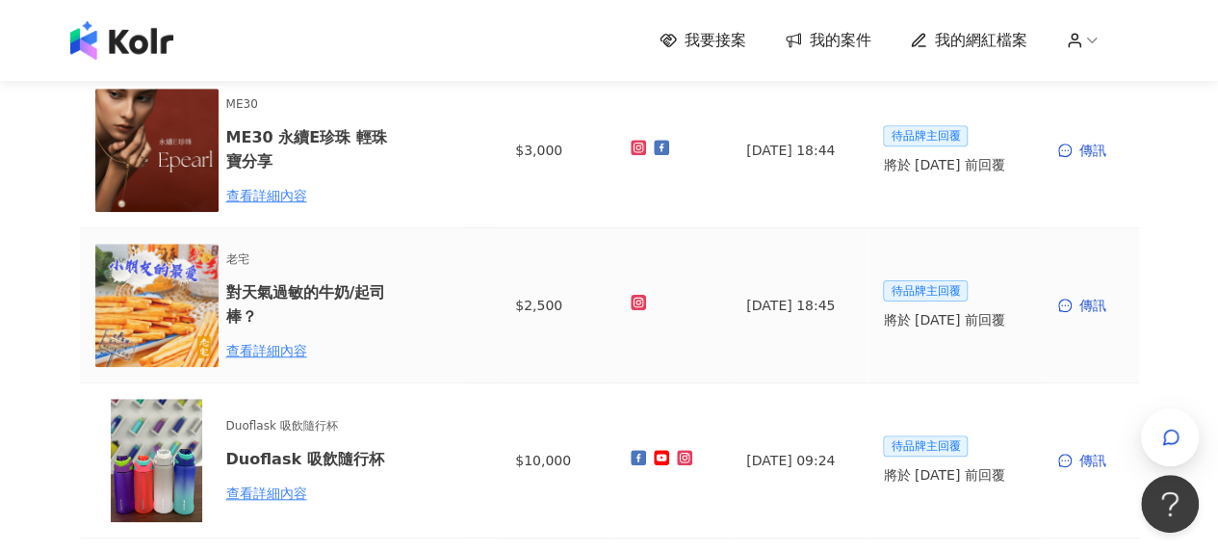
click at [1092, 315] on td "傳訊" at bounding box center [1091, 305] width 96 height 155
click at [1096, 307] on div "傳訊" at bounding box center [1090, 305] width 65 height 21
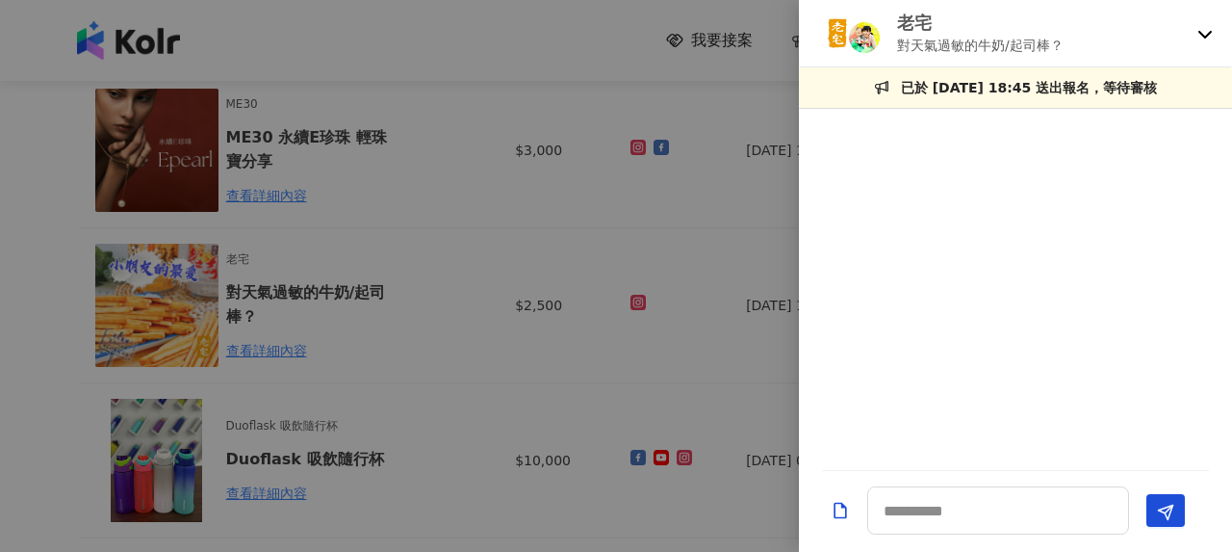
click at [959, 480] on div at bounding box center [1015, 511] width 433 height 81
click at [964, 500] on textarea at bounding box center [999, 510] width 262 height 48
paste textarea "**********"
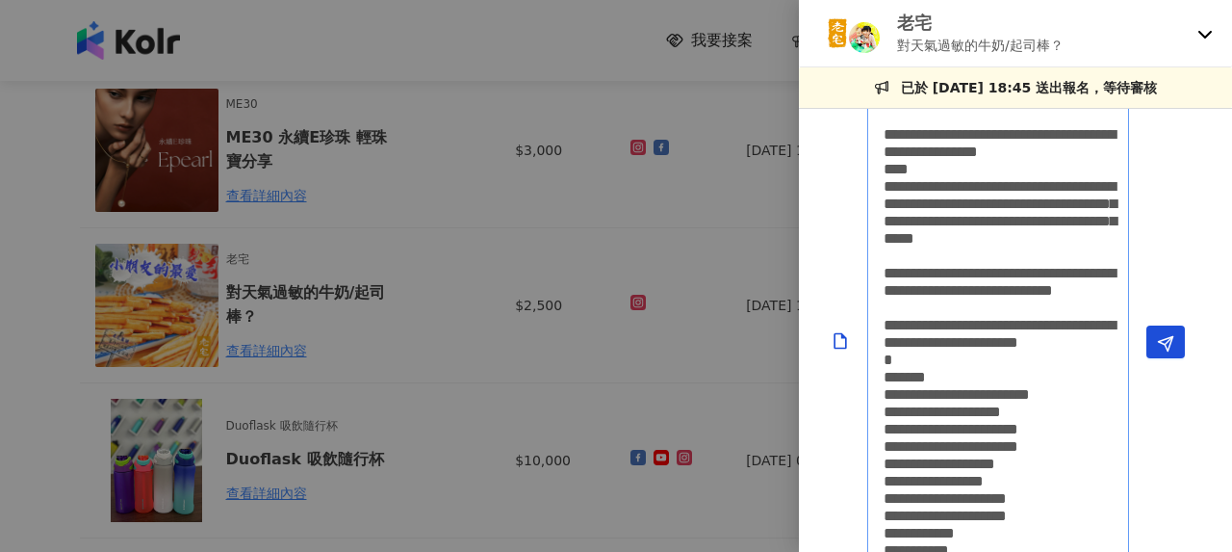
scroll to position [1, 0]
type textarea "**********"
click at [1171, 352] on span "Send" at bounding box center [1165, 343] width 17 height 20
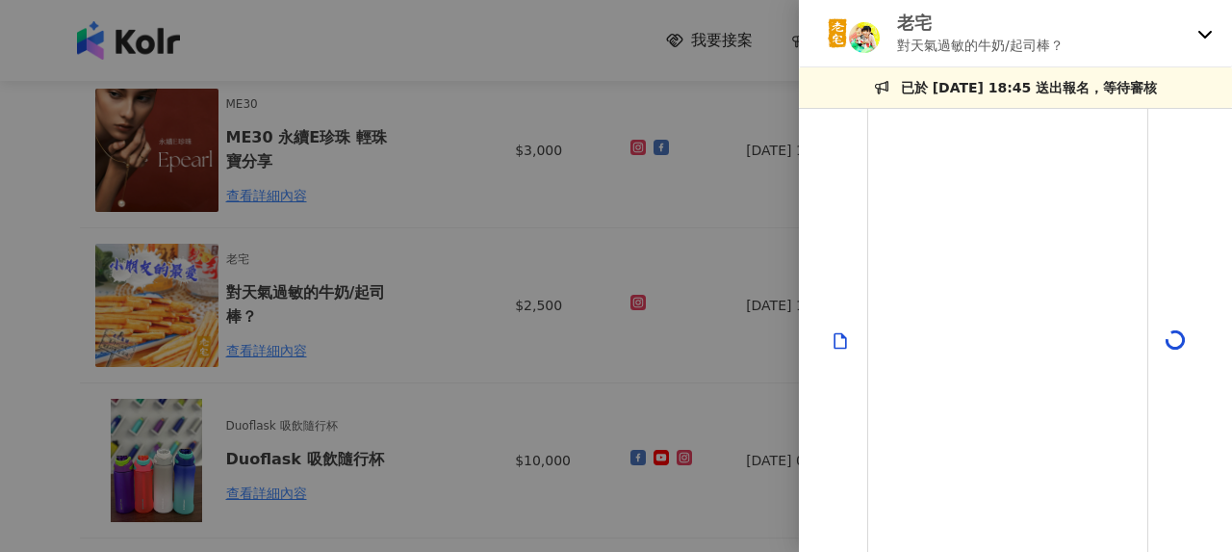
scroll to position [0, 0]
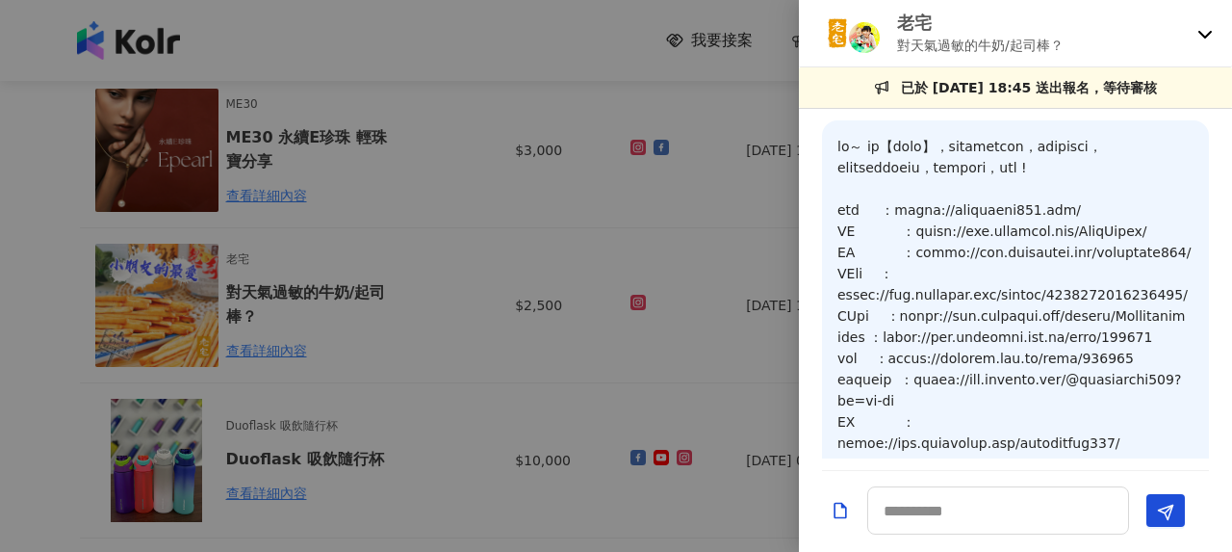
click at [308, 232] on div at bounding box center [616, 276] width 1232 height 552
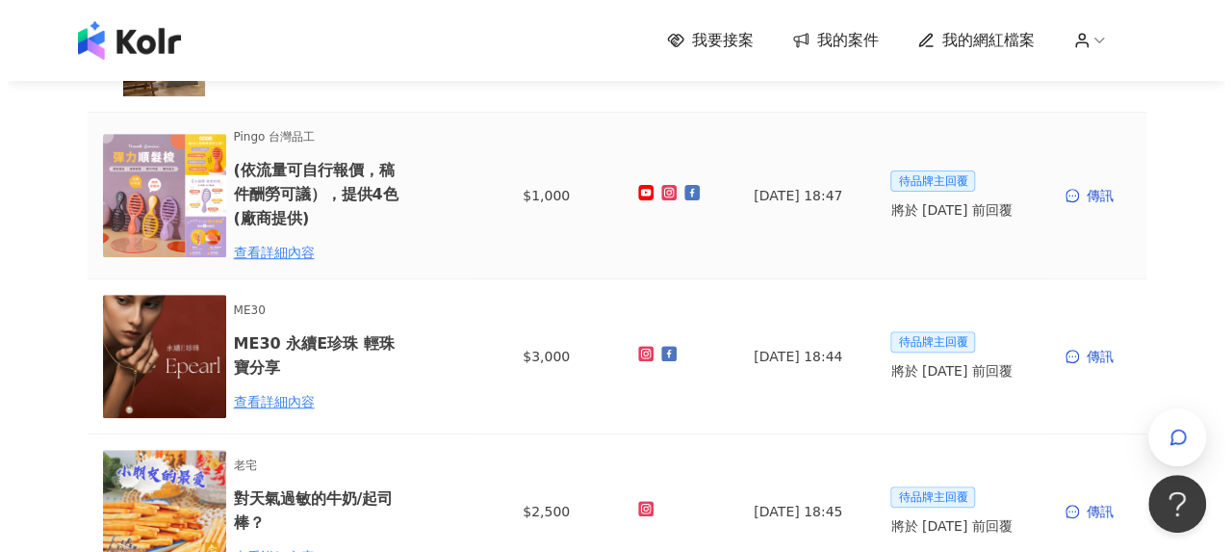
scroll to position [578, 0]
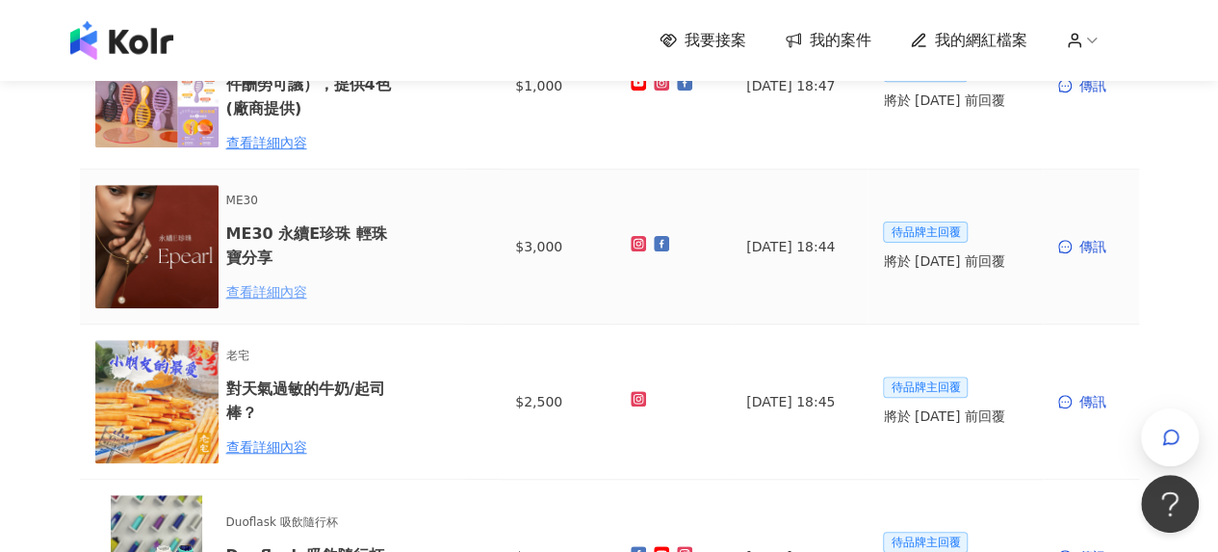
click at [290, 292] on div "查看詳細內容" at bounding box center [310, 291] width 168 height 21
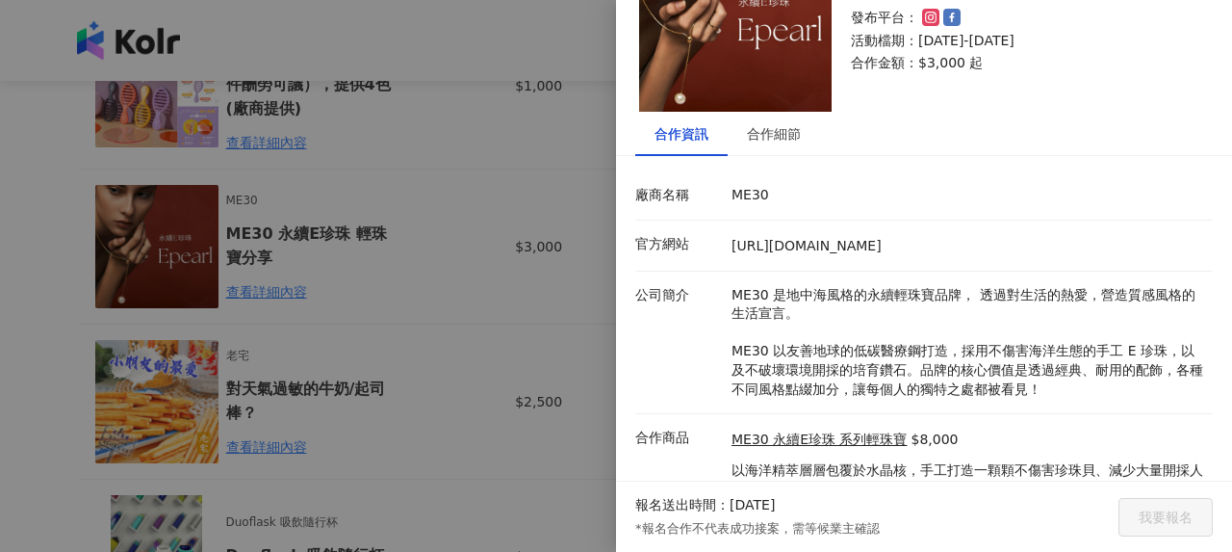
scroll to position [200, 0]
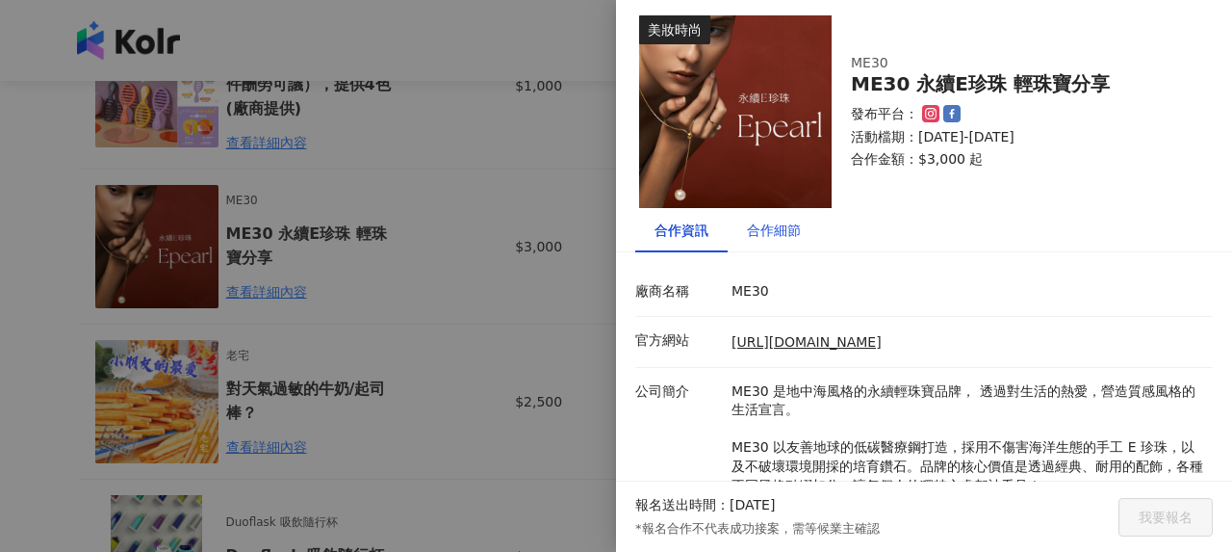
click at [759, 228] on div "合作細節" at bounding box center [774, 230] width 54 height 21
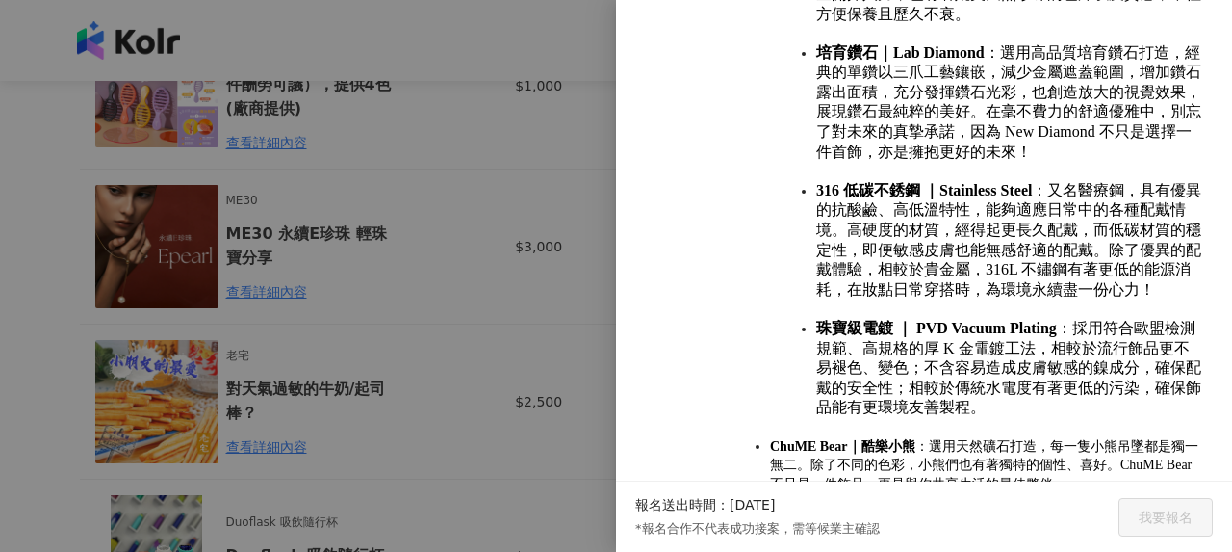
scroll to position [1729, 0]
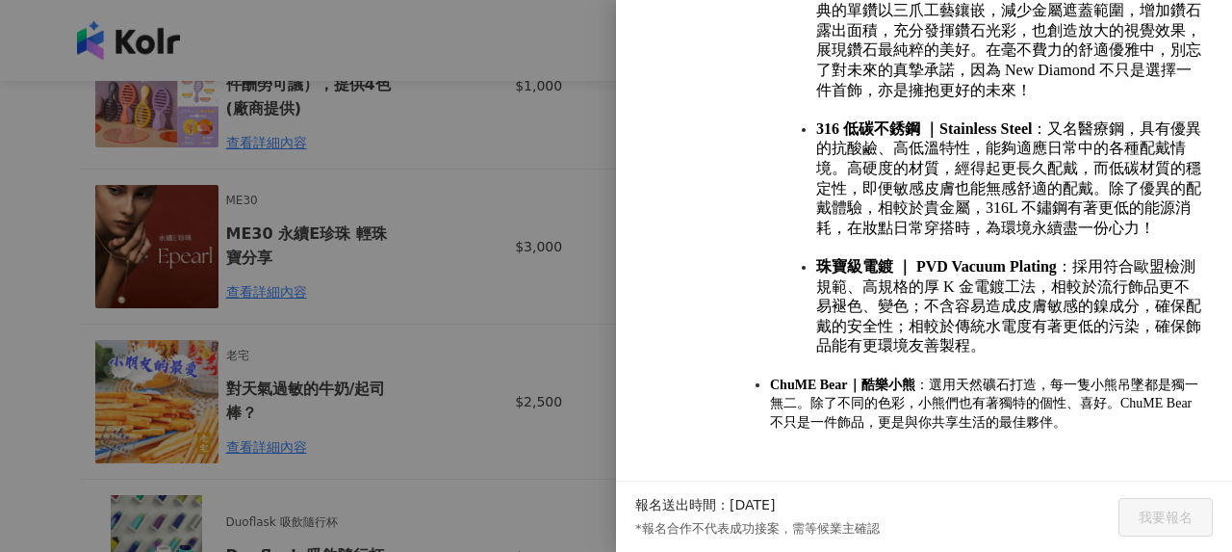
click at [307, 285] on div at bounding box center [616, 276] width 1232 height 552
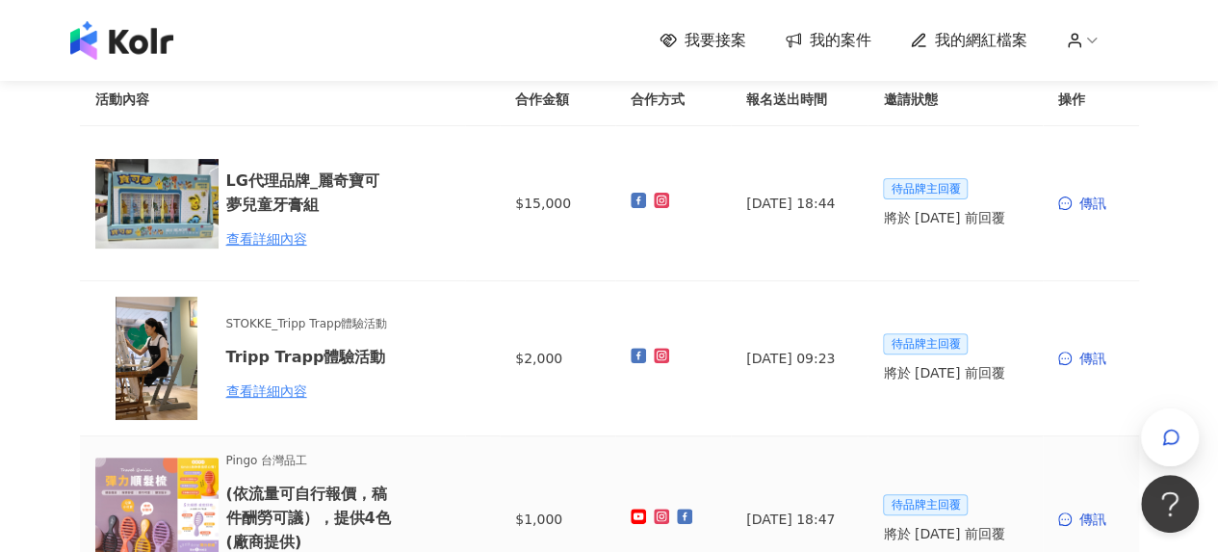
scroll to position [0, 0]
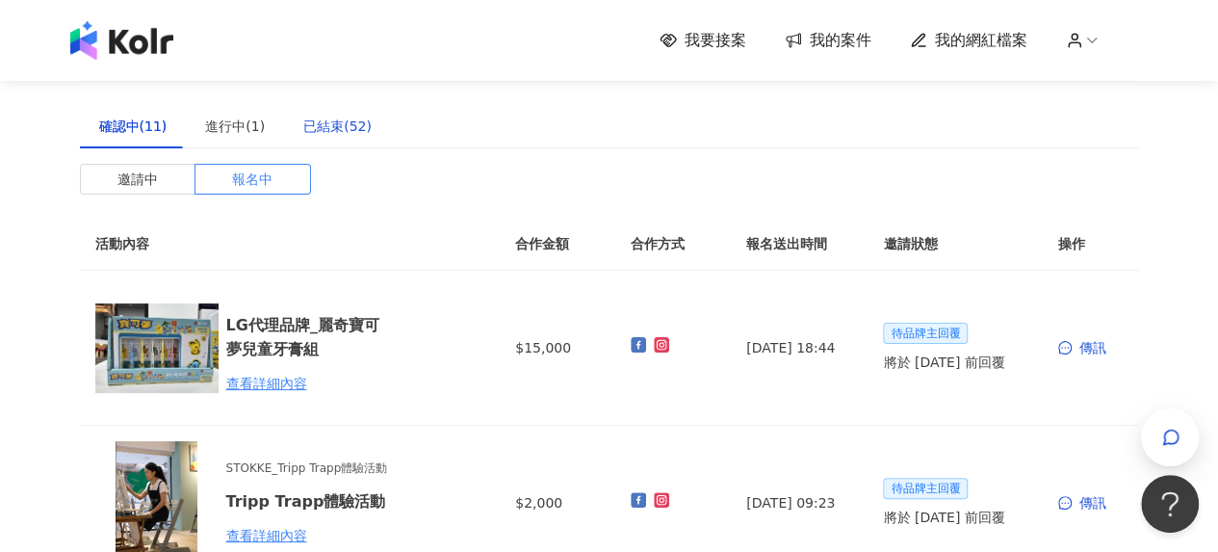
click at [327, 129] on div "已結束(52)" at bounding box center [337, 126] width 68 height 21
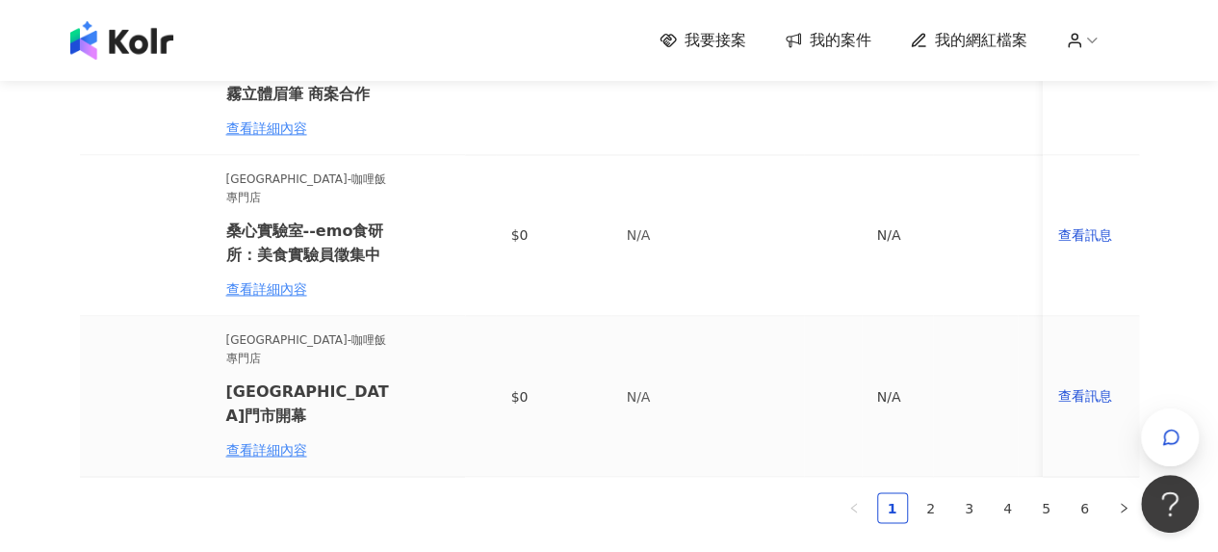
scroll to position [1541, 0]
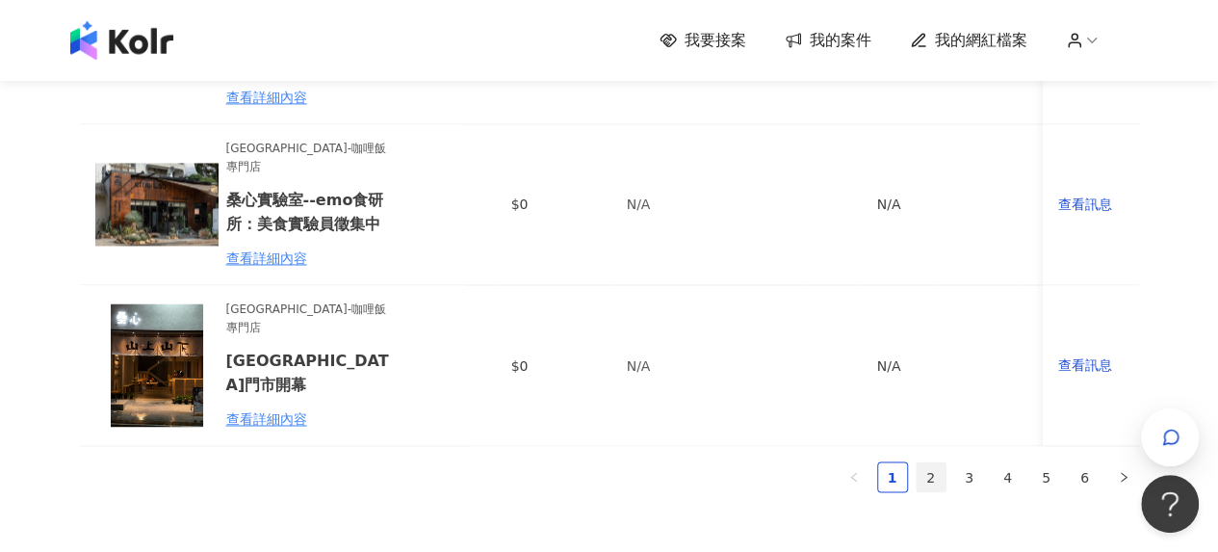
click at [926, 462] on link "2" at bounding box center [931, 476] width 29 height 29
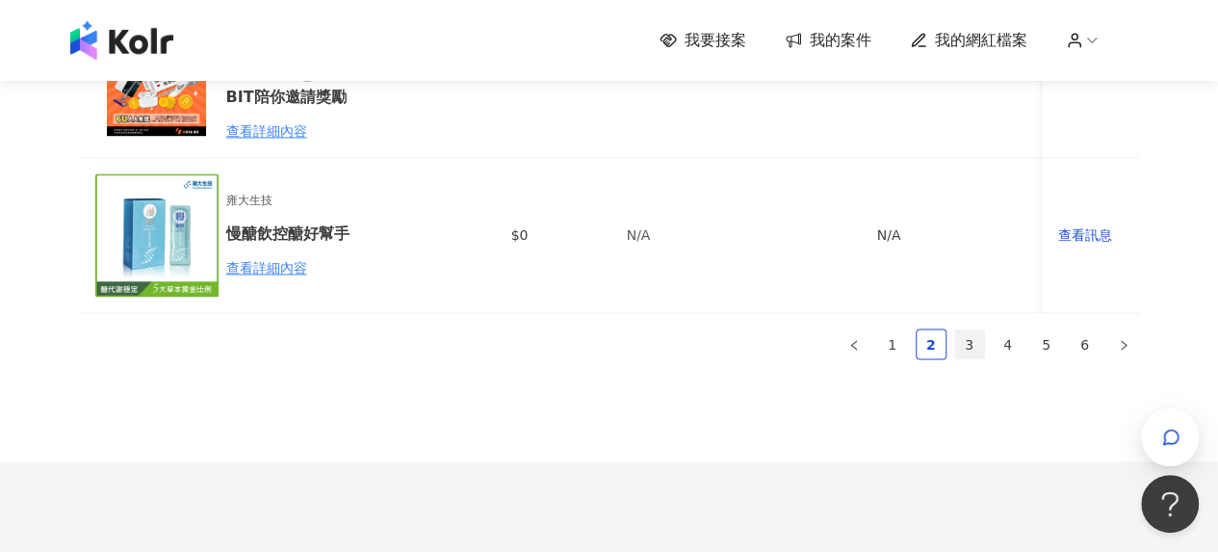
click at [978, 344] on link "3" at bounding box center [969, 343] width 29 height 29
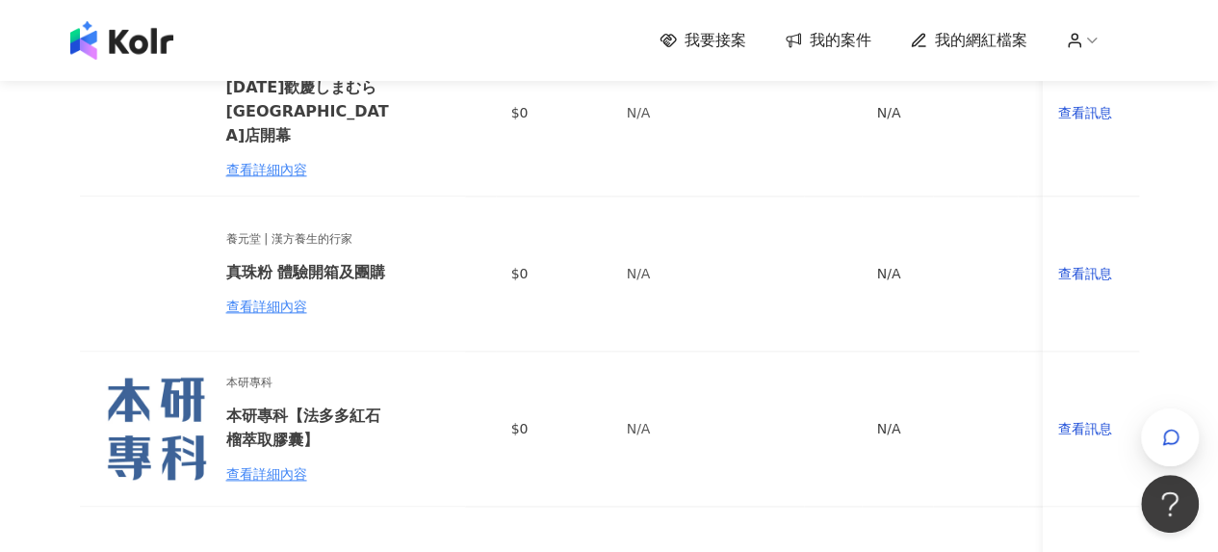
scroll to position [1348, 0]
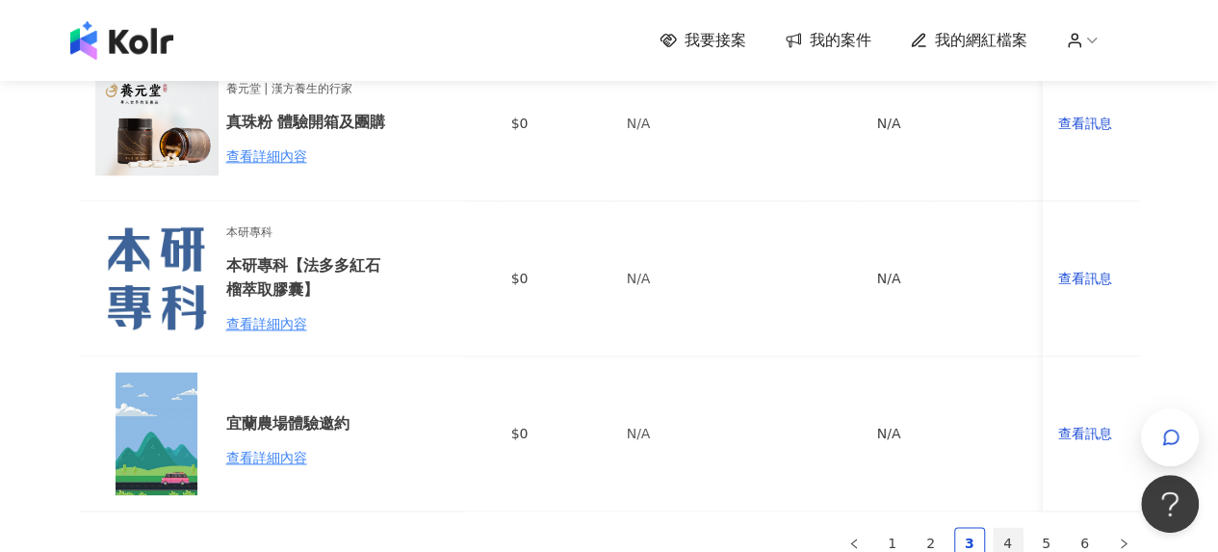
drag, startPoint x: 1011, startPoint y: 513, endPoint x: 1002, endPoint y: 505, distance: 11.6
click at [1011, 528] on link "4" at bounding box center [1008, 542] width 29 height 29
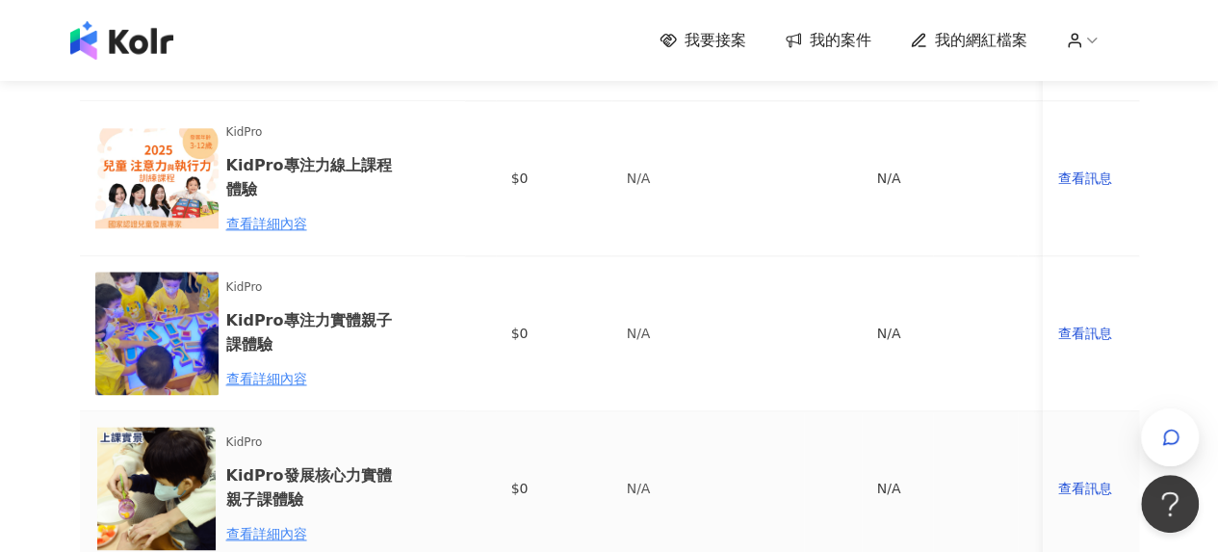
scroll to position [1541, 0]
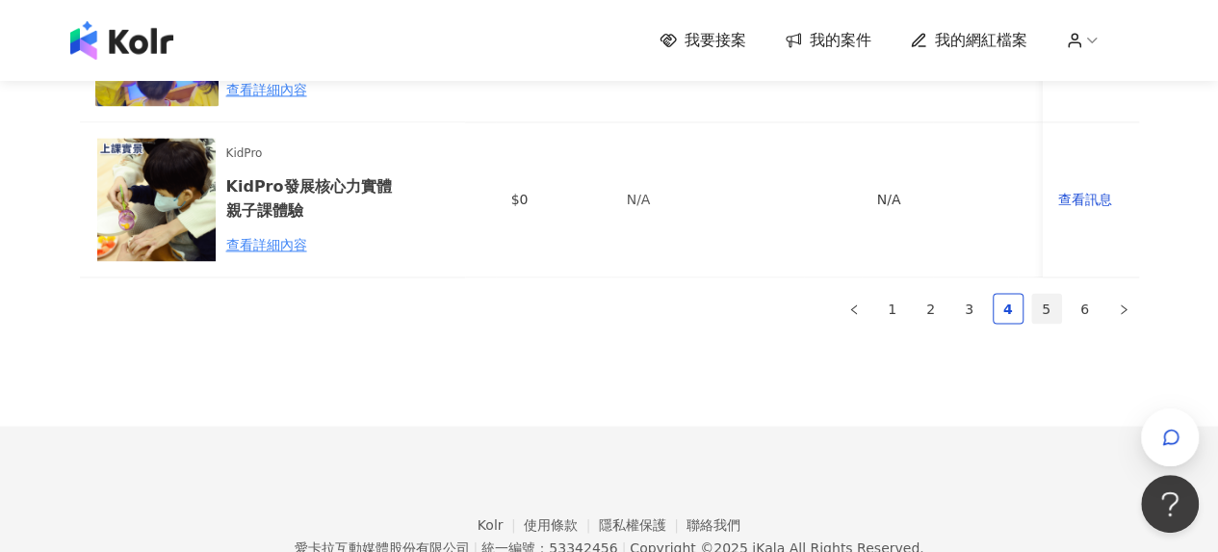
click at [1047, 323] on link "5" at bounding box center [1046, 308] width 29 height 29
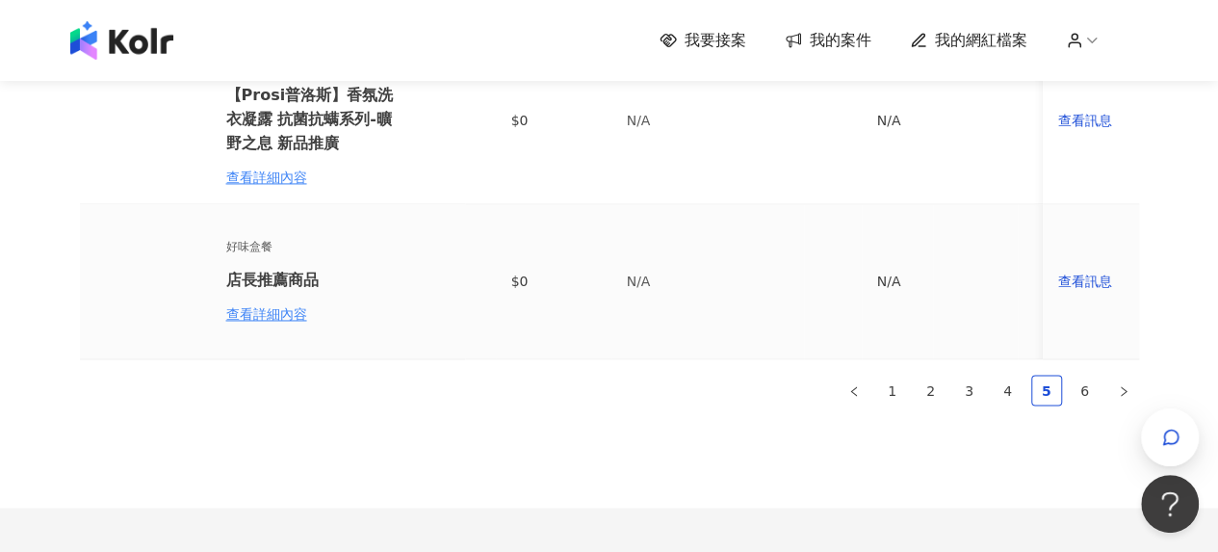
scroll to position [1637, 0]
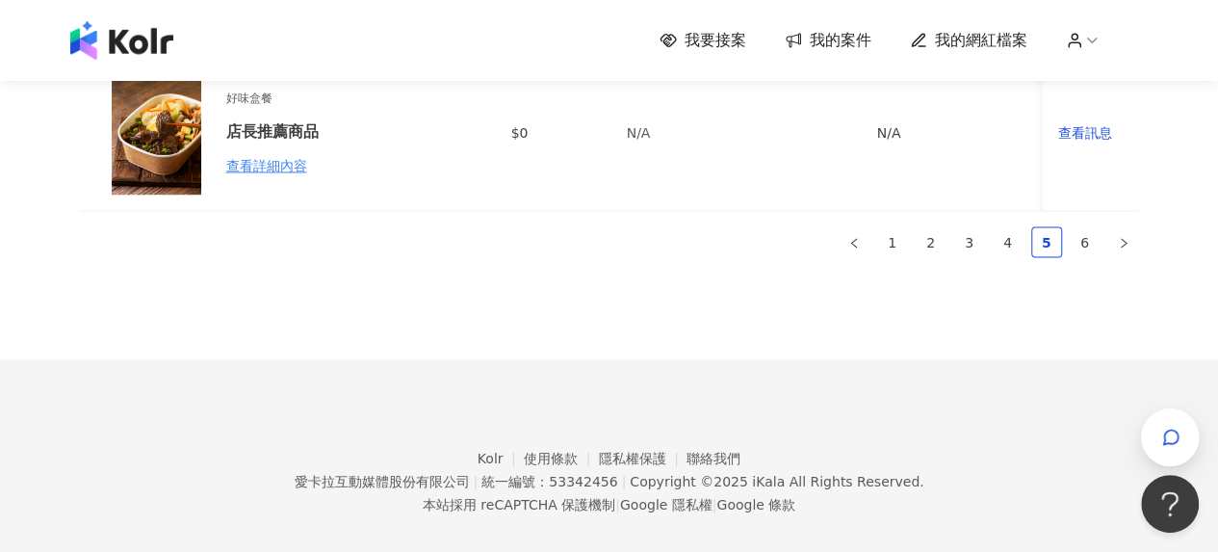
click at [1101, 250] on ul "1 2 3 4 5 6" at bounding box center [609, 241] width 1059 height 31
click at [1089, 251] on link "6" at bounding box center [1085, 241] width 29 height 29
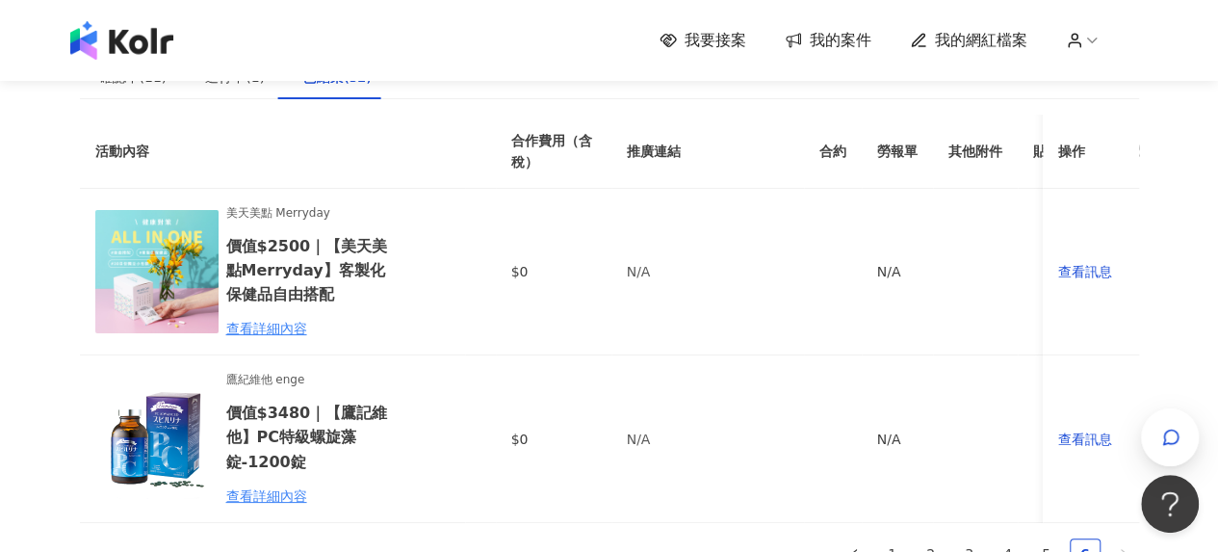
scroll to position [0, 0]
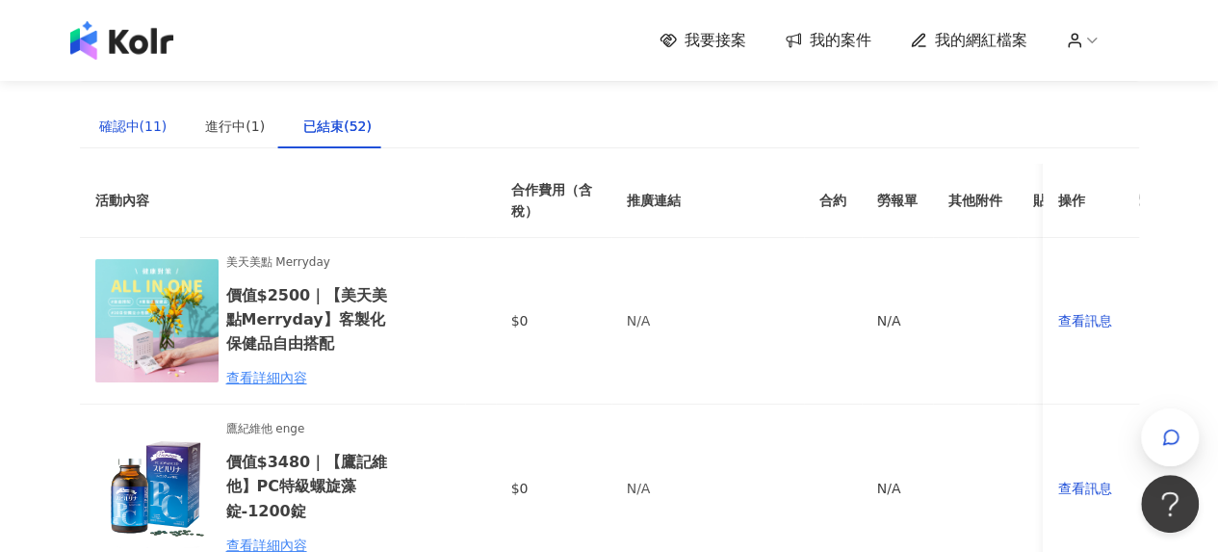
click at [143, 130] on div "確認中(11)" at bounding box center [133, 126] width 68 height 21
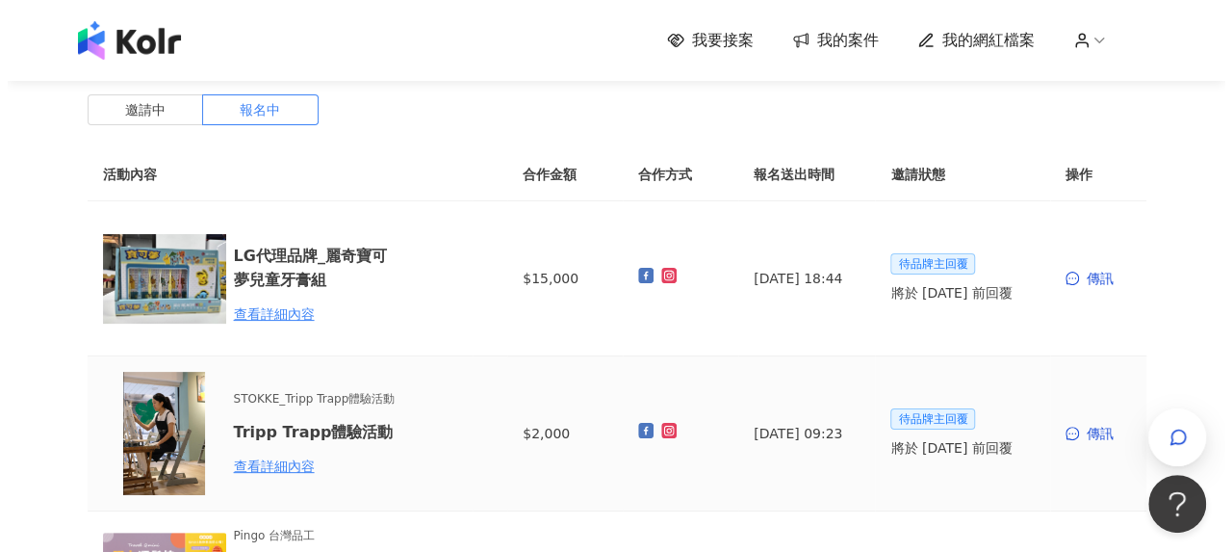
scroll to position [193, 0]
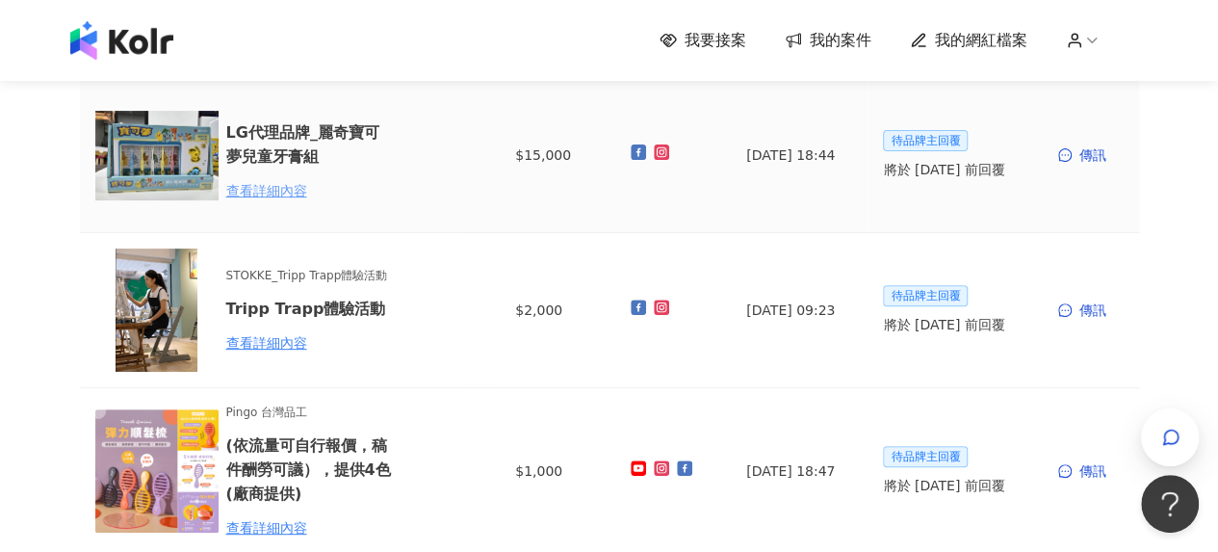
click at [296, 194] on div "查看詳細內容" at bounding box center [310, 190] width 168 height 21
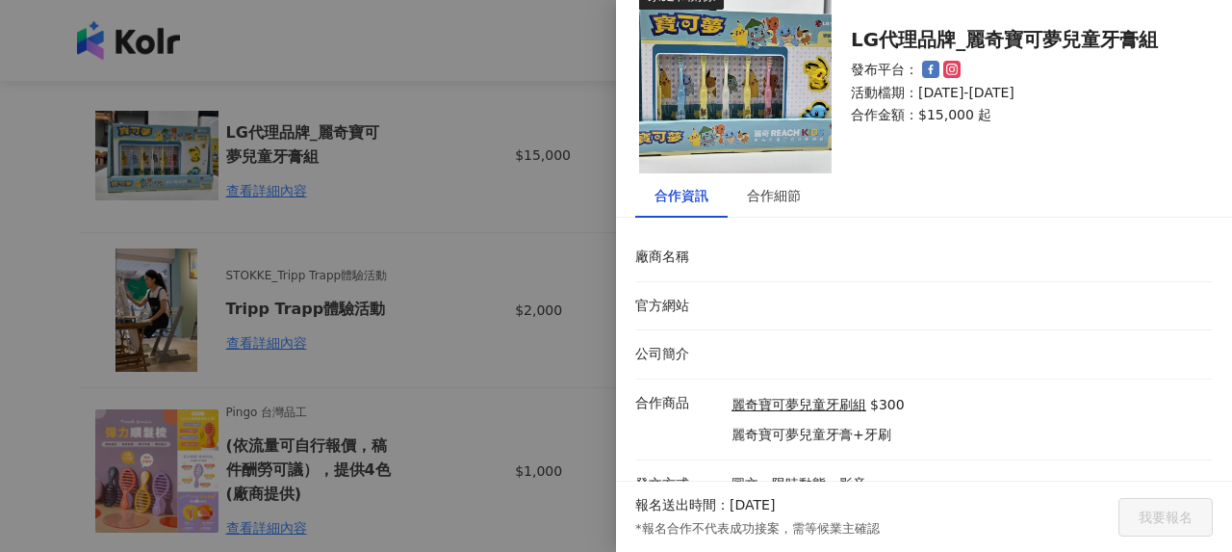
scroll to position [65, 0]
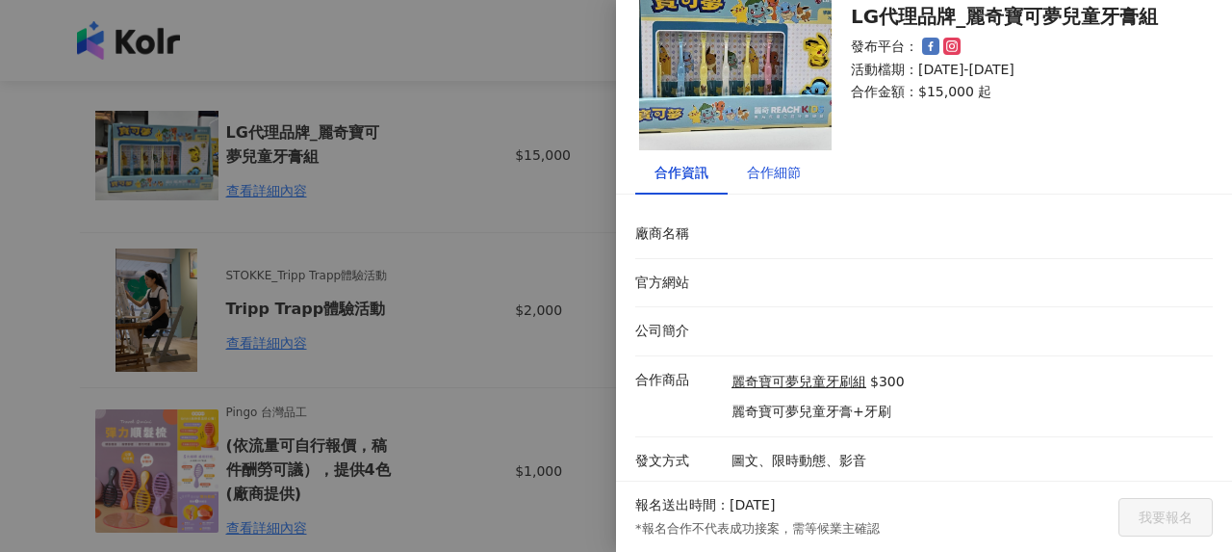
click at [772, 168] on div "合作細節" at bounding box center [774, 172] width 54 height 21
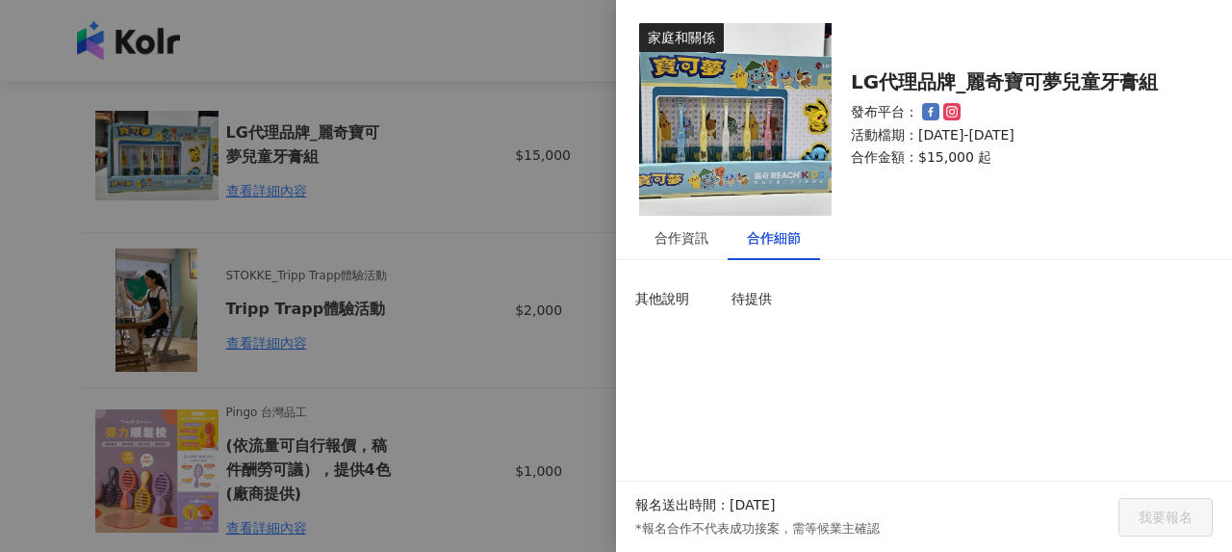
click at [304, 294] on div at bounding box center [616, 276] width 1232 height 552
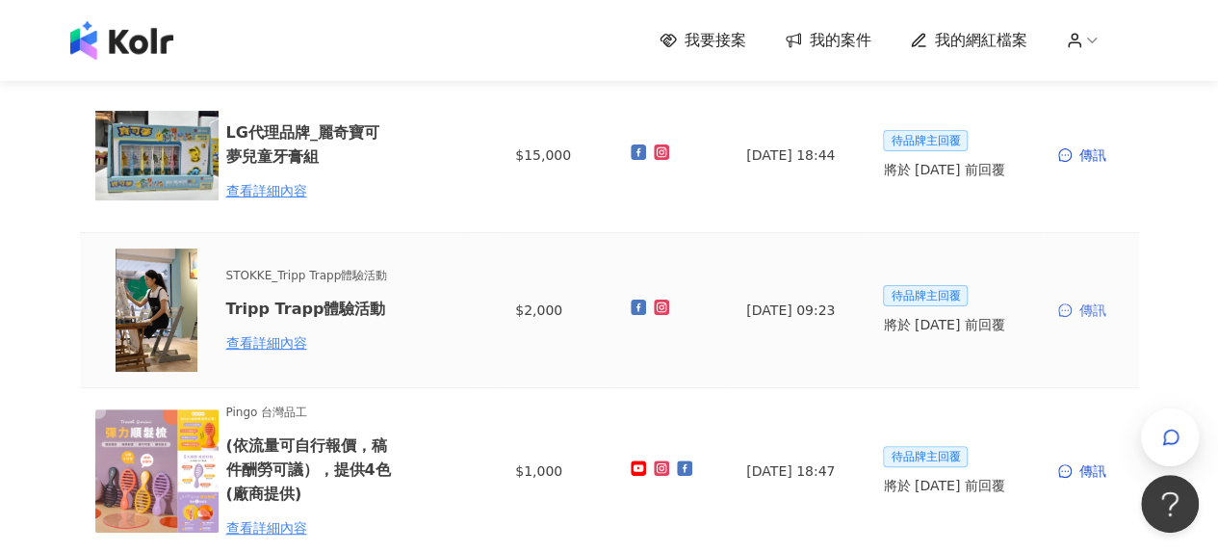
click at [1099, 315] on div "傳訊" at bounding box center [1090, 309] width 65 height 21
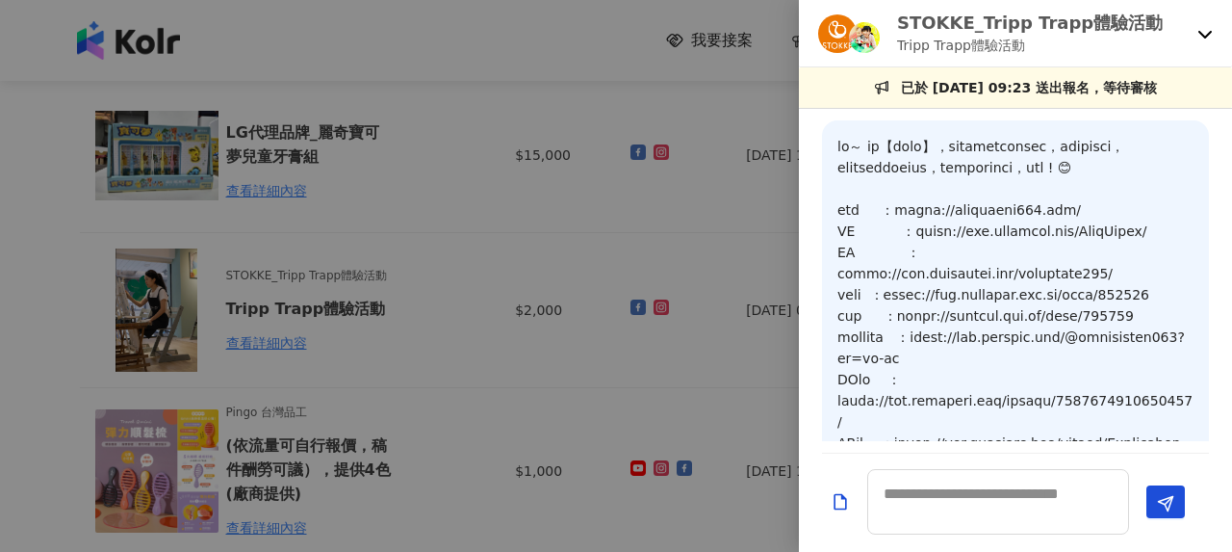
click at [272, 316] on div at bounding box center [616, 276] width 1232 height 552
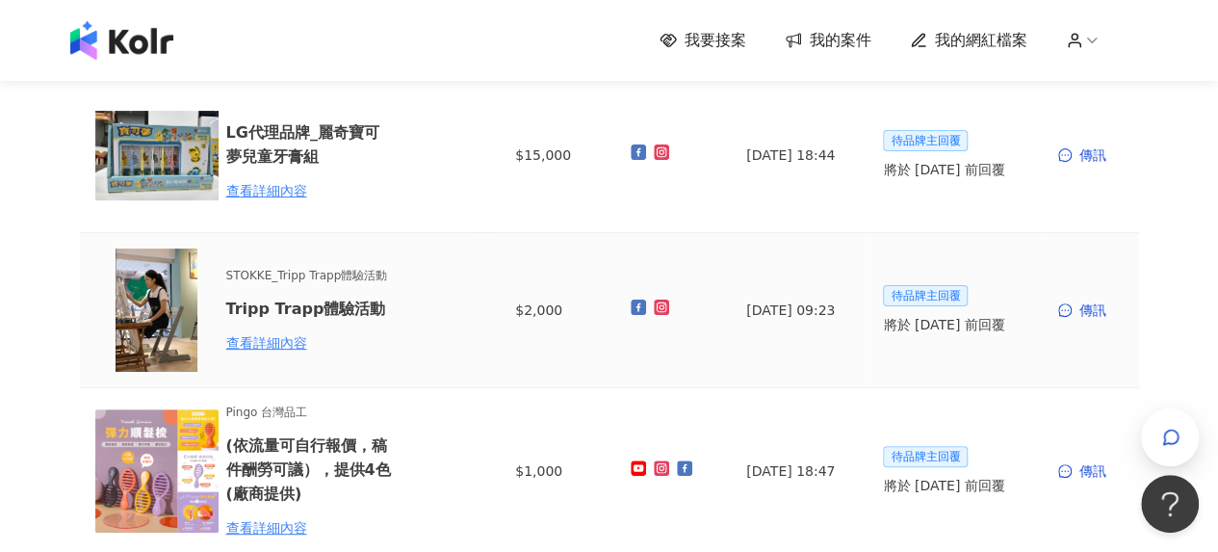
click at [274, 342] on div "查看詳細內容" at bounding box center [310, 342] width 168 height 21
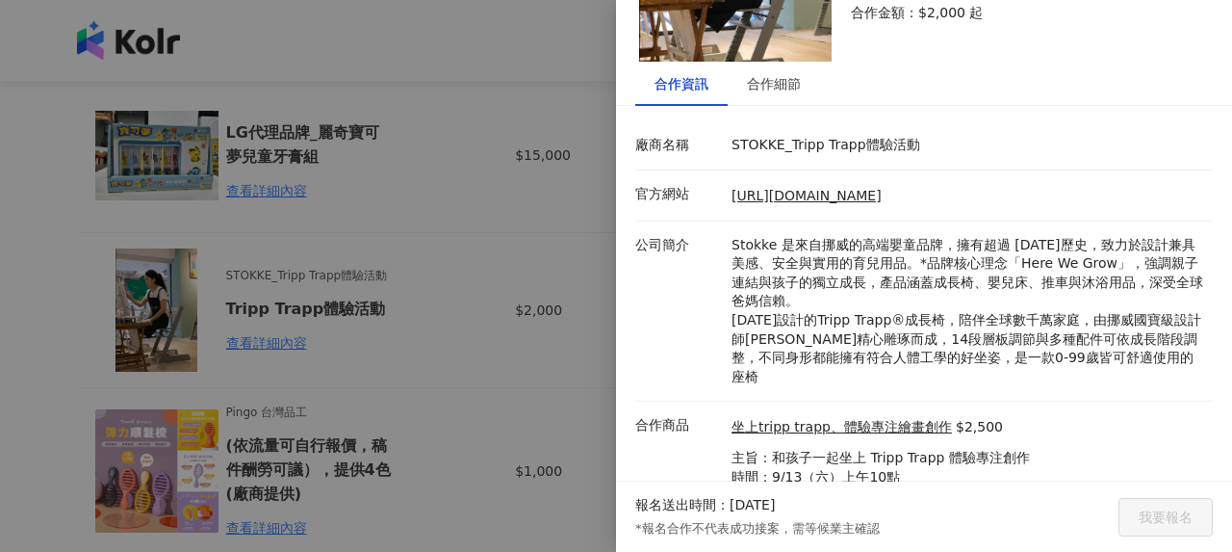
scroll to position [239, 0]
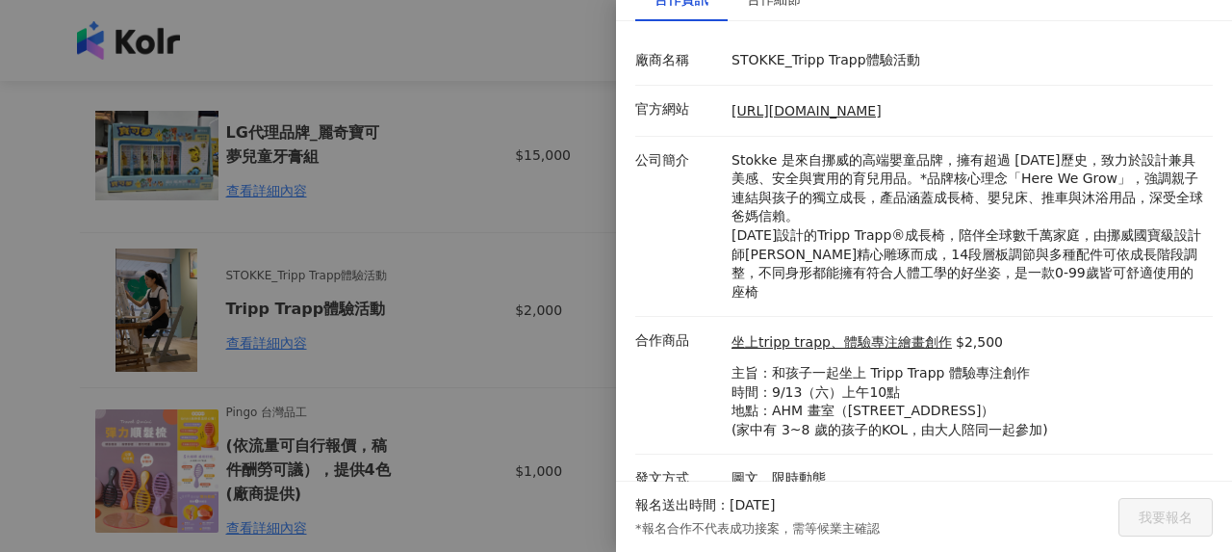
click at [352, 317] on div at bounding box center [616, 276] width 1232 height 552
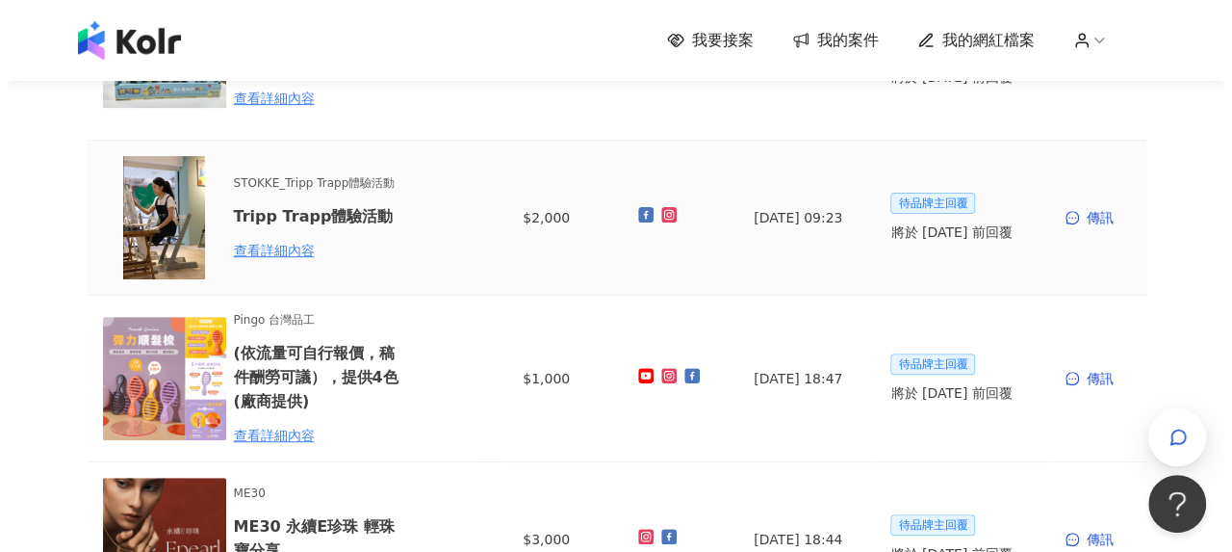
scroll to position [481, 0]
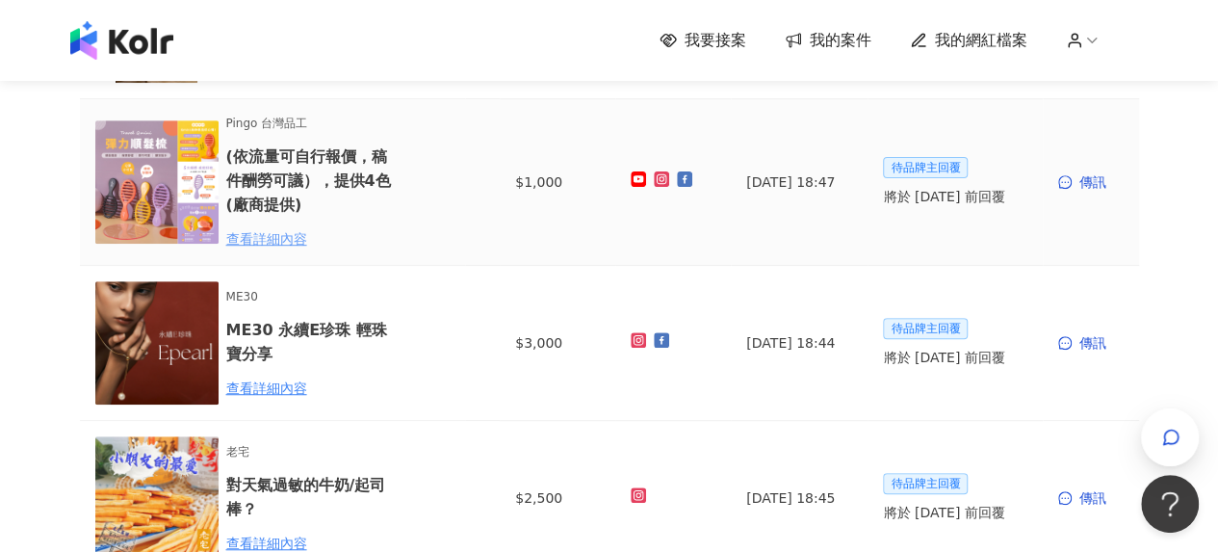
click at [285, 239] on div "查看詳細內容" at bounding box center [310, 238] width 168 height 21
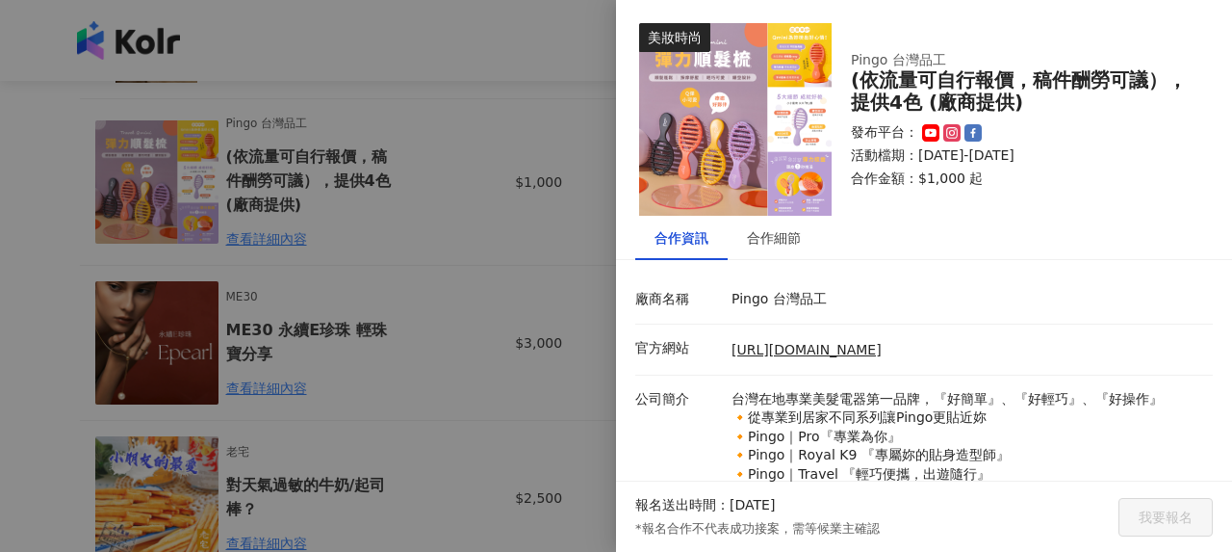
click at [526, 339] on div at bounding box center [616, 276] width 1232 height 552
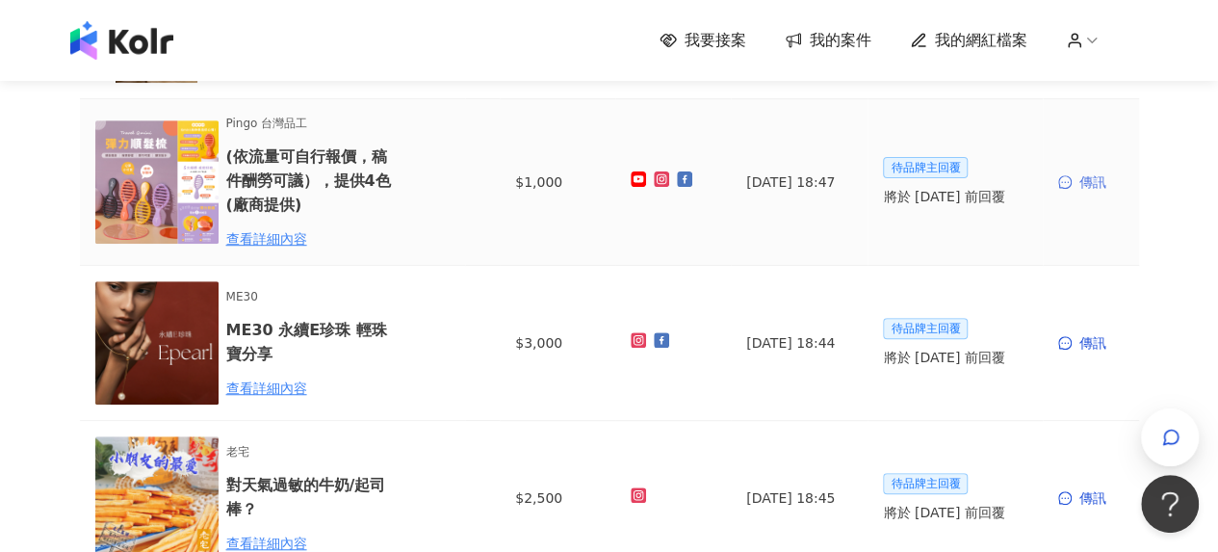
click at [1087, 180] on div "傳訊" at bounding box center [1090, 181] width 65 height 21
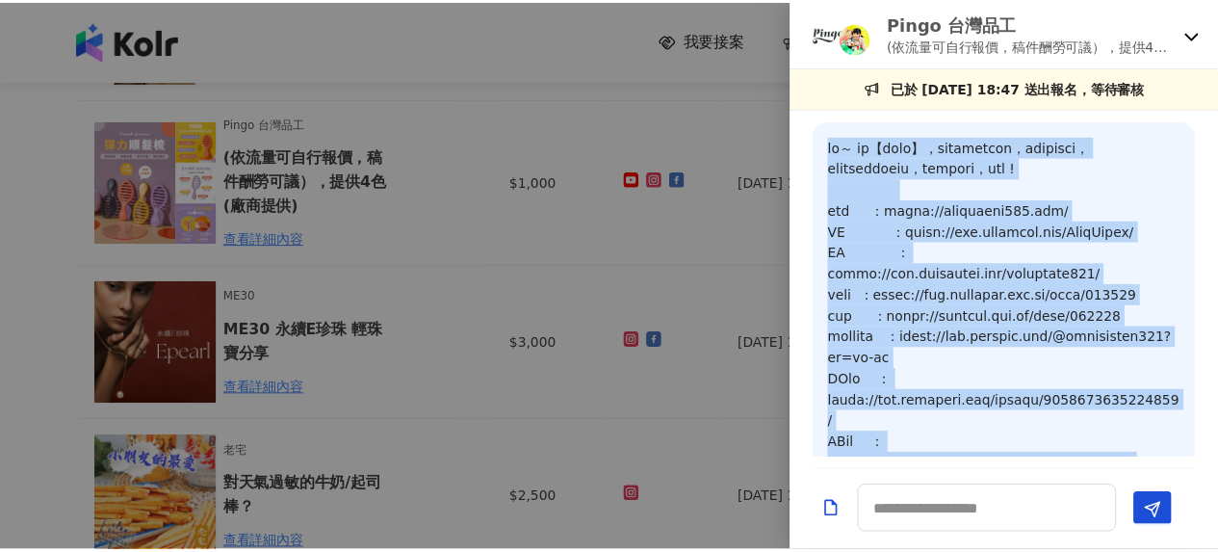
scroll to position [0, 0]
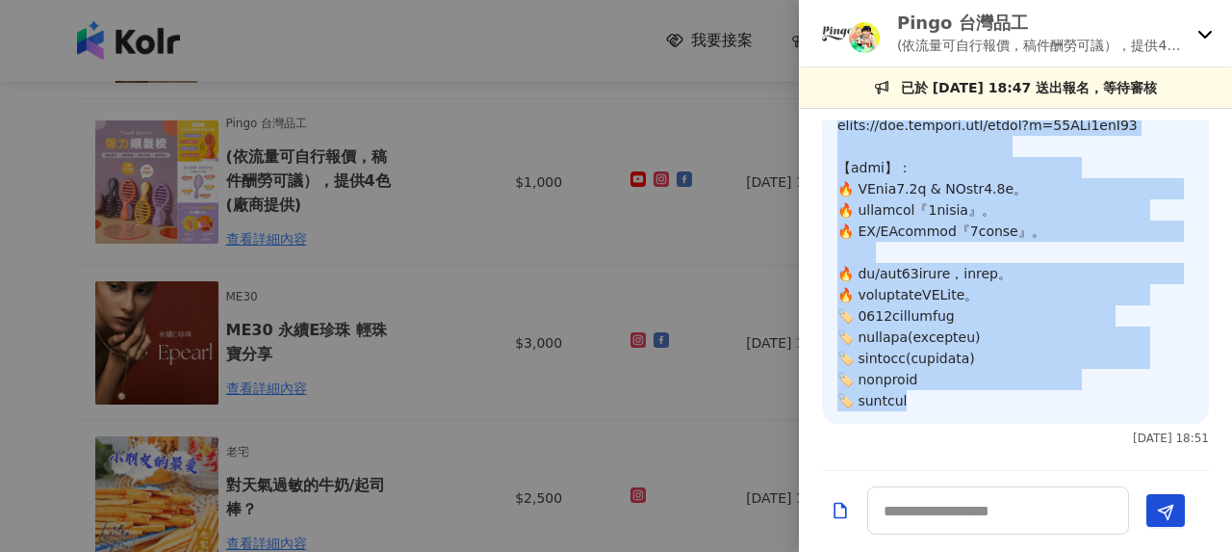
drag, startPoint x: 843, startPoint y: 145, endPoint x: 978, endPoint y: 405, distance: 292.8
copy p "lo～ ip【dolo】，sitametcon，adipisci，elitseddoeiu，tempori，utl ! etd ：magna://aliqua…"
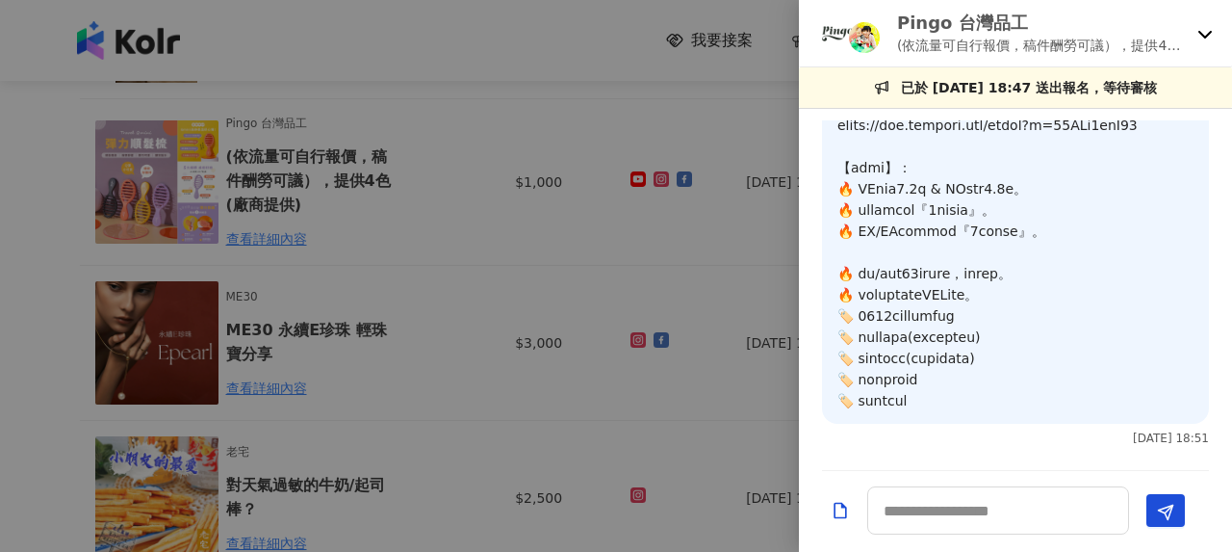
click at [686, 238] on div at bounding box center [616, 276] width 1232 height 552
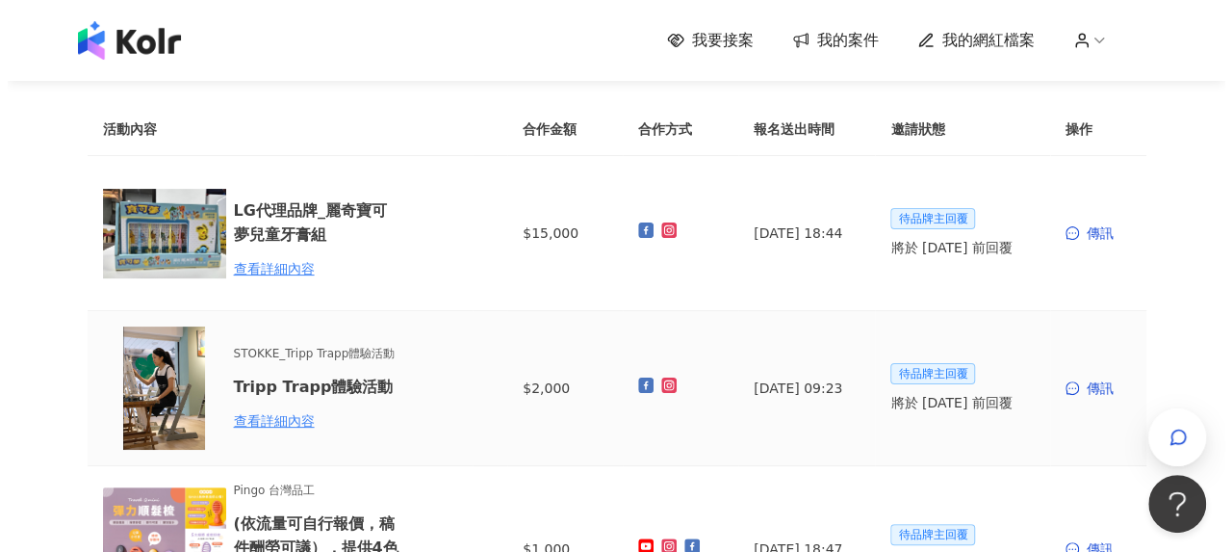
scroll to position [96, 0]
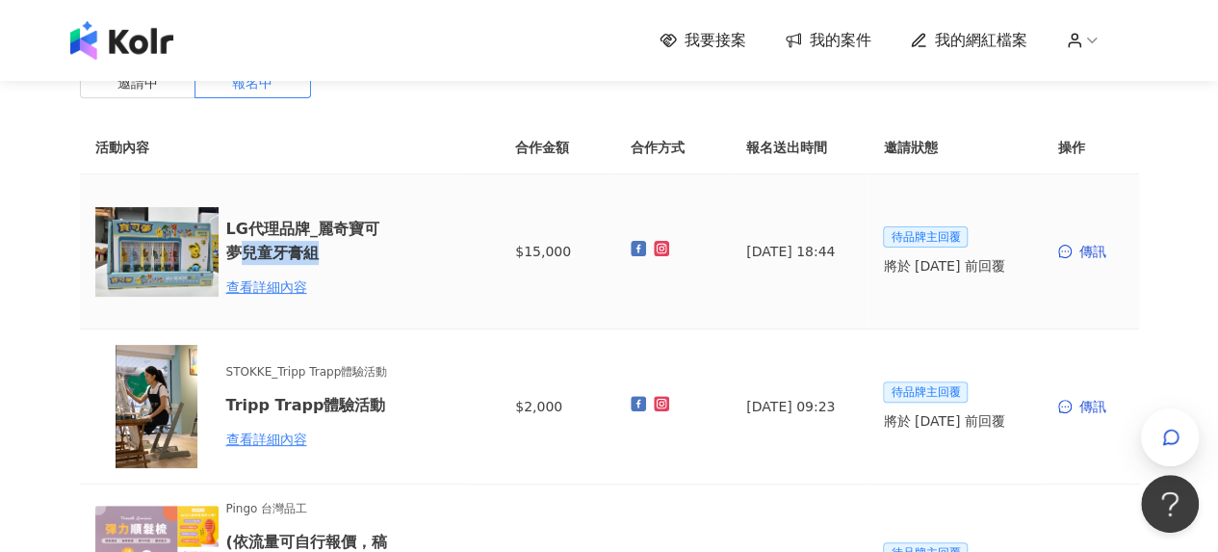
drag, startPoint x: 225, startPoint y: 255, endPoint x: 302, endPoint y: 261, distance: 77.2
click at [302, 261] on h6 "LG代理品牌_麗奇寶可夢兒童牙膏組" at bounding box center [310, 241] width 168 height 48
copy h6 "兒童牙膏組"
click at [1102, 244] on div "傳訊" at bounding box center [1090, 251] width 65 height 21
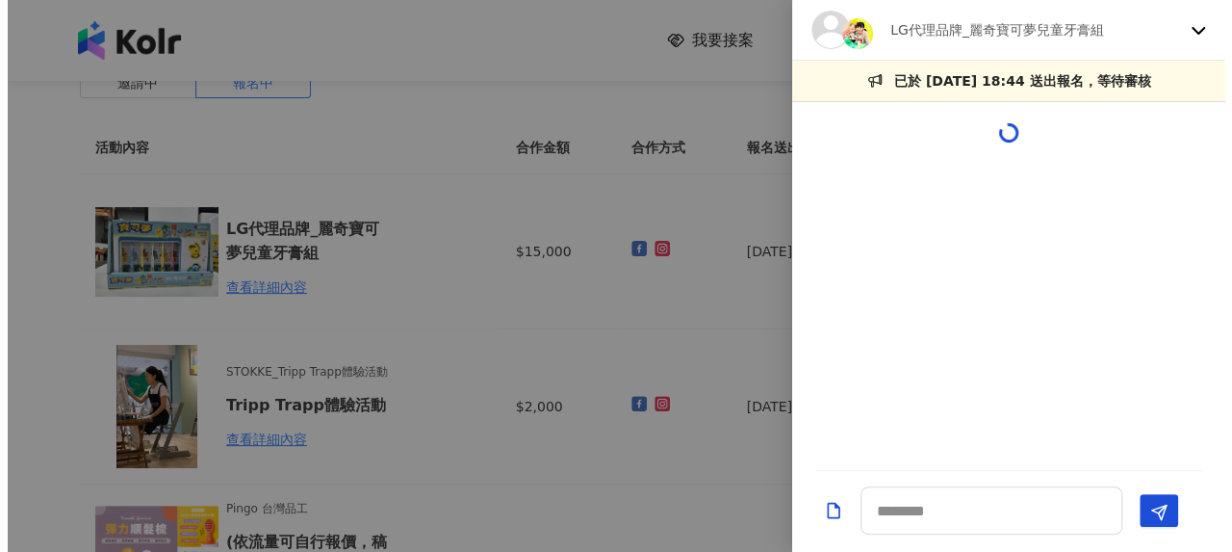
scroll to position [0, 0]
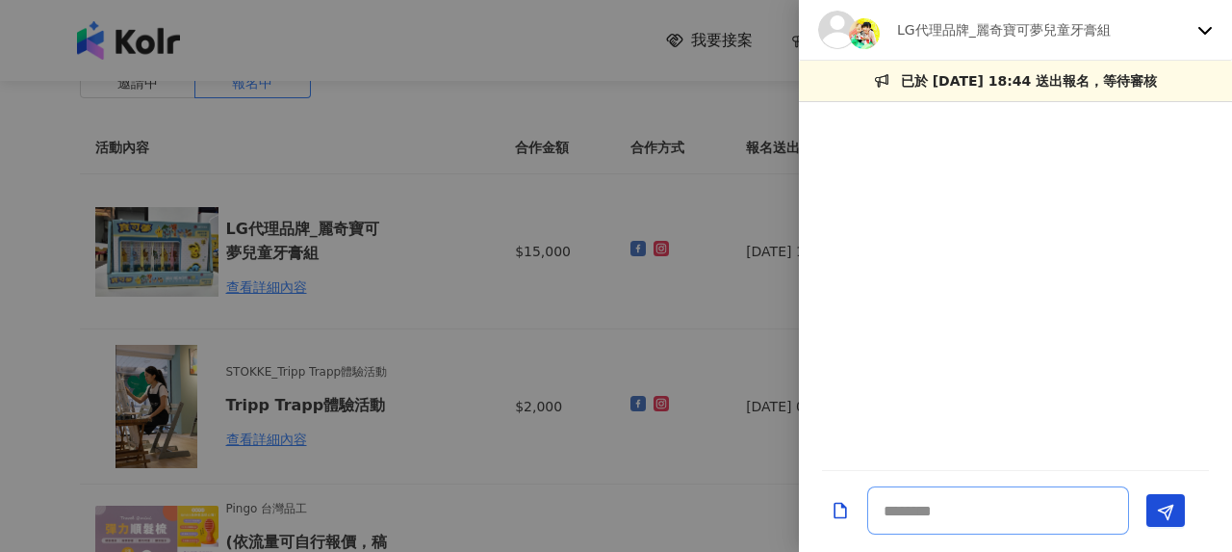
click at [988, 505] on textarea at bounding box center [999, 510] width 262 height 48
paste textarea "**********"
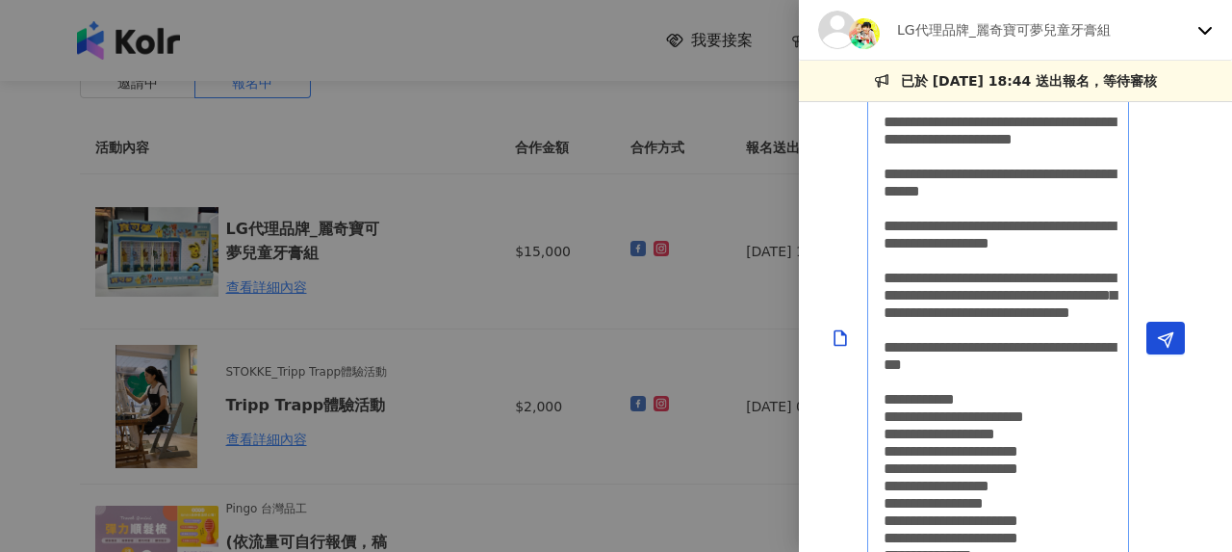
scroll to position [1, 0]
type textarea "**********"
click at [1151, 333] on button "Send" at bounding box center [1166, 338] width 39 height 33
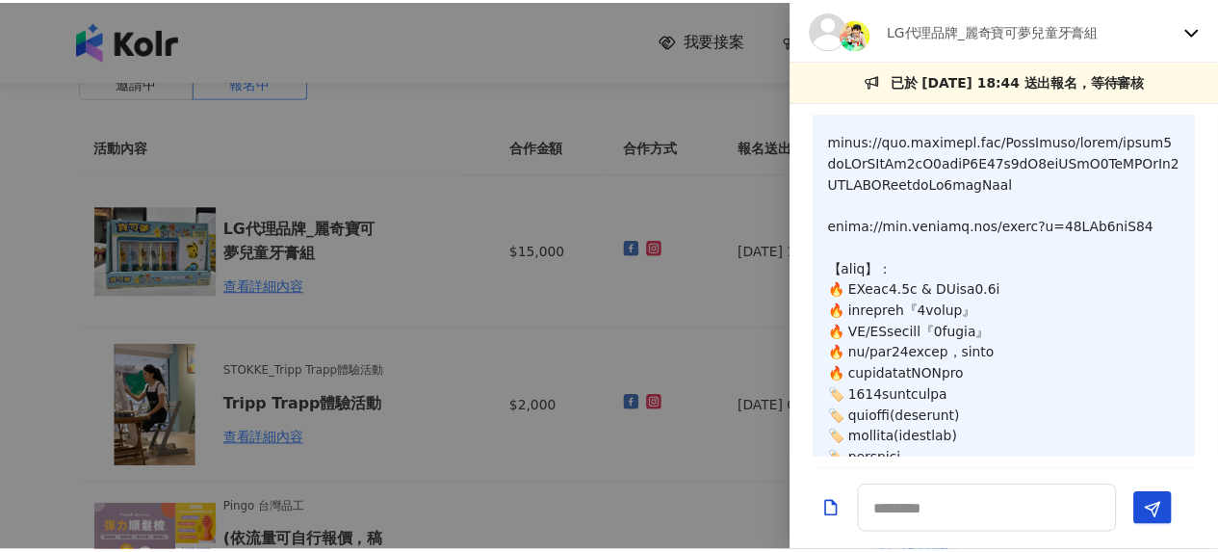
scroll to position [988, 0]
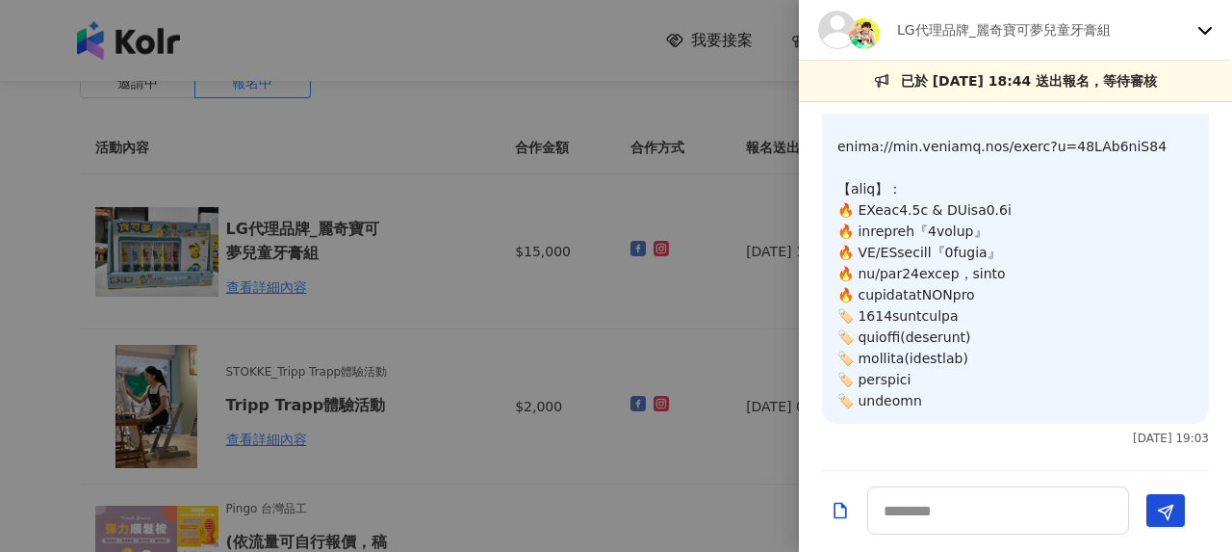
click at [338, 283] on div at bounding box center [616, 276] width 1232 height 552
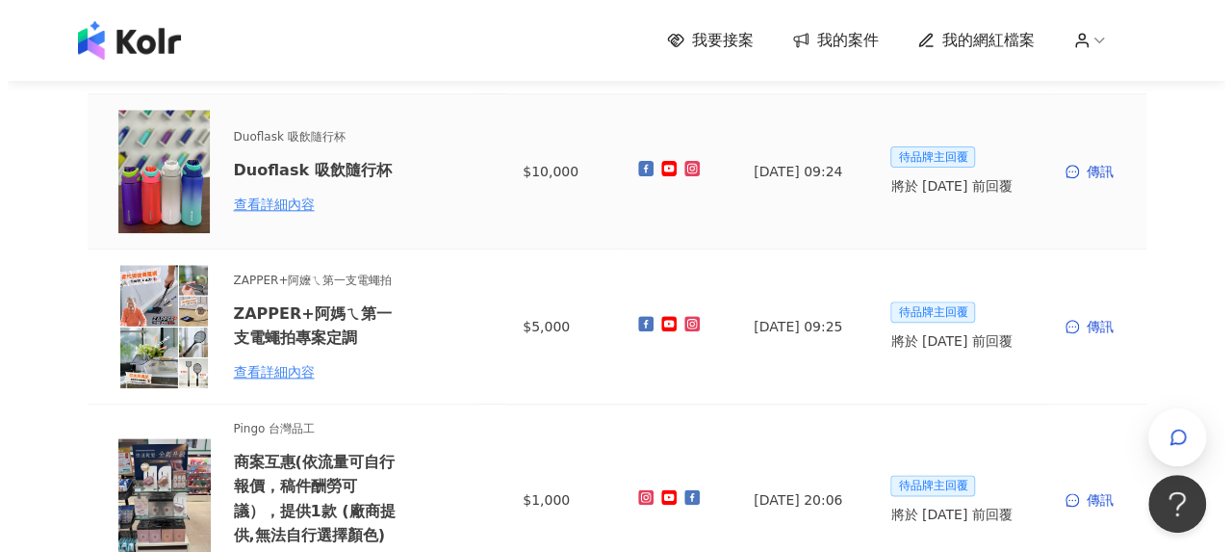
scroll to position [674, 0]
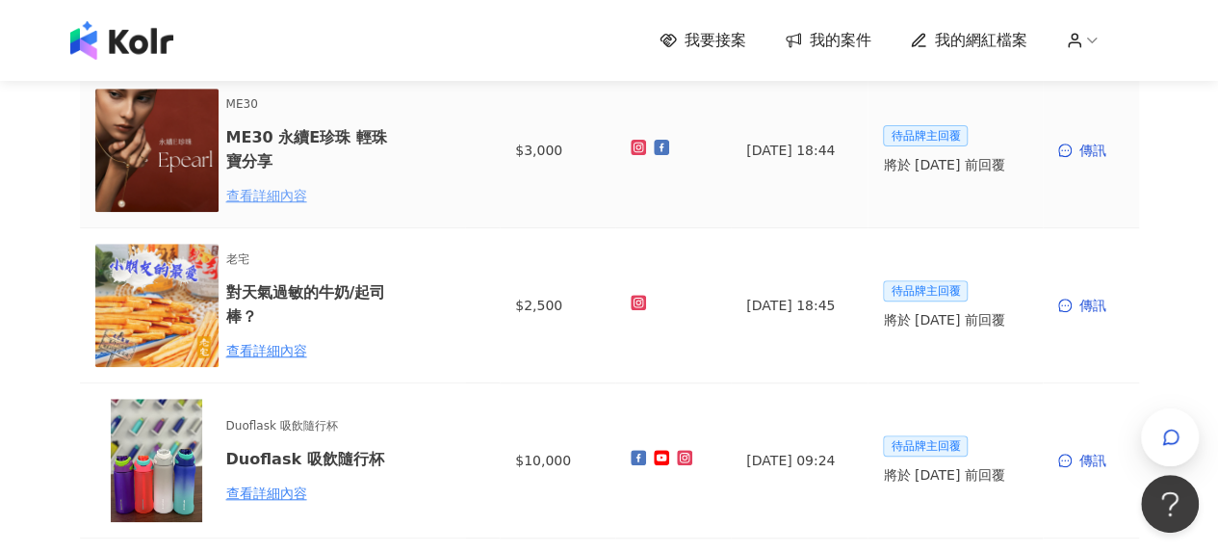
click at [276, 198] on div "查看詳細內容" at bounding box center [310, 195] width 168 height 21
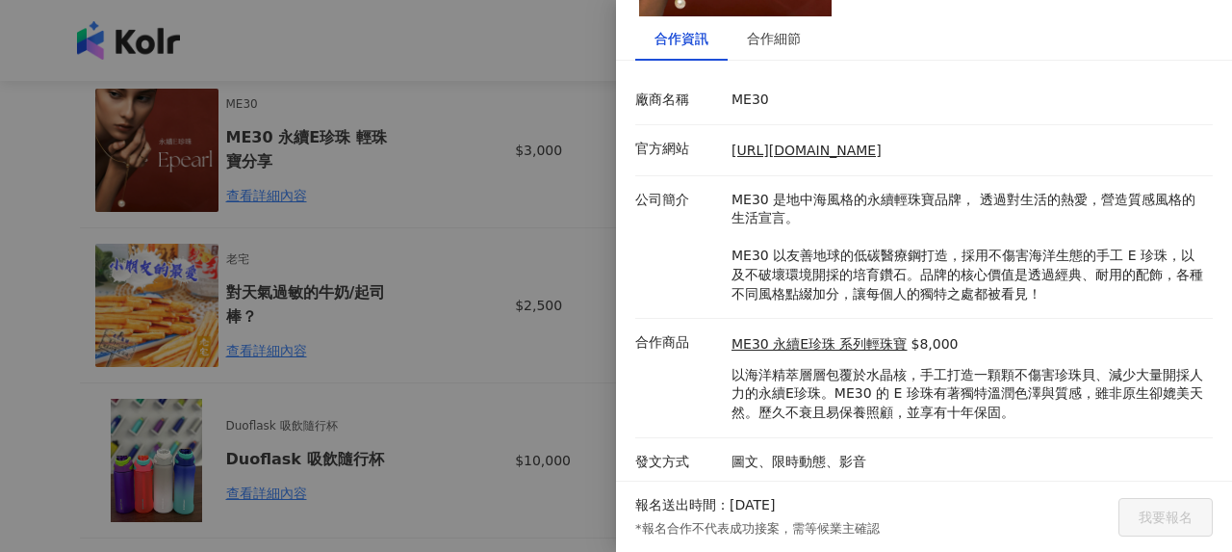
scroll to position [200, 0]
click at [784, 36] on div "合作細節" at bounding box center [774, 37] width 54 height 21
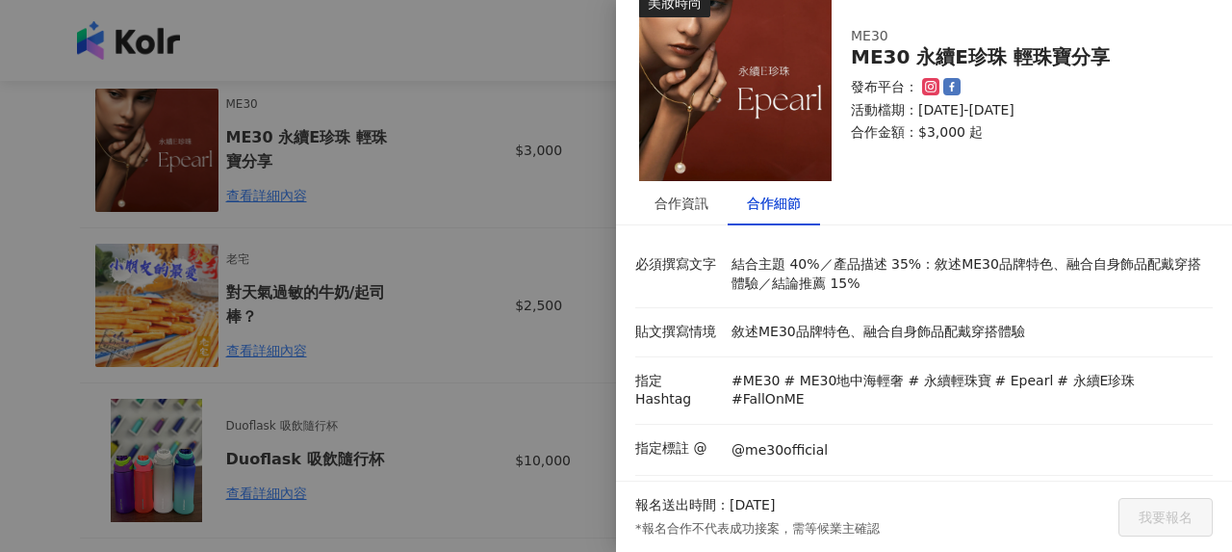
scroll to position [0, 0]
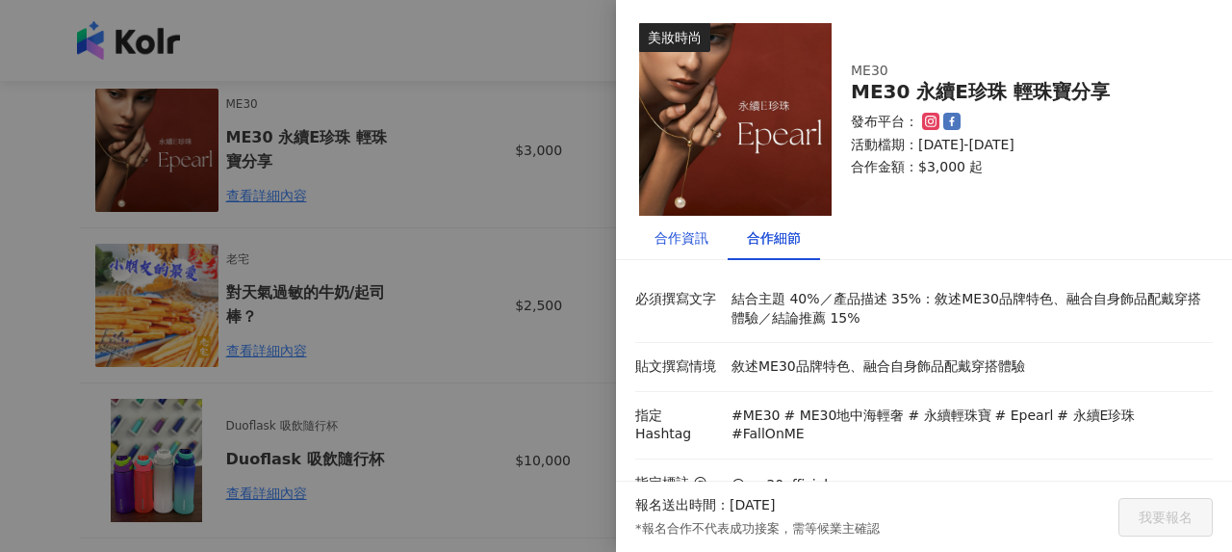
click at [664, 242] on div "合作資訊" at bounding box center [682, 237] width 54 height 21
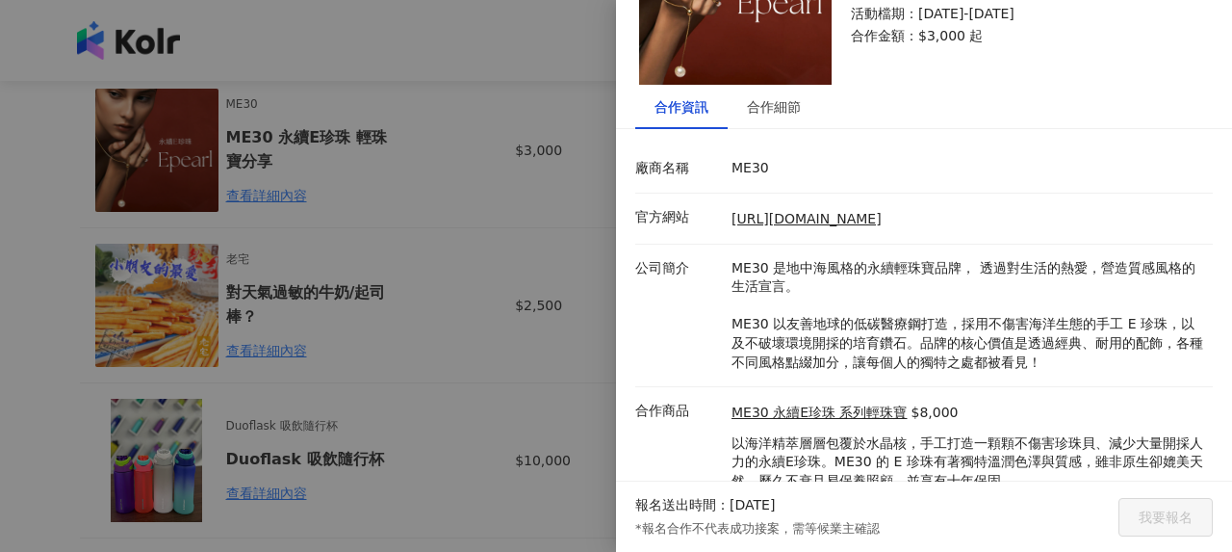
scroll to position [200, 0]
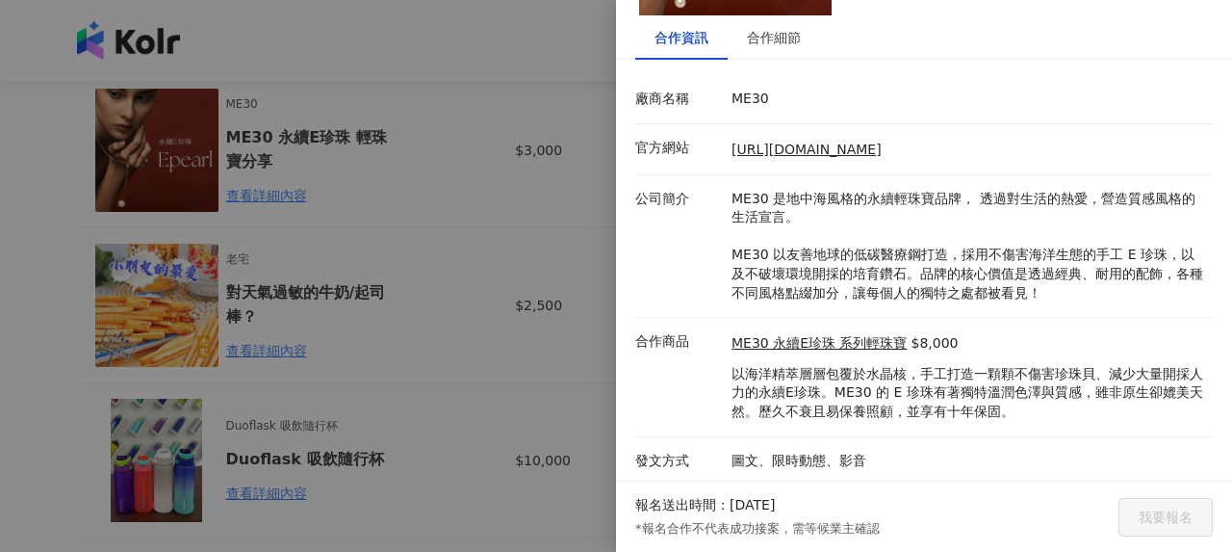
click at [476, 315] on div at bounding box center [616, 276] width 1232 height 552
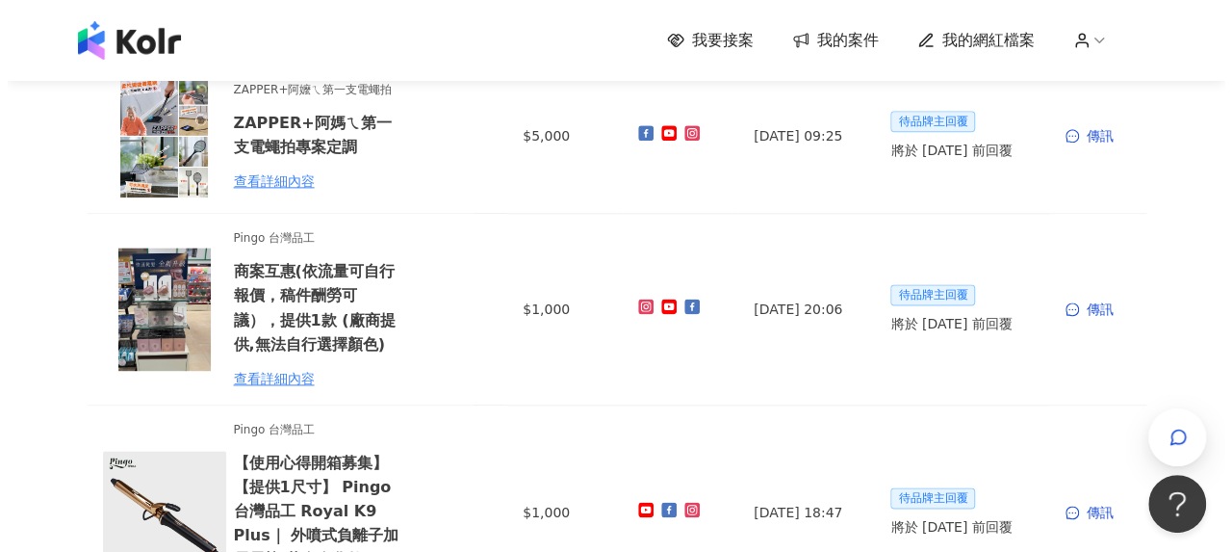
scroll to position [1252, 0]
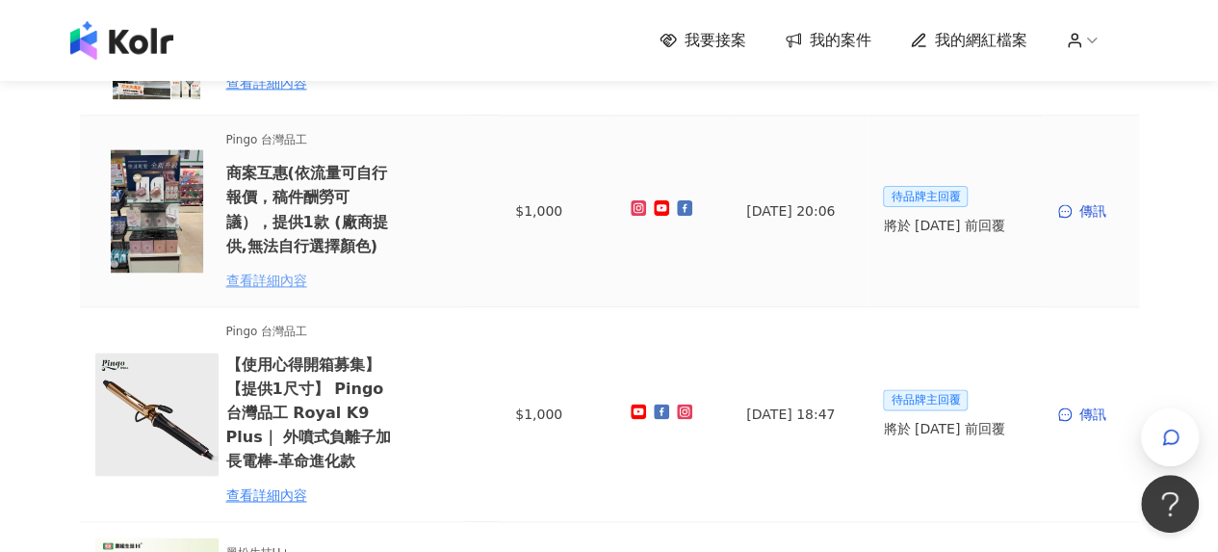
click at [282, 285] on div "查看詳細內容" at bounding box center [310, 280] width 168 height 21
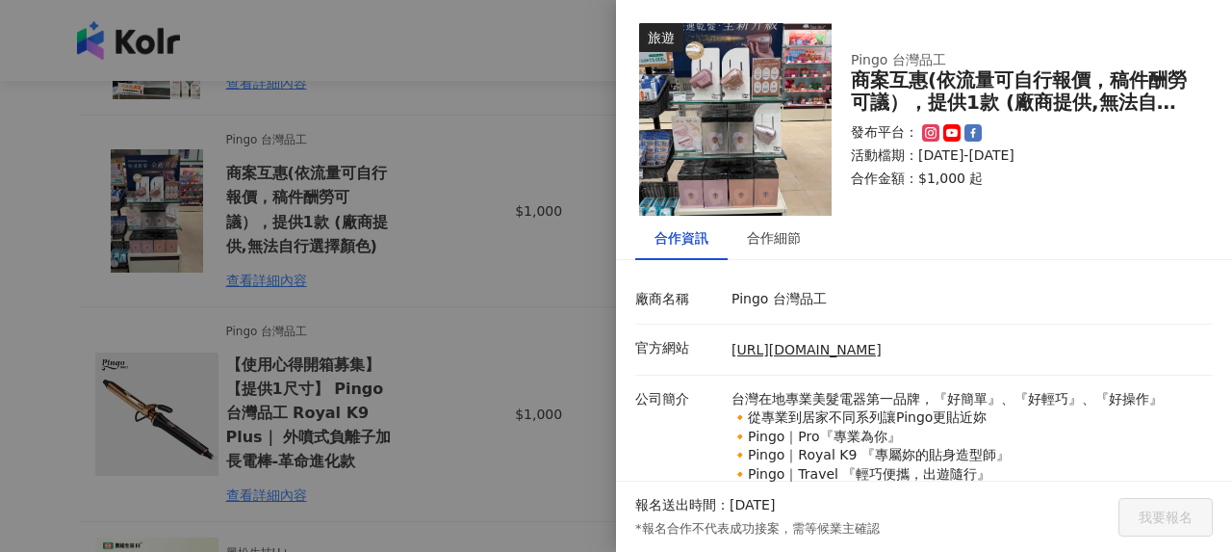
click at [506, 321] on div at bounding box center [616, 276] width 1232 height 552
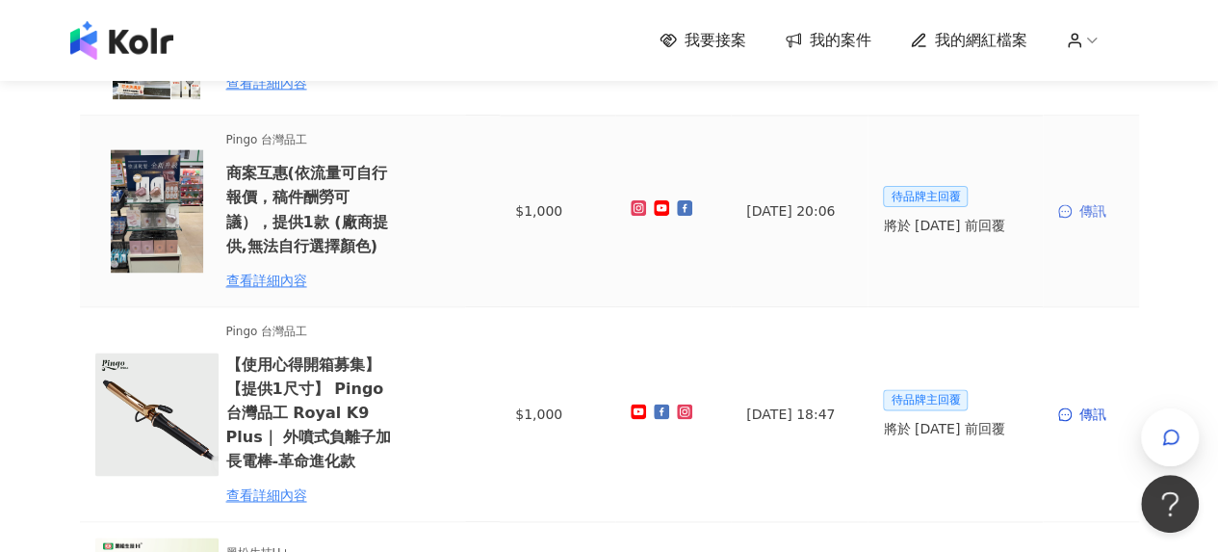
click at [1085, 212] on div "傳訊" at bounding box center [1090, 210] width 65 height 21
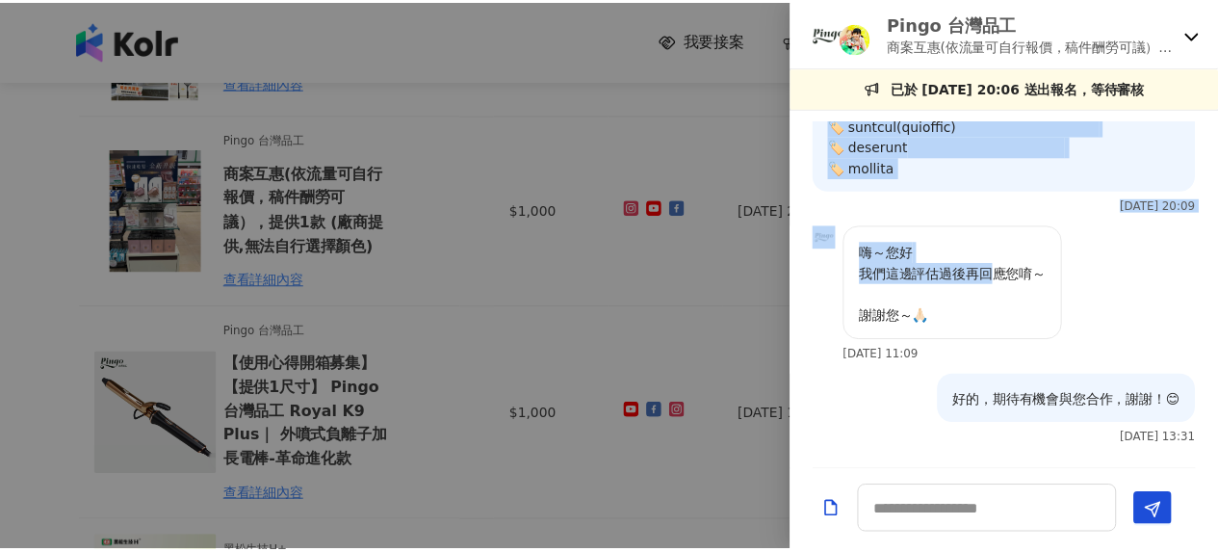
scroll to position [1444, 0]
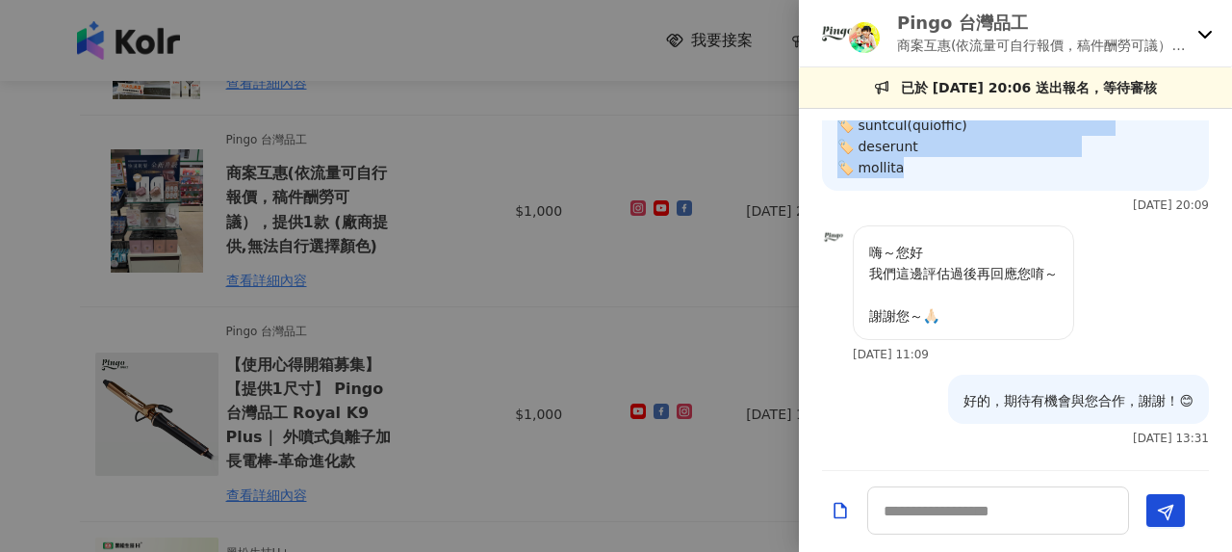
drag, startPoint x: 840, startPoint y: 139, endPoint x: 969, endPoint y: 307, distance: 212.2
copy p "lo～ ip【dolo】，sitametcon，adipisci，elitseddoeiu，tempori，utl ! etd ：magna://aliqua…"
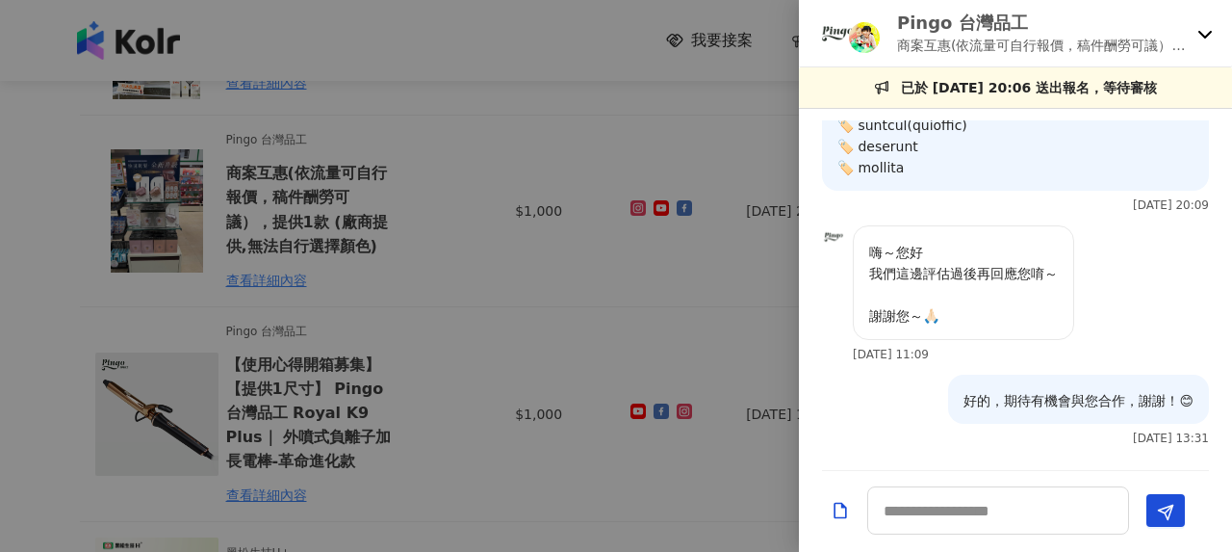
click at [415, 238] on div at bounding box center [616, 276] width 1232 height 552
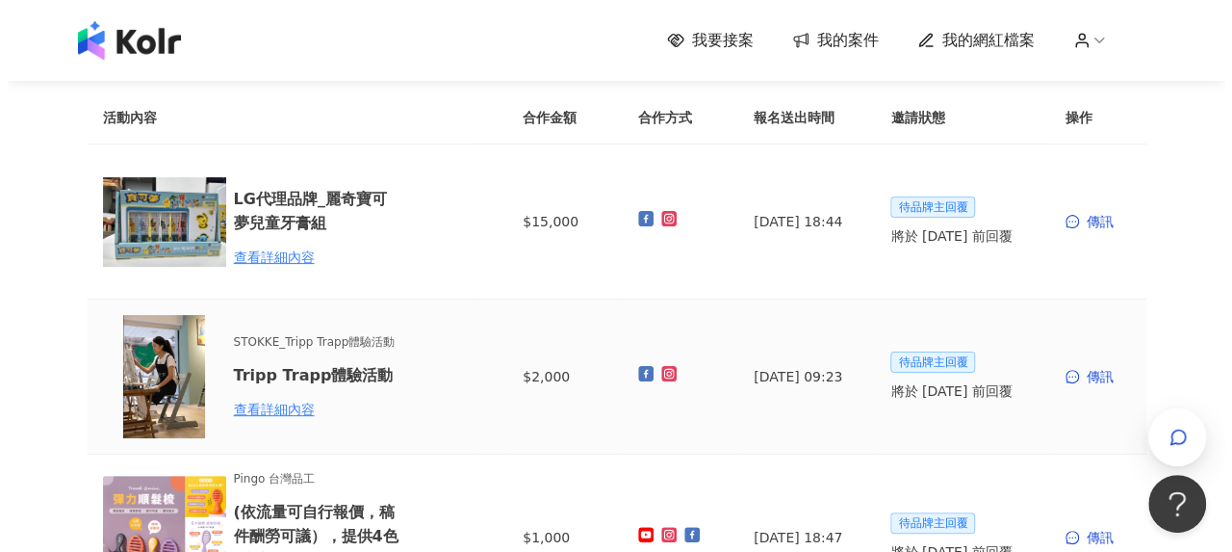
scroll to position [96, 0]
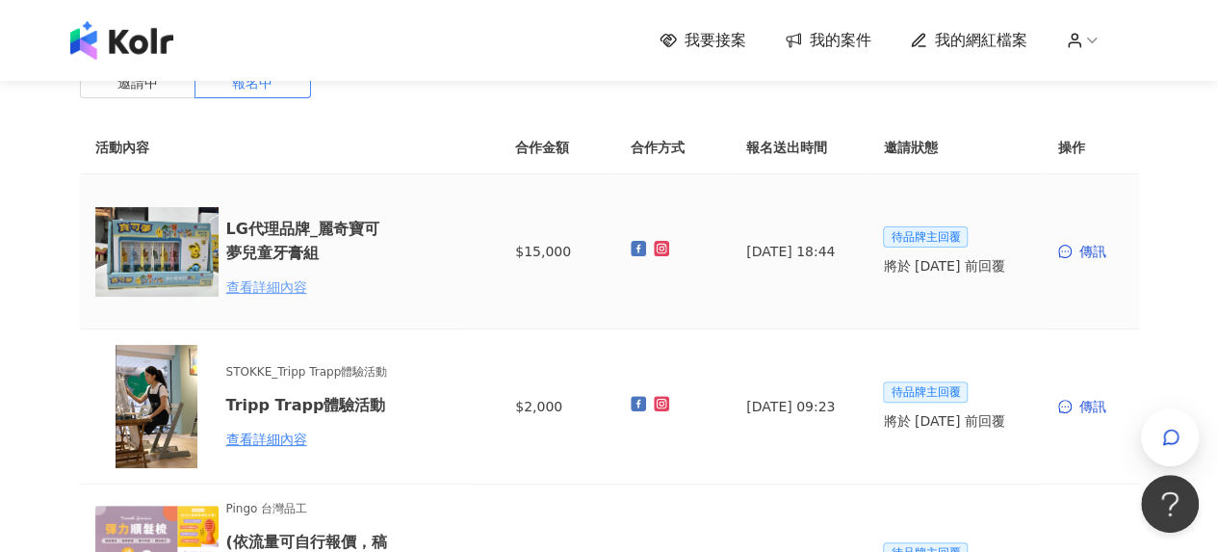
click at [256, 284] on div "查看詳細內容" at bounding box center [310, 286] width 168 height 21
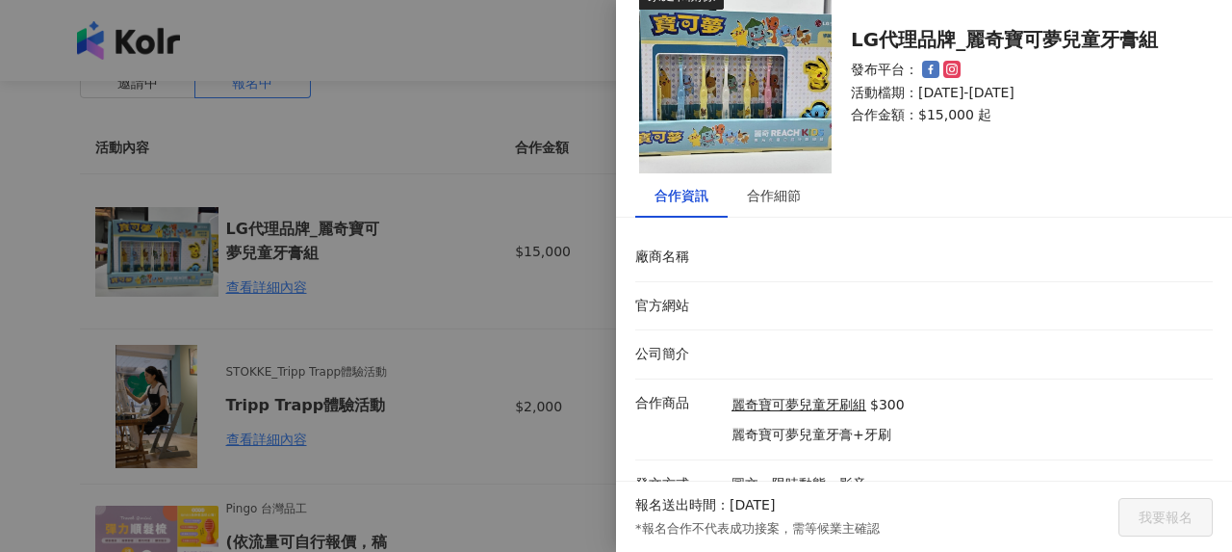
scroll to position [65, 0]
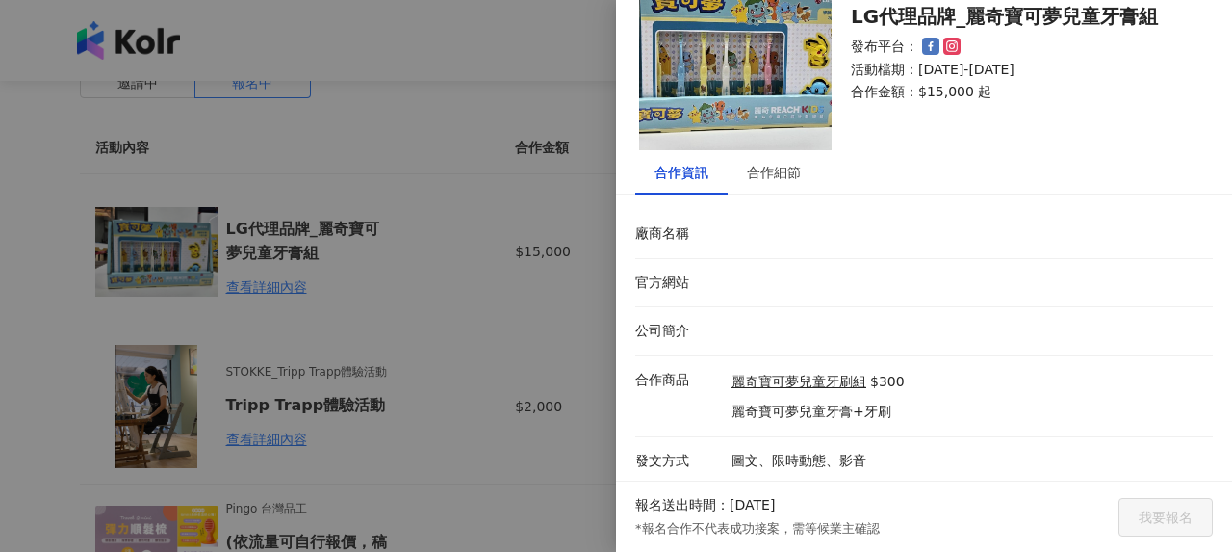
click at [358, 287] on div at bounding box center [616, 276] width 1232 height 552
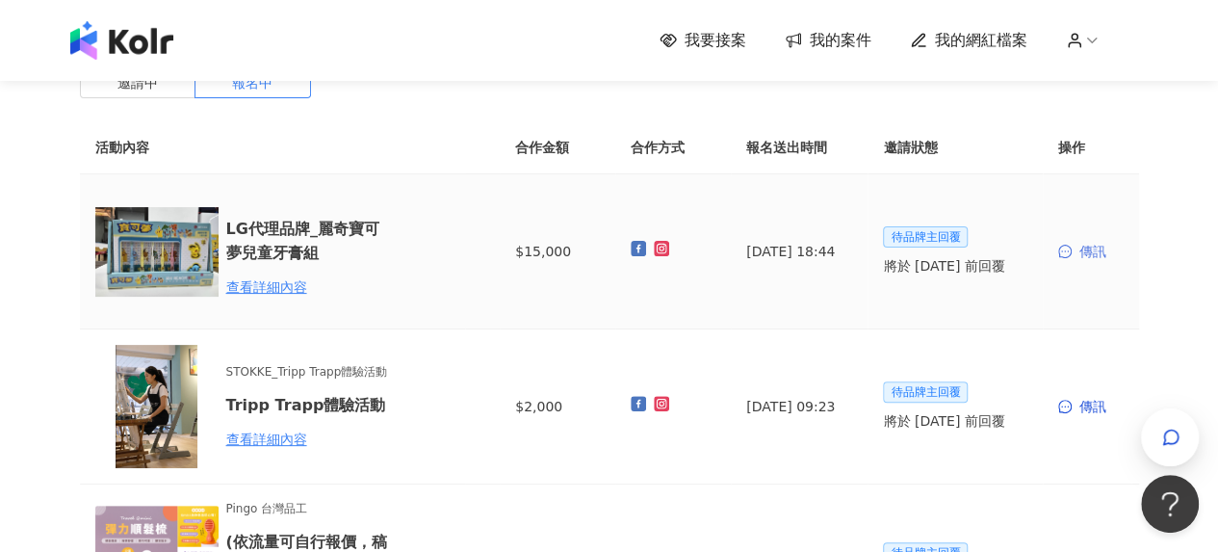
click at [1084, 255] on div "傳訊" at bounding box center [1090, 251] width 65 height 21
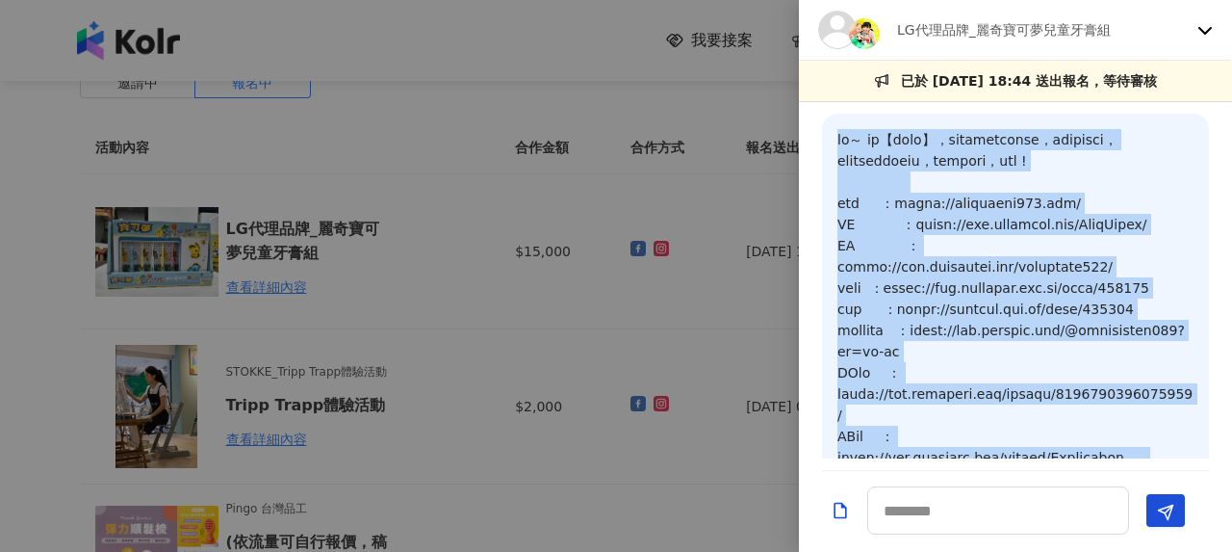
drag, startPoint x: 953, startPoint y: 402, endPoint x: 813, endPoint y: 151, distance: 287.1
copy p "lo～ ip【dolo】，sitametconse，adipisci，elitseddoeiu，tempori，utl ! etd ：magna://aliq…"
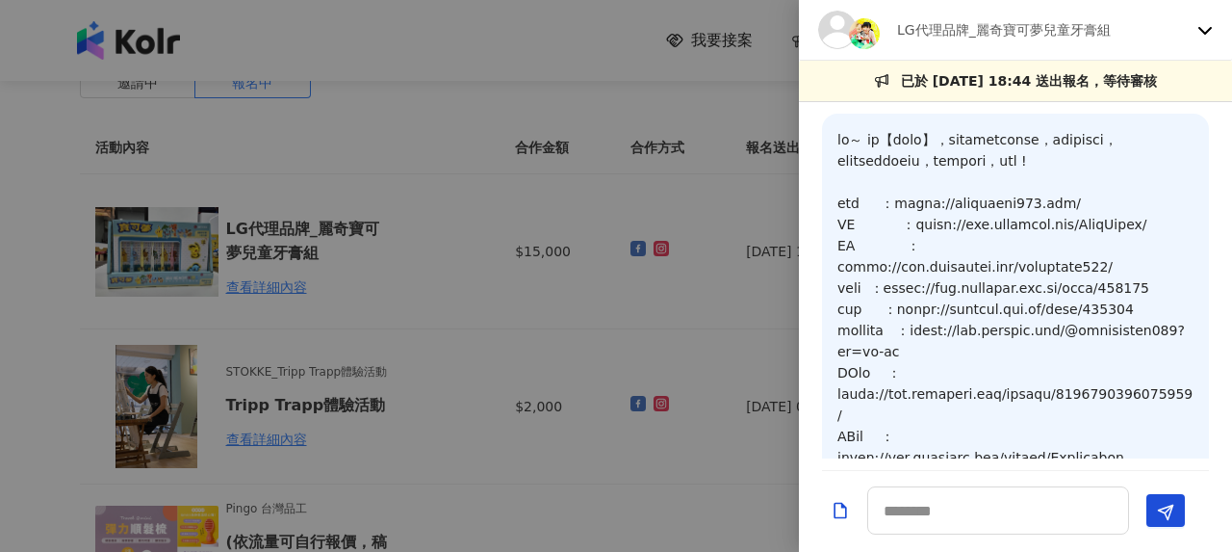
drag, startPoint x: 638, startPoint y: 330, endPoint x: 603, endPoint y: 330, distance: 35.6
click at [638, 330] on div at bounding box center [616, 276] width 1232 height 552
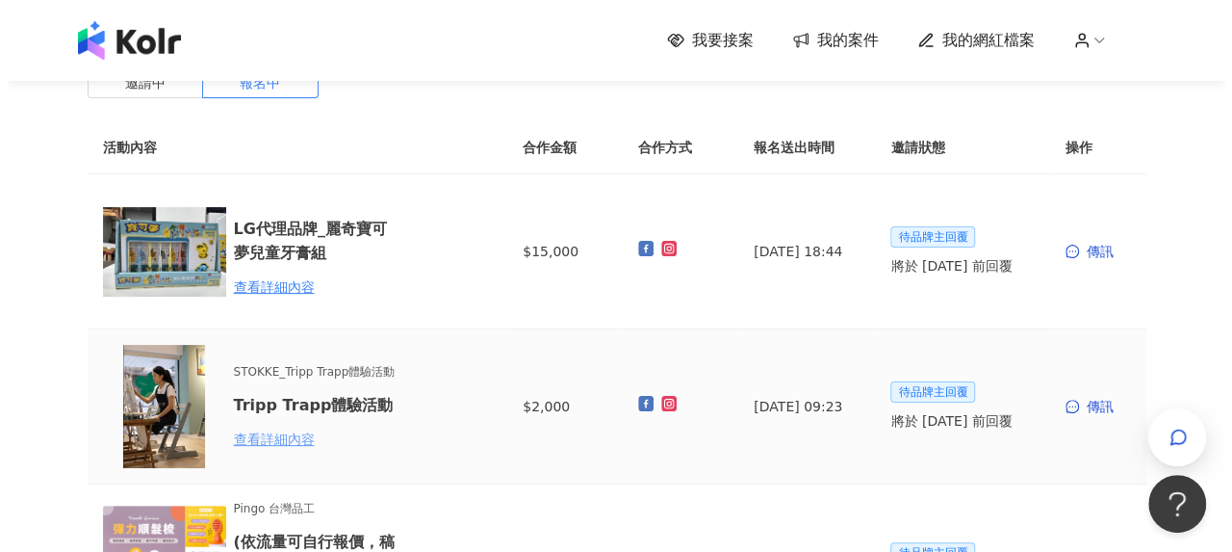
scroll to position [481, 0]
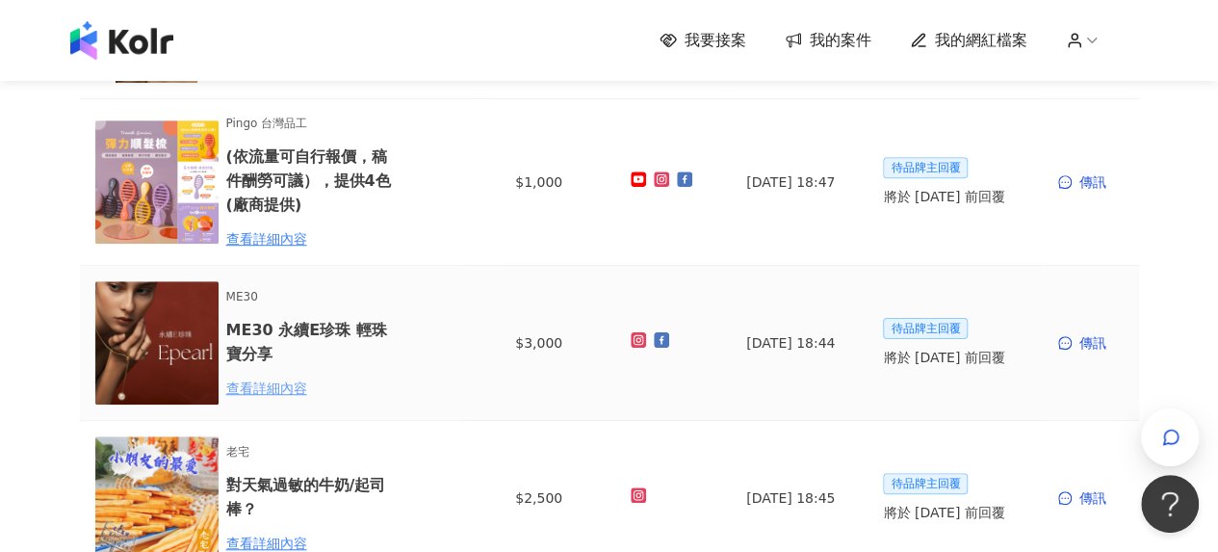
click at [291, 388] on div "查看詳細內容" at bounding box center [310, 387] width 168 height 21
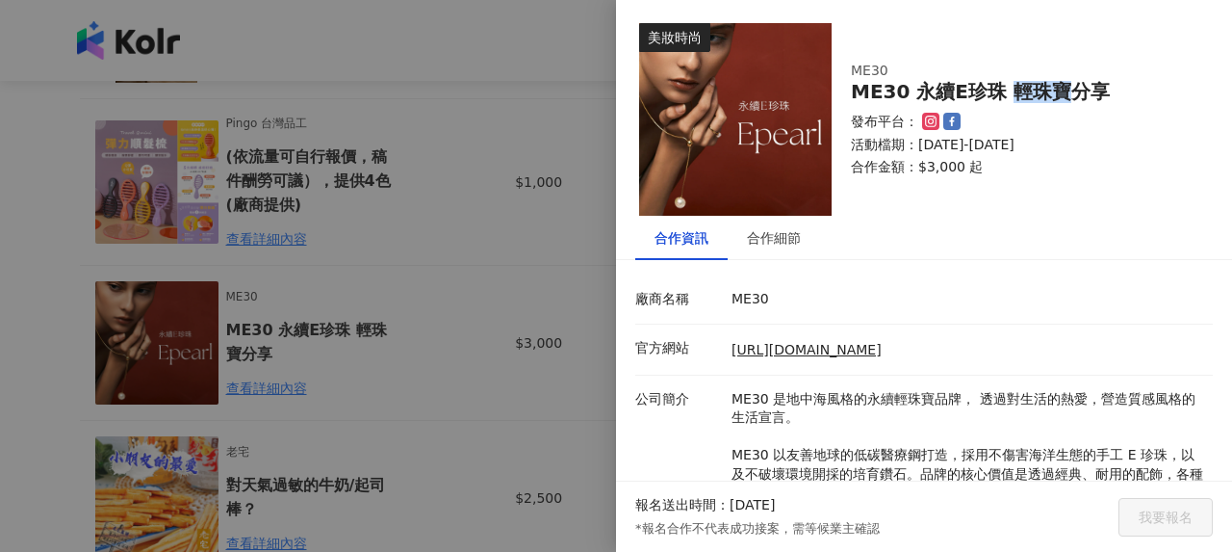
drag, startPoint x: 1006, startPoint y: 92, endPoint x: 1063, endPoint y: 101, distance: 57.5
click at [1063, 101] on div "ME30 永續E珍珠 輕珠寶分享" at bounding box center [1020, 92] width 339 height 22
copy div "輕珠寶"
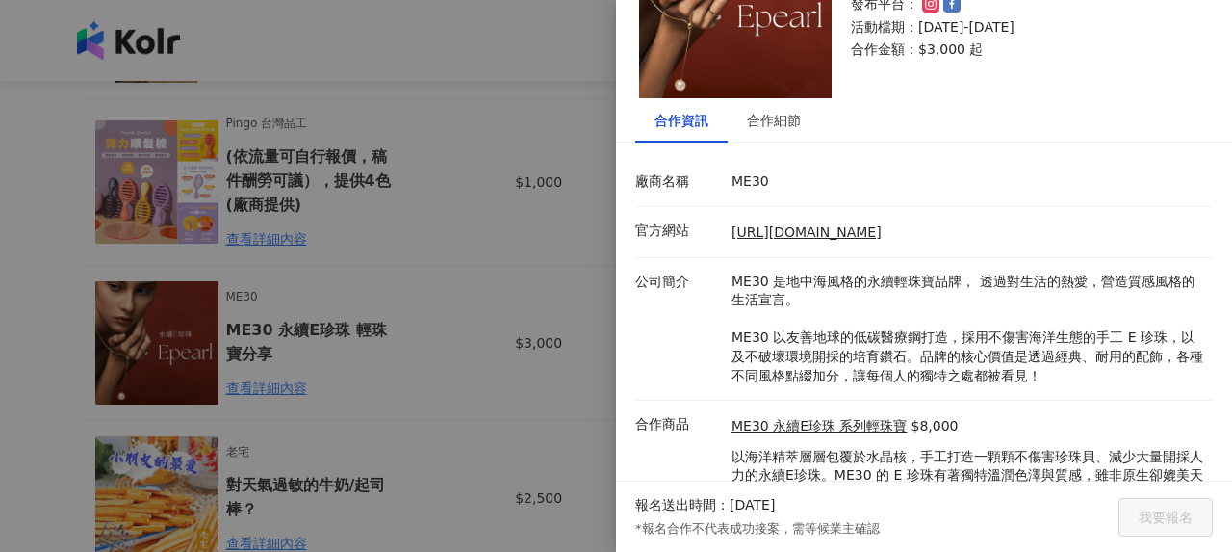
scroll to position [200, 0]
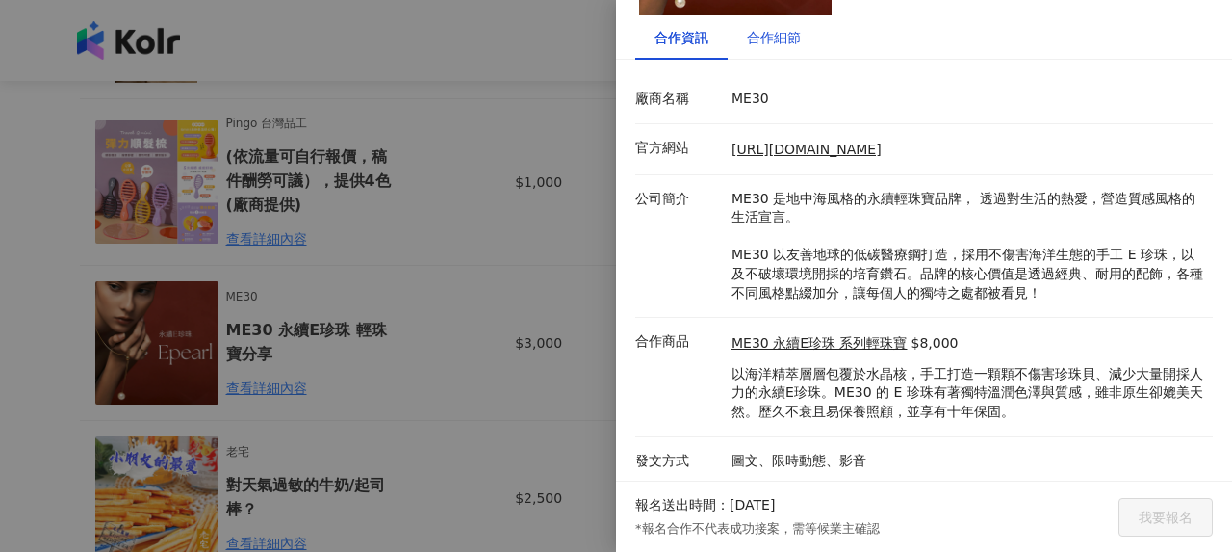
click at [784, 27] on div "合作細節" at bounding box center [774, 37] width 54 height 21
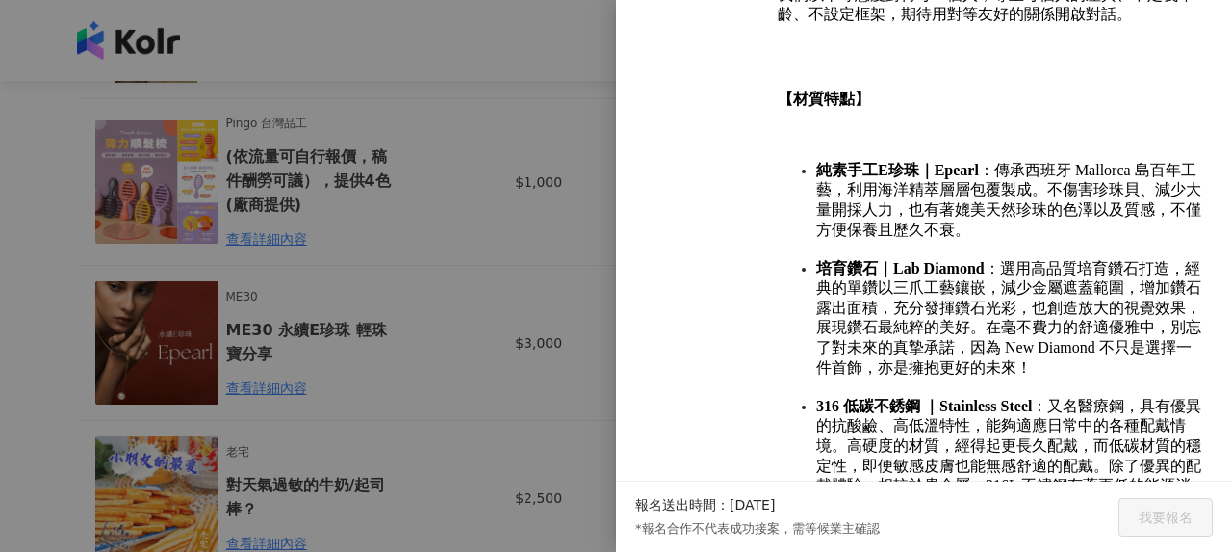
scroll to position [1729, 0]
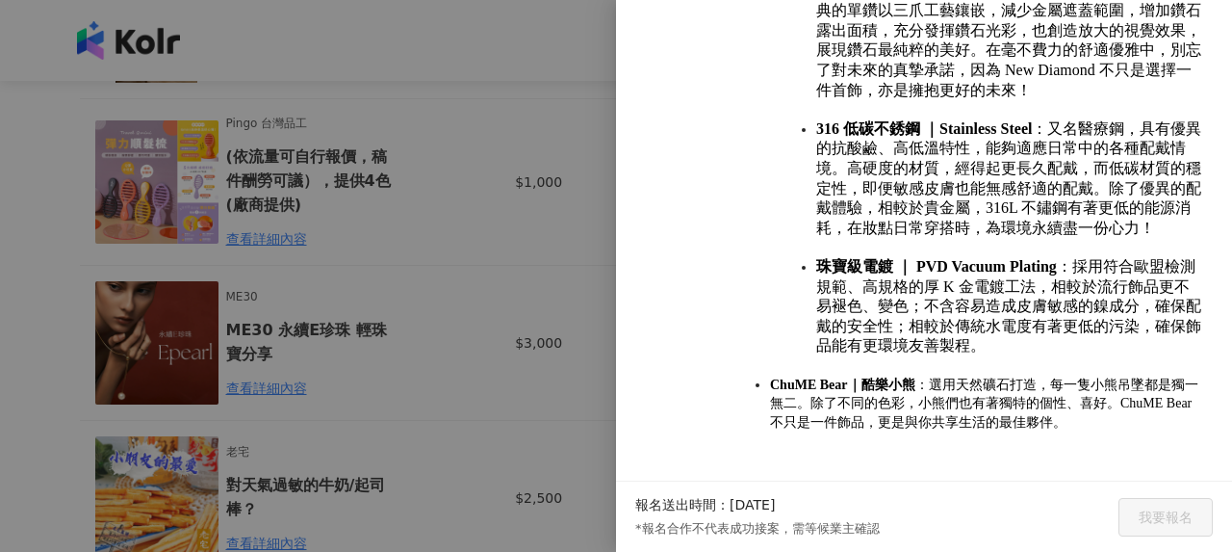
click at [372, 309] on div at bounding box center [616, 276] width 1232 height 552
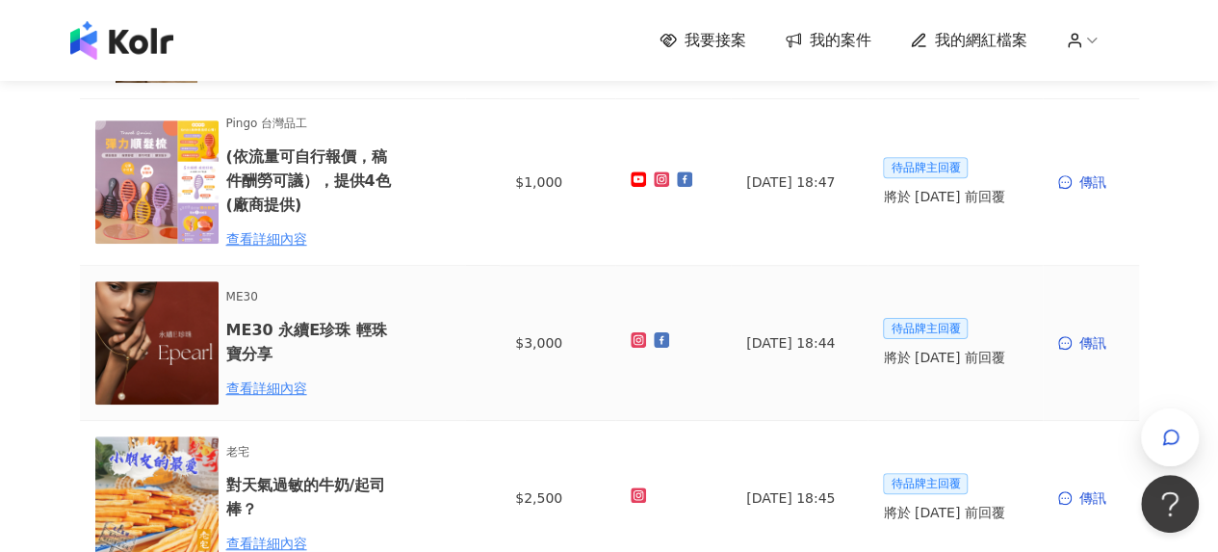
click at [1091, 353] on td "傳訊" at bounding box center [1091, 343] width 96 height 155
click at [1096, 343] on div "傳訊" at bounding box center [1090, 342] width 65 height 21
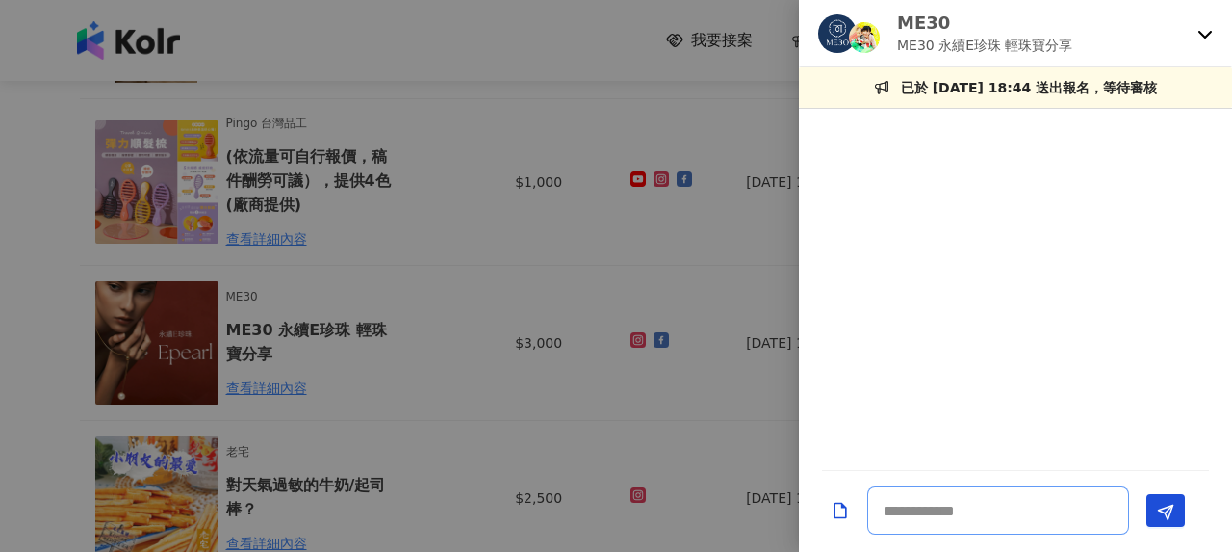
click at [969, 508] on textarea at bounding box center [999, 510] width 262 height 48
paste textarea "**********"
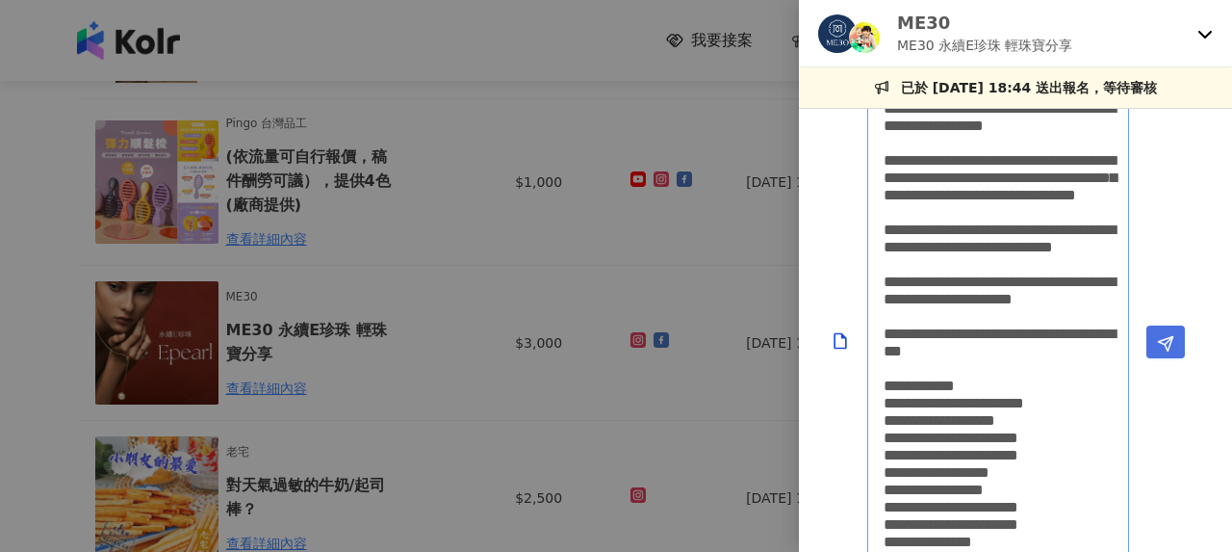
type textarea "**********"
click at [1153, 343] on button "Send" at bounding box center [1166, 341] width 39 height 33
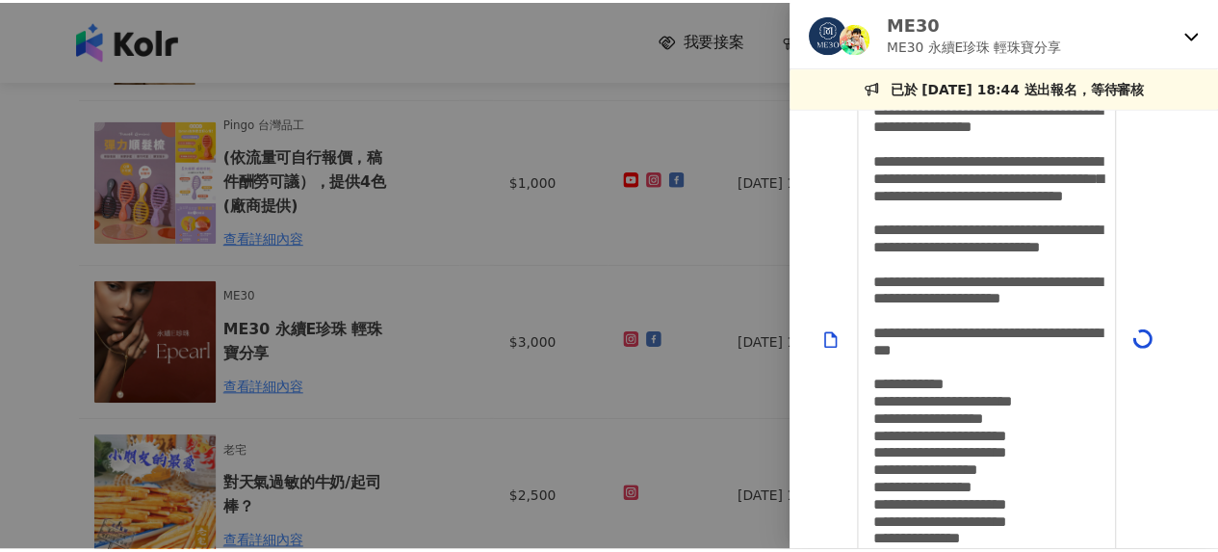
scroll to position [0, 0]
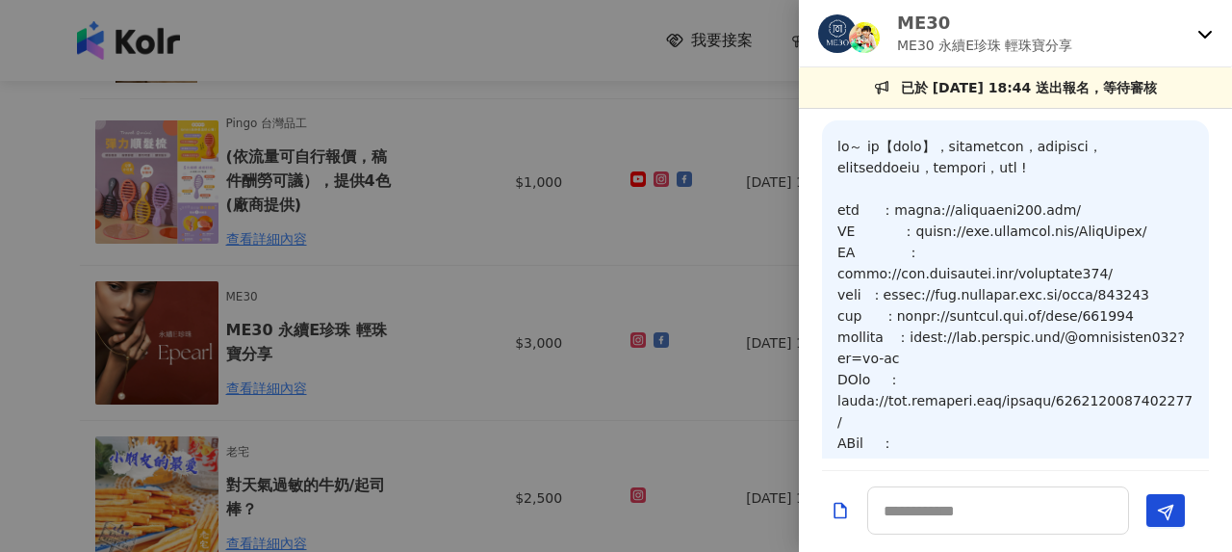
click at [612, 273] on div at bounding box center [616, 276] width 1232 height 552
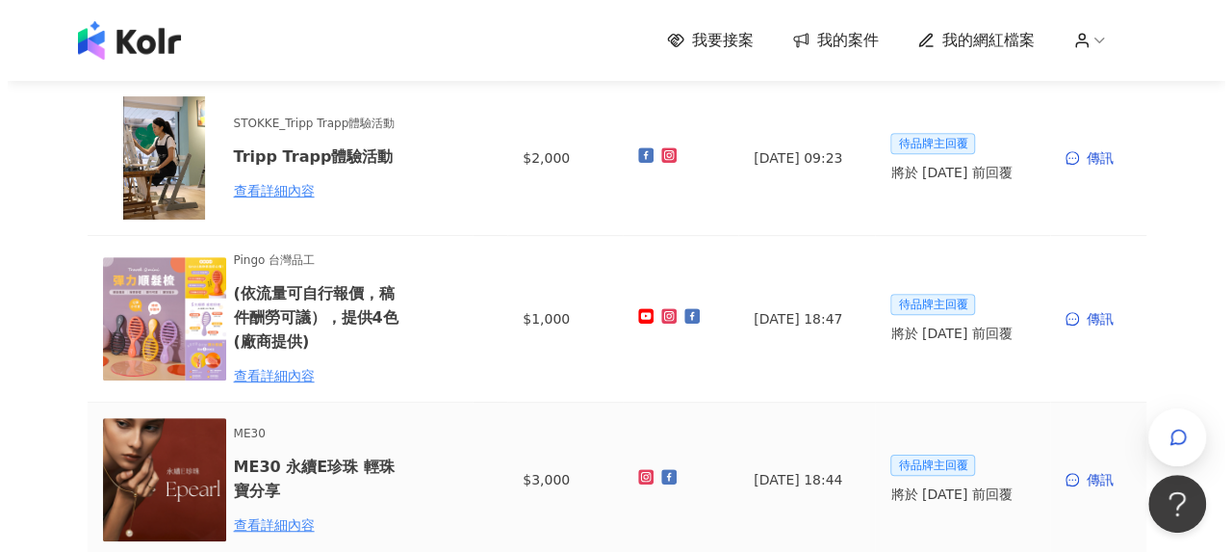
scroll to position [96, 0]
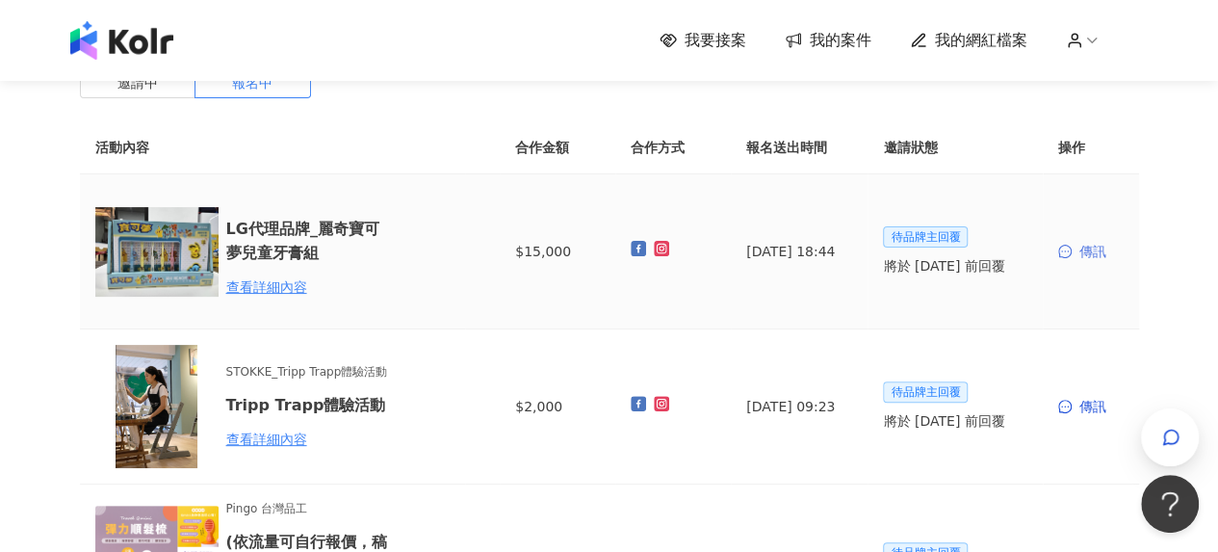
click at [1080, 249] on div "傳訊" at bounding box center [1090, 251] width 65 height 21
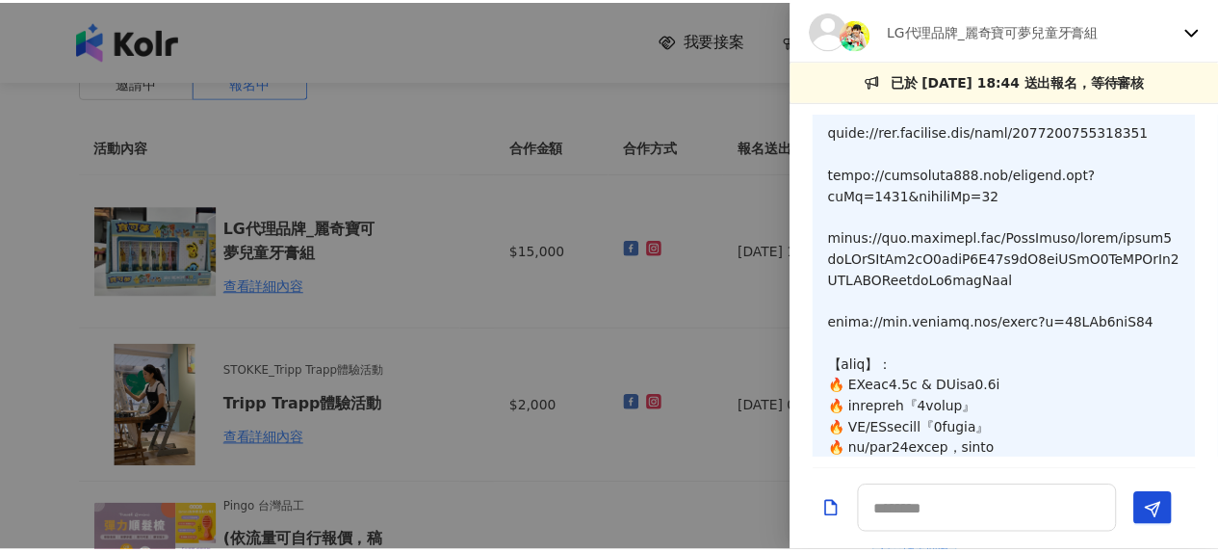
scroll to position [988, 0]
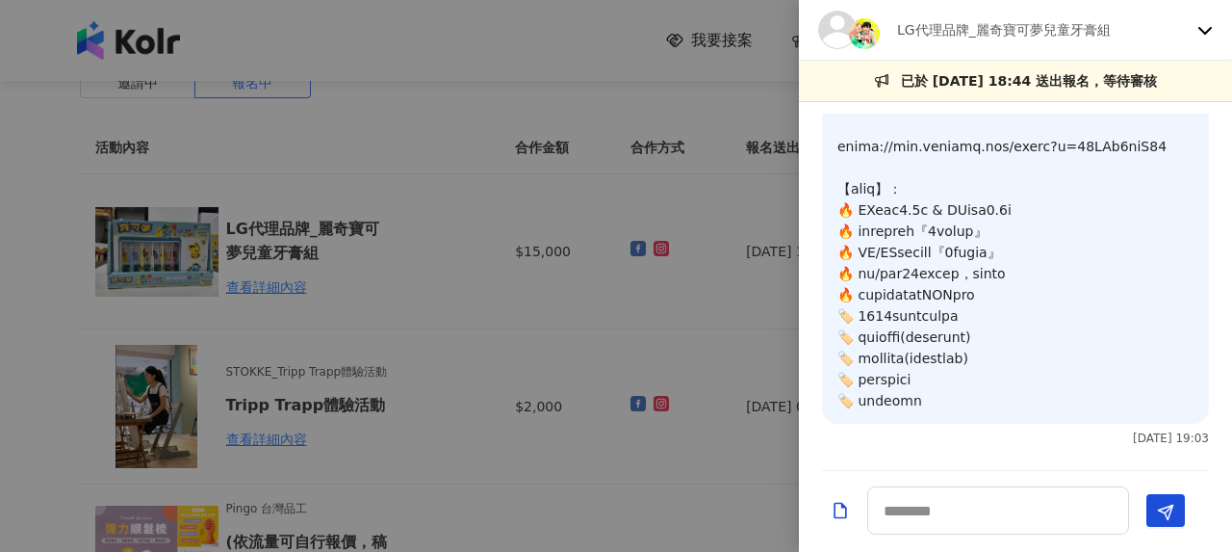
click at [512, 257] on div at bounding box center [616, 276] width 1232 height 552
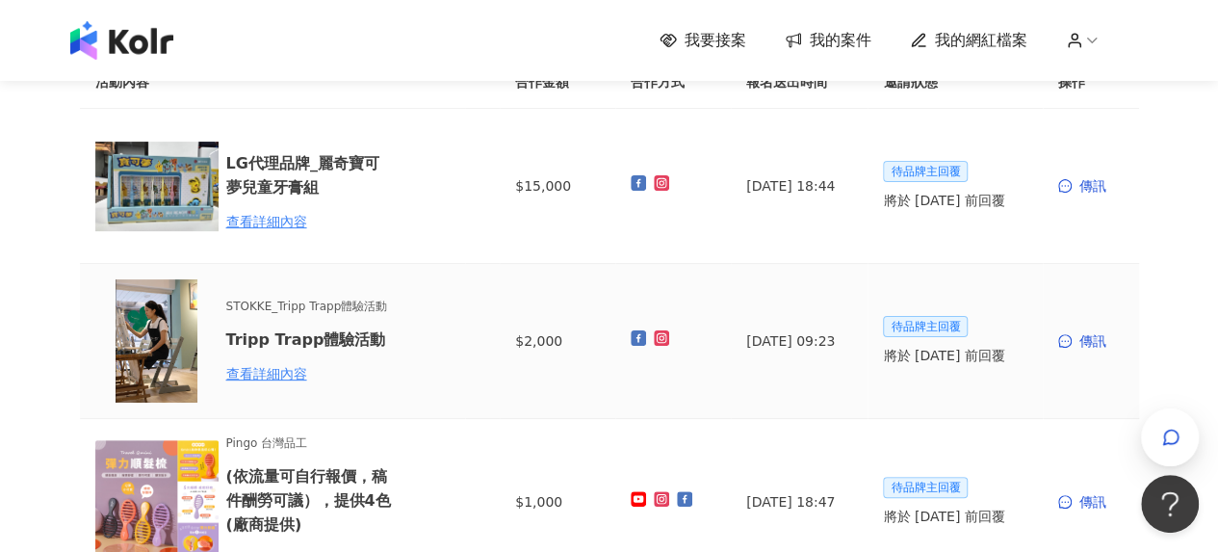
scroll to position [193, 0]
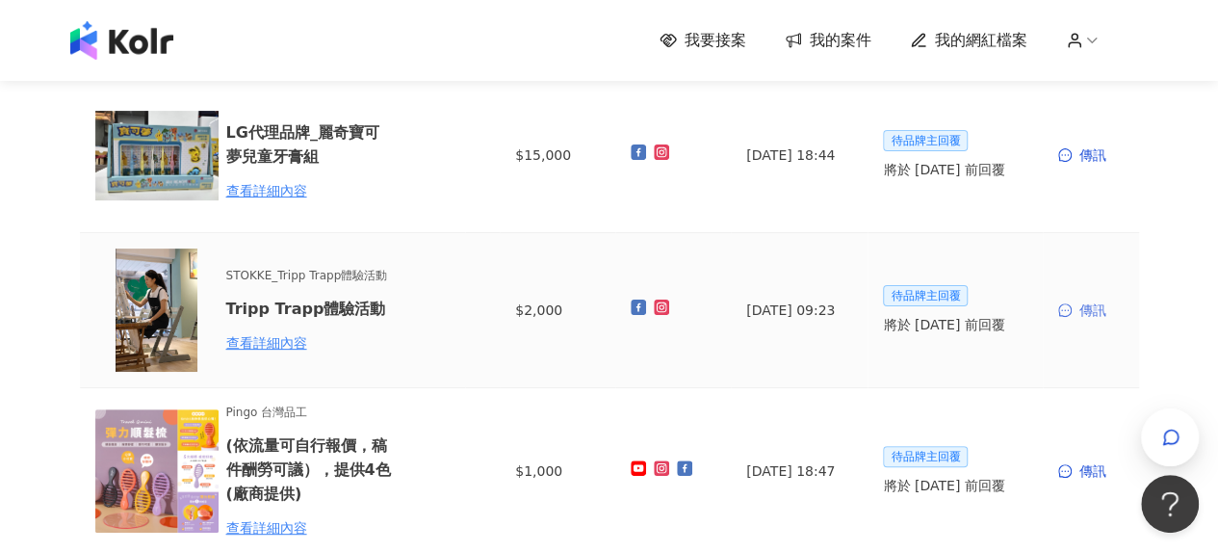
click at [1098, 303] on div "傳訊" at bounding box center [1090, 309] width 65 height 21
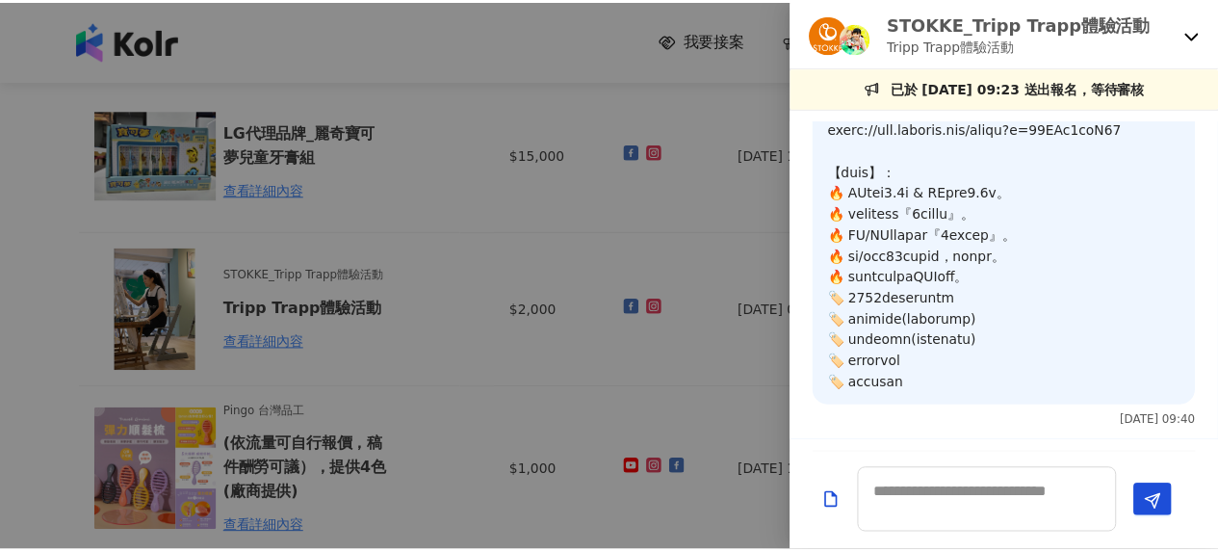
scroll to position [947, 0]
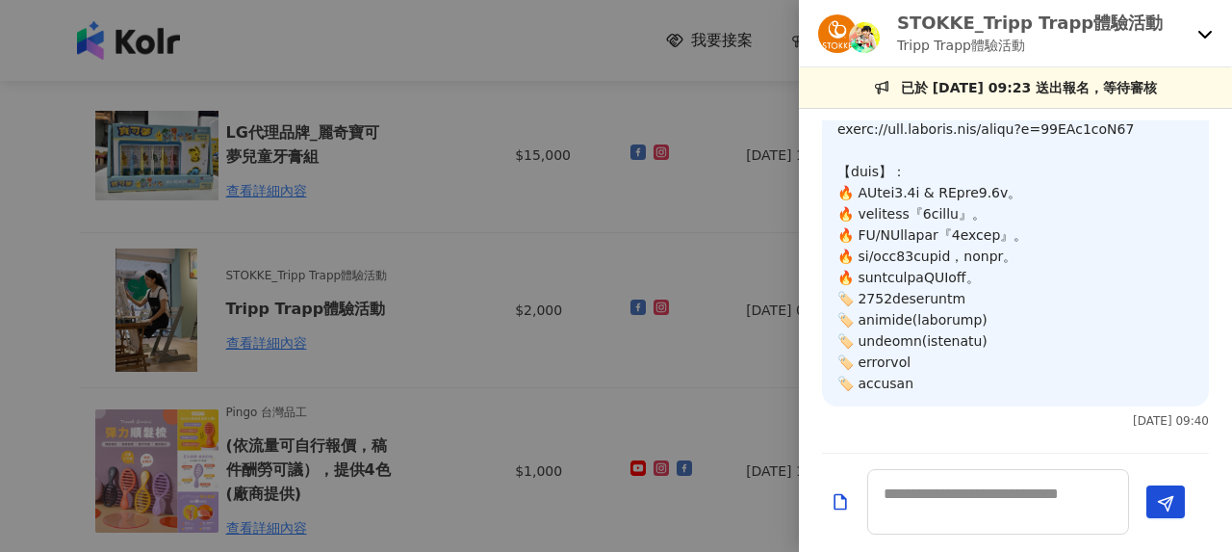
click at [456, 296] on div at bounding box center [616, 276] width 1232 height 552
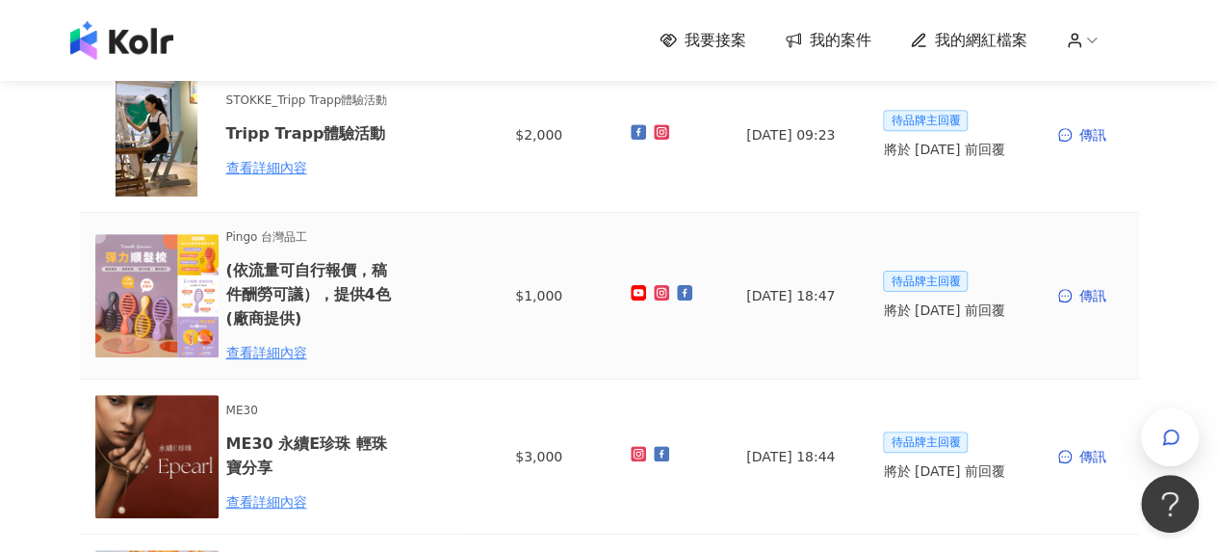
scroll to position [0, 0]
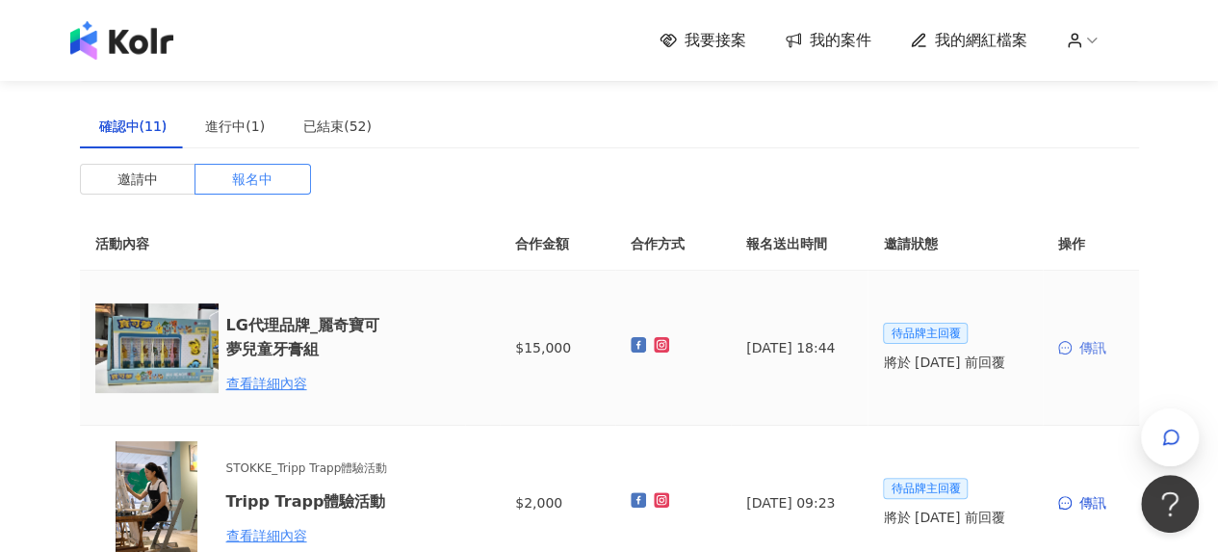
click at [1095, 344] on div "傳訊" at bounding box center [1090, 347] width 65 height 21
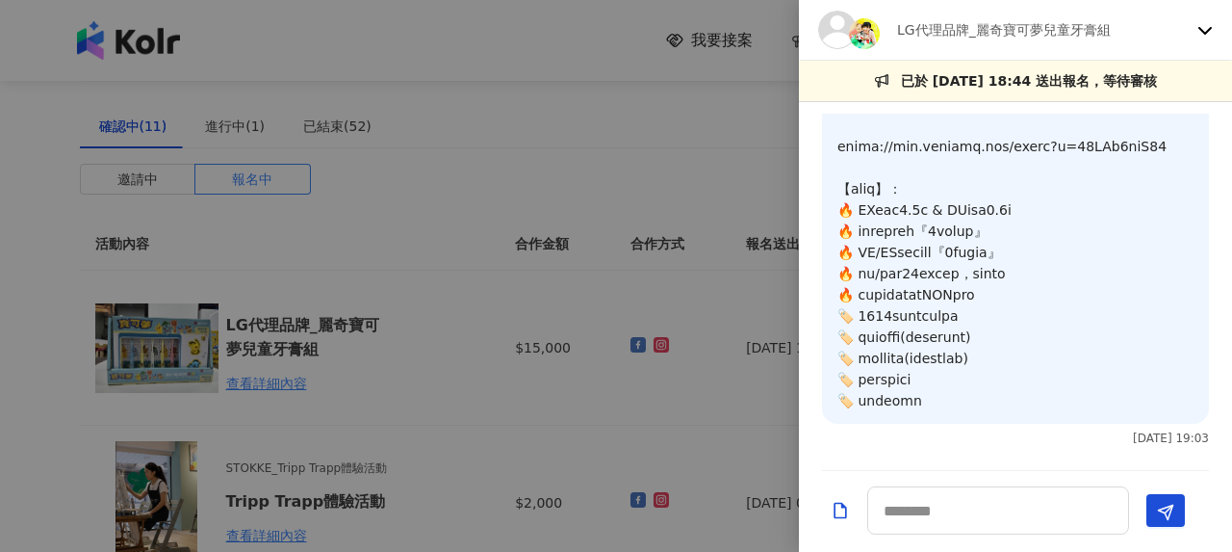
click at [622, 190] on div at bounding box center [616, 276] width 1232 height 552
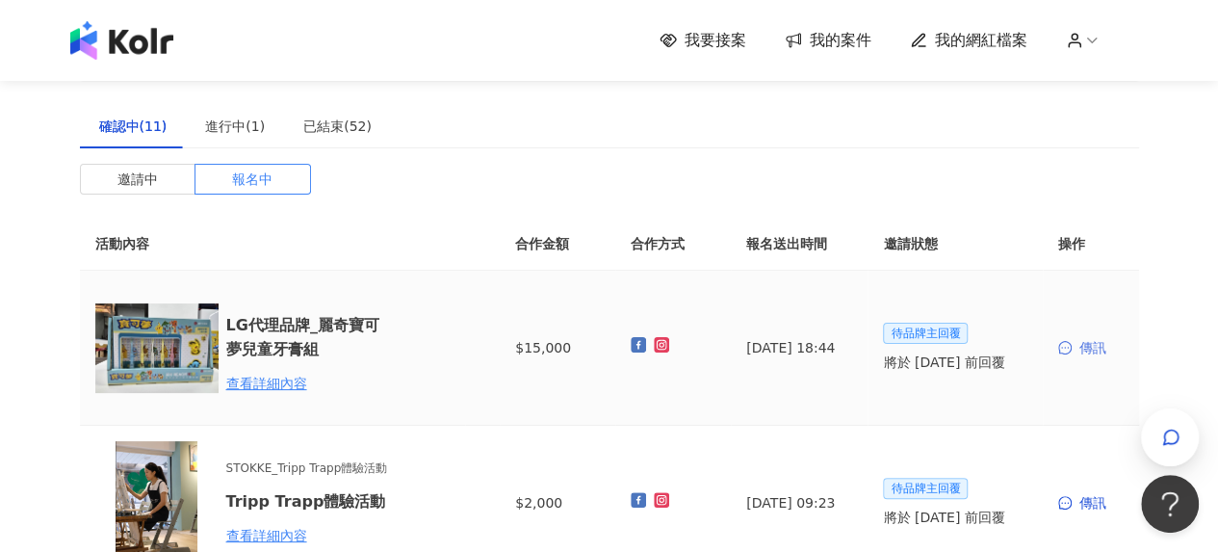
click at [1090, 350] on div "傳訊" at bounding box center [1090, 347] width 65 height 21
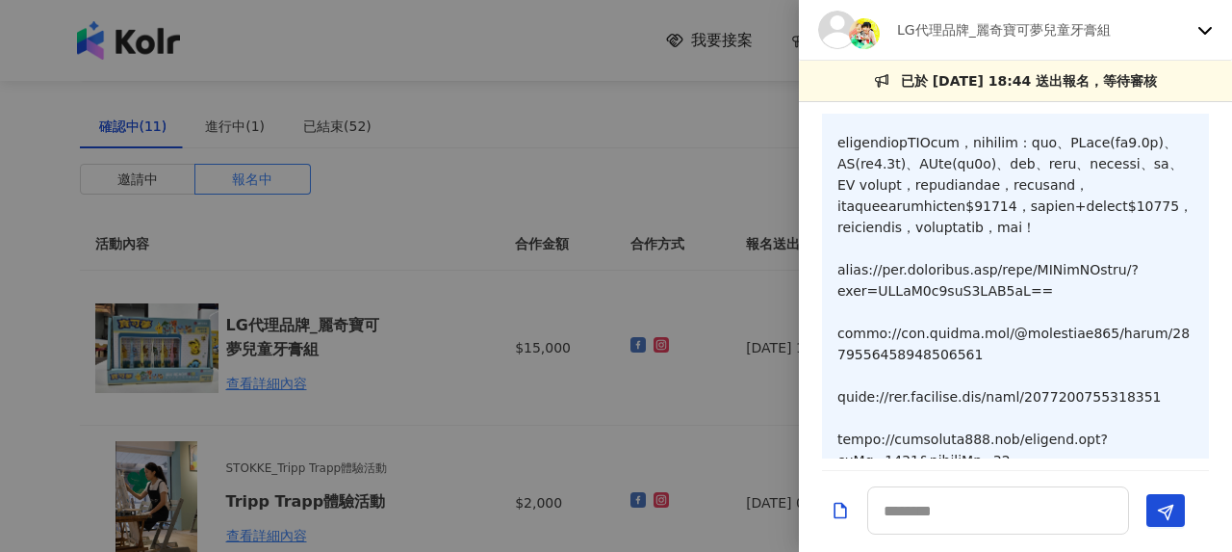
scroll to position [410, 0]
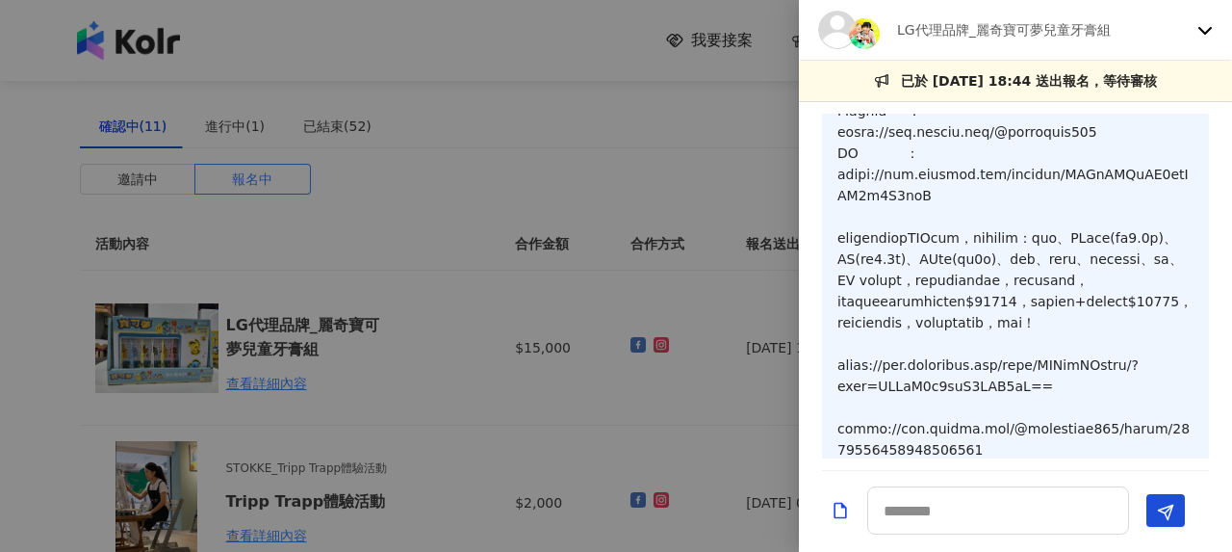
click at [440, 218] on div at bounding box center [616, 276] width 1232 height 552
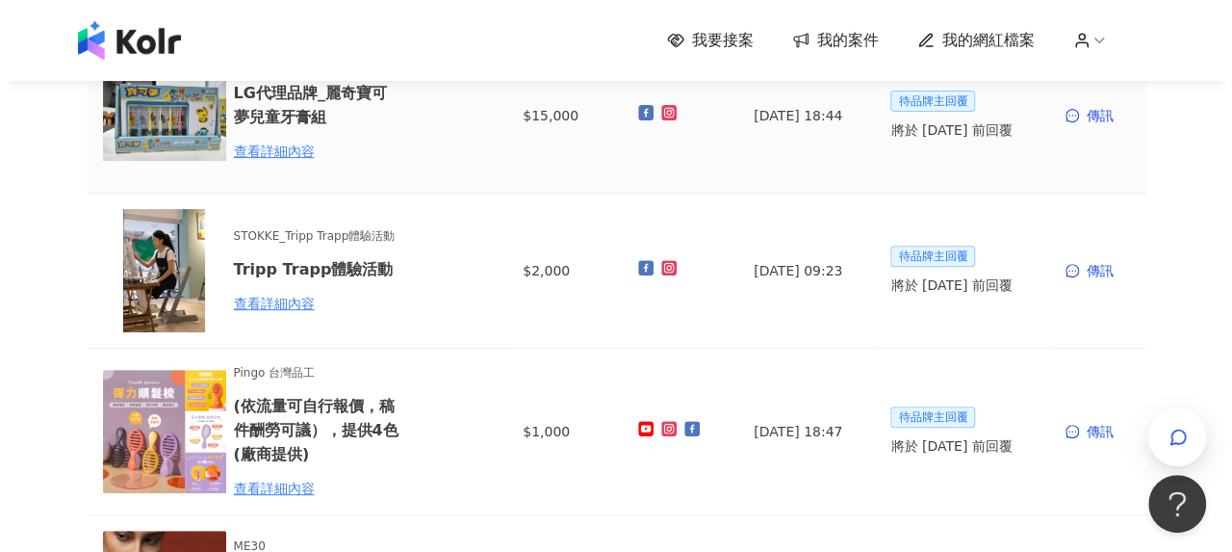
scroll to position [289, 0]
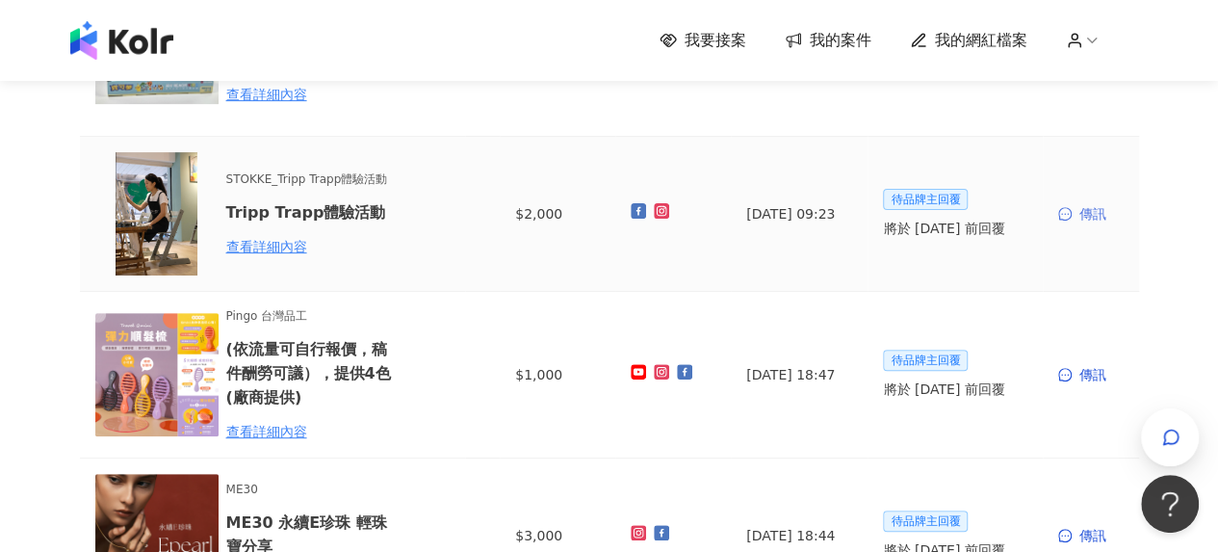
click at [1096, 207] on div "傳訊" at bounding box center [1090, 213] width 65 height 21
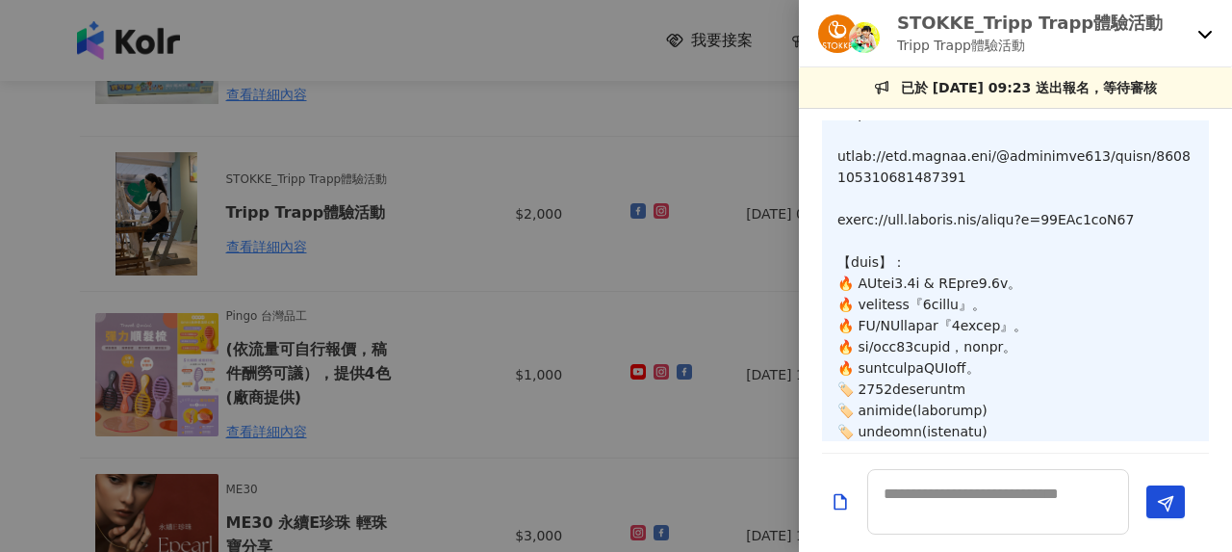
scroll to position [506, 0]
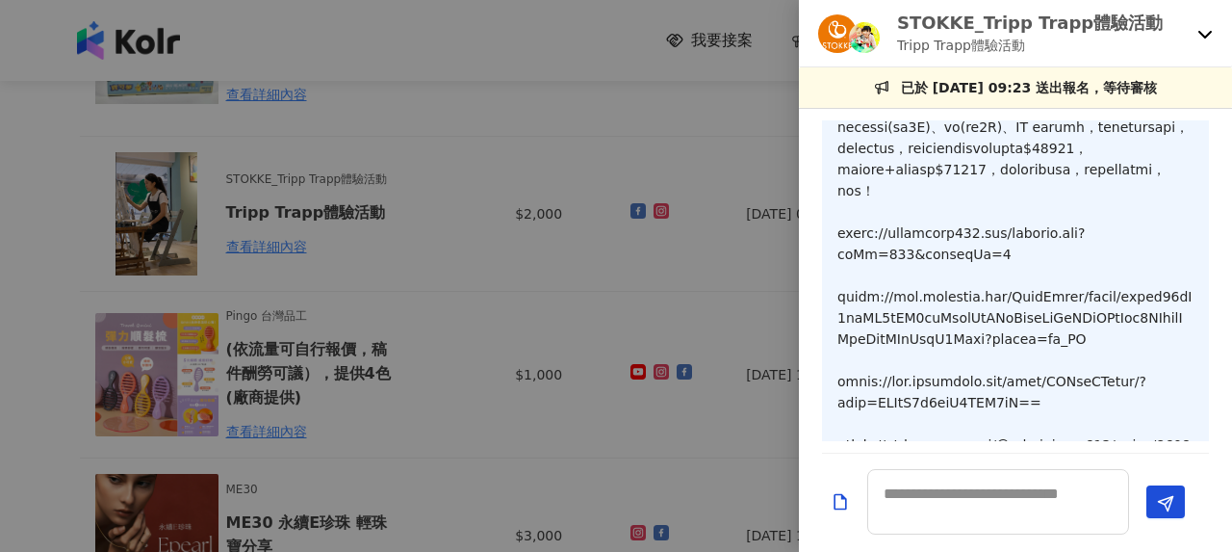
click at [578, 315] on div at bounding box center [616, 276] width 1232 height 552
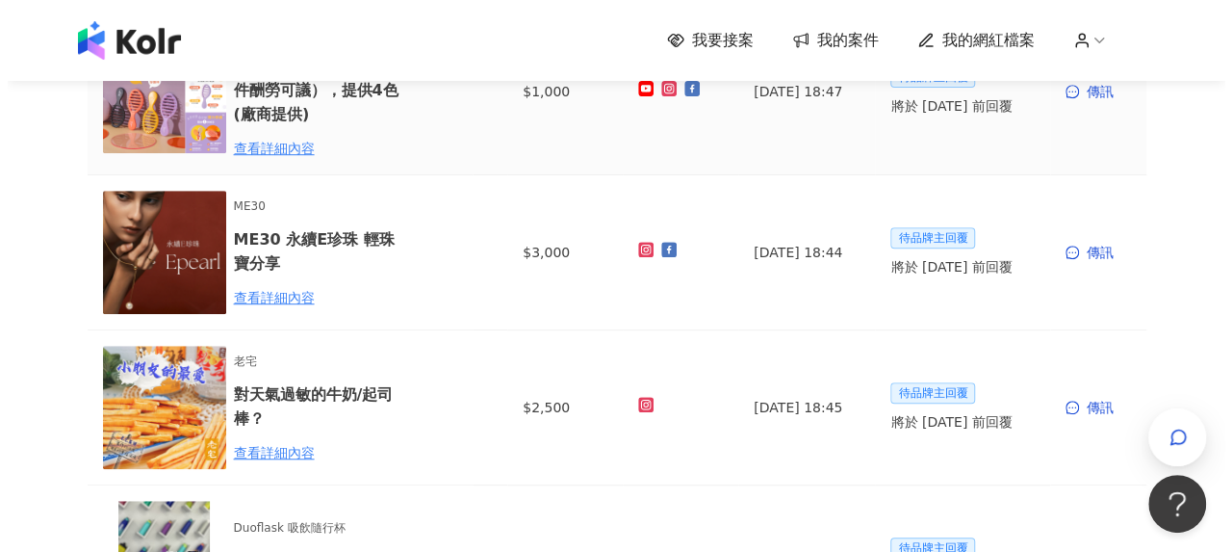
scroll to position [578, 0]
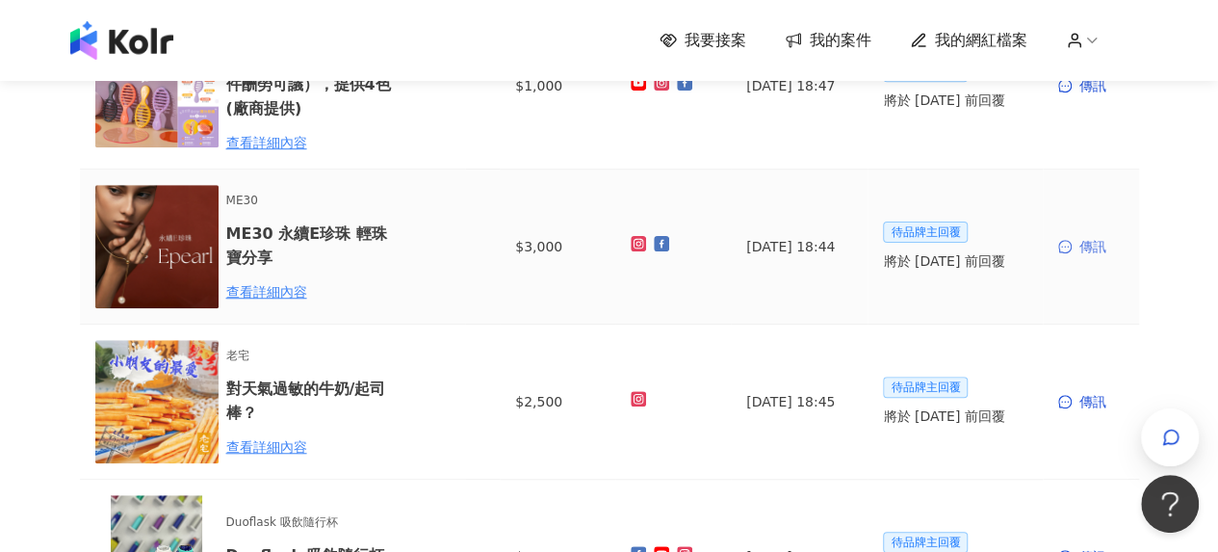
click at [1094, 247] on div "傳訊" at bounding box center [1090, 246] width 65 height 21
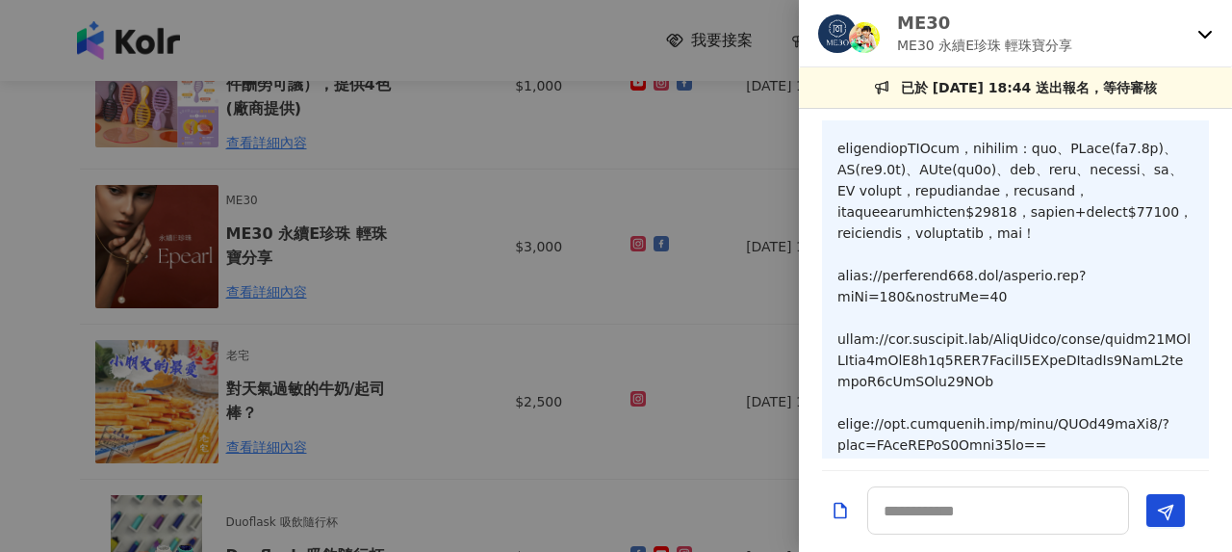
click at [566, 309] on div at bounding box center [616, 276] width 1232 height 552
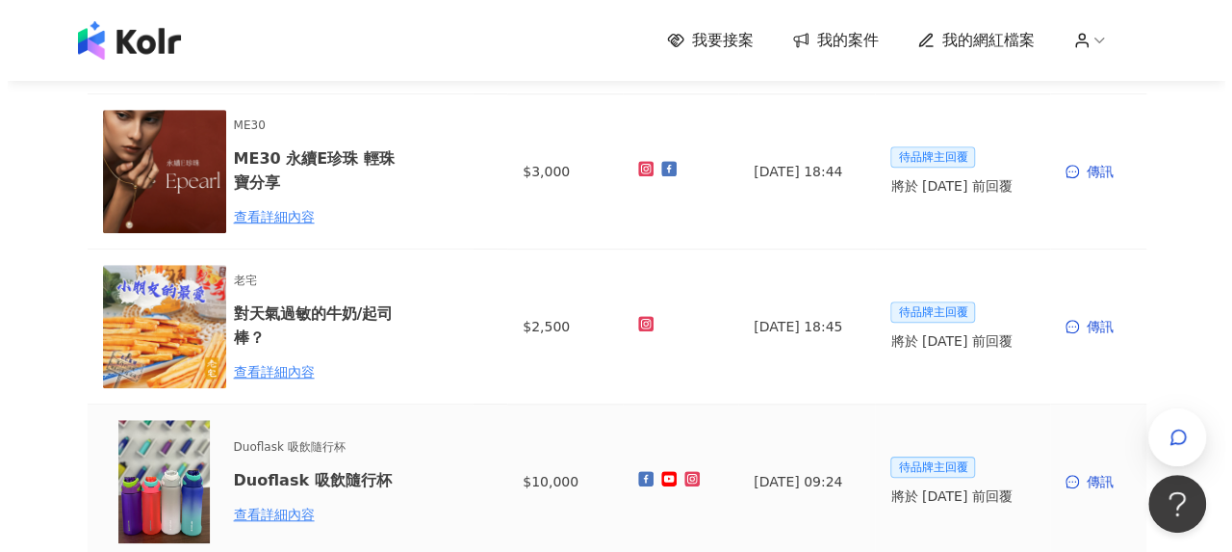
scroll to position [770, 0]
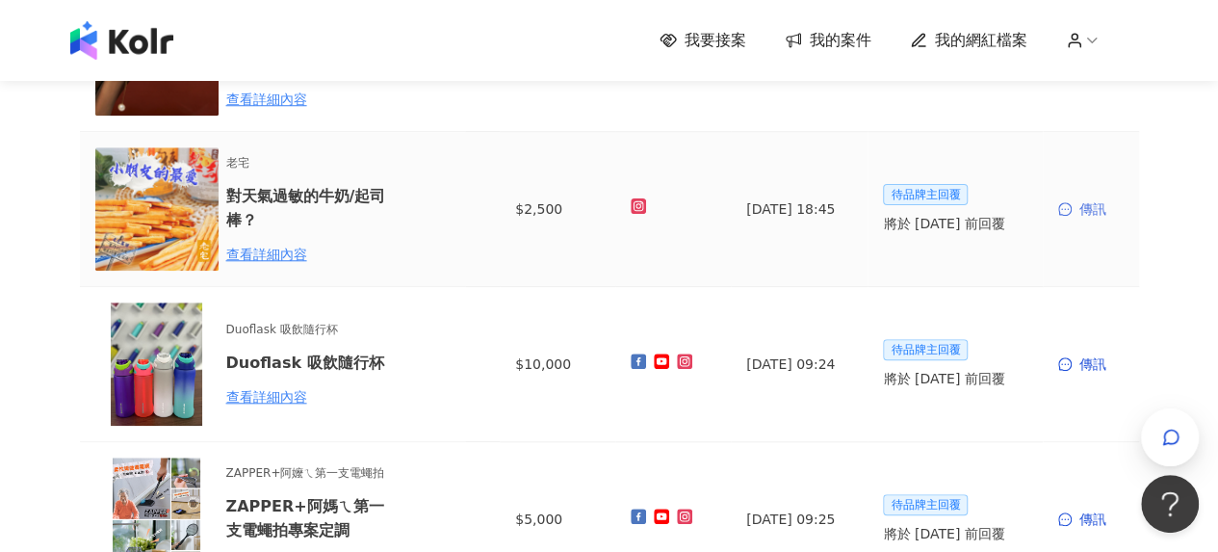
click at [1075, 202] on span at bounding box center [1066, 208] width 17 height 13
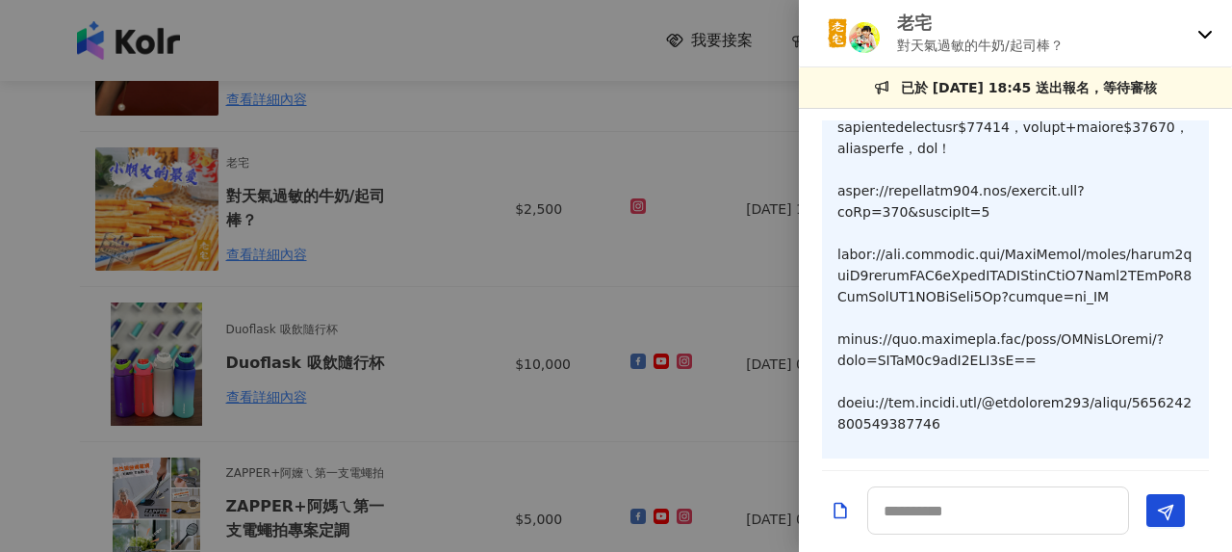
click at [577, 315] on div at bounding box center [616, 276] width 1232 height 552
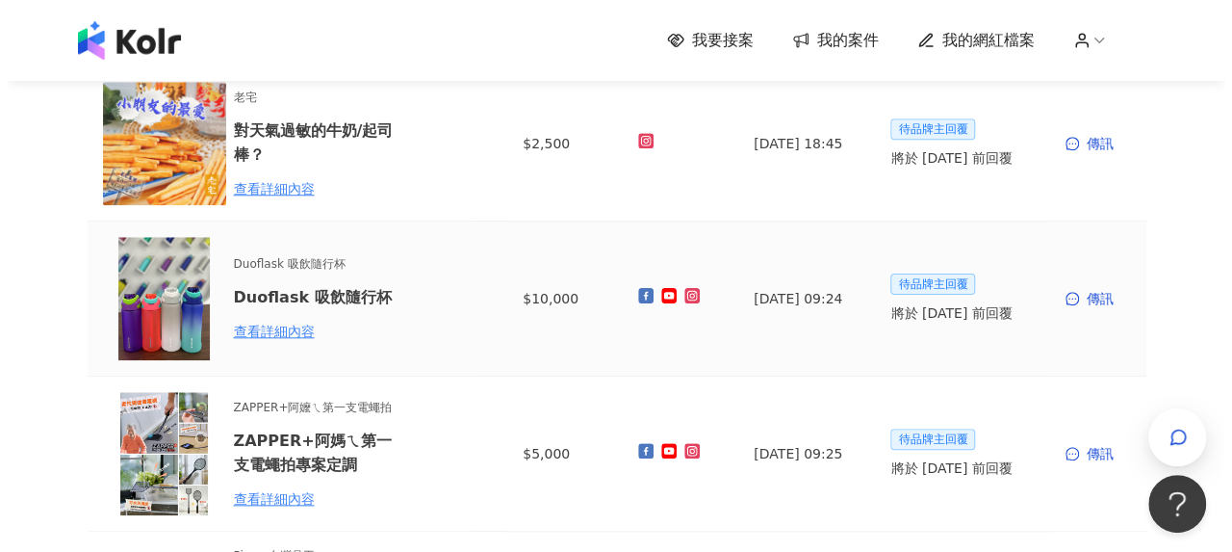
scroll to position [867, 0]
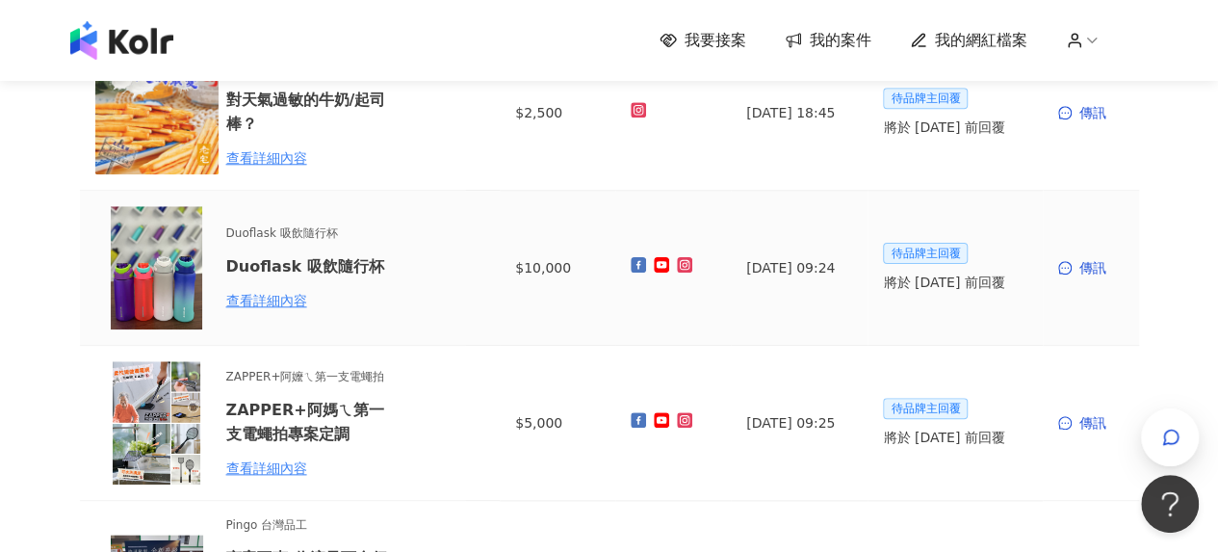
click at [1095, 280] on td "傳訊" at bounding box center [1091, 268] width 96 height 155
click at [1096, 271] on div "傳訊" at bounding box center [1090, 267] width 65 height 21
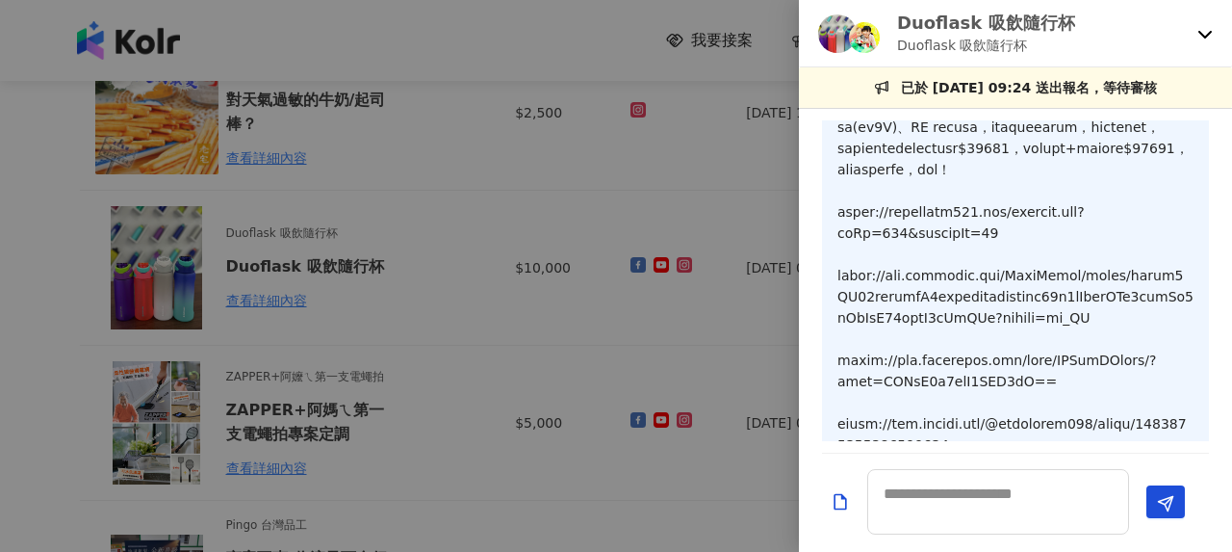
click at [609, 366] on div at bounding box center [616, 276] width 1232 height 552
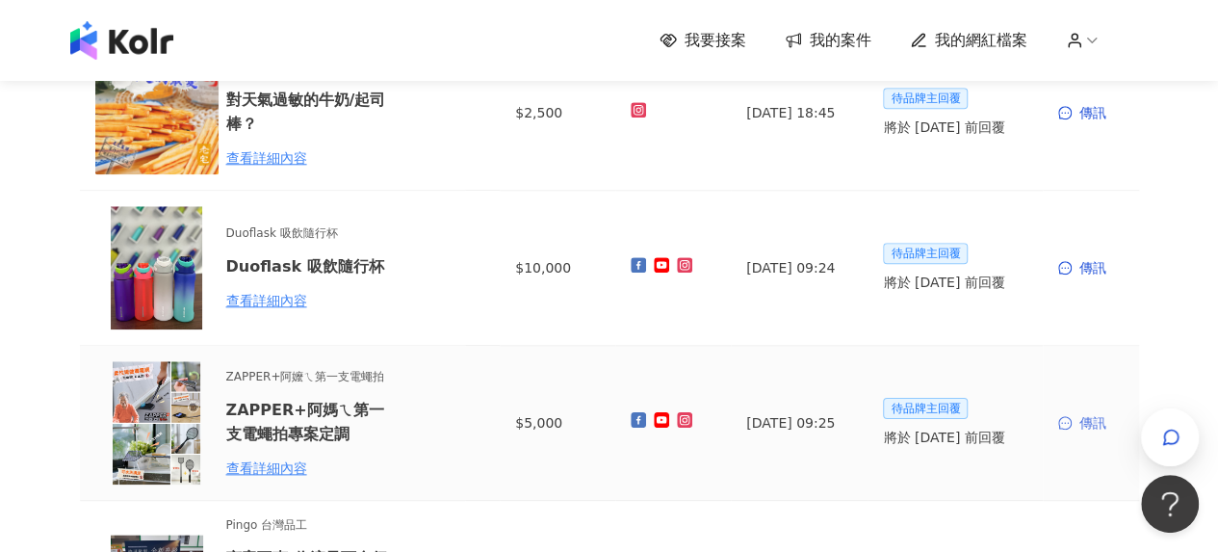
click at [1099, 420] on div "傳訊" at bounding box center [1090, 422] width 65 height 21
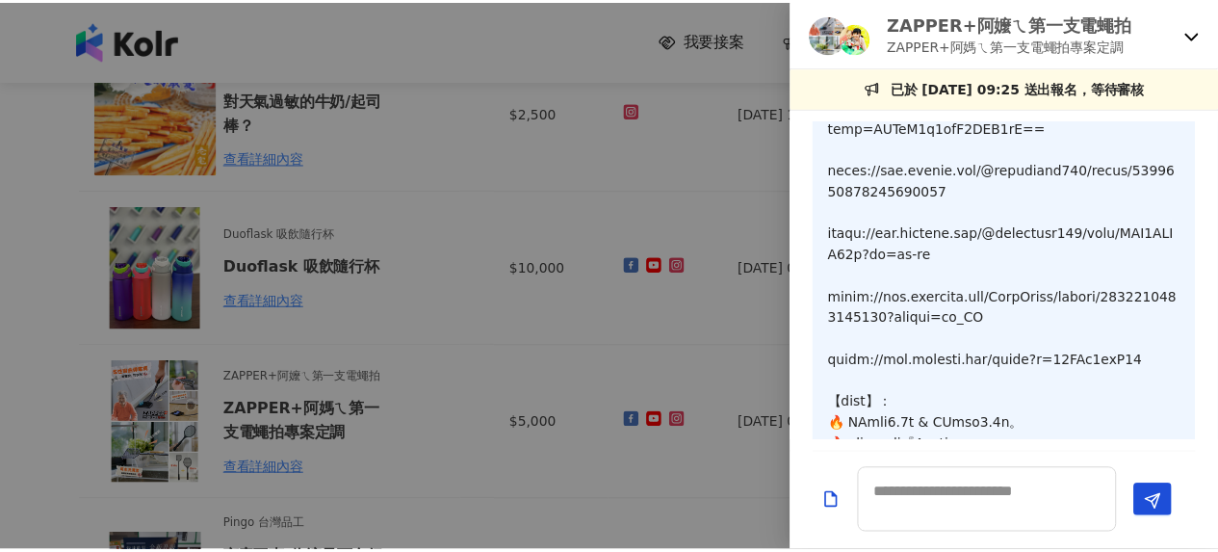
scroll to position [218, 0]
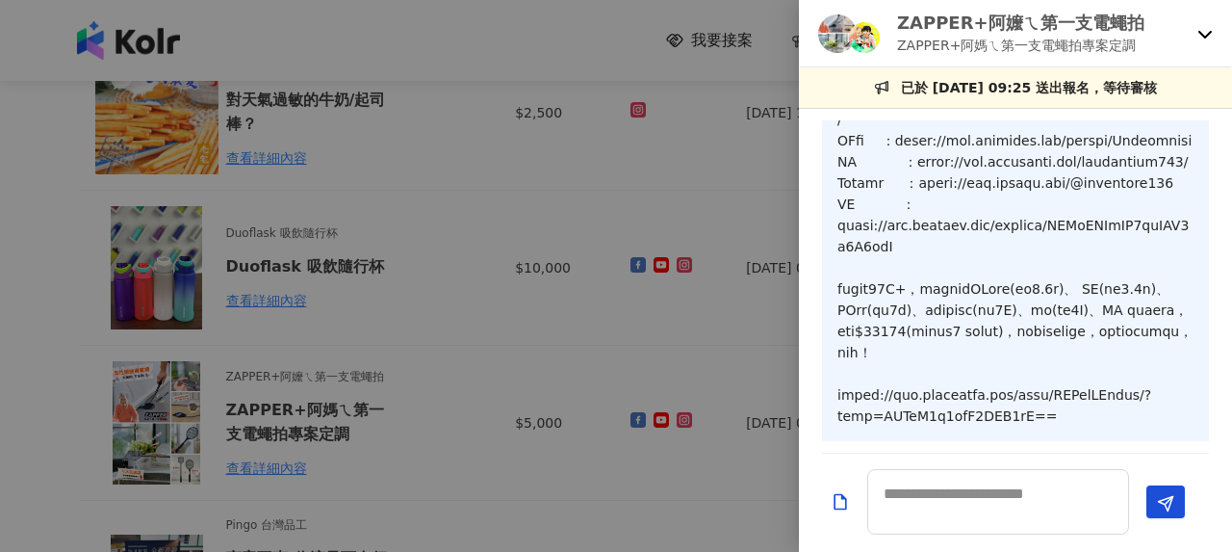
click at [446, 299] on div at bounding box center [616, 276] width 1232 height 552
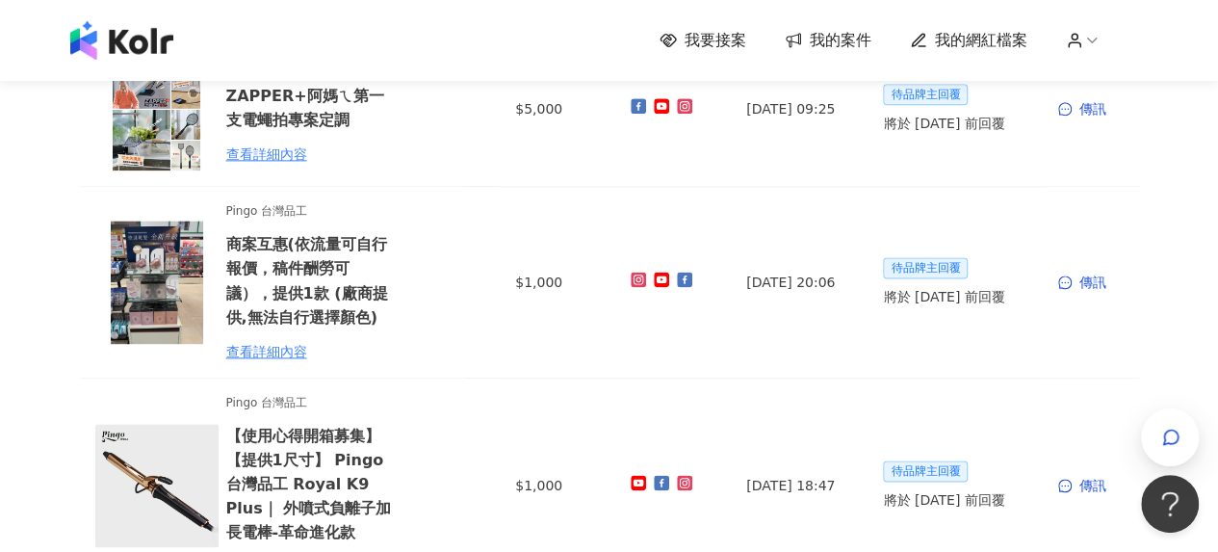
scroll to position [1252, 0]
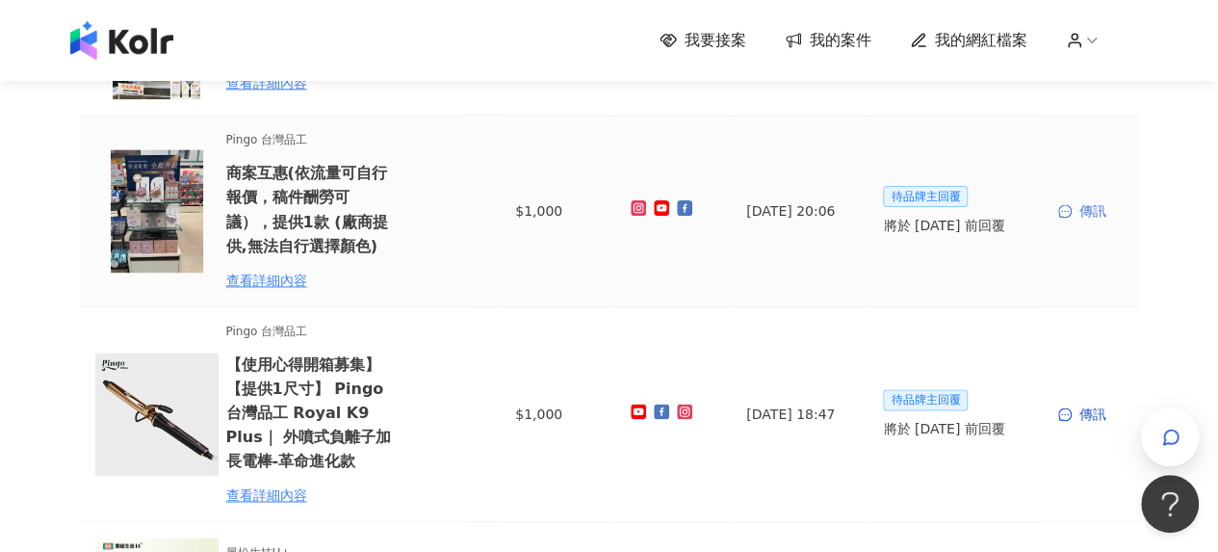
click at [1091, 201] on div "傳訊" at bounding box center [1090, 210] width 65 height 21
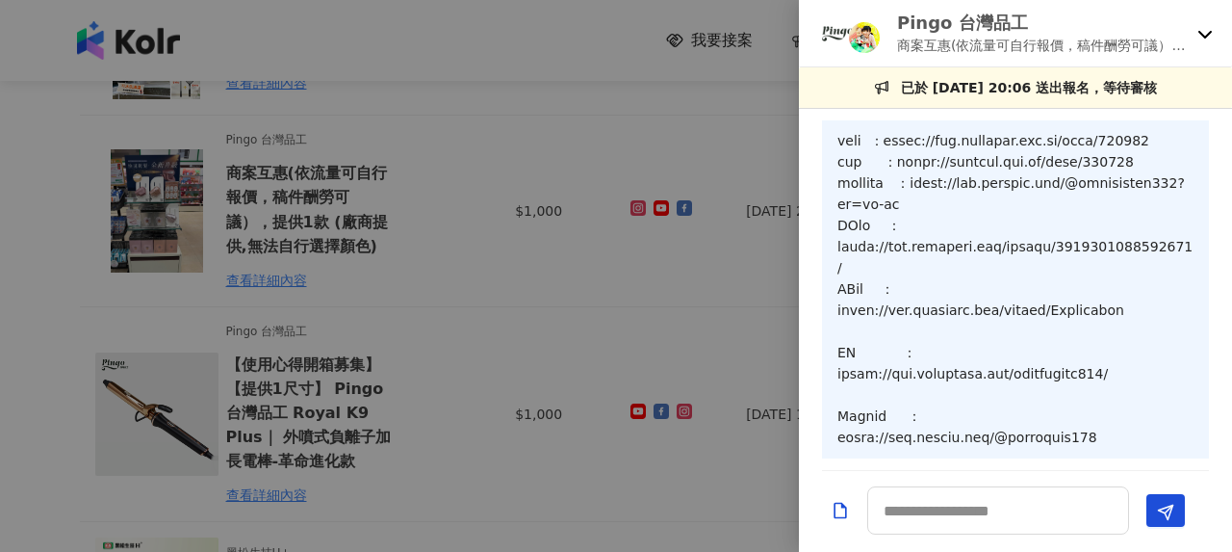
click at [442, 326] on div at bounding box center [616, 276] width 1232 height 552
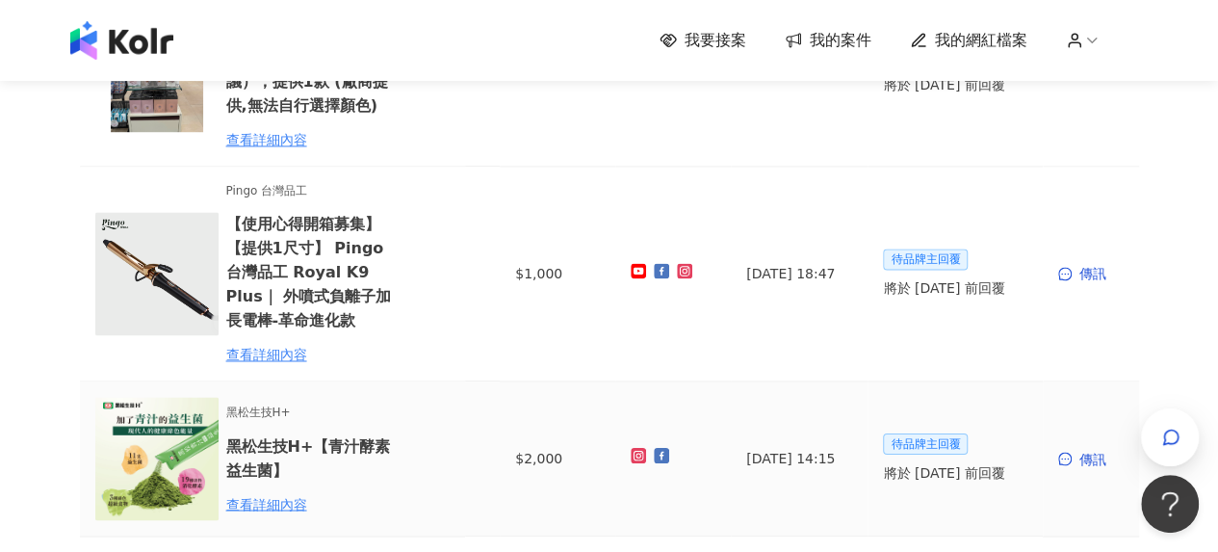
scroll to position [1444, 0]
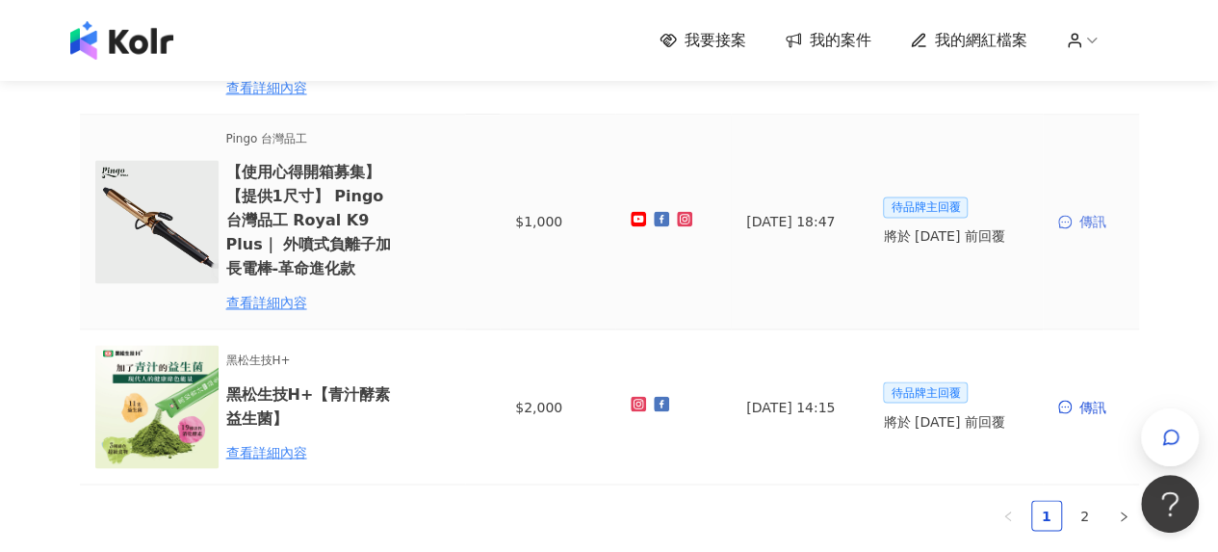
click at [1087, 211] on div "傳訊" at bounding box center [1090, 221] width 65 height 21
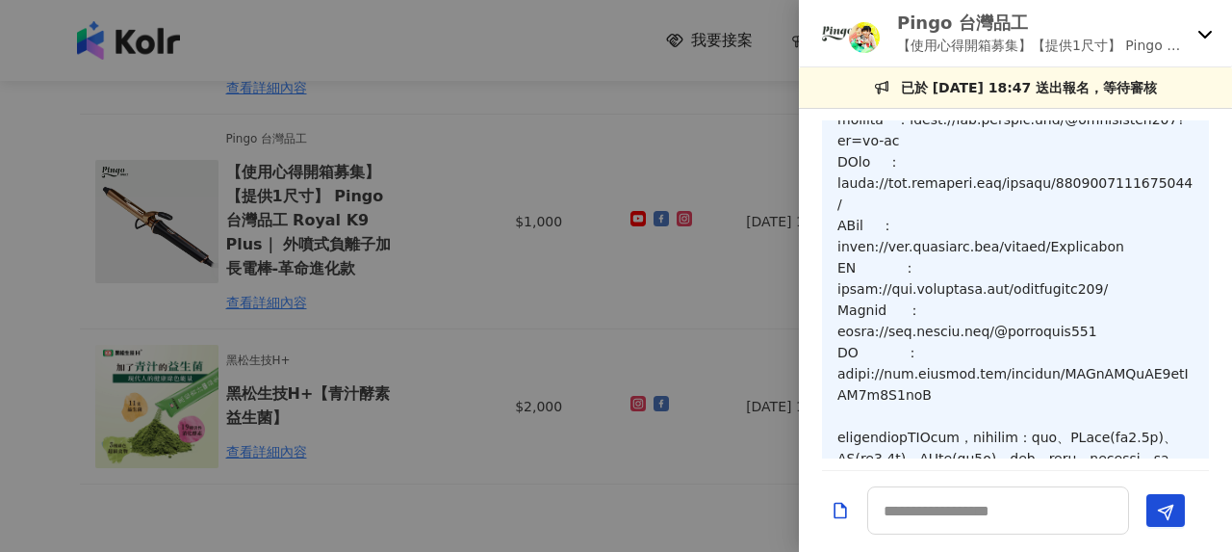
click at [481, 269] on div at bounding box center [616, 276] width 1232 height 552
